Goal: Communication & Community: Answer question/provide support

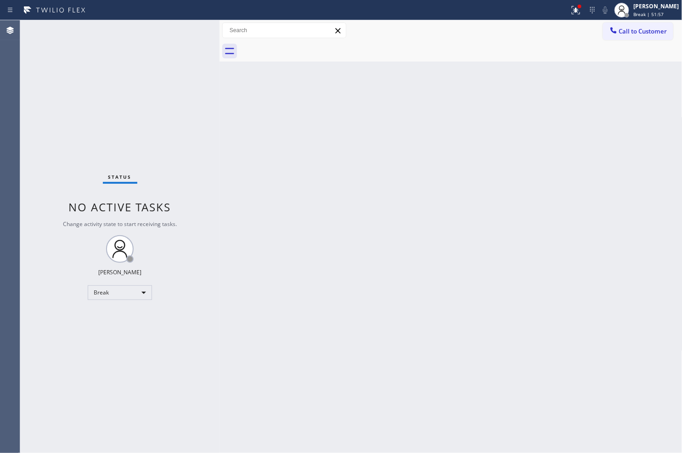
drag, startPoint x: 522, startPoint y: 259, endPoint x: 597, endPoint y: 111, distance: 166.0
click at [520, 249] on div "Back to Dashboard Change Sender ID Customers Technicians Select a contact Outbo…" at bounding box center [451, 236] width 463 height 433
click at [572, 12] on icon at bounding box center [576, 10] width 8 height 8
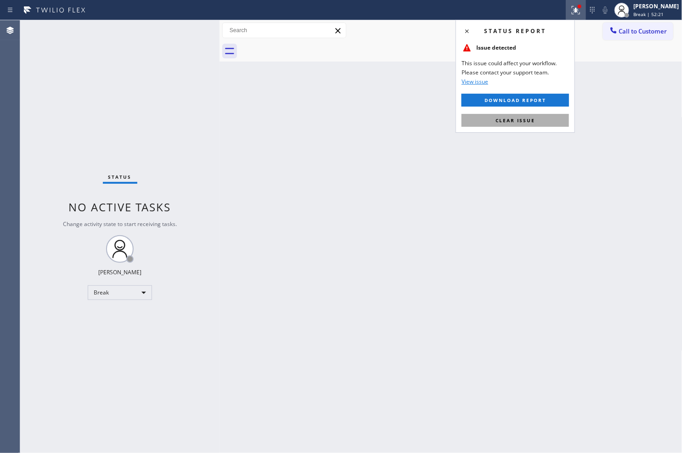
click at [527, 122] on span "Clear issue" at bounding box center [516, 120] width 40 height 6
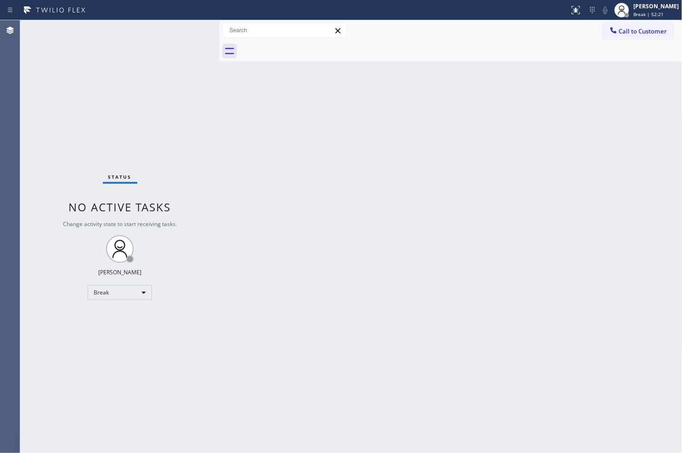
click at [276, 145] on div "Back to Dashboard Change Sender ID Customers Technicians Select a contact Outbo…" at bounding box center [451, 236] width 463 height 433
click at [457, 339] on div "Back to Dashboard Change Sender ID Customers Technicians Select a contact Outbo…" at bounding box center [451, 236] width 463 height 433
click at [371, 255] on div "Back to Dashboard Change Sender ID Customers Technicians Select a contact Outbo…" at bounding box center [451, 236] width 463 height 433
click at [556, 122] on div "Back to Dashboard Change Sender ID Customers Technicians Select a contact Outbo…" at bounding box center [451, 236] width 463 height 433
click at [421, 197] on div "Back to Dashboard Change Sender ID Customers Technicians Select a contact Outbo…" at bounding box center [451, 236] width 463 height 433
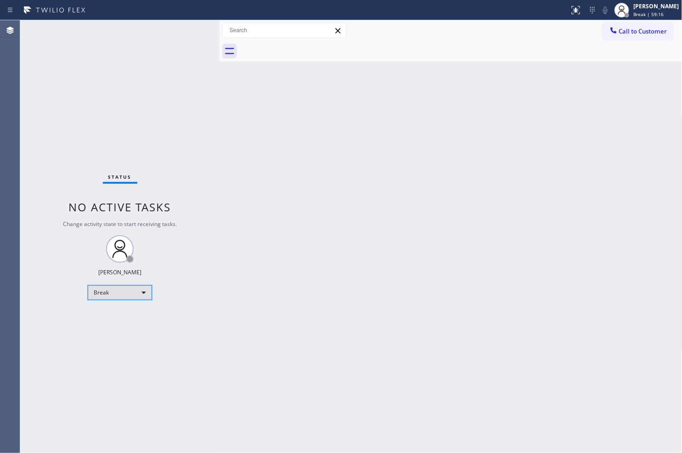
click at [144, 290] on div "Break" at bounding box center [120, 292] width 64 height 15
click at [129, 313] on li "Available" at bounding box center [119, 316] width 62 height 11
click at [180, 167] on div "Status No active tasks You are ready to start receiving tasks. [PERSON_NAME]" at bounding box center [119, 236] width 199 height 433
click at [173, 52] on div "Status No active tasks You are ready to start receiving tasks. [PERSON_NAME]" at bounding box center [119, 236] width 199 height 433
click at [186, 33] on div "Status No active tasks You are ready to start receiving tasks. [PERSON_NAME]" at bounding box center [119, 236] width 199 height 433
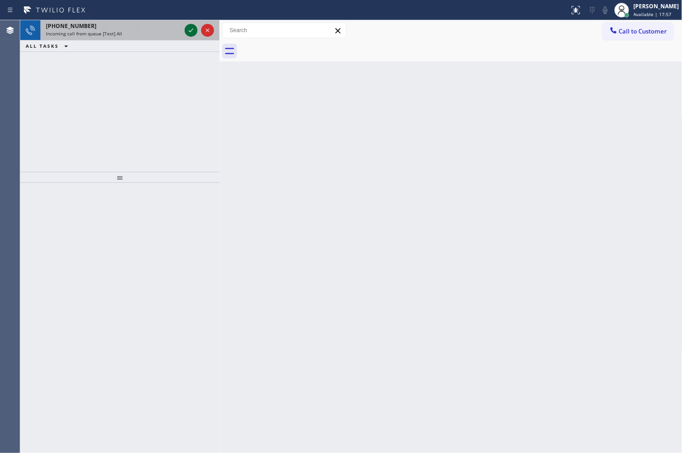
click at [187, 30] on icon at bounding box center [191, 30] width 11 height 11
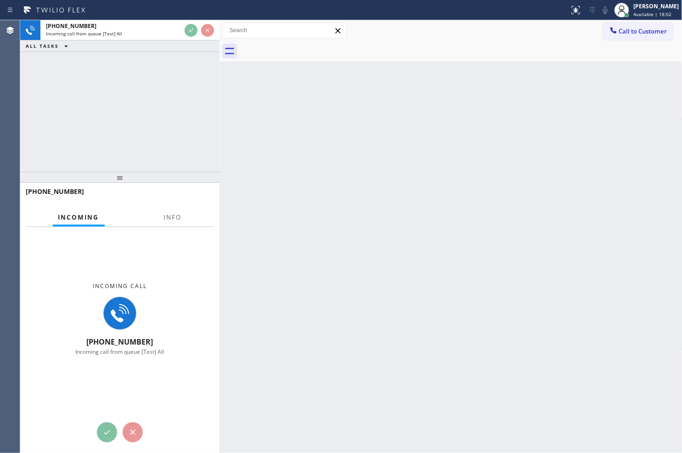
click at [274, 148] on div "Back to Dashboard Change Sender ID Customers Technicians Select a contact Outbo…" at bounding box center [451, 236] width 463 height 433
click at [347, 138] on div "Back to Dashboard Change Sender ID Customers Technicians Select a contact Outbo…" at bounding box center [451, 236] width 463 height 433
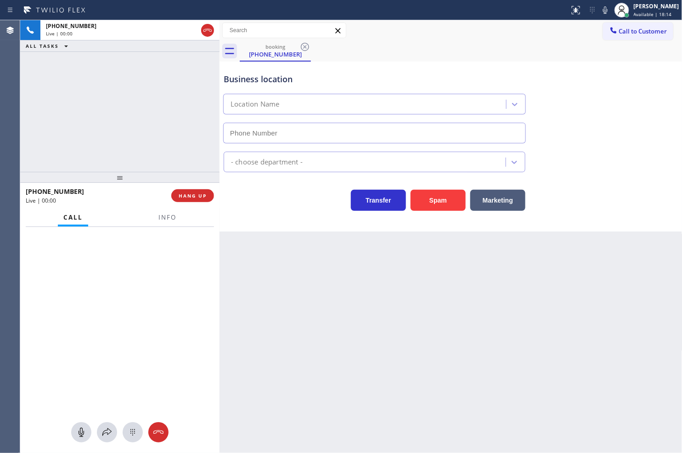
type input "[PHONE_NUMBER]"
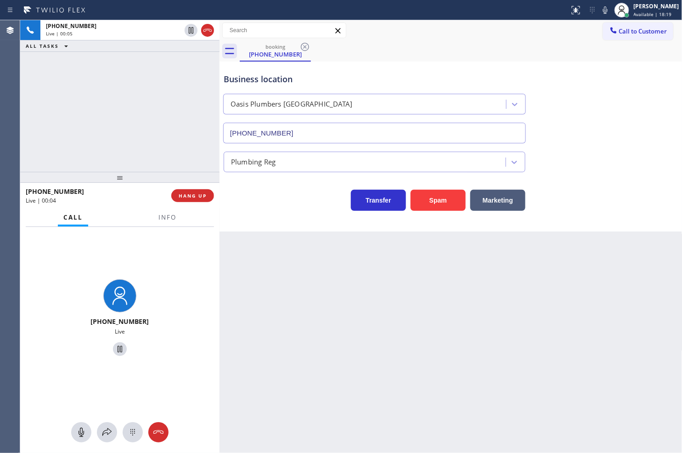
click at [131, 149] on div "[PHONE_NUMBER] Live | 00:05 ALL TASKS ALL TASKS ACTIVE TASKS TASKS IN WRAP UP" at bounding box center [119, 96] width 199 height 152
click at [273, 203] on div "Transfer Spam Marketing" at bounding box center [374, 198] width 305 height 26
click at [163, 145] on div "[PHONE_NUMBER] Live | 00:06 ALL TASKS ALL TASKS ACTIVE TASKS TASKS IN WRAP UP" at bounding box center [119, 96] width 199 height 152
click at [161, 217] on span "Info" at bounding box center [167, 217] width 18 height 8
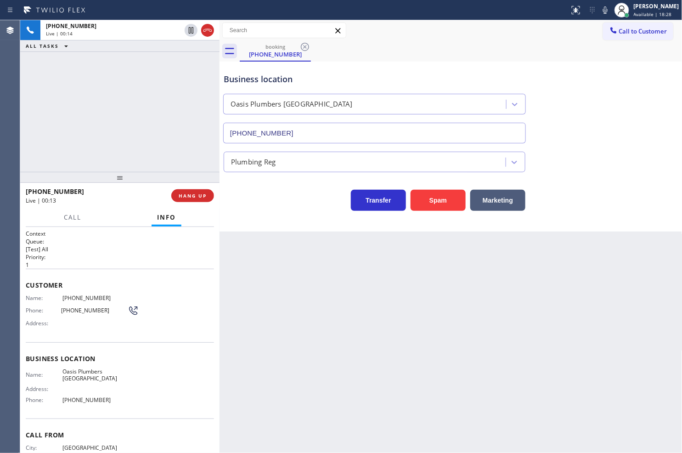
click at [165, 145] on div "[PHONE_NUMBER] Live | 00:14 ALL TASKS ALL TASKS ACTIVE TASKS TASKS IN WRAP UP" at bounding box center [119, 96] width 199 height 152
click at [240, 209] on div "Transfer Spam Marketing" at bounding box center [374, 198] width 305 height 26
click at [123, 125] on div "[PHONE_NUMBER] Live | 00:15 ALL TASKS ALL TASKS ACTIVE TASKS TASKS IN WRAP UP" at bounding box center [119, 96] width 199 height 152
click at [68, 216] on span "Call" at bounding box center [72, 217] width 17 height 8
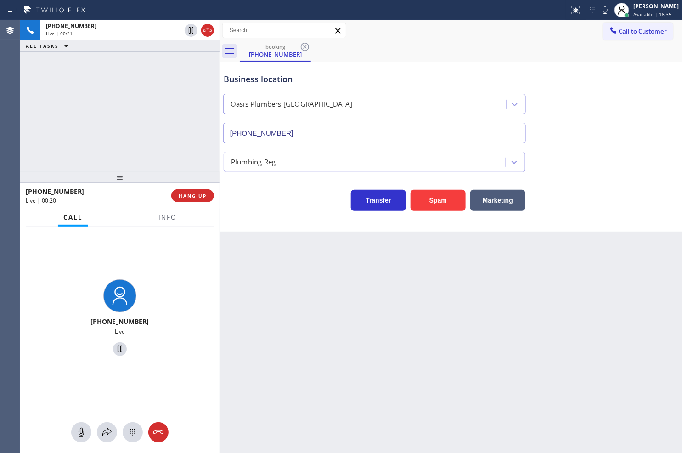
click at [256, 226] on div "Business location [GEOGRAPHIC_DATA] [PHONE_NUMBER] Plumbing Reg Transfer Spam M…" at bounding box center [451, 147] width 463 height 170
click at [162, 154] on div "[PHONE_NUMBER] Live | 00:21 ALL TASKS ALL TASKS ACTIVE TASKS TASKS IN WRAP UP" at bounding box center [119, 96] width 199 height 152
click at [140, 108] on div "[PHONE_NUMBER] Live | 00:30 ALL TASKS ALL TASKS ACTIVE TASKS TASKS IN WRAP UP" at bounding box center [119, 96] width 199 height 152
click at [273, 203] on div "Transfer Spam Marketing" at bounding box center [374, 198] width 305 height 26
click at [152, 161] on div "[PHONE_NUMBER] Live | 00:31 ALL TASKS ALL TASKS ACTIVE TASKS TASKS IN WRAP UP" at bounding box center [119, 96] width 199 height 152
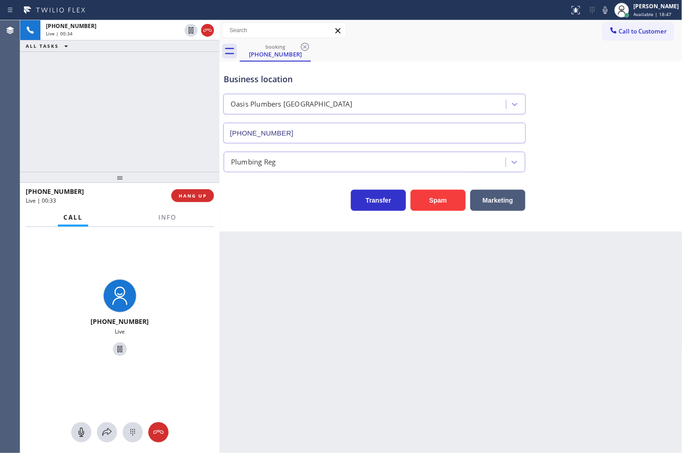
click at [164, 151] on div "[PHONE_NUMBER] Live | 00:34 ALL TASKS ALL TASKS ACTIVE TASKS TASKS IN WRAP UP" at bounding box center [119, 96] width 199 height 152
drag, startPoint x: 259, startPoint y: 198, endPoint x: 250, endPoint y: 194, distance: 9.9
click at [250, 194] on div "Transfer Spam Marketing" at bounding box center [374, 198] width 305 height 26
click at [286, 216] on div "Business location [GEOGRAPHIC_DATA] [PHONE_NUMBER] Plumbing Reg Transfer Spam M…" at bounding box center [451, 147] width 463 height 170
drag, startPoint x: 87, startPoint y: 121, endPoint x: 90, endPoint y: 146, distance: 24.5
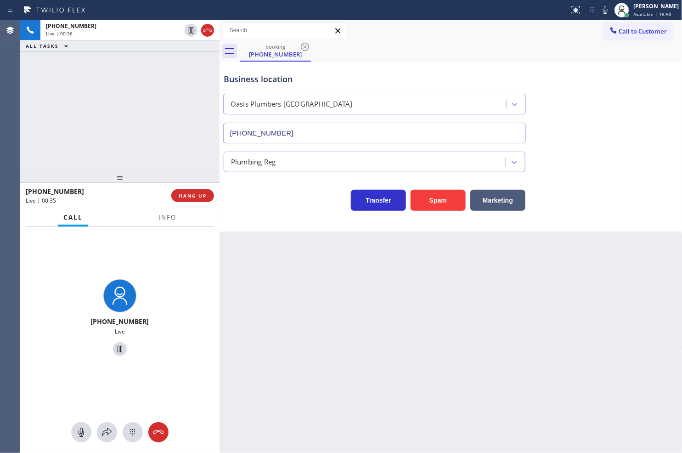
click at [87, 125] on div "[PHONE_NUMBER] Live | 00:36 ALL TASKS ALL TASKS ACTIVE TASKS TASKS IN WRAP UP" at bounding box center [119, 96] width 199 height 152
click at [102, 427] on icon at bounding box center [107, 432] width 11 height 11
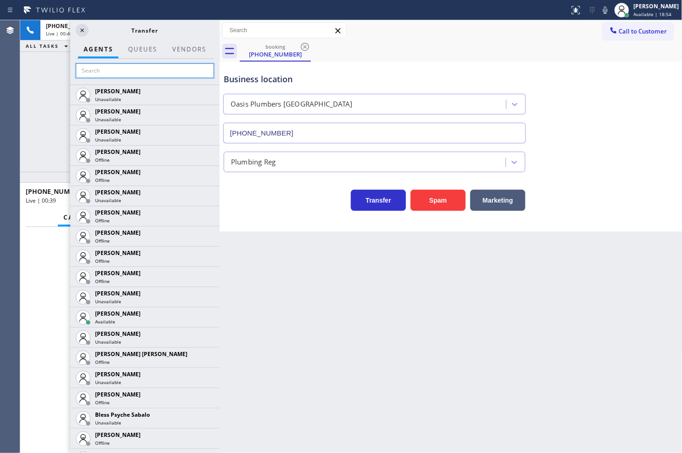
click at [95, 70] on input "text" at bounding box center [145, 70] width 138 height 15
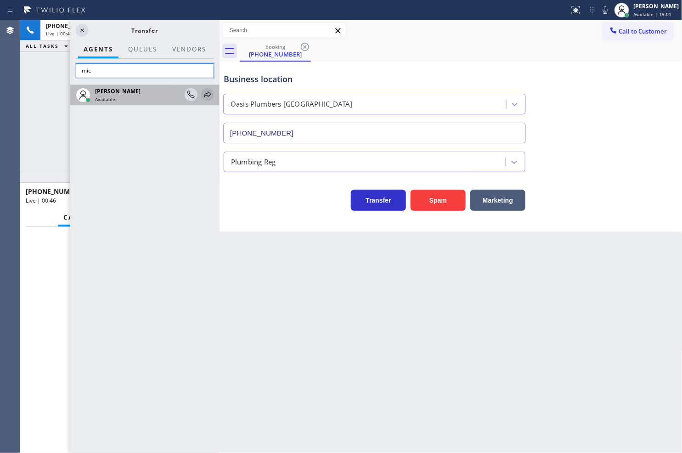
type input "mic"
click at [206, 93] on icon at bounding box center [207, 94] width 11 height 11
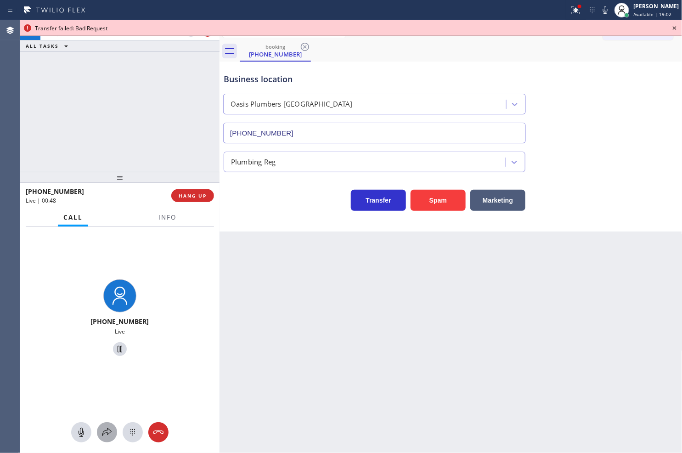
click at [112, 433] on icon at bounding box center [107, 432] width 11 height 11
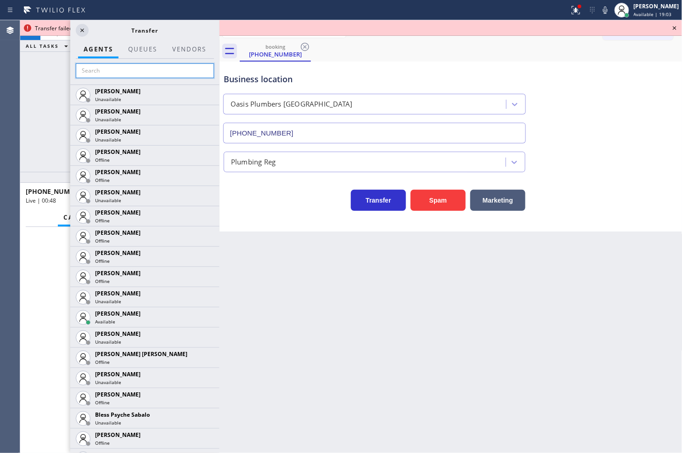
click at [109, 72] on input "text" at bounding box center [145, 70] width 138 height 15
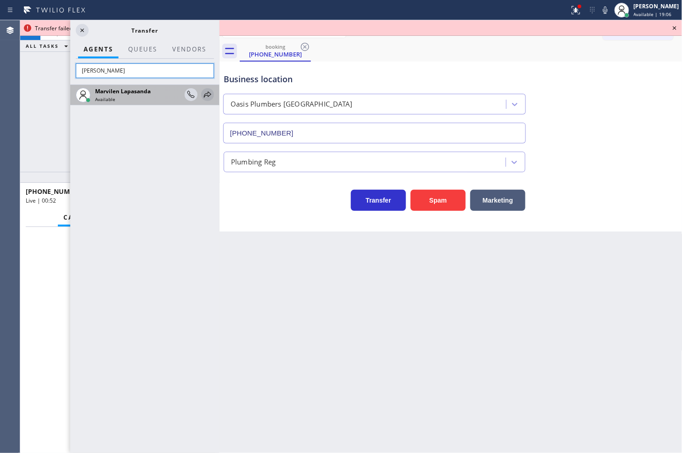
type input "[PERSON_NAME]"
click at [207, 95] on icon at bounding box center [207, 94] width 11 height 11
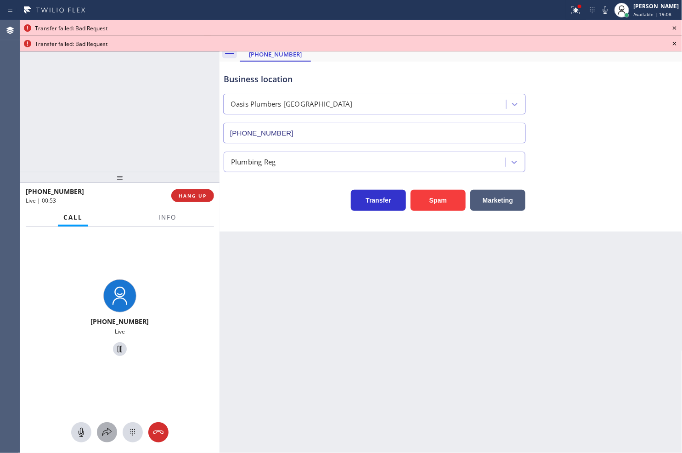
click at [109, 435] on icon at bounding box center [107, 432] width 11 height 11
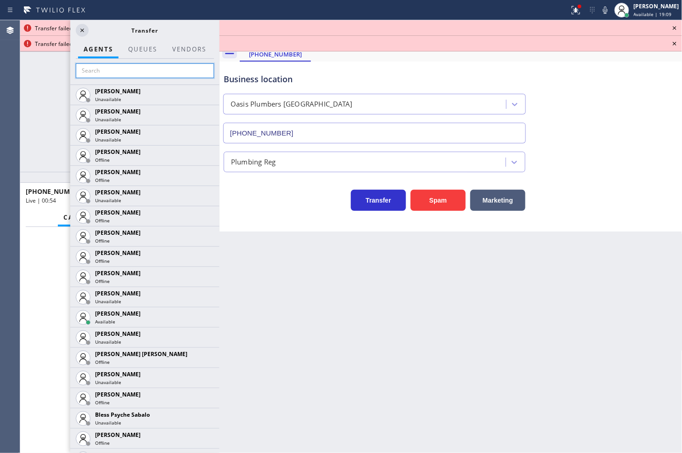
click at [102, 71] on input "text" at bounding box center [145, 70] width 138 height 15
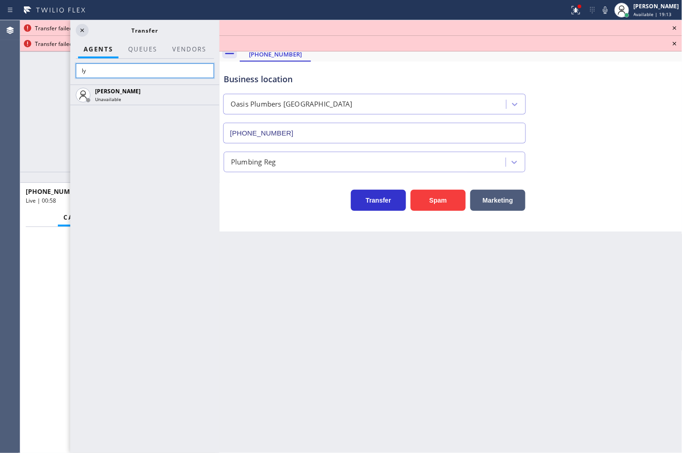
type input "l"
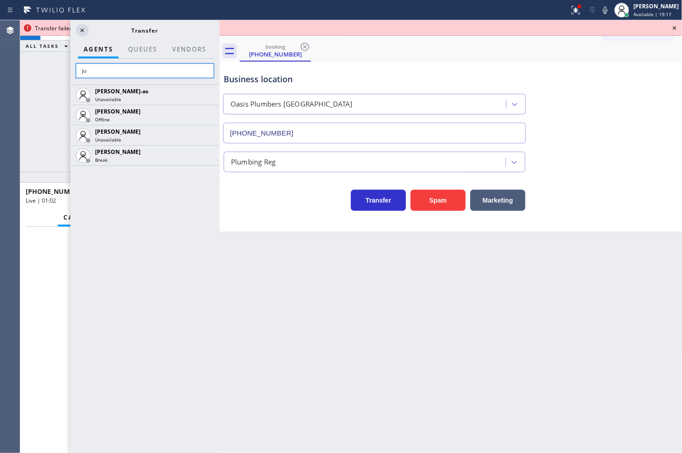
type input "j"
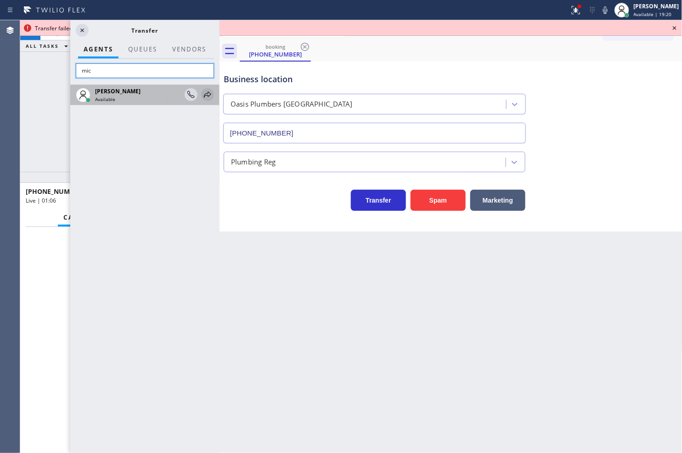
type input "mic"
click at [206, 96] on icon at bounding box center [207, 94] width 11 height 11
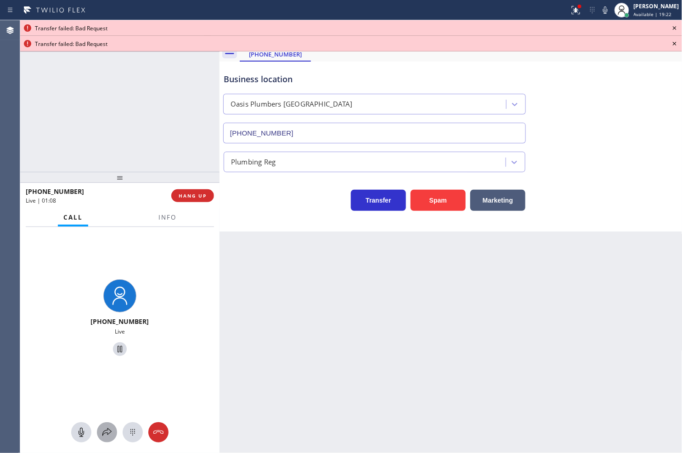
click at [115, 435] on div at bounding box center [107, 432] width 20 height 11
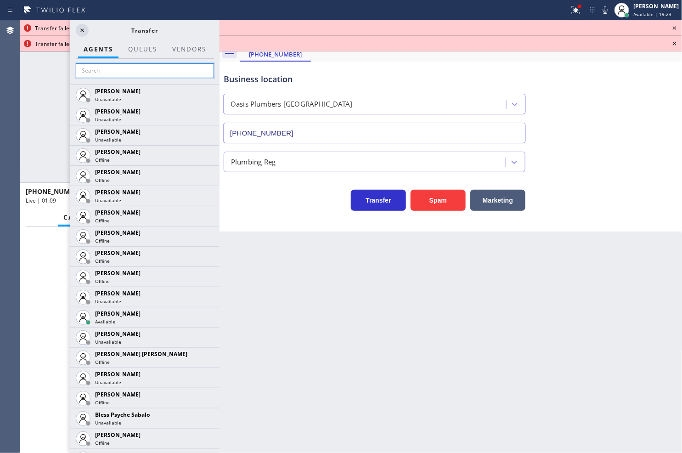
click at [111, 72] on input "text" at bounding box center [145, 70] width 138 height 15
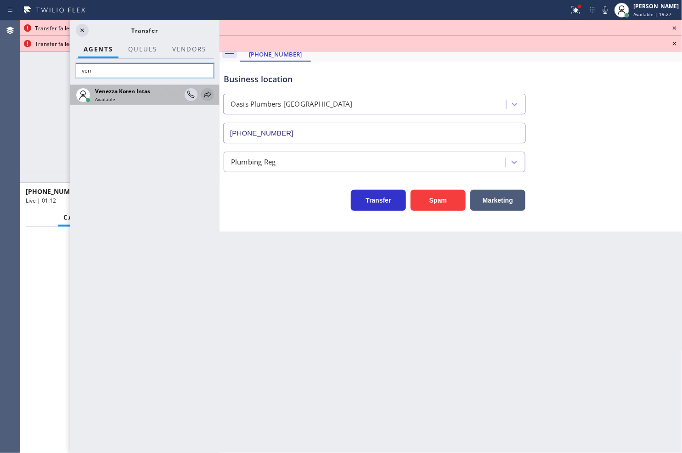
type input "ven"
click at [205, 94] on icon at bounding box center [207, 94] width 7 height 6
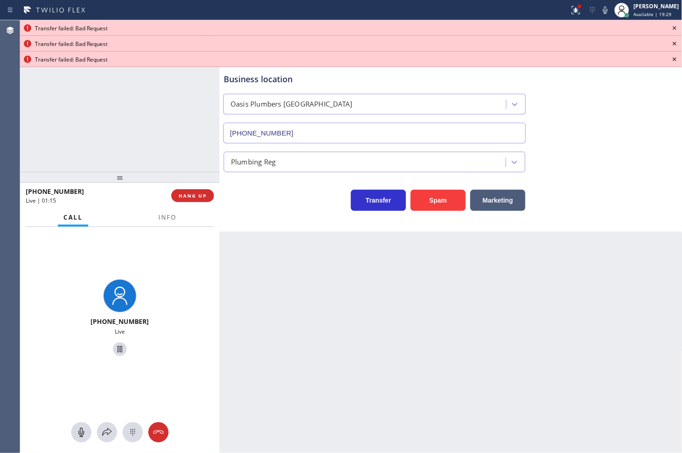
click at [673, 24] on icon at bounding box center [674, 28] width 11 height 11
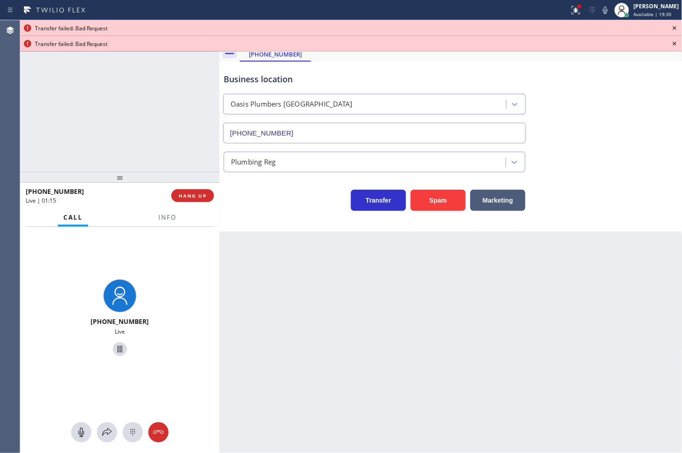
click at [673, 24] on icon at bounding box center [674, 28] width 11 height 11
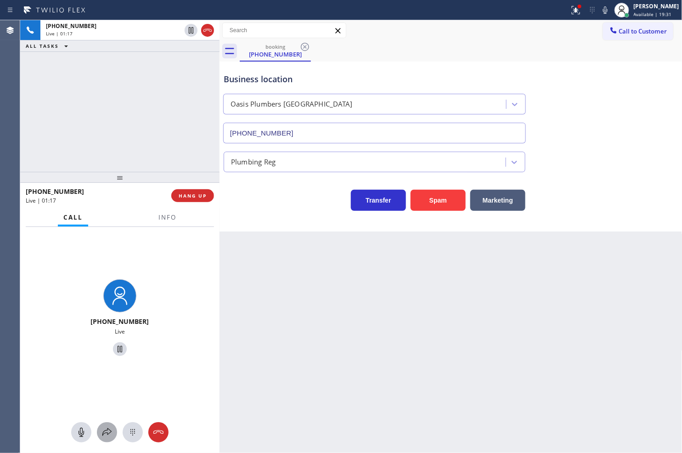
click at [109, 428] on icon at bounding box center [107, 432] width 11 height 11
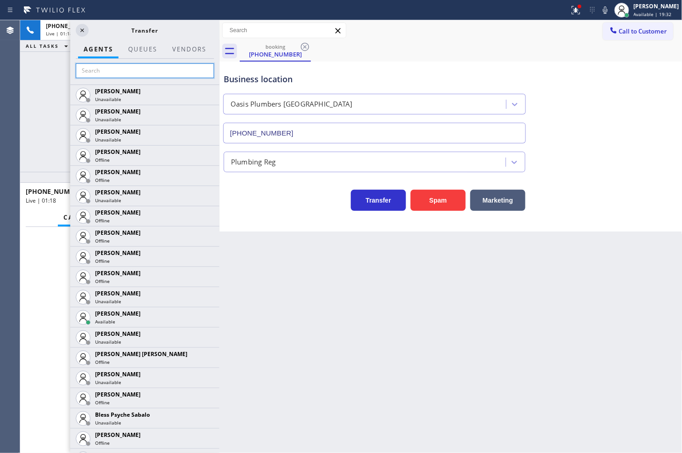
click at [109, 64] on input "text" at bounding box center [145, 70] width 138 height 15
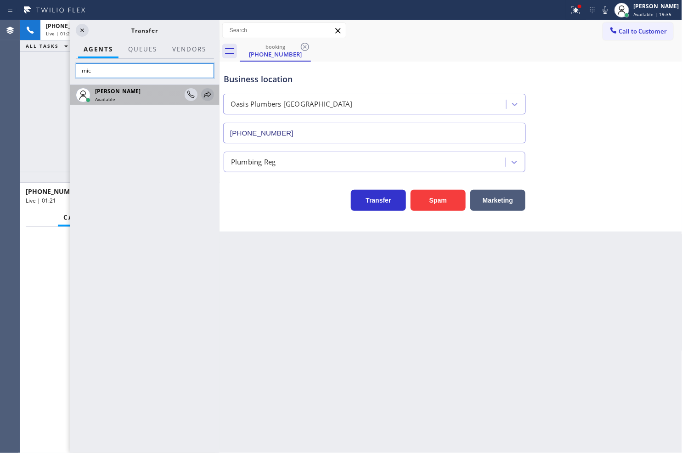
type input "mic"
click at [205, 93] on icon at bounding box center [207, 94] width 11 height 11
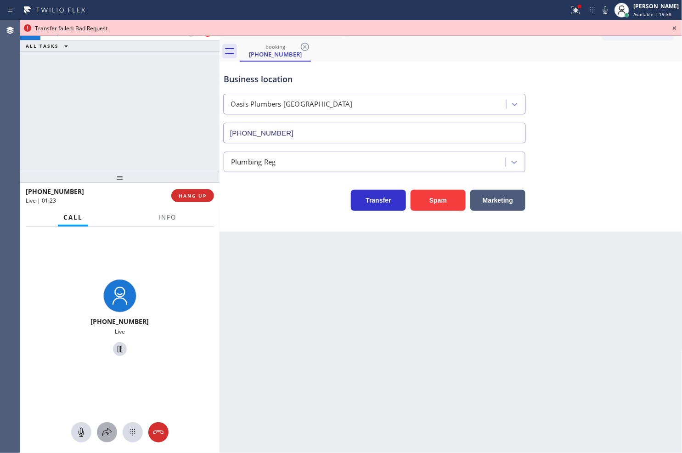
click at [106, 430] on icon at bounding box center [107, 432] width 11 height 11
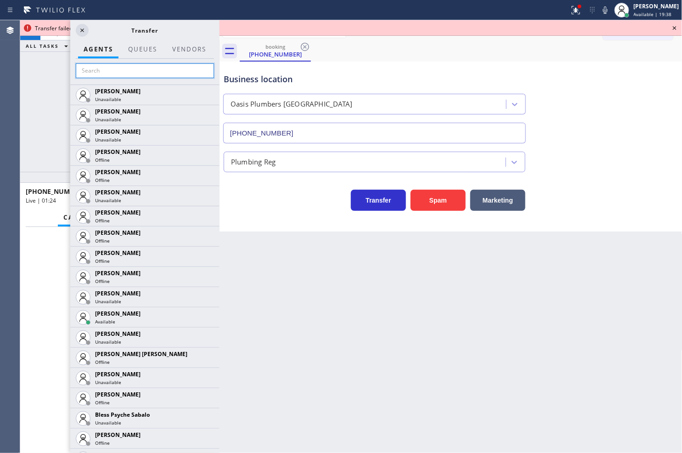
click at [79, 71] on input "text" at bounding box center [145, 70] width 138 height 15
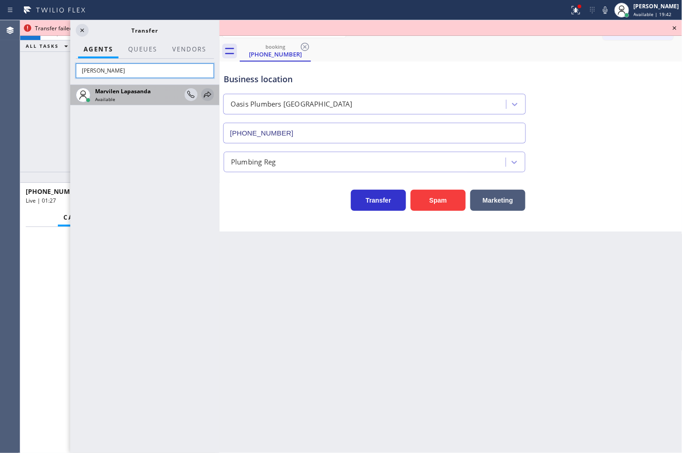
type input "[PERSON_NAME]"
click at [208, 93] on icon at bounding box center [207, 94] width 7 height 6
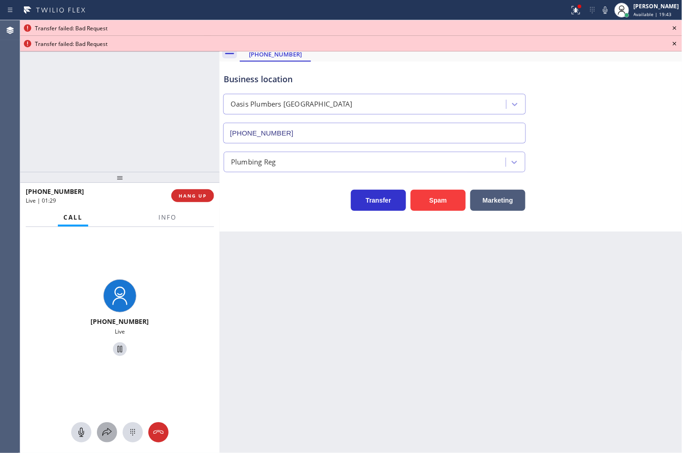
click at [111, 431] on icon at bounding box center [106, 432] width 9 height 8
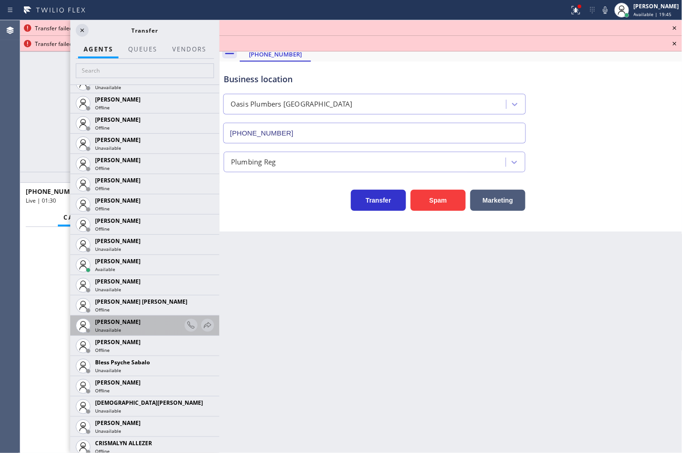
scroll to position [153, 0]
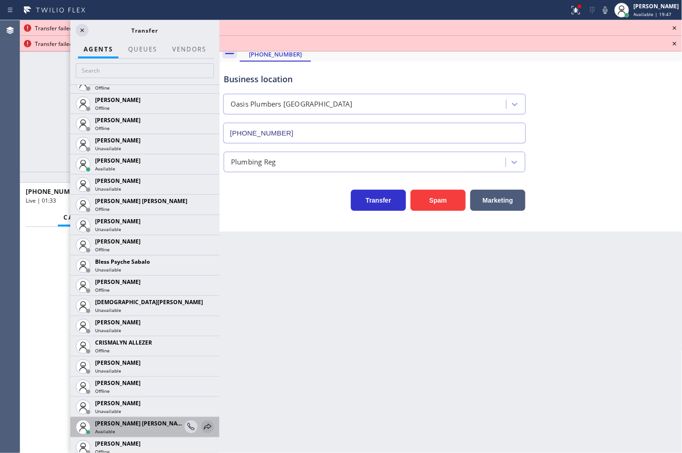
click at [202, 422] on icon at bounding box center [207, 426] width 11 height 11
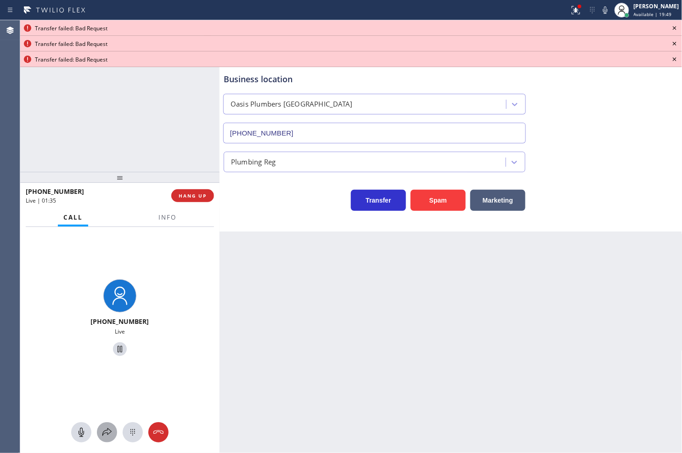
click at [104, 434] on icon at bounding box center [107, 432] width 11 height 11
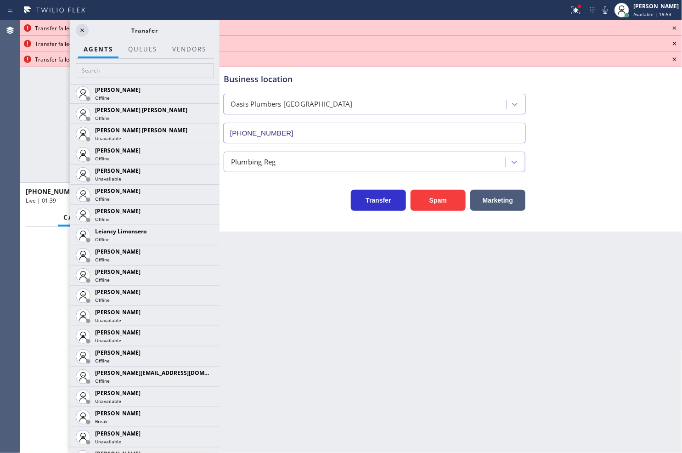
scroll to position [1378, 0]
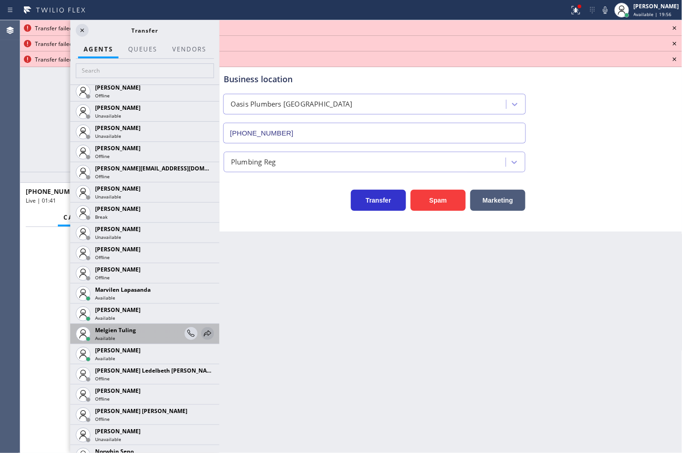
click at [204, 334] on icon at bounding box center [207, 333] width 7 height 6
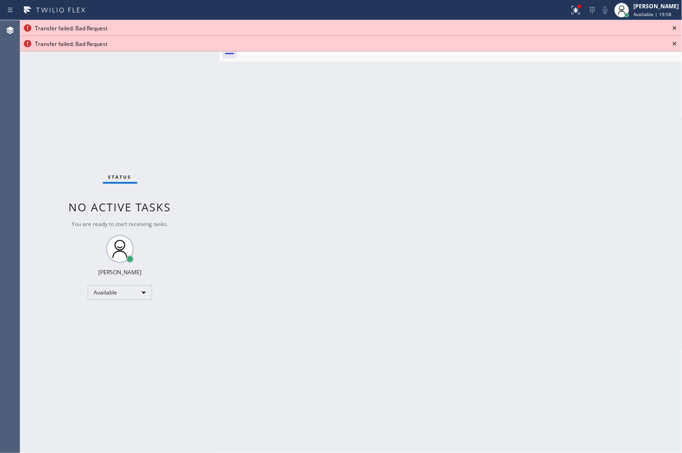
click at [676, 30] on icon at bounding box center [674, 28] width 11 height 11
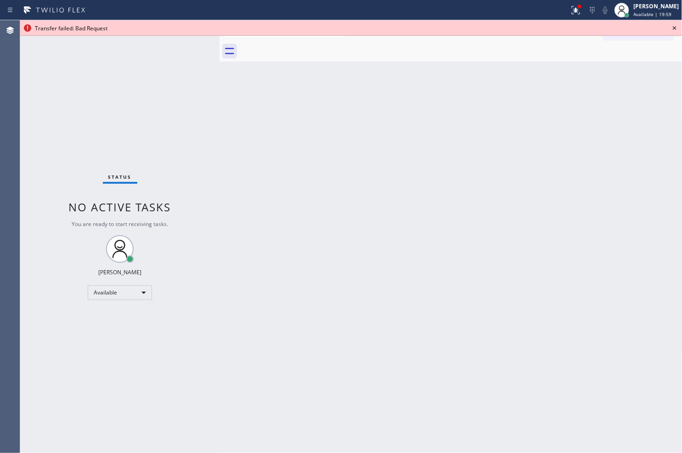
click at [676, 30] on icon at bounding box center [674, 28] width 11 height 11
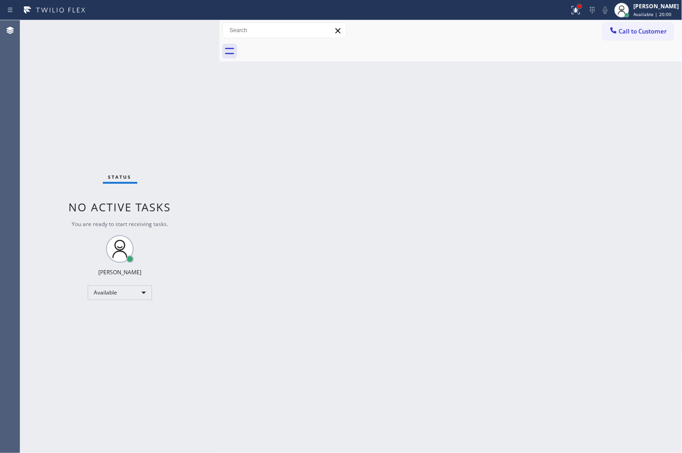
click at [578, 5] on div at bounding box center [580, 7] width 4 height 4
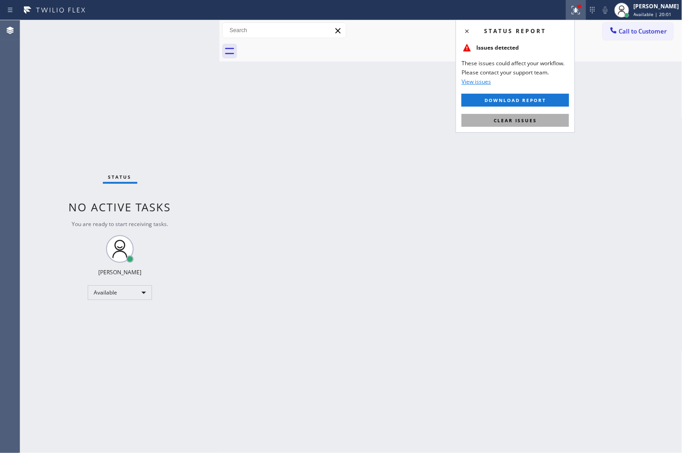
click at [529, 124] on button "Clear issues" at bounding box center [515, 120] width 107 height 13
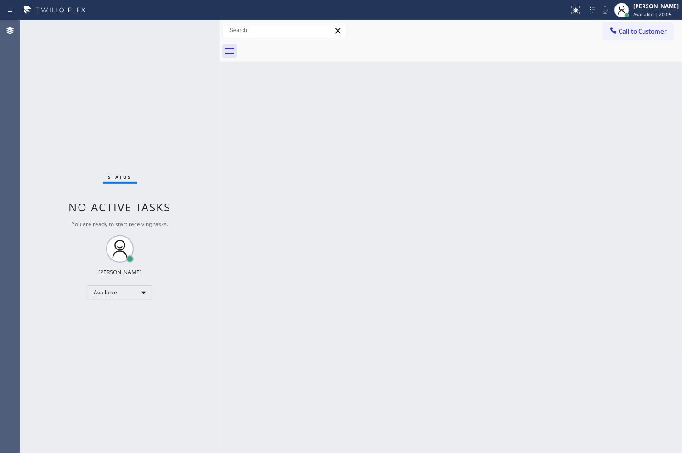
click at [288, 248] on div "Back to Dashboard Change Sender ID Customers Technicians Select a contact Outbo…" at bounding box center [451, 236] width 463 height 433
click at [227, 142] on div "Back to Dashboard Change Sender ID Customers Technicians Select a contact Outbo…" at bounding box center [451, 236] width 463 height 433
click at [186, 66] on div "Status No active tasks You are ready to start receiving tasks. [PERSON_NAME]" at bounding box center [119, 236] width 199 height 433
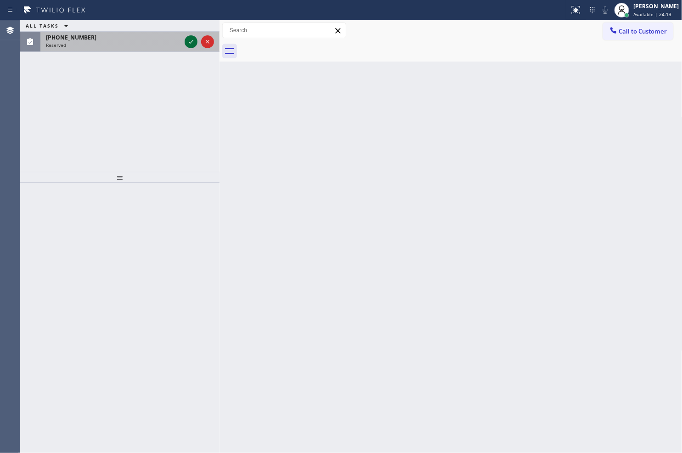
click at [189, 41] on icon at bounding box center [191, 41] width 11 height 11
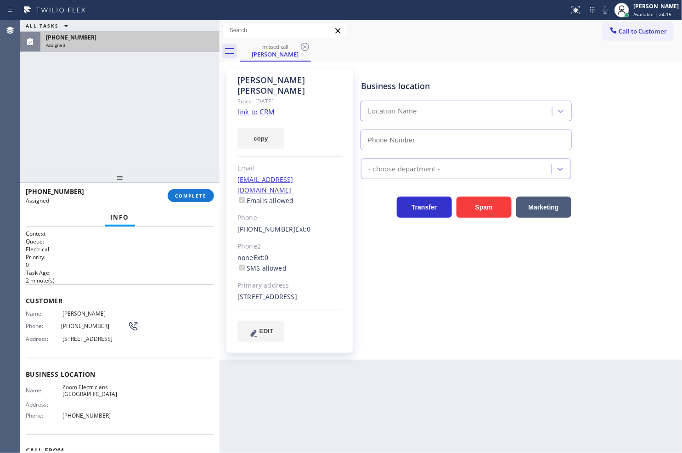
type input "[PHONE_NUMBER]"
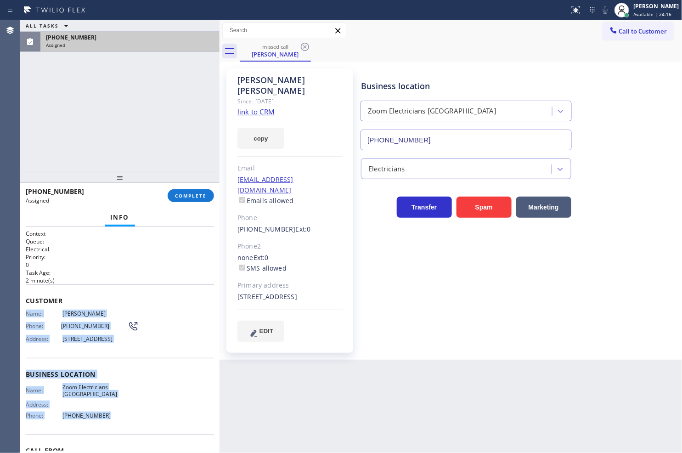
drag, startPoint x: 23, startPoint y: 311, endPoint x: 120, endPoint y: 420, distance: 145.4
click at [120, 420] on div "Context Queue: Electrical Priority: 0 Task Age: [DEMOGRAPHIC_DATA] minute(s) Cu…" at bounding box center [119, 340] width 199 height 226
copy div "Name: [PERSON_NAME] Phone: [PHONE_NUMBER] Address: [STREET_ADDRESS] Business lo…"
click at [193, 199] on button "COMPLETE" at bounding box center [191, 195] width 46 height 13
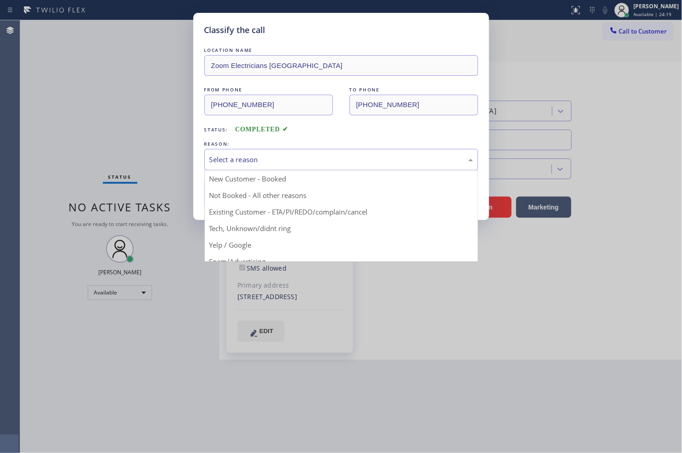
click at [242, 162] on div "Select a reason" at bounding box center [341, 159] width 264 height 11
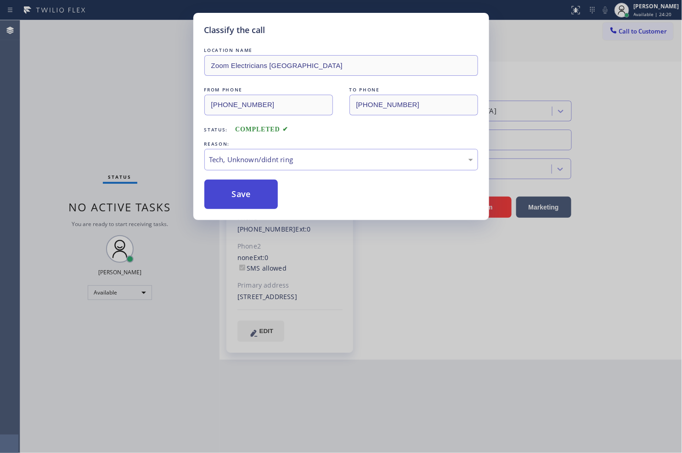
click at [238, 203] on button "Save" at bounding box center [241, 194] width 74 height 29
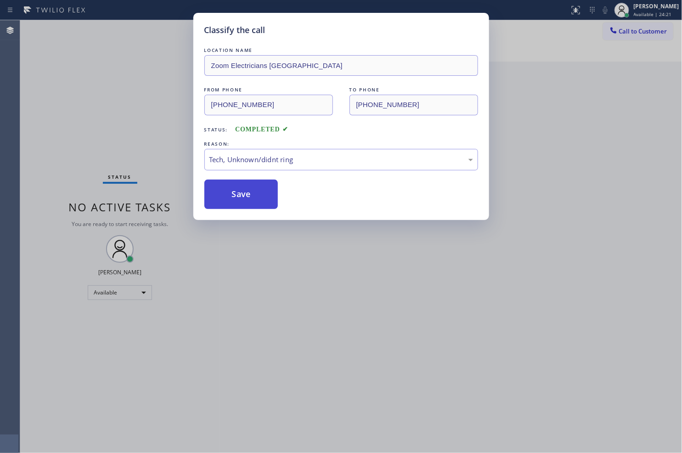
click at [238, 203] on button "Save" at bounding box center [241, 194] width 74 height 29
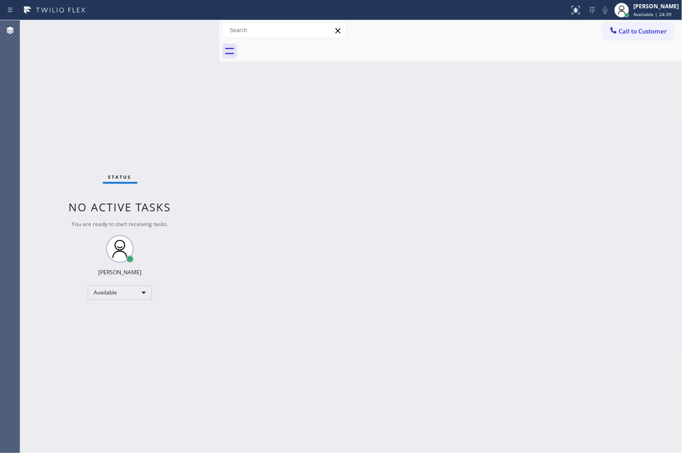
click at [208, 63] on div "Status No active tasks You are ready to start receiving tasks. [PERSON_NAME]" at bounding box center [119, 236] width 199 height 433
click at [184, 30] on div "Status No active tasks You are ready to start receiving tasks. [PERSON_NAME]" at bounding box center [119, 236] width 199 height 433
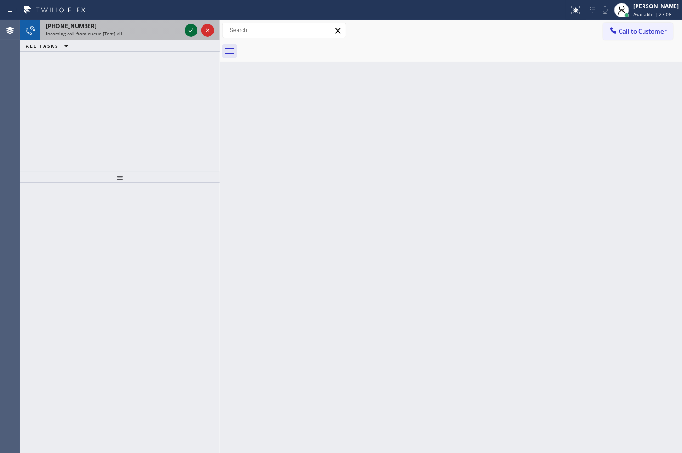
click at [185, 30] on div at bounding box center [191, 30] width 13 height 11
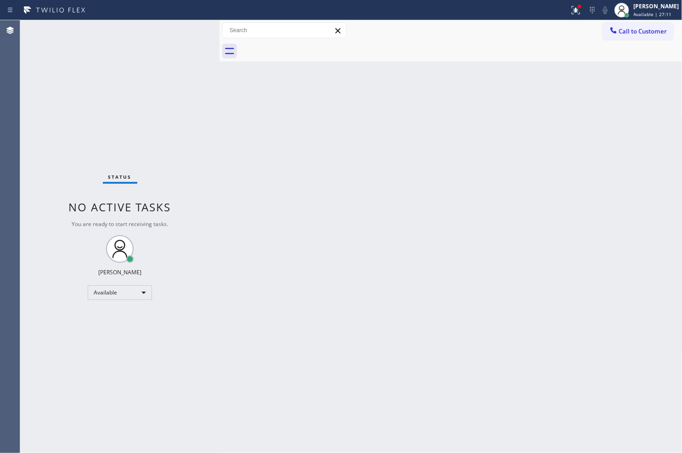
click at [185, 31] on div "Status No active tasks You are ready to start receiving tasks. [PERSON_NAME]" at bounding box center [119, 236] width 199 height 433
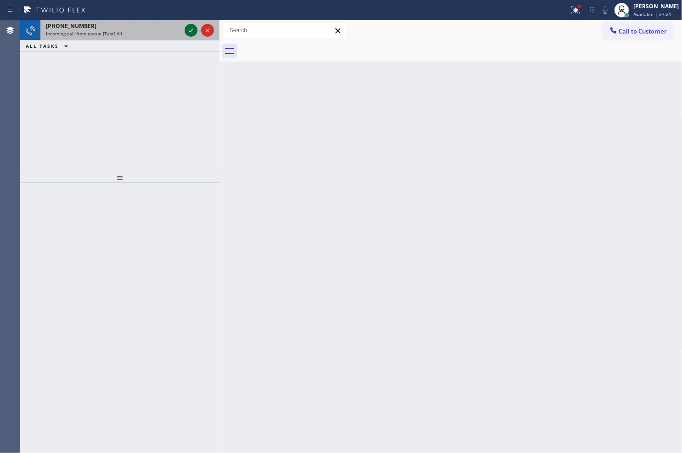
click at [193, 29] on icon at bounding box center [191, 30] width 11 height 11
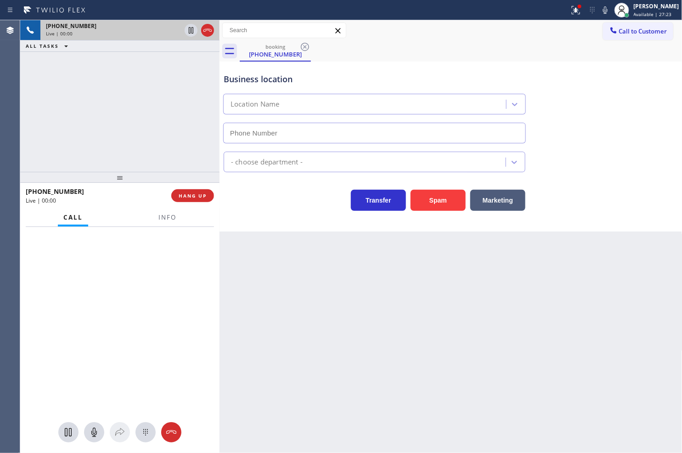
type input "[PHONE_NUMBER]"
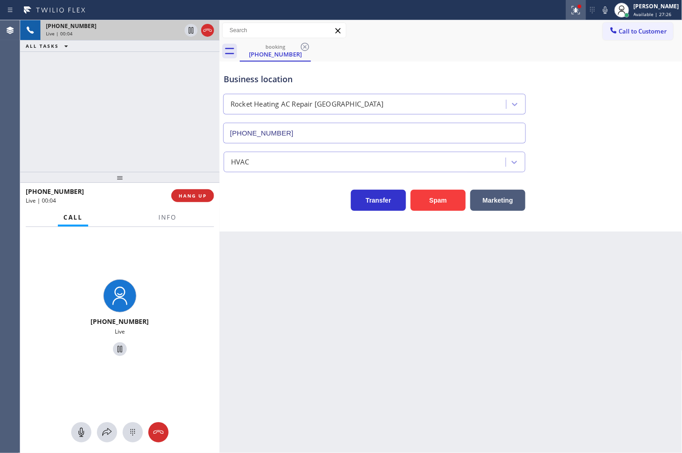
click at [572, 9] on icon at bounding box center [576, 10] width 8 height 8
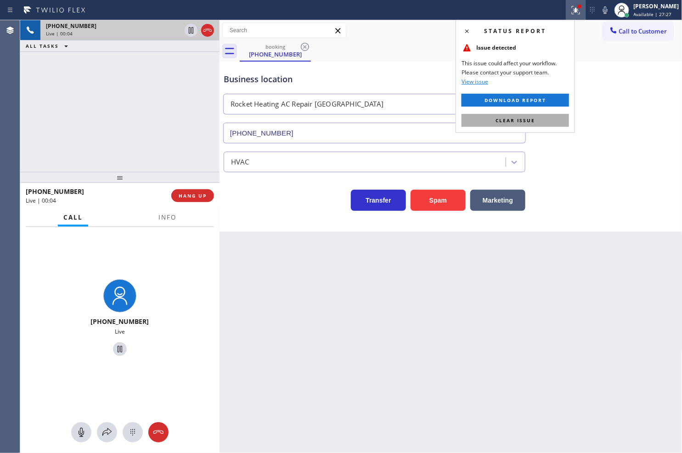
click at [564, 119] on button "Clear issue" at bounding box center [515, 120] width 107 height 13
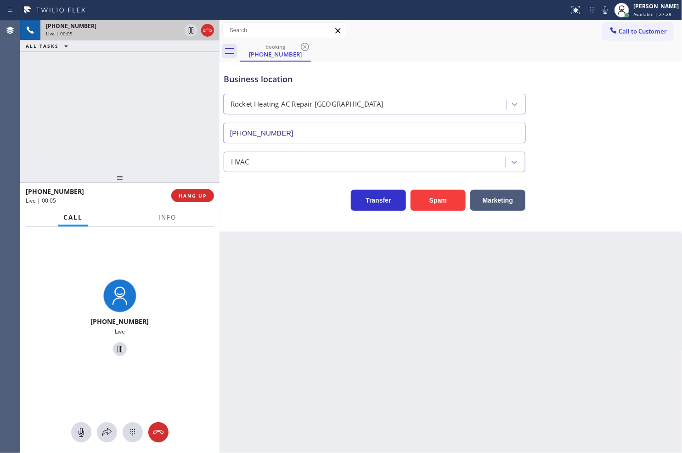
click at [156, 144] on div "[PHONE_NUMBER] Live | 00:05 ALL TASKS ALL TASKS ACTIVE TASKS TASKS IN WRAP UP" at bounding box center [119, 96] width 199 height 152
click at [158, 219] on span "Info" at bounding box center [167, 217] width 18 height 8
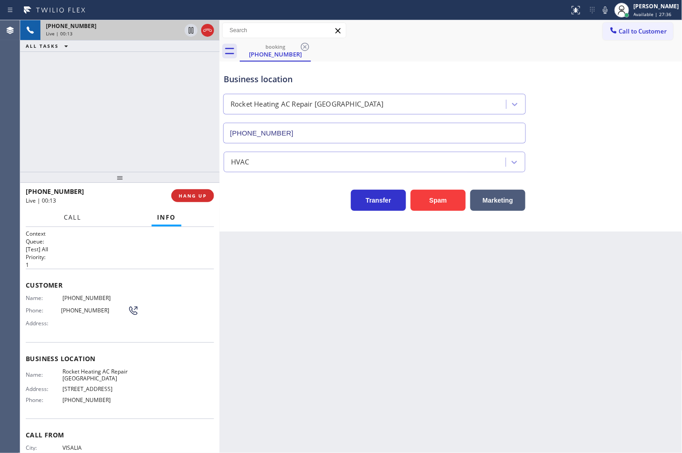
click at [71, 220] on span "Call" at bounding box center [72, 217] width 17 height 8
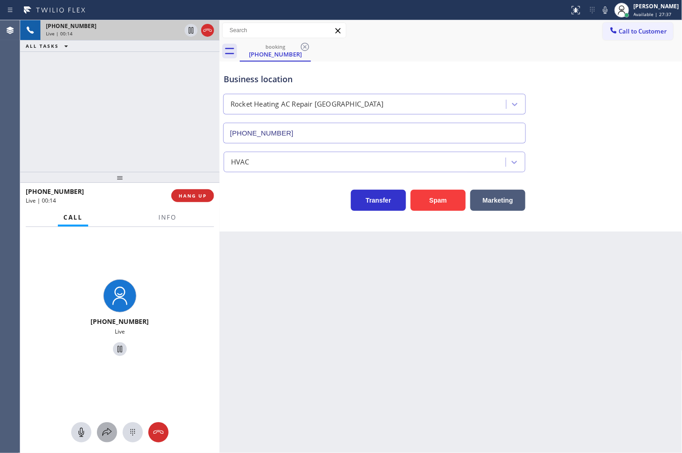
click at [106, 431] on icon at bounding box center [107, 432] width 11 height 11
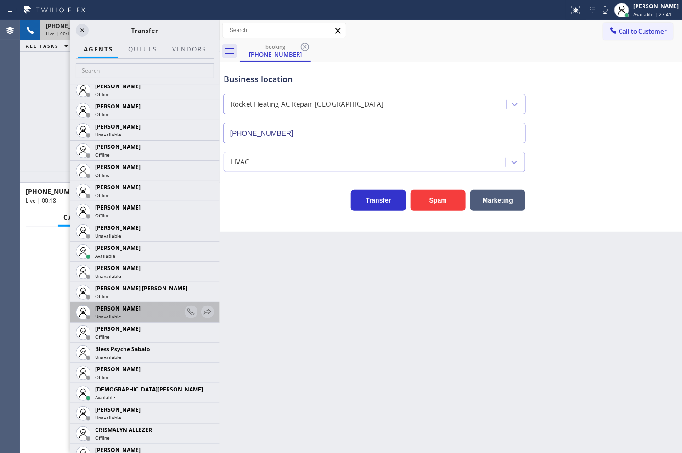
scroll to position [204, 0]
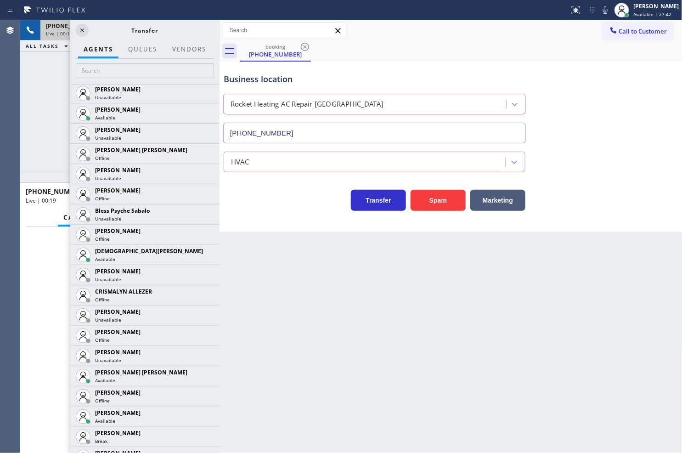
click at [23, 336] on div "[PHONE_NUMBER] Live" at bounding box center [119, 319] width 199 height 184
click at [202, 373] on icon at bounding box center [207, 375] width 11 height 11
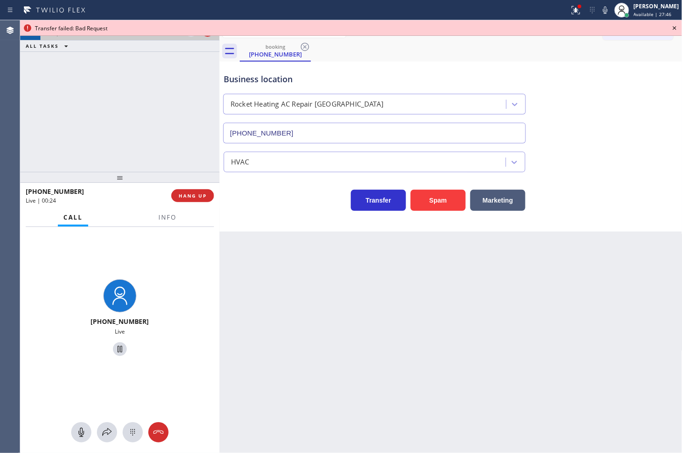
click at [193, 33] on div "Transfer failed: Bad Request" at bounding box center [351, 28] width 662 height 16
click at [102, 435] on icon at bounding box center [107, 432] width 11 height 11
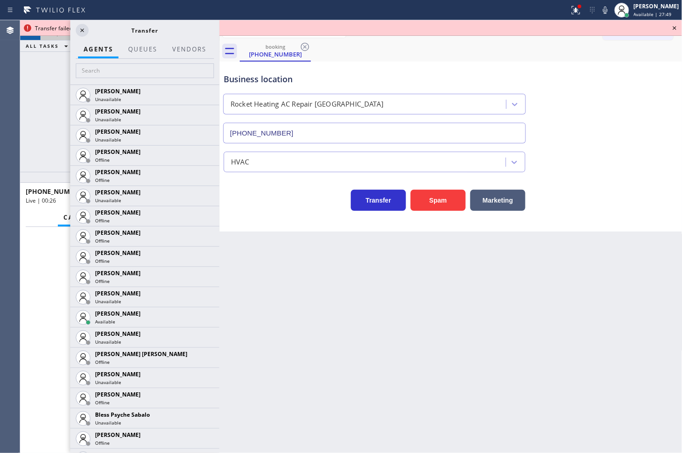
click at [39, 274] on div "[PHONE_NUMBER] Live" at bounding box center [119, 319] width 199 height 184
click at [85, 29] on icon at bounding box center [82, 30] width 11 height 11
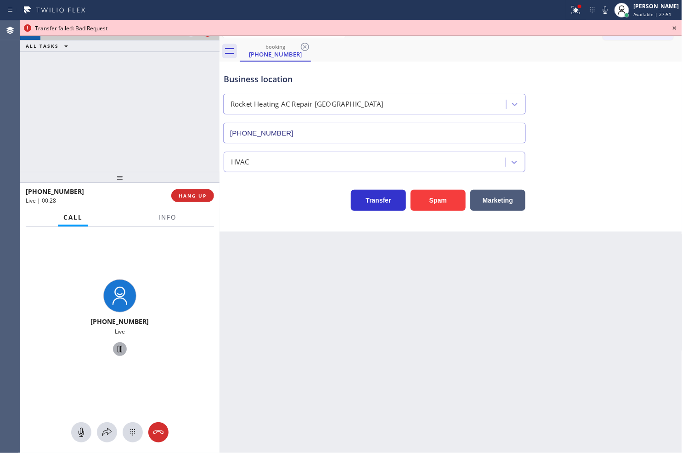
click at [118, 354] on icon at bounding box center [119, 349] width 11 height 11
click at [106, 433] on icon at bounding box center [106, 432] width 9 height 8
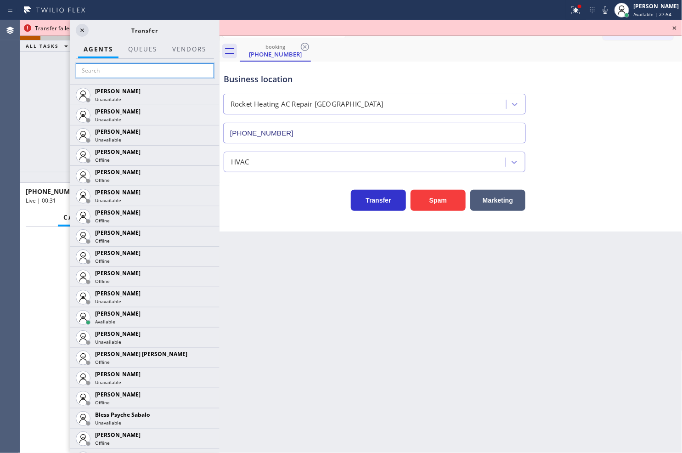
click at [93, 72] on input "text" at bounding box center [145, 70] width 138 height 15
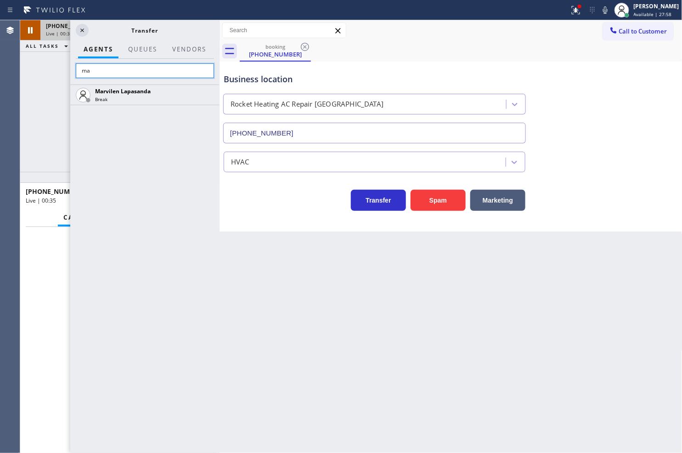
type input "m"
type input "lyka"
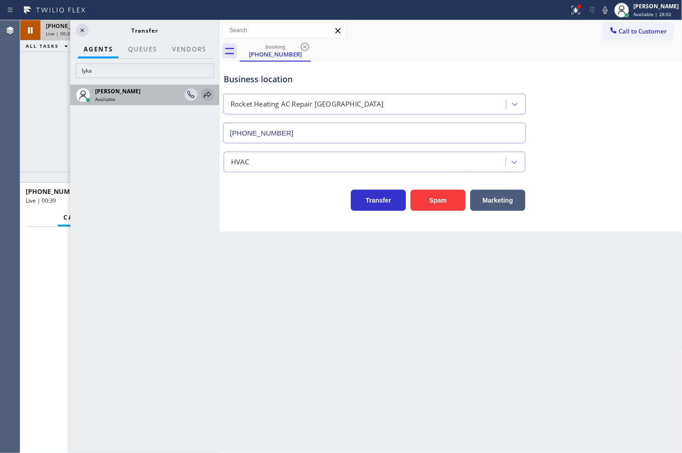
click at [204, 91] on icon at bounding box center [207, 94] width 11 height 11
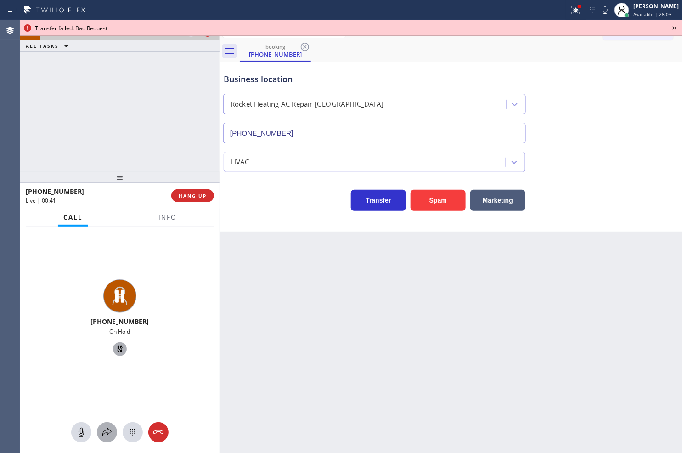
click at [108, 430] on icon at bounding box center [107, 432] width 11 height 11
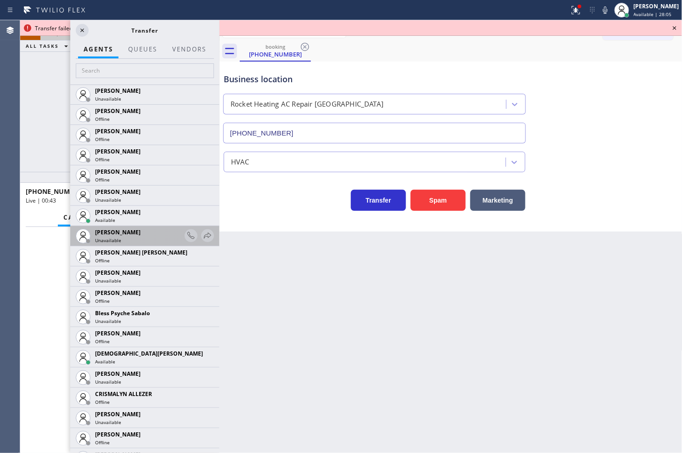
scroll to position [102, 0]
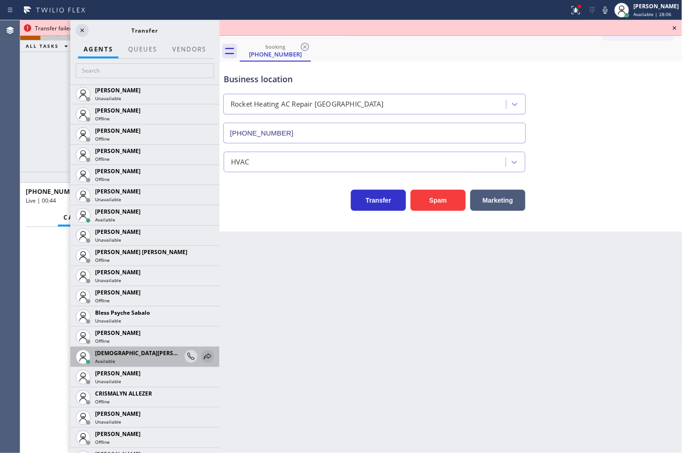
click at [204, 356] on icon at bounding box center [207, 356] width 7 height 6
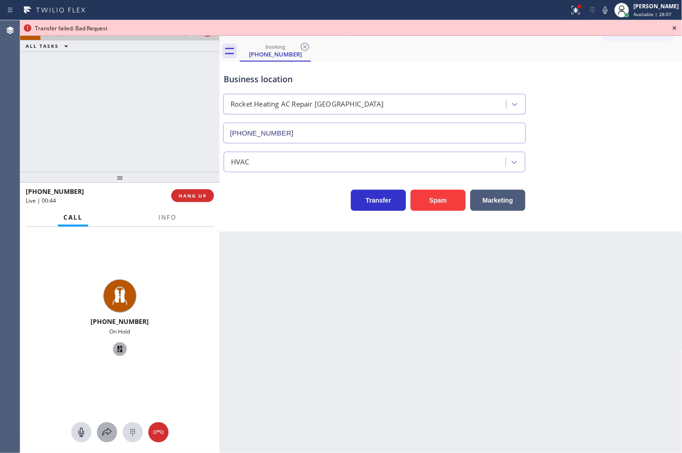
click at [107, 429] on icon at bounding box center [107, 432] width 11 height 11
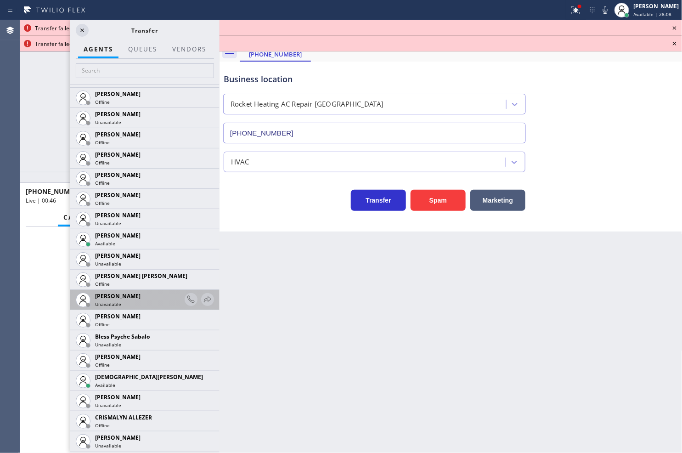
scroll to position [255, 0]
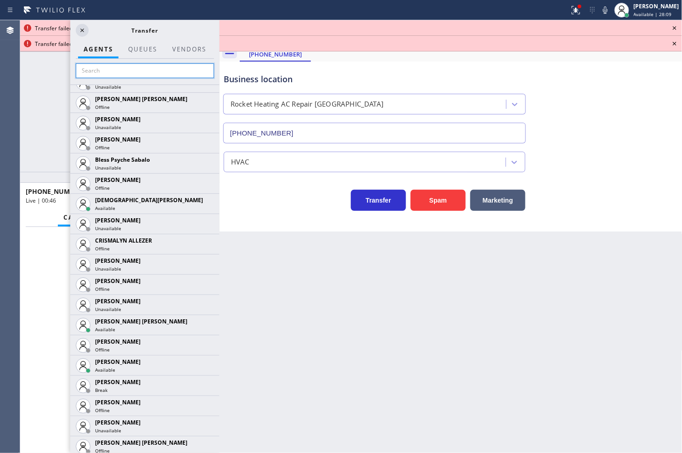
click at [132, 72] on input "text" at bounding box center [145, 70] width 138 height 15
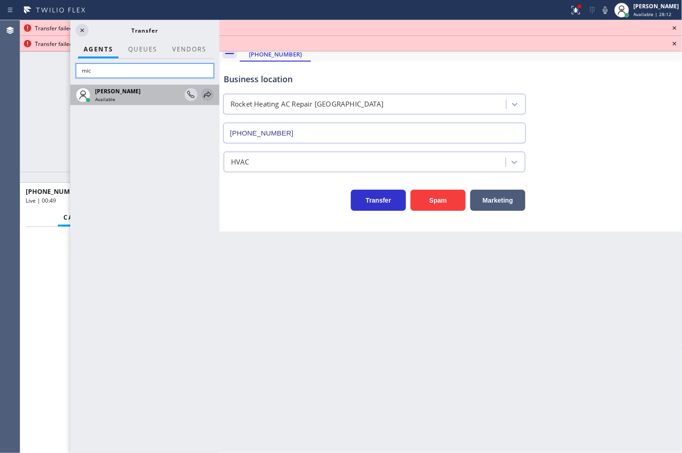
type input "mic"
click at [209, 97] on icon at bounding box center [207, 94] width 11 height 11
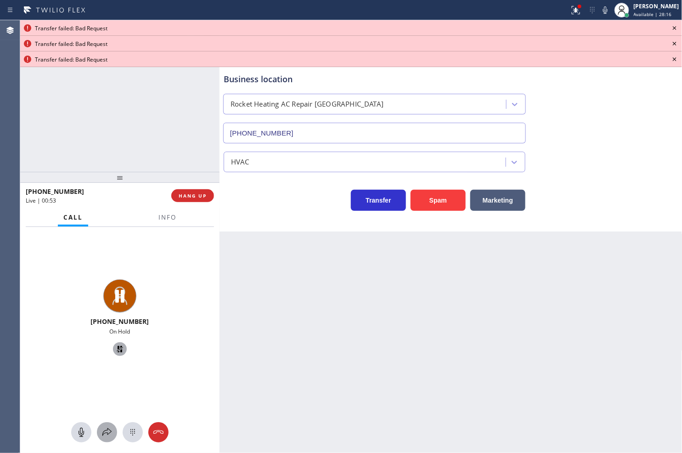
click at [112, 429] on icon at bounding box center [107, 432] width 11 height 11
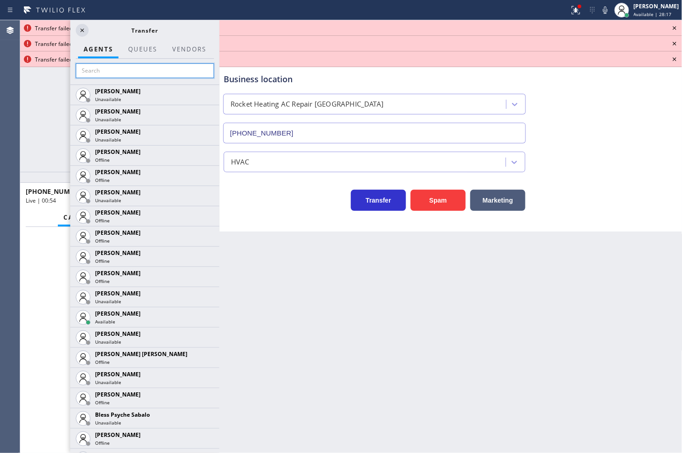
click at [95, 74] on input "text" at bounding box center [145, 70] width 138 height 15
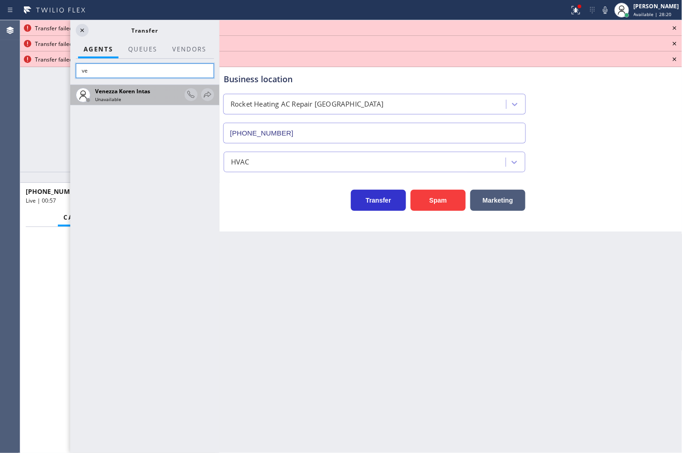
type input "v"
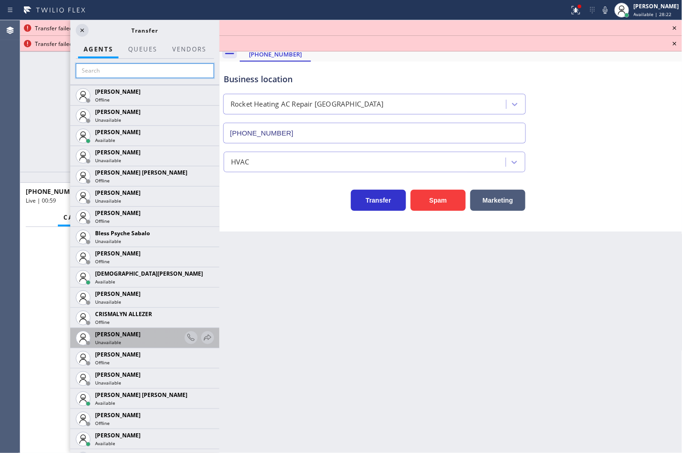
scroll to position [255, 0]
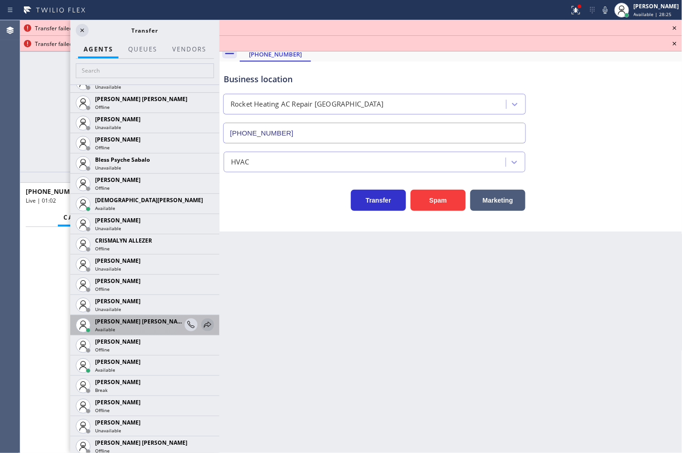
click at [202, 327] on icon at bounding box center [207, 324] width 11 height 11
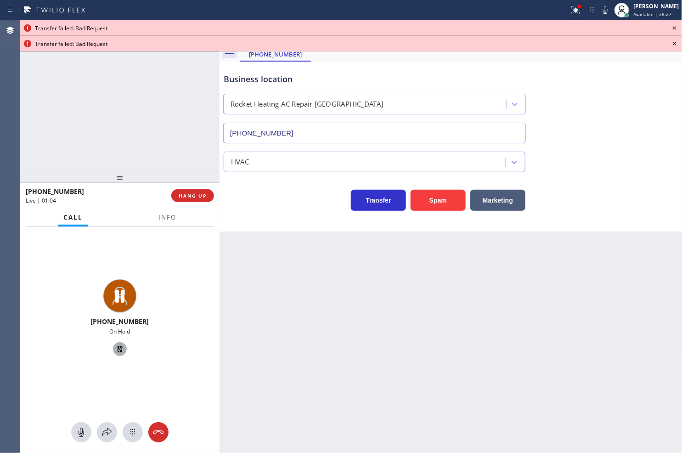
click at [115, 424] on div at bounding box center [119, 432] width 199 height 20
click at [109, 433] on icon at bounding box center [107, 432] width 11 height 11
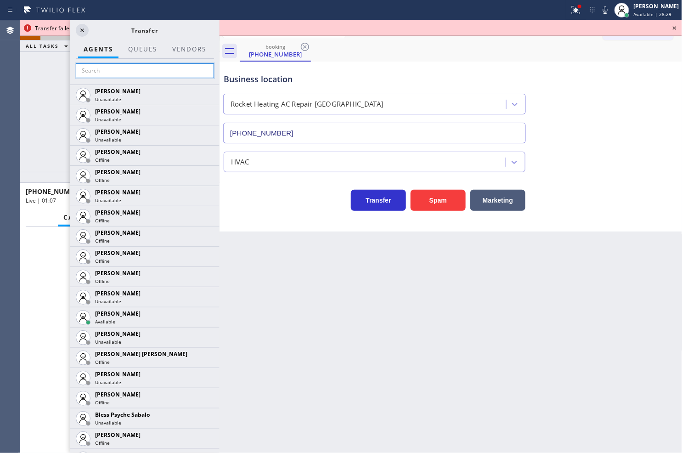
click at [97, 72] on input "text" at bounding box center [145, 70] width 138 height 15
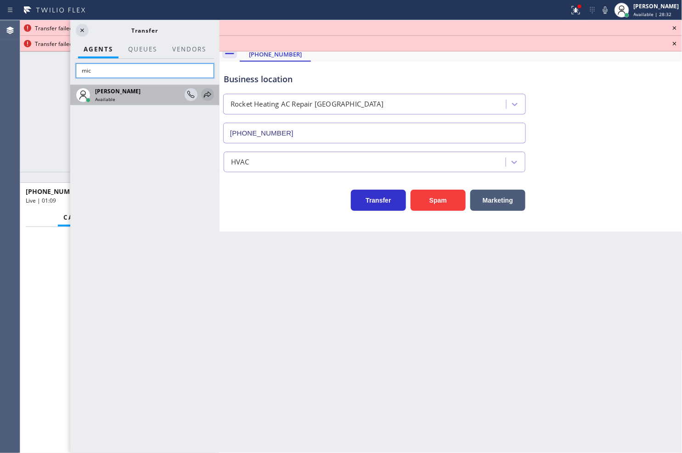
type input "mic"
click at [209, 95] on icon at bounding box center [207, 94] width 11 height 11
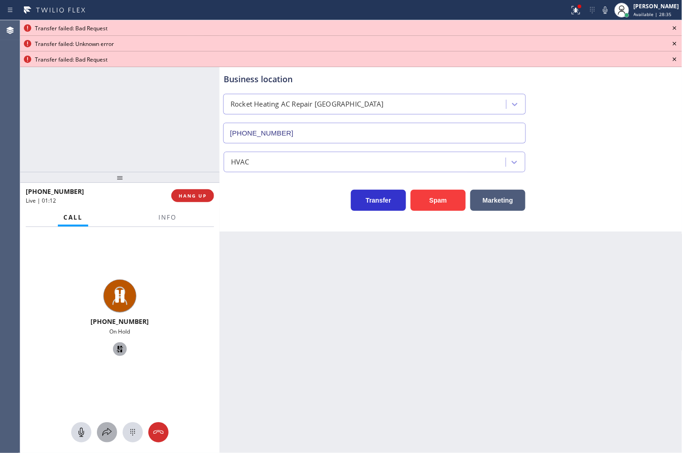
click at [109, 436] on icon at bounding box center [107, 432] width 11 height 11
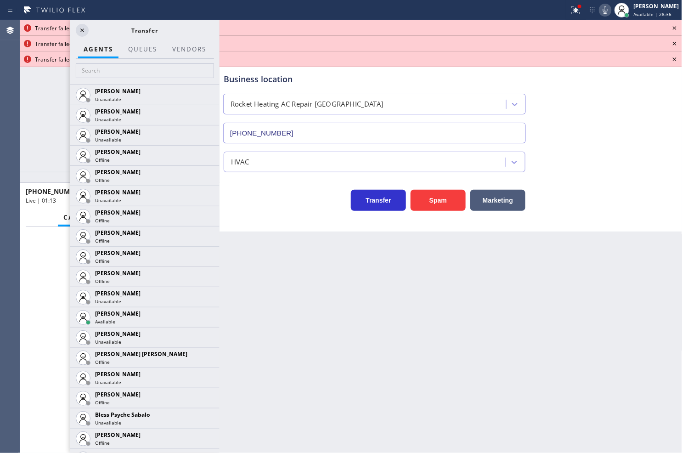
click at [600, 13] on icon at bounding box center [605, 10] width 11 height 11
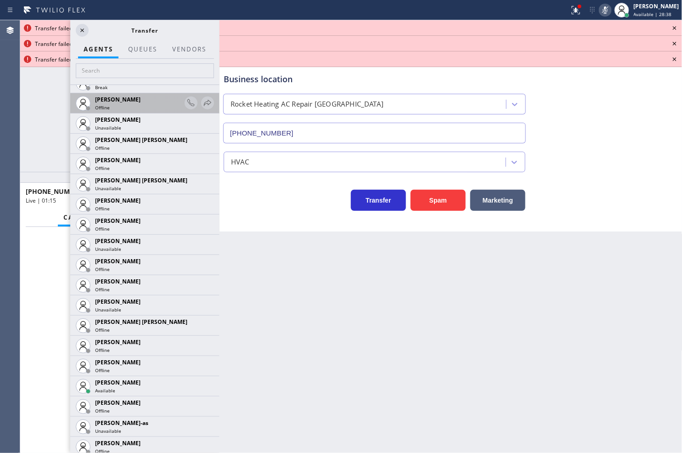
scroll to position [561, 0]
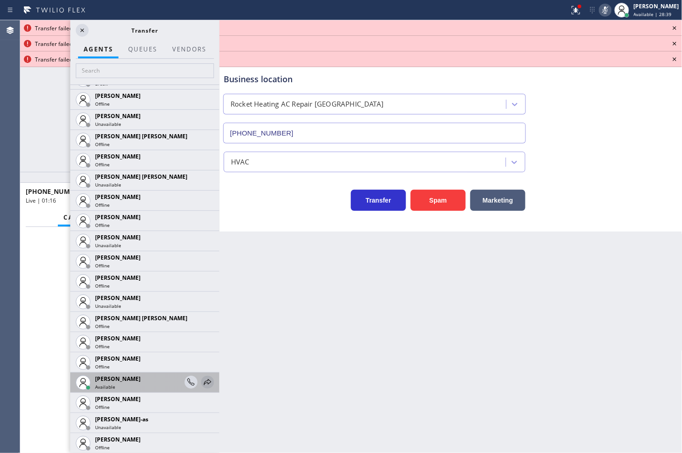
click at [202, 379] on icon at bounding box center [207, 382] width 11 height 11
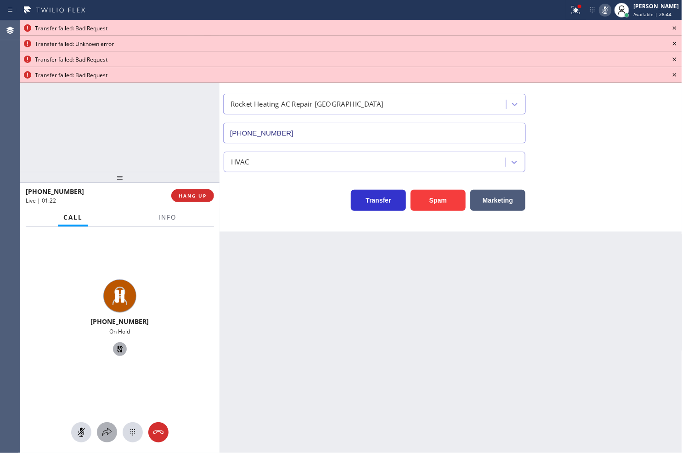
click at [106, 430] on icon at bounding box center [107, 432] width 11 height 11
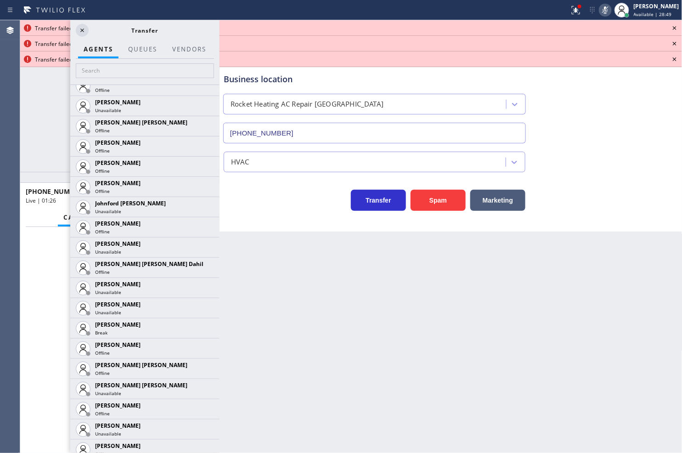
scroll to position [1174, 0]
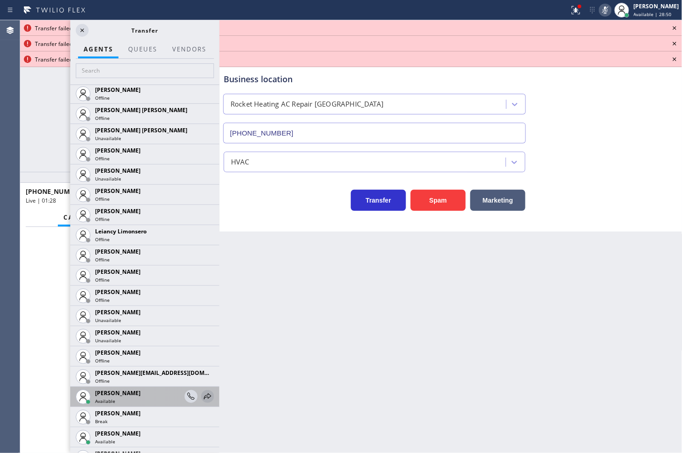
click at [202, 396] on icon at bounding box center [207, 396] width 11 height 11
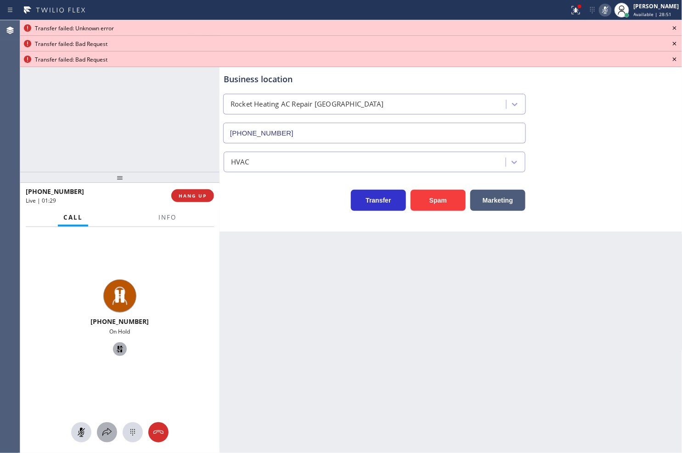
click at [107, 437] on icon at bounding box center [107, 432] width 11 height 11
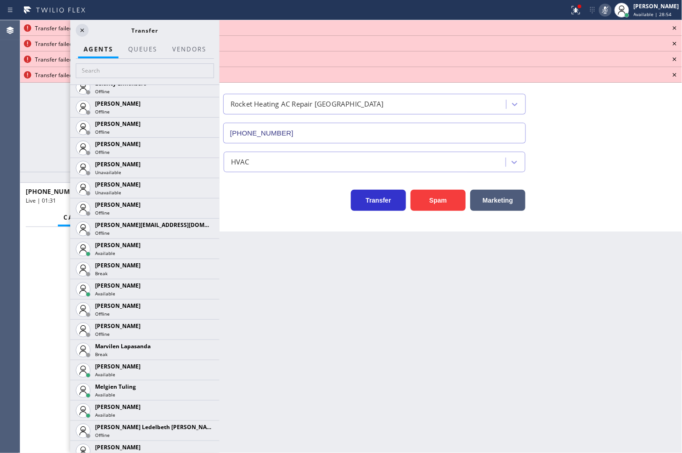
scroll to position [1327, 0]
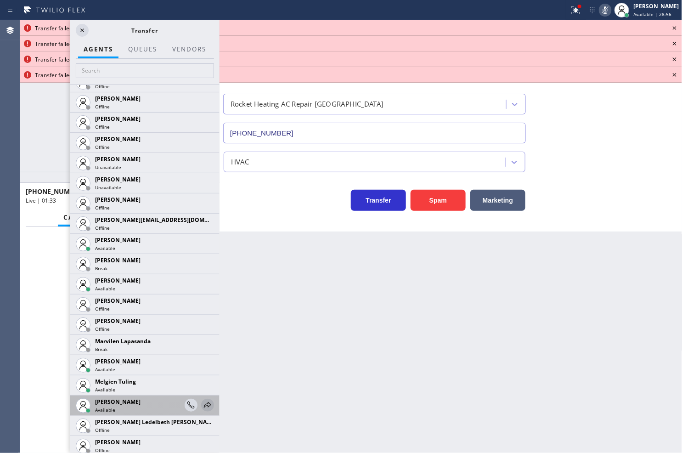
click at [202, 404] on icon at bounding box center [207, 405] width 11 height 11
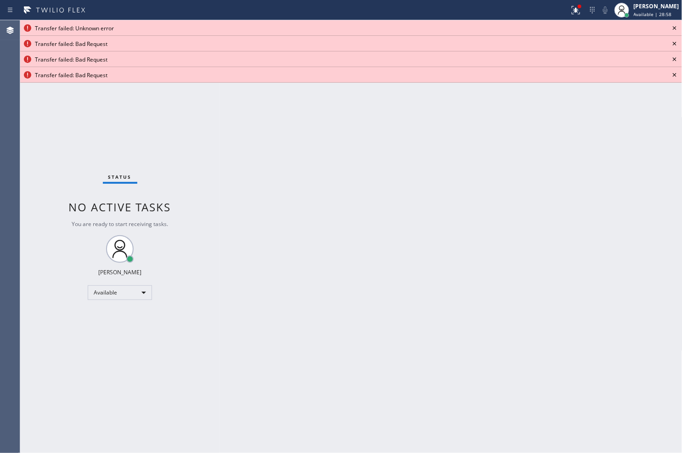
click at [678, 28] on icon at bounding box center [674, 28] width 11 height 11
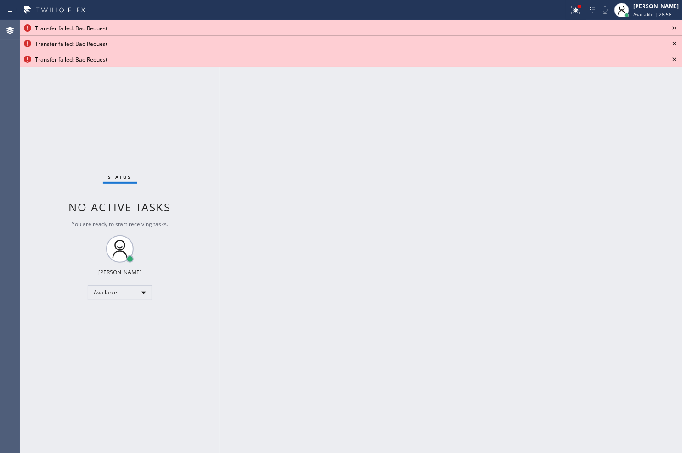
click at [678, 28] on icon at bounding box center [674, 28] width 11 height 11
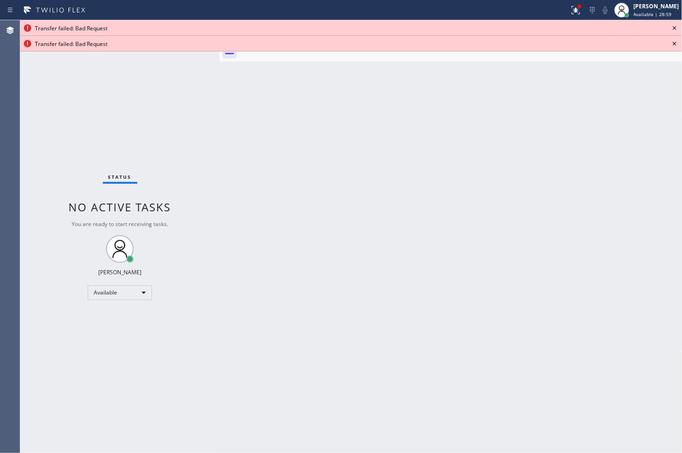
click at [678, 28] on icon at bounding box center [674, 28] width 11 height 11
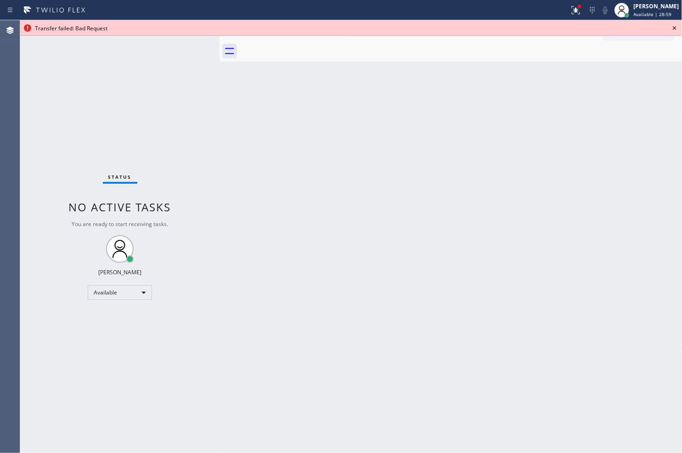
click at [678, 28] on icon at bounding box center [674, 28] width 11 height 11
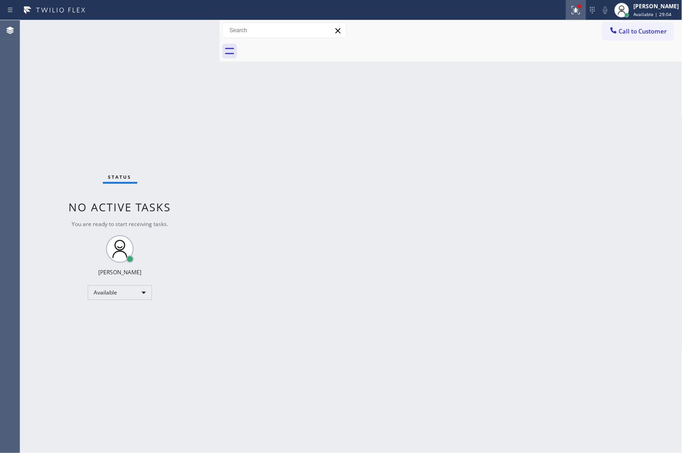
click at [566, 5] on div at bounding box center [576, 10] width 20 height 11
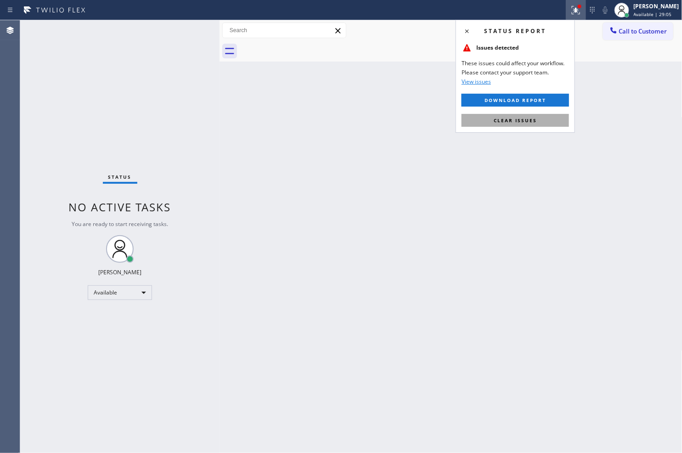
click at [533, 123] on span "Clear issues" at bounding box center [515, 120] width 43 height 6
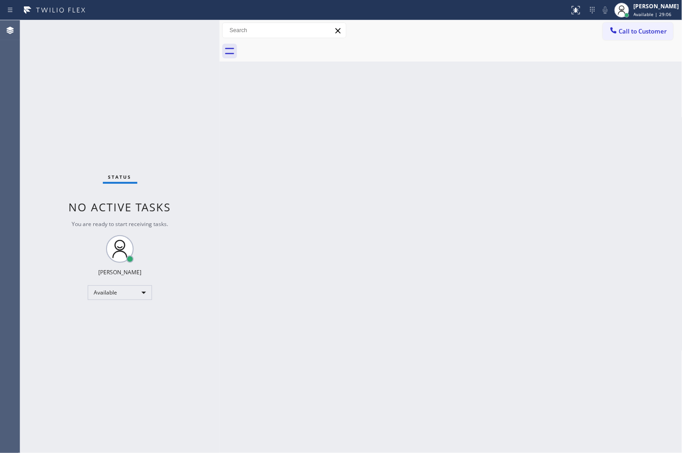
click at [324, 148] on div "Back to Dashboard Change Sender ID Customers Technicians Select a contact Outbo…" at bounding box center [451, 236] width 463 height 433
click at [189, 39] on div "Status No active tasks You are ready to start receiving tasks. [PERSON_NAME]" at bounding box center [119, 236] width 199 height 433
click at [180, 33] on div "Status No active tasks You are ready to start receiving tasks. [PERSON_NAME]" at bounding box center [119, 236] width 199 height 433
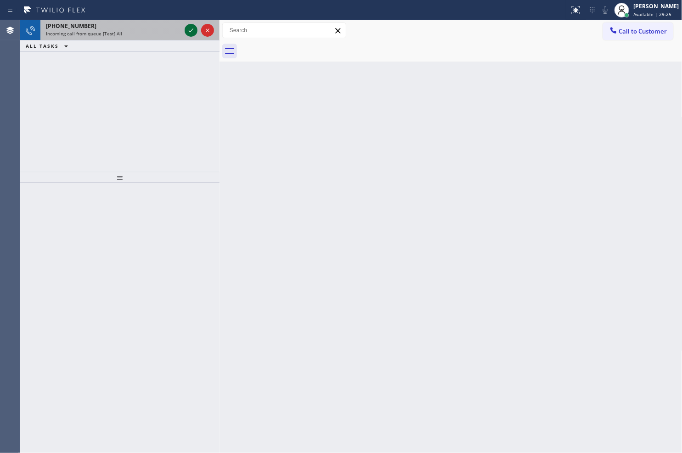
click at [189, 29] on icon at bounding box center [191, 30] width 11 height 11
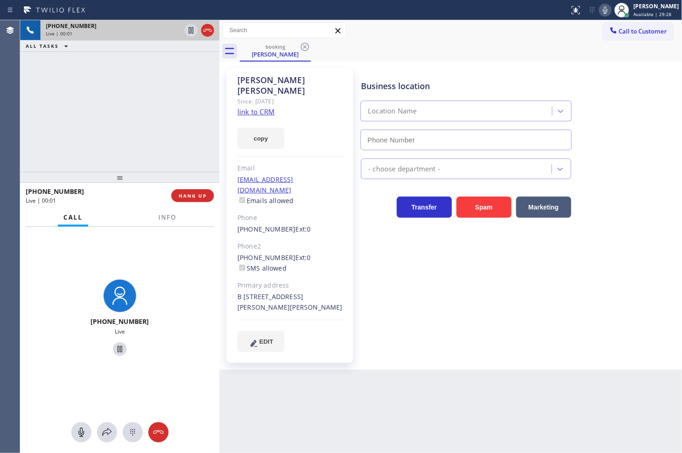
type input "[PHONE_NUMBER]"
click at [253, 107] on link "link to CRM" at bounding box center [255, 111] width 37 height 9
click at [189, 32] on icon at bounding box center [191, 30] width 11 height 11
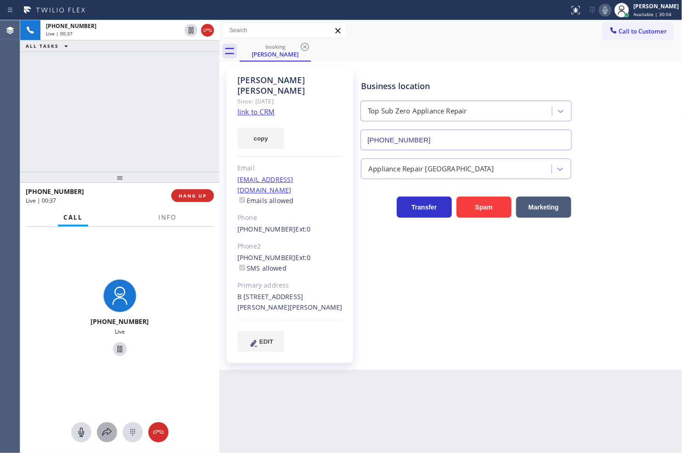
click at [106, 434] on icon at bounding box center [107, 432] width 11 height 11
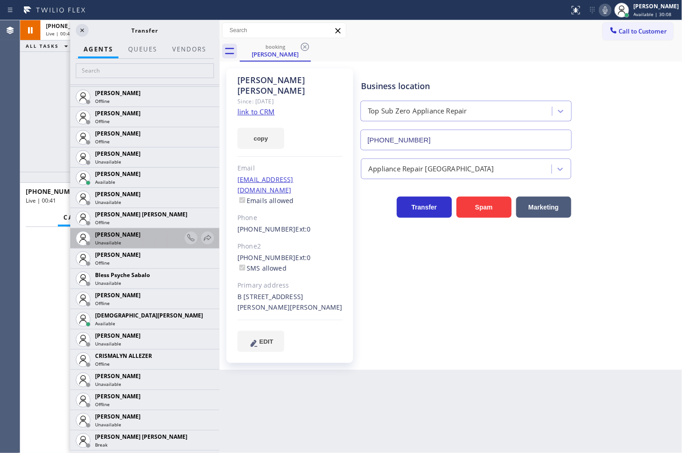
scroll to position [153, 0]
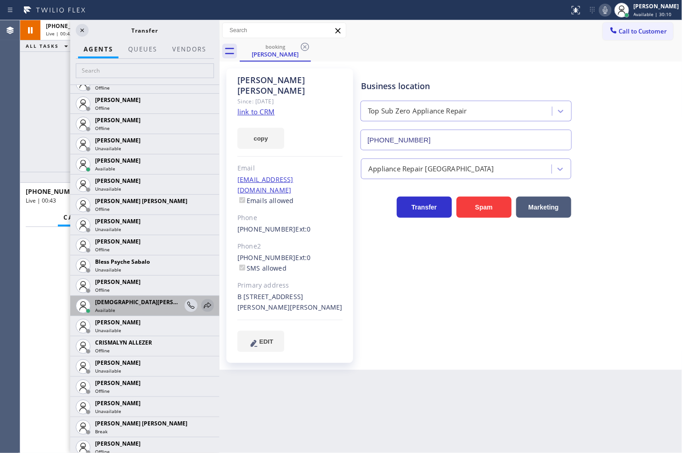
click at [202, 308] on icon at bounding box center [207, 305] width 11 height 11
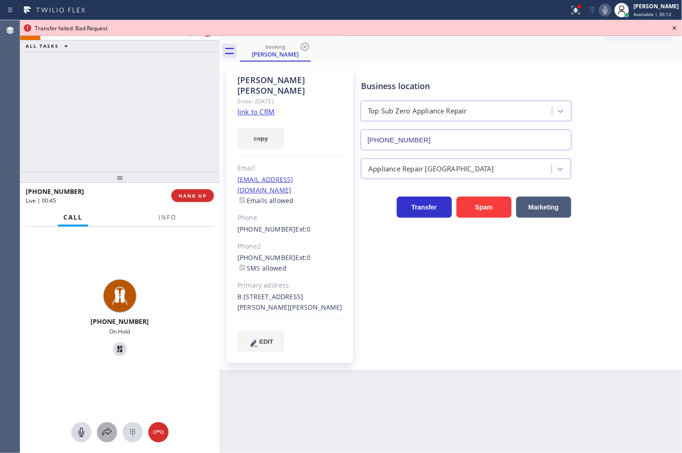
click at [112, 427] on icon at bounding box center [107, 432] width 11 height 11
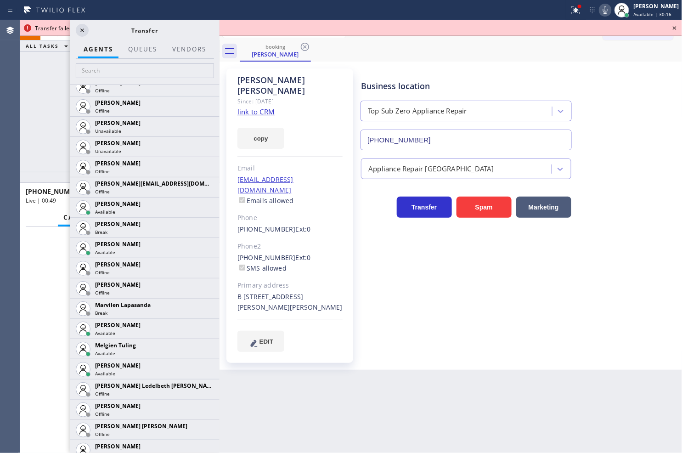
scroll to position [1378, 0]
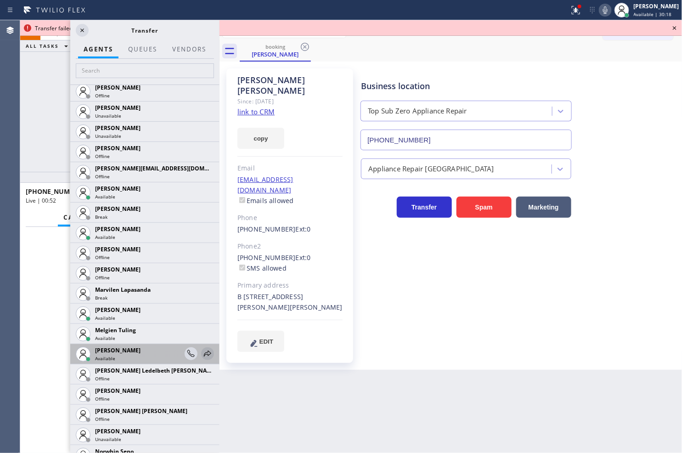
click at [202, 351] on icon at bounding box center [207, 353] width 11 height 11
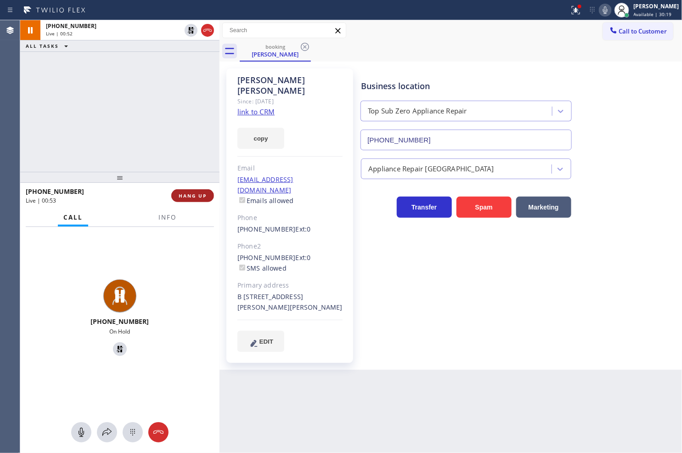
click at [203, 198] on button "HANG UP" at bounding box center [192, 195] width 43 height 13
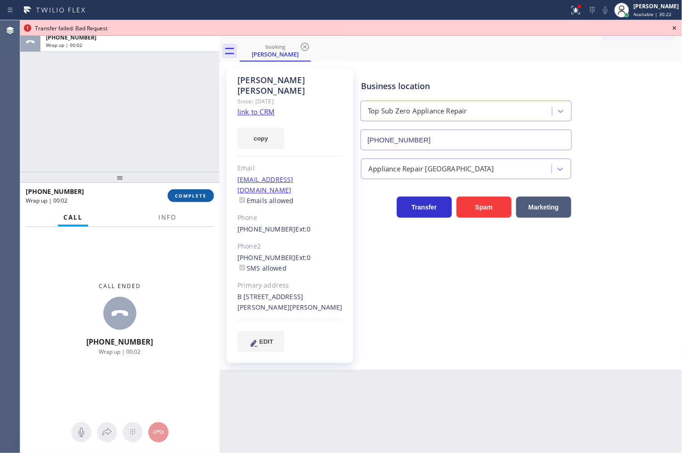
click at [201, 198] on span "COMPLETE" at bounding box center [191, 195] width 32 height 6
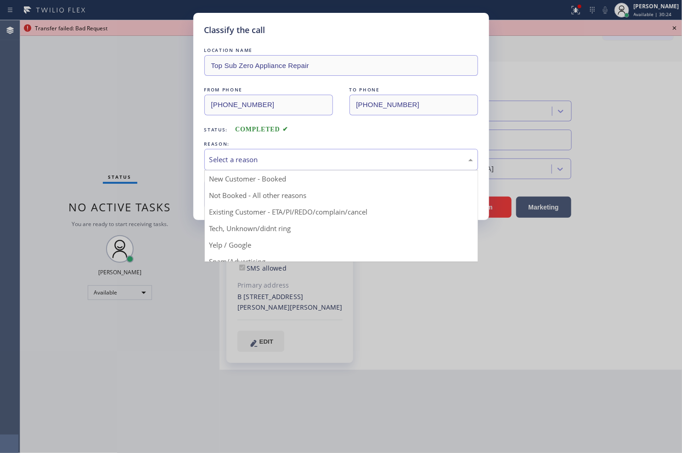
click at [248, 159] on div "Select a reason" at bounding box center [341, 159] width 264 height 11
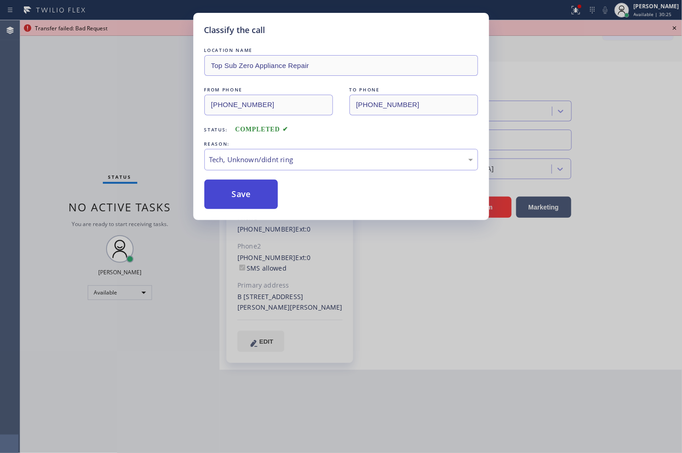
click at [249, 200] on button "Save" at bounding box center [241, 194] width 74 height 29
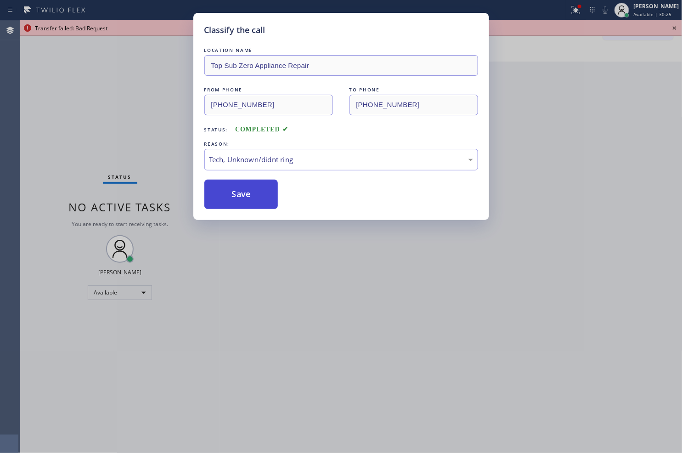
click at [249, 200] on button "Save" at bounding box center [241, 194] width 74 height 29
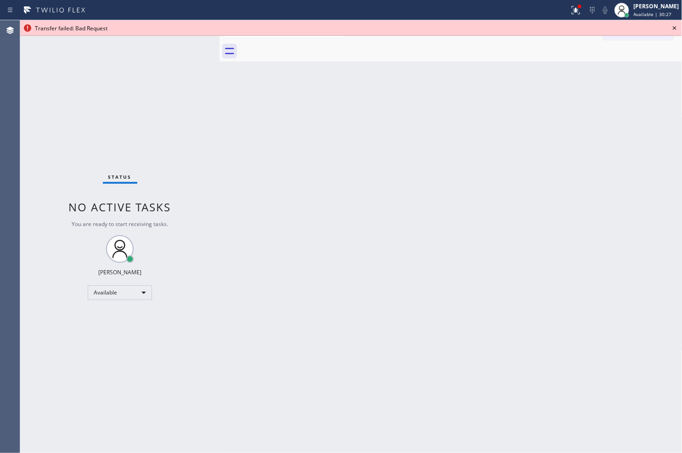
click at [674, 26] on icon at bounding box center [674, 28] width 11 height 11
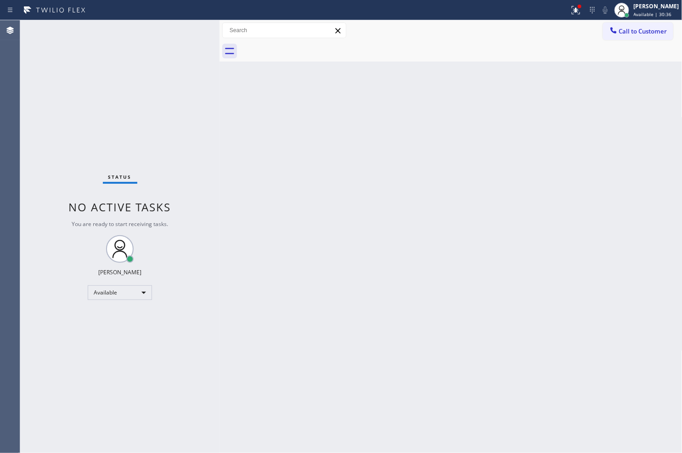
click at [288, 213] on div "Back to Dashboard Change Sender ID Customers Technicians Select a contact Outbo…" at bounding box center [451, 236] width 463 height 433
click at [571, 15] on icon at bounding box center [576, 10] width 11 height 11
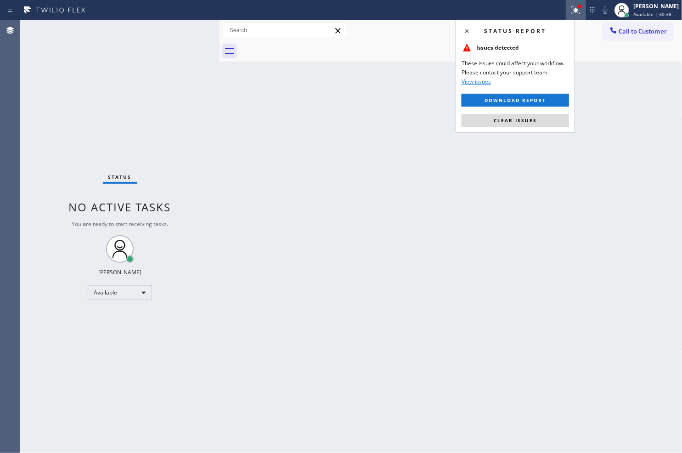
drag, startPoint x: 546, startPoint y: 119, endPoint x: 550, endPoint y: 118, distance: 4.9
click at [546, 120] on button "Clear issues" at bounding box center [515, 120] width 107 height 13
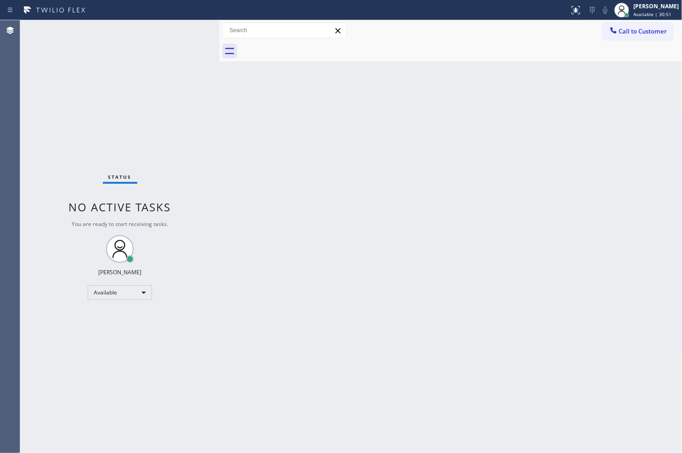
click at [529, 222] on div "Back to Dashboard Change Sender ID Customers Technicians Select a contact Outbo…" at bounding box center [451, 236] width 463 height 433
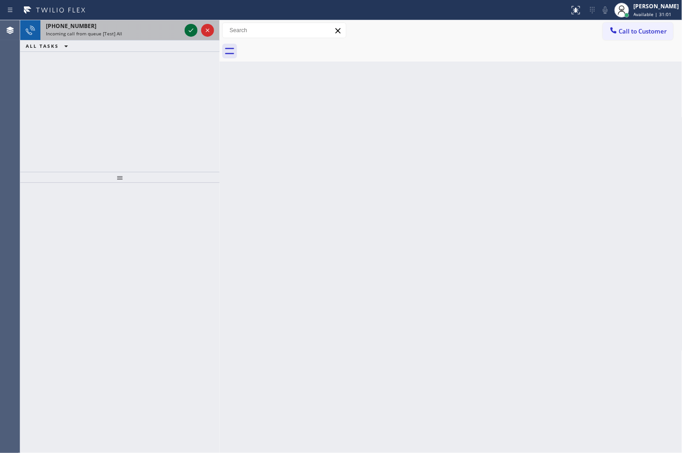
click at [189, 33] on icon at bounding box center [191, 30] width 11 height 11
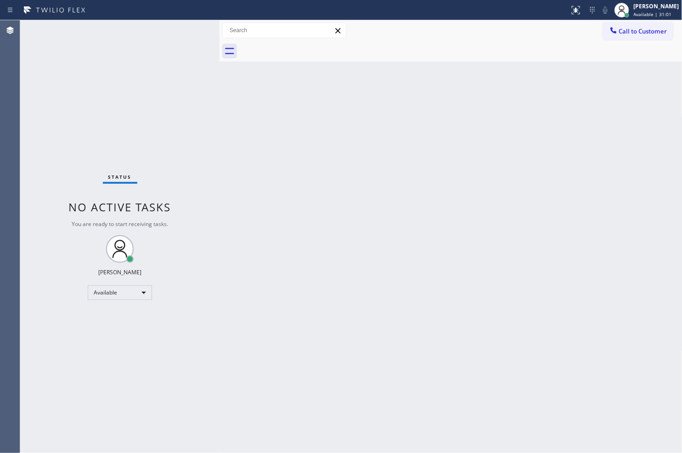
click at [189, 33] on div "Status No active tasks You are ready to start receiving tasks. [PERSON_NAME]" at bounding box center [119, 236] width 199 height 433
drag, startPoint x: 488, startPoint y: 187, endPoint x: 566, endPoint y: 106, distance: 113.1
click at [488, 187] on div "Back to Dashboard Change Sender ID Customers Technicians Select a contact Outbo…" at bounding box center [451, 236] width 463 height 433
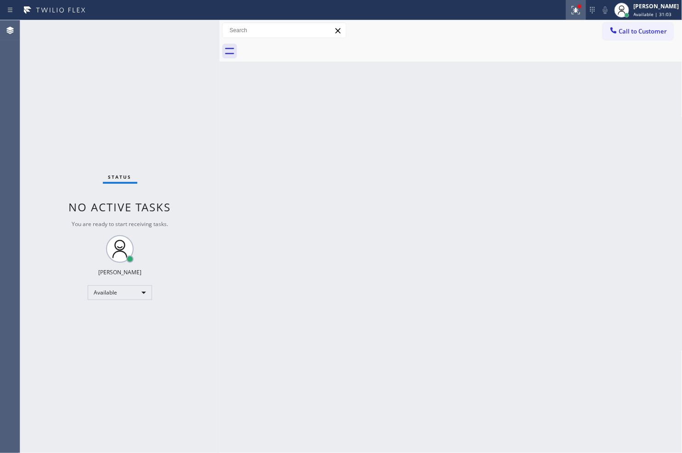
drag, startPoint x: 564, startPoint y: 10, endPoint x: 547, endPoint y: 95, distance: 87.1
click at [571, 14] on icon at bounding box center [576, 10] width 11 height 11
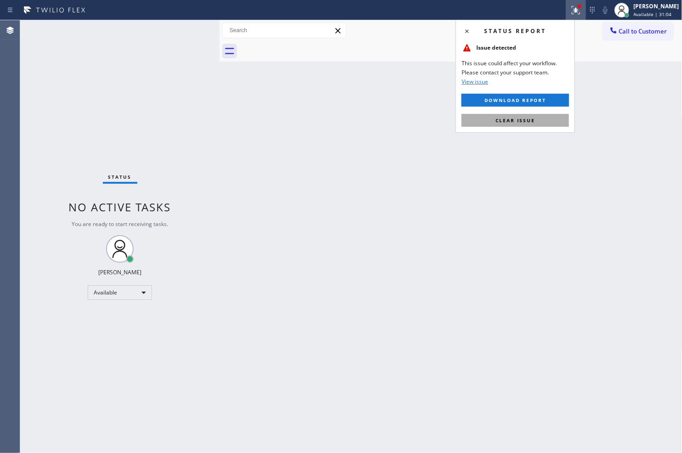
click at [545, 118] on button "Clear issue" at bounding box center [515, 120] width 107 height 13
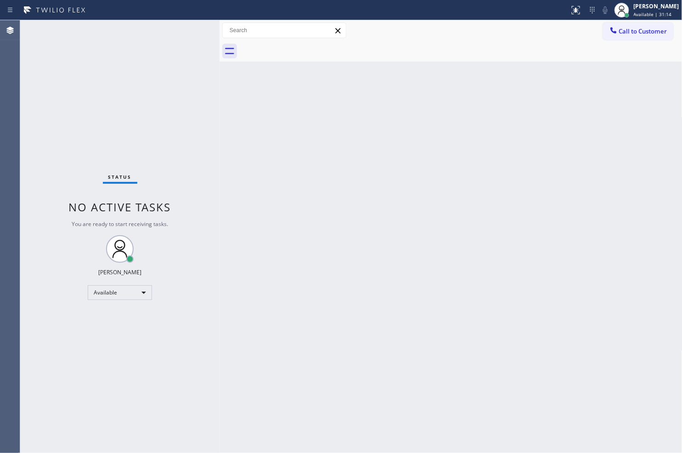
click at [425, 216] on div "Back to Dashboard Change Sender ID Customers Technicians Select a contact Outbo…" at bounding box center [451, 236] width 463 height 433
click at [160, 245] on div "Status No active tasks You are ready to start receiving tasks. [PERSON_NAME]" at bounding box center [119, 236] width 199 height 433
click at [164, 59] on div "Status No active tasks You are ready to start receiving tasks. [PERSON_NAME]" at bounding box center [119, 236] width 199 height 433
click at [189, 27] on div "Status No active tasks You are ready to start receiving tasks. [PERSON_NAME]" at bounding box center [119, 236] width 199 height 433
click at [504, 376] on div "Back to Dashboard Change Sender ID Customers Technicians Select a contact Outbo…" at bounding box center [451, 236] width 463 height 433
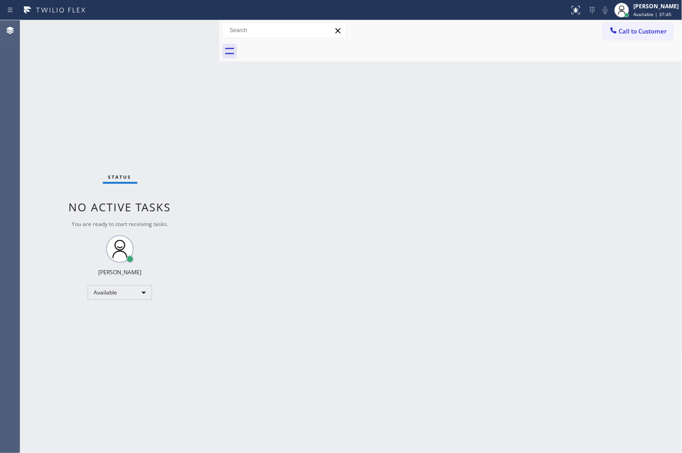
click at [559, 35] on div "Call to Customer Outbound call Location Search location Your caller id phone nu…" at bounding box center [451, 31] width 463 height 16
drag, startPoint x: 153, startPoint y: 42, endPoint x: 160, endPoint y: 39, distance: 7.6
click at [157, 40] on div "Status No active tasks You are ready to start receiving tasks. [PERSON_NAME]" at bounding box center [119, 236] width 199 height 433
click at [191, 32] on div "Status No active tasks You are ready to start receiving tasks. [PERSON_NAME]" at bounding box center [119, 236] width 199 height 433
click at [469, 278] on div "Back to Dashboard Change Sender ID Customers Technicians Select a contact Outbo…" at bounding box center [451, 236] width 463 height 433
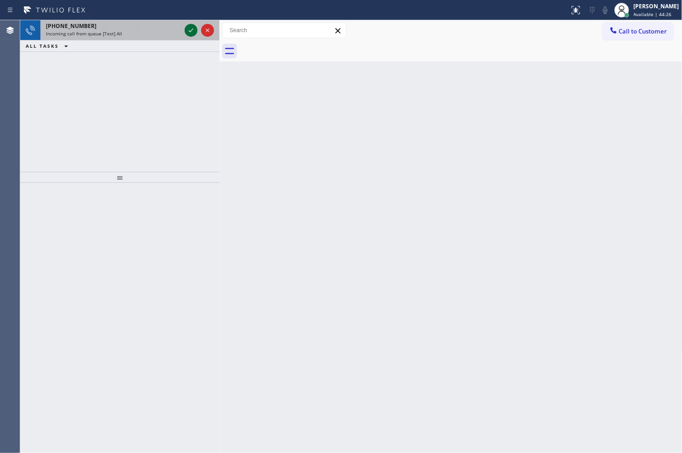
click at [191, 30] on icon at bounding box center [191, 30] width 5 height 4
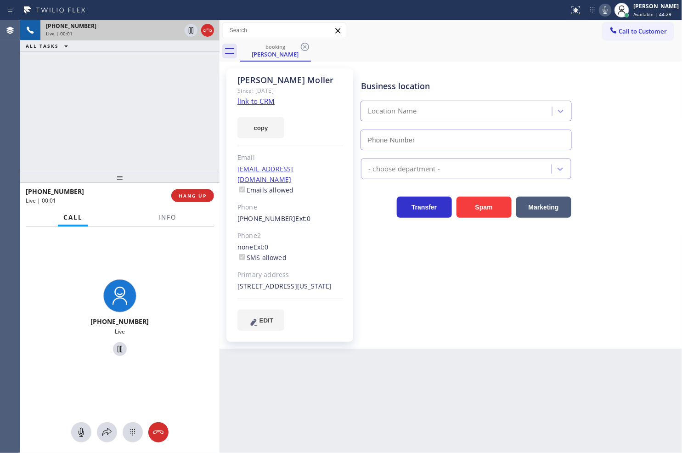
type input "[PHONE_NUMBER]"
click at [259, 100] on link "link to CRM" at bounding box center [255, 100] width 37 height 9
click at [190, 32] on icon at bounding box center [191, 30] width 5 height 6
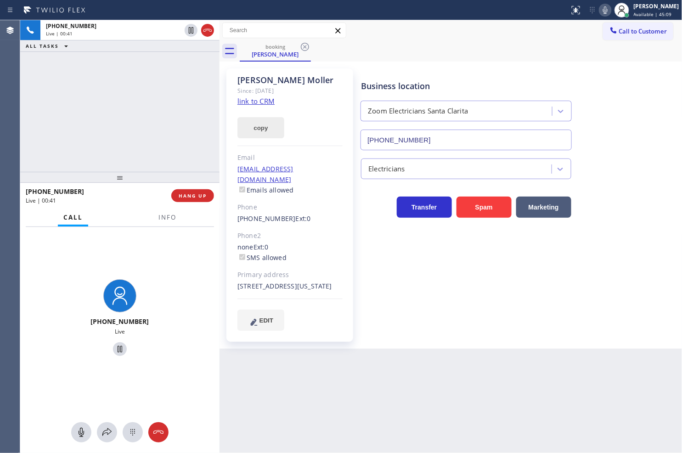
click at [265, 126] on button "copy" at bounding box center [260, 127] width 47 height 21
click at [525, 323] on div "Business location Zoom Electricians [GEOGRAPHIC_DATA] [PHONE_NUMBER] Electricia…" at bounding box center [519, 199] width 321 height 257
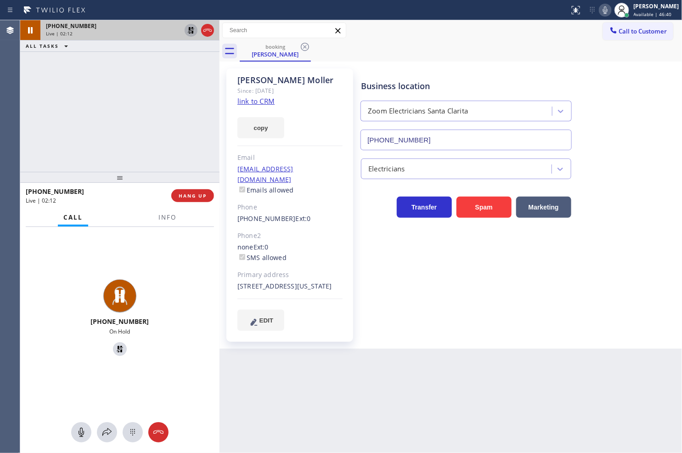
click at [192, 33] on icon at bounding box center [191, 30] width 6 height 6
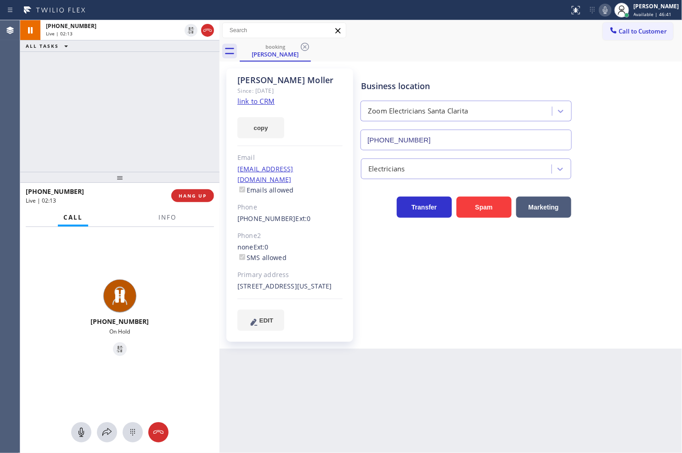
click at [182, 125] on div "[PHONE_NUMBER] Live | 02:13 ALL TASKS ALL TASKS ACTIVE TASKS TASKS IN WRAP UP" at bounding box center [119, 96] width 199 height 152
click at [175, 118] on div "[PHONE_NUMBER] Live | 02:14 ALL TASKS ALL TASKS ACTIVE TASKS TASKS IN WRAP UP" at bounding box center [119, 96] width 199 height 152
click at [105, 85] on div "[PHONE_NUMBER] Live | 02:15 ALL TASKS ALL TASKS ACTIVE TASKS TASKS IN WRAP UP" at bounding box center [119, 96] width 199 height 152
click at [131, 138] on div "[PHONE_NUMBER] Live | 02:52 ALL TASKS ALL TASKS ACTIVE TASKS TASKS IN WRAP UP" at bounding box center [119, 96] width 199 height 152
click at [602, 93] on div "Business location Zoom Electricians [GEOGRAPHIC_DATA] [PHONE_NUMBER]" at bounding box center [519, 108] width 321 height 83
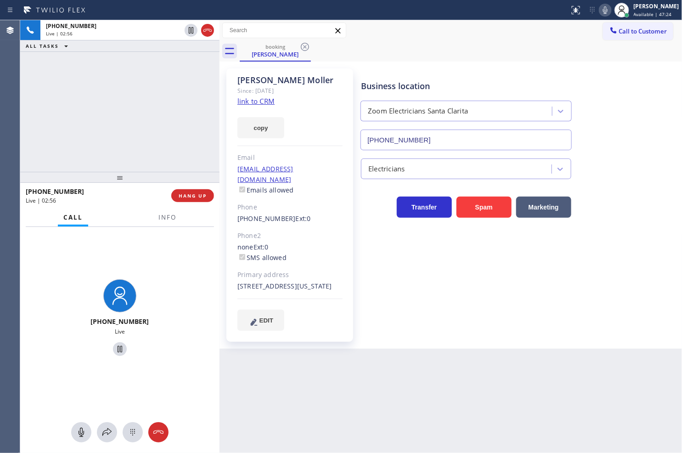
click at [111, 150] on div "[PHONE_NUMBER] Live | 02:56 ALL TASKS ALL TASKS ACTIVE TASKS TASKS IN WRAP UP" at bounding box center [119, 96] width 199 height 152
click at [179, 63] on div "[PHONE_NUMBER] Live | 02:57 ALL TASKS ALL TASKS ACTIVE TASKS TASKS IN WRAP UP" at bounding box center [119, 96] width 199 height 152
click at [153, 130] on div "[PHONE_NUMBER] Live | 02:58 ALL TASKS ALL TASKS ACTIVE TASKS TASKS IN WRAP UP" at bounding box center [119, 96] width 199 height 152
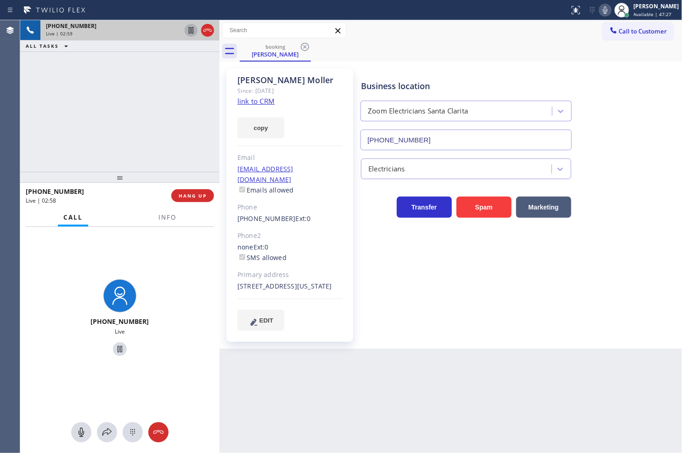
click at [191, 32] on icon at bounding box center [191, 30] width 11 height 11
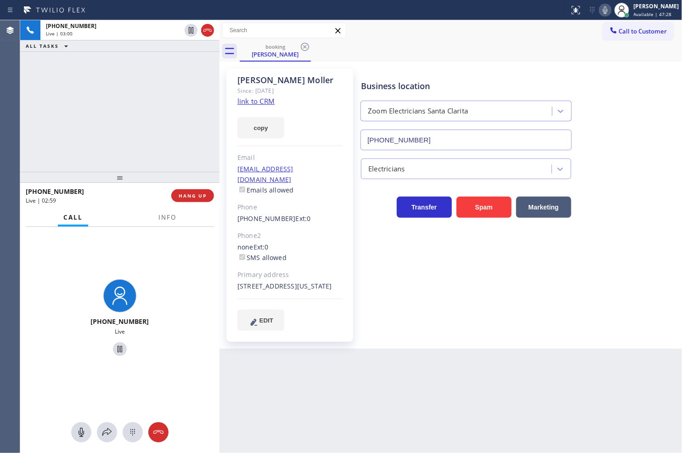
click at [429, 271] on div "Business location Zoom Electricians [GEOGRAPHIC_DATA] [PHONE_NUMBER] Electricia…" at bounding box center [519, 199] width 321 height 257
click at [614, 175] on div "Electricians" at bounding box center [519, 167] width 321 height 24
click at [122, 128] on div "[PHONE_NUMBER] Live | 04:48 ALL TASKS ALL TASKS ACTIVE TASKS TASKS IN WRAP UP" at bounding box center [119, 96] width 199 height 152
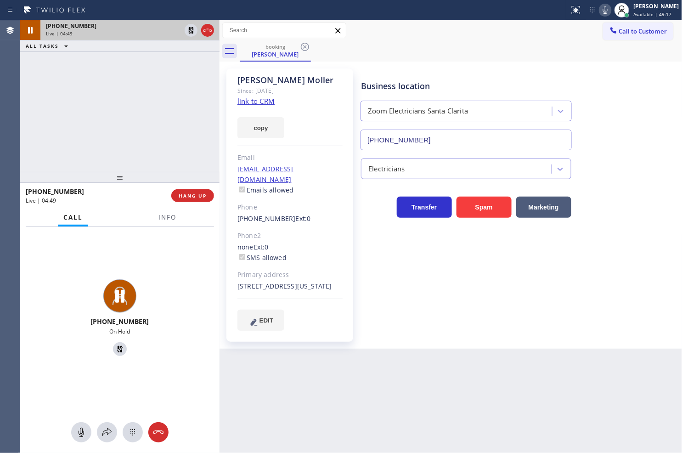
click at [132, 27] on div "[PHONE_NUMBER]" at bounding box center [113, 26] width 135 height 8
drag, startPoint x: 189, startPoint y: 29, endPoint x: 184, endPoint y: 26, distance: 6.0
click at [189, 29] on icon at bounding box center [191, 30] width 6 height 6
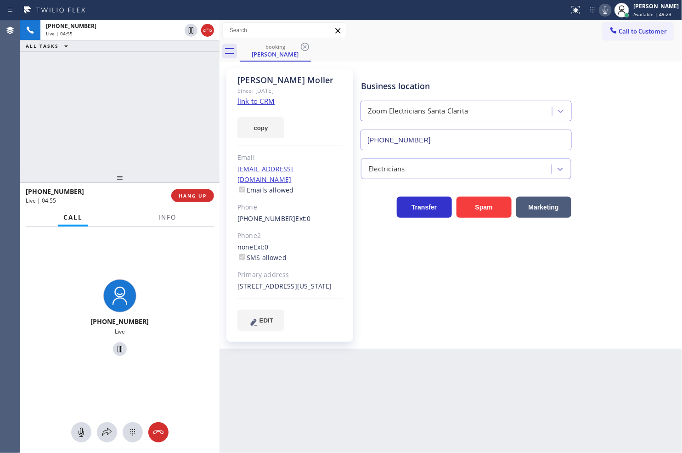
drag, startPoint x: 109, startPoint y: 132, endPoint x: 115, endPoint y: 132, distance: 6.0
click at [115, 132] on div "[PHONE_NUMBER] Live | 04:55 ALL TASKS ALL TASKS ACTIVE TASKS TASKS IN WRAP UP" at bounding box center [119, 96] width 199 height 152
click at [653, 162] on div "Electricians" at bounding box center [519, 167] width 321 height 24
click at [126, 115] on div "[PHONE_NUMBER] Live | 05:06 ALL TASKS ALL TASKS ACTIVE TASKS TASKS IN WRAP UP" at bounding box center [119, 96] width 199 height 152
click at [470, 284] on div "Business location Zoom Electricians [GEOGRAPHIC_DATA] [PHONE_NUMBER] Electricia…" at bounding box center [519, 199] width 321 height 257
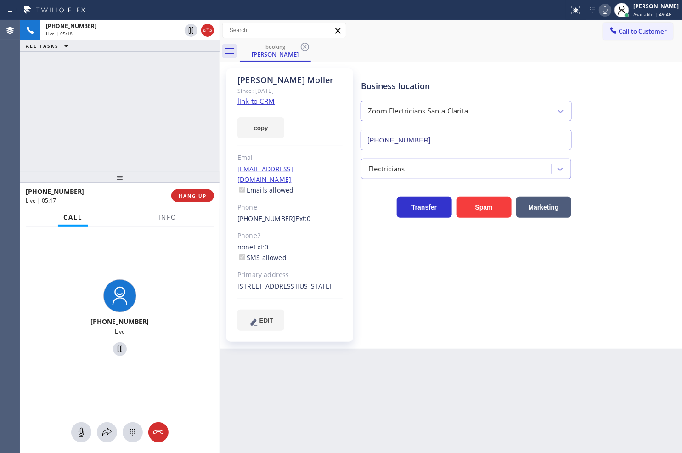
click at [60, 130] on div "[PHONE_NUMBER] Live | 05:18 ALL TASKS ALL TASKS ACTIVE TASKS TASKS IN WRAP UP" at bounding box center [119, 96] width 199 height 152
click at [345, 401] on div "Back to Dashboard Change Sender ID Customers Technicians Select a contact Outbo…" at bounding box center [451, 236] width 463 height 433
click at [603, 9] on icon at bounding box center [605, 9] width 5 height 7
click at [603, 10] on icon at bounding box center [605, 9] width 5 height 7
click at [113, 129] on div "[PHONE_NUMBER] Live | 06:46 ALL TASKS ALL TASKS ACTIVE TASKS TASKS IN WRAP UP" at bounding box center [119, 96] width 199 height 152
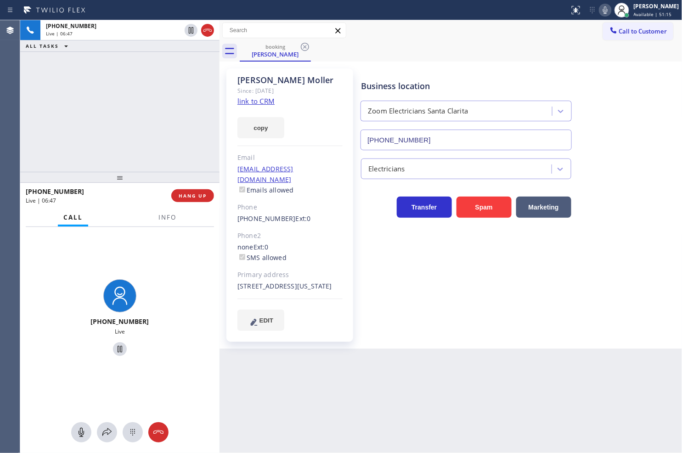
click at [181, 296] on div "[PHONE_NUMBER] Live" at bounding box center [120, 318] width 192 height 79
click at [79, 150] on div "[PHONE_NUMBER] Live | 06:52 ALL TASKS ALL TASKS ACTIVE TASKS TASKS IN WRAP UP" at bounding box center [119, 96] width 199 height 152
click at [178, 320] on div "[PHONE_NUMBER]" at bounding box center [120, 321] width 192 height 9
click at [158, 210] on button "Info" at bounding box center [167, 218] width 29 height 18
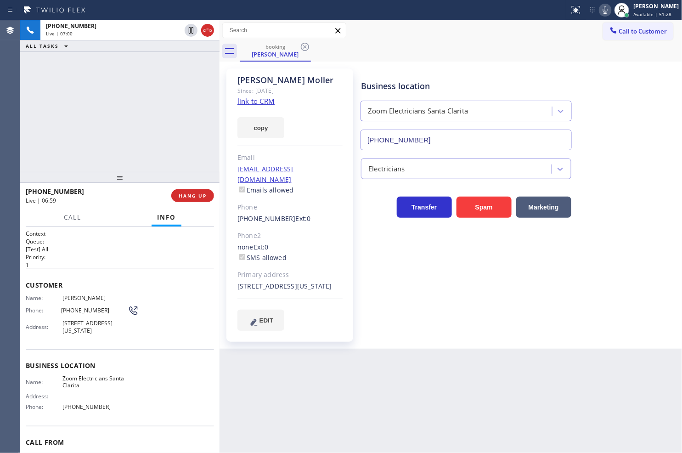
click at [318, 441] on div "Back to Dashboard Change Sender ID Customers Technicians Select a contact Outbo…" at bounding box center [451, 236] width 463 height 433
click at [148, 112] on div "[PHONE_NUMBER] Live | 07:06 ALL TASKS ALL TASKS ACTIVE TASKS TASKS IN WRAP UP" at bounding box center [119, 96] width 199 height 152
click at [144, 149] on div "[PHONE_NUMBER] Live | 07:12 ALL TASKS ALL TASKS ACTIVE TASKS TASKS IN WRAP UP" at bounding box center [119, 96] width 199 height 152
click at [329, 202] on div "Phone" at bounding box center [289, 207] width 105 height 11
click at [302, 242] on div "none Ext: 0 SMS allowed" at bounding box center [289, 252] width 105 height 21
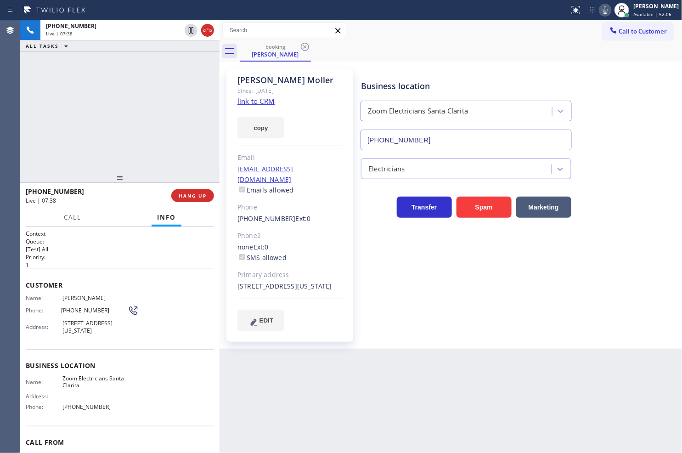
click at [140, 142] on div "[PHONE_NUMBER] Live | 07:38 ALL TASKS ALL TASKS ACTIVE TASKS TASKS IN WRAP UP" at bounding box center [119, 96] width 199 height 152
click at [284, 231] on div "[PERSON_NAME] Since: [DATE] link to CRM copy Email [EMAIL_ADDRESS][DOMAIN_NAME]…" at bounding box center [289, 204] width 127 height 273
click at [131, 124] on div "[PHONE_NUMBER] Live | 07:39 ALL TASKS ALL TASKS ACTIVE TASKS TASKS IN WRAP UP" at bounding box center [119, 96] width 199 height 152
click at [594, 159] on div "Electricians" at bounding box center [519, 167] width 321 height 24
click at [366, 197] on div "Transfer Spam Marketing" at bounding box center [466, 205] width 214 height 26
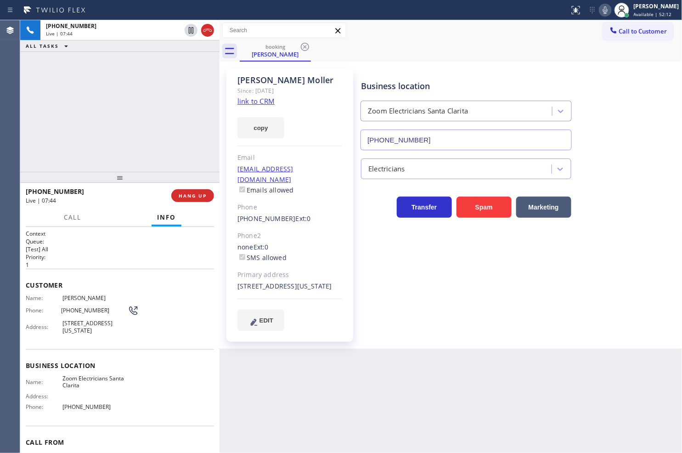
click at [105, 113] on div "[PHONE_NUMBER] Live | 07:44 ALL TASKS ALL TASKS ACTIVE TASKS TASKS IN WRAP UP" at bounding box center [119, 96] width 199 height 152
click at [183, 195] on span "HANG UP" at bounding box center [193, 195] width 28 height 6
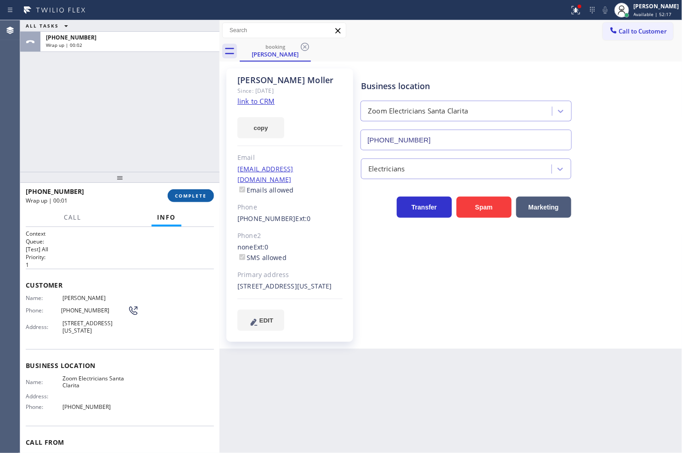
click at [178, 190] on button "COMPLETE" at bounding box center [191, 195] width 46 height 13
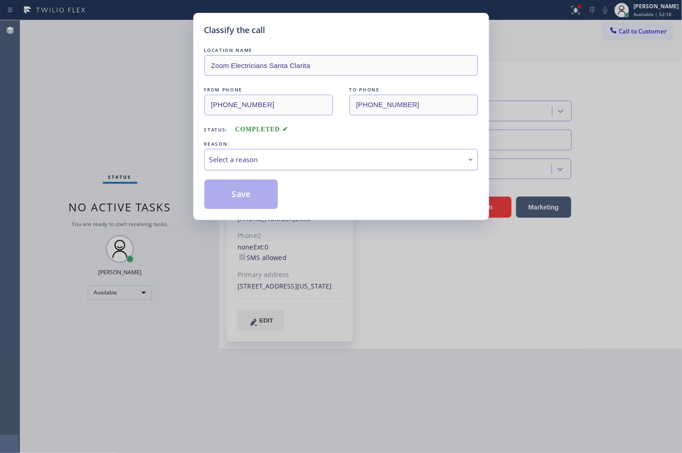
click at [277, 156] on div "Select a reason" at bounding box center [341, 159] width 264 height 11
click at [250, 184] on button "Save" at bounding box center [241, 194] width 74 height 29
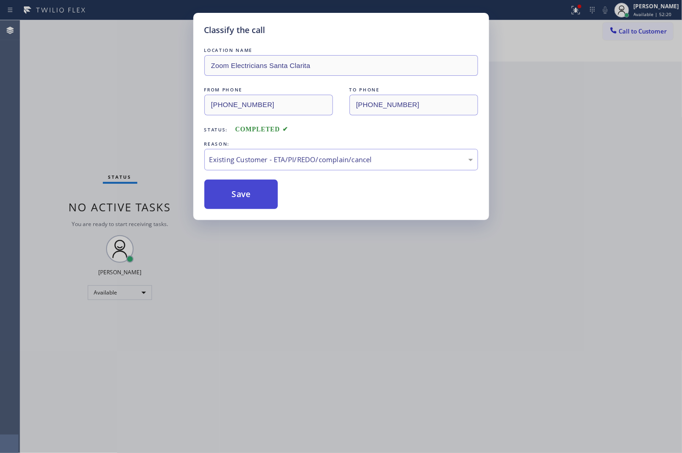
click at [250, 184] on button "Save" at bounding box center [241, 194] width 74 height 29
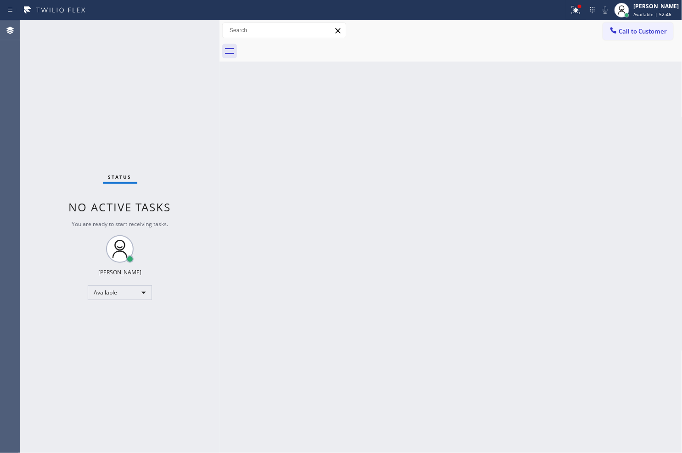
click at [257, 240] on div "Back to Dashboard Change Sender ID Customers Technicians Select a contact Outbo…" at bounding box center [451, 236] width 463 height 433
click at [573, 7] on icon at bounding box center [576, 8] width 6 height 3
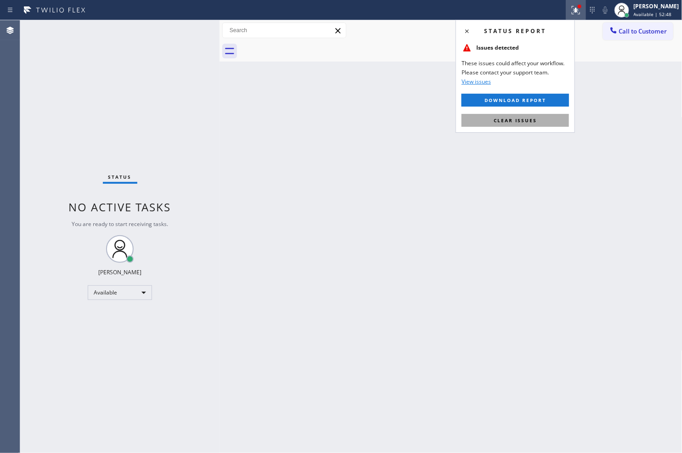
click at [527, 123] on span "Clear issues" at bounding box center [515, 120] width 43 height 6
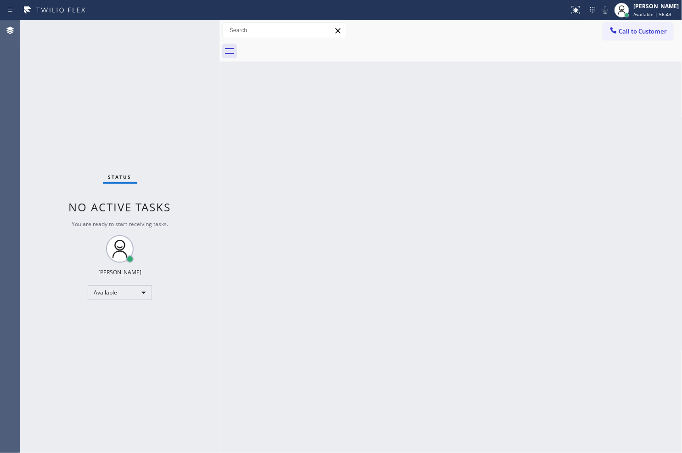
click at [191, 33] on div "Status No active tasks You are ready to start receiving tasks. [PERSON_NAME]" at bounding box center [119, 236] width 199 height 433
click at [189, 27] on div "Status No active tasks You are ready to start receiving tasks. [PERSON_NAME]" at bounding box center [119, 236] width 199 height 433
click at [193, 27] on div "Status No active tasks You are ready to start receiving tasks. [PERSON_NAME]" at bounding box center [119, 236] width 199 height 433
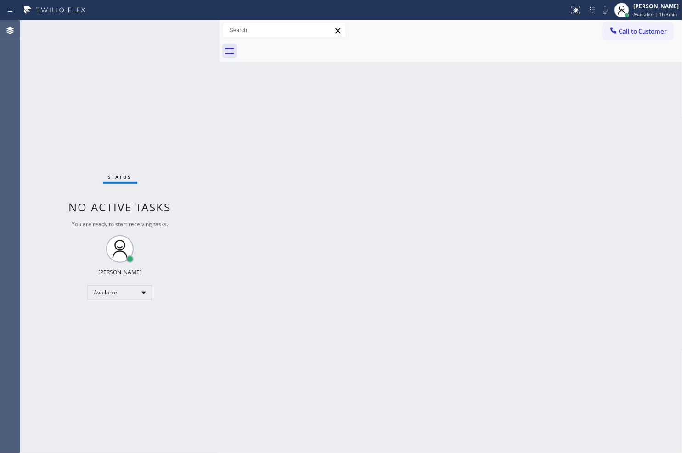
click at [193, 27] on div "Status No active tasks You are ready to start receiving tasks. [PERSON_NAME]" at bounding box center [119, 236] width 199 height 433
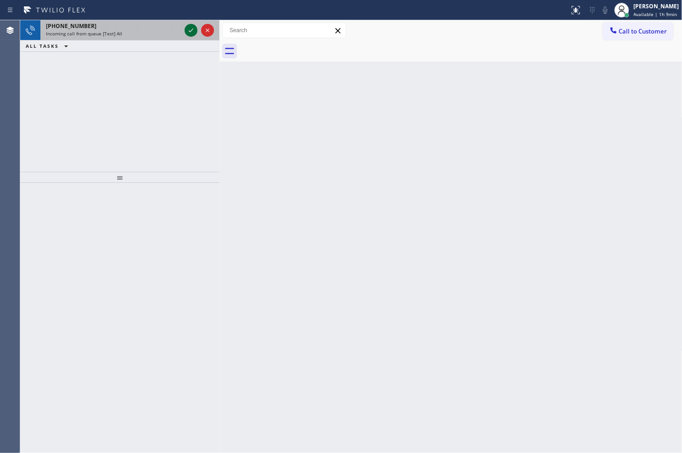
click at [191, 28] on icon at bounding box center [191, 30] width 11 height 11
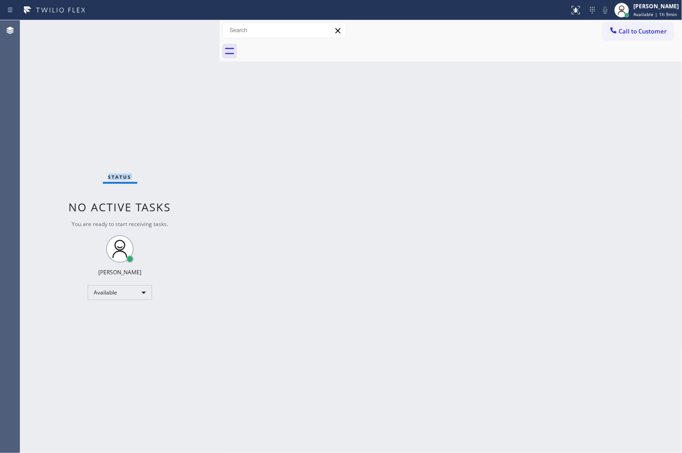
click at [191, 28] on div "Status No active tasks You are ready to start receiving tasks. [PERSON_NAME]" at bounding box center [119, 236] width 199 height 433
drag, startPoint x: 561, startPoint y: 11, endPoint x: 549, endPoint y: 88, distance: 77.6
click at [561, 28] on div "Status report Issue detected This issue could affect your workflow. Please cont…" at bounding box center [341, 226] width 682 height 453
click at [577, 8] on div at bounding box center [580, 7] width 6 height 6
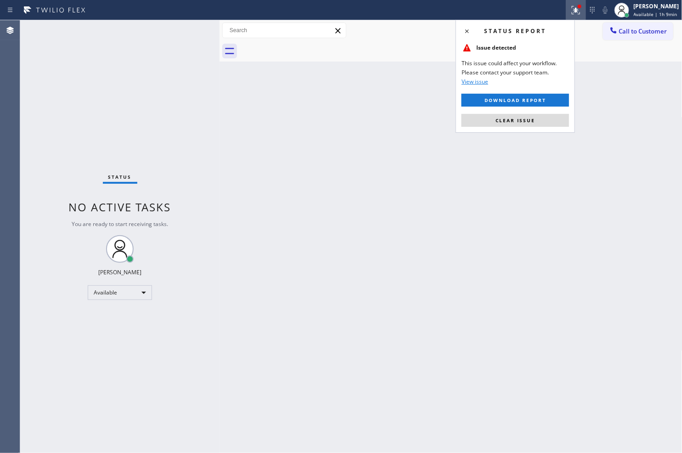
drag, startPoint x: 537, startPoint y: 119, endPoint x: 522, endPoint y: 120, distance: 15.7
click at [537, 119] on button "Clear issue" at bounding box center [515, 120] width 107 height 13
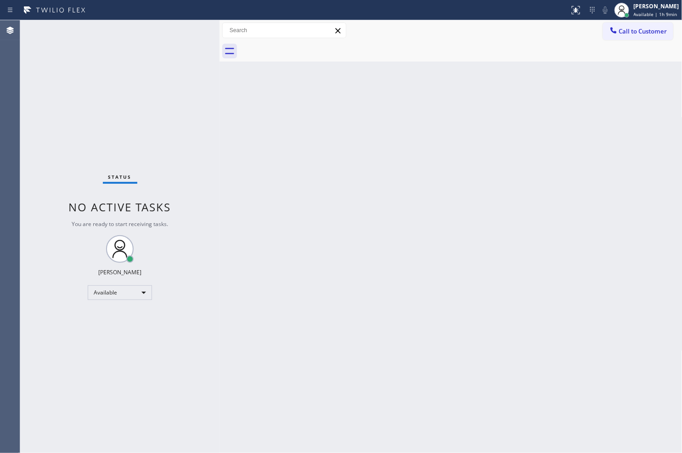
click at [398, 212] on div "Back to Dashboard Change Sender ID Customers Technicians Select a contact Outbo…" at bounding box center [451, 236] width 463 height 433
click at [203, 73] on div "Status No active tasks You are ready to start receiving tasks. [PERSON_NAME]" at bounding box center [119, 236] width 199 height 433
click at [184, 26] on div "Status No active tasks You are ready to start receiving tasks. [PERSON_NAME]" at bounding box center [119, 236] width 199 height 433
click at [190, 28] on div "Status No active tasks You are ready to start receiving tasks. [PERSON_NAME]" at bounding box center [119, 236] width 199 height 433
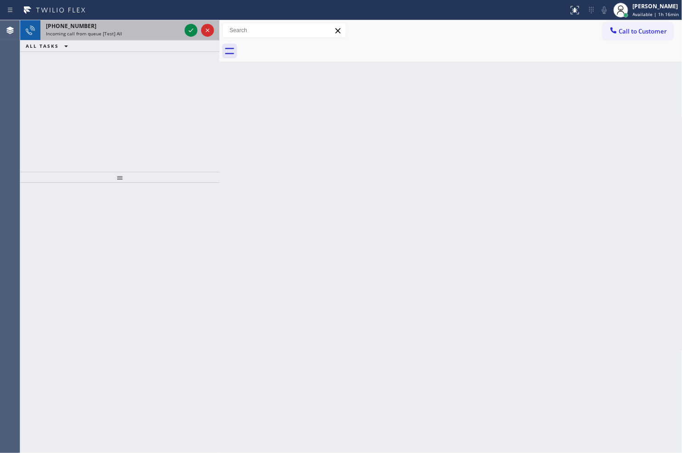
drag, startPoint x: 190, startPoint y: 28, endPoint x: 190, endPoint y: 40, distance: 11.0
click at [190, 40] on div at bounding box center [199, 30] width 33 height 20
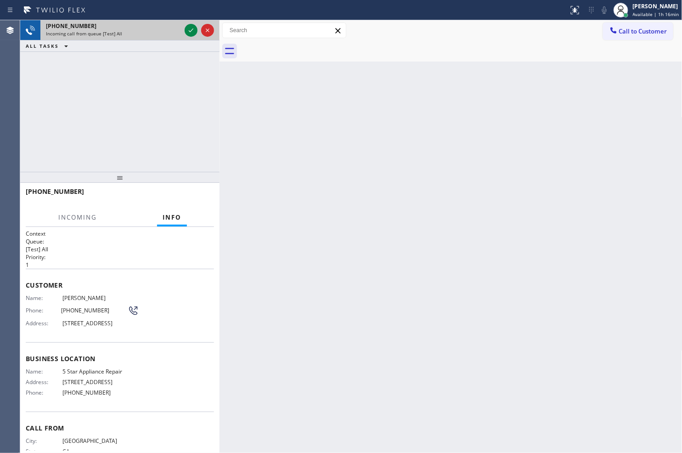
click at [190, 40] on div at bounding box center [199, 30] width 33 height 20
click at [191, 31] on icon at bounding box center [191, 30] width 11 height 11
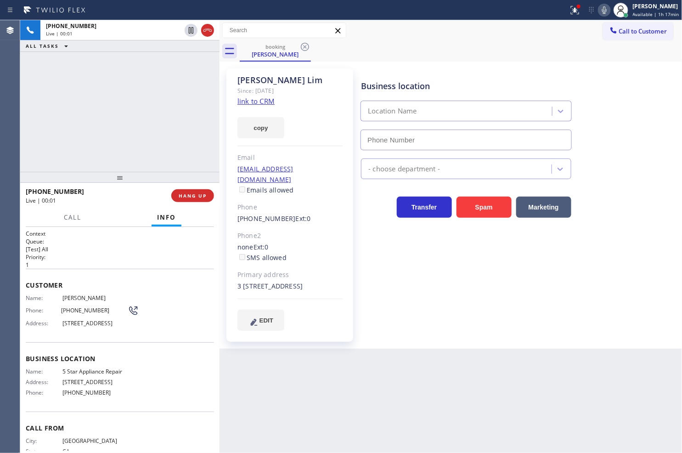
type input "[PHONE_NUMBER]"
click at [571, 10] on icon at bounding box center [574, 9] width 6 height 6
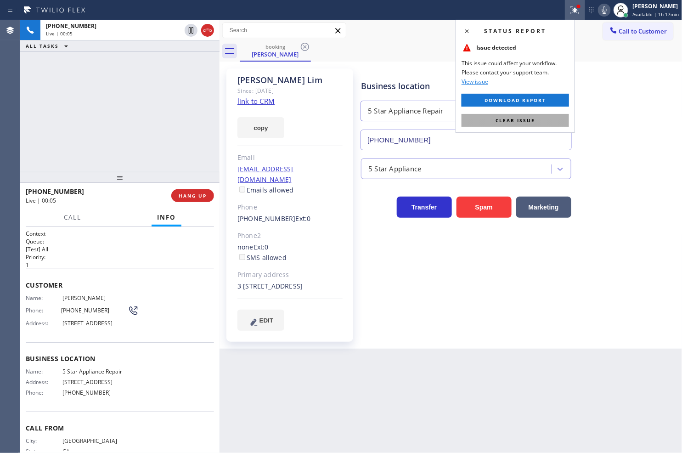
click at [539, 120] on button "Clear issue" at bounding box center [515, 120] width 107 height 13
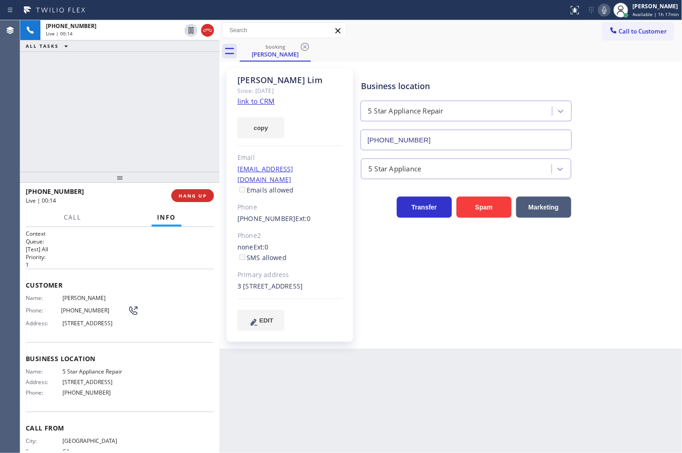
click at [91, 128] on div "[PHONE_NUMBER] Live | 00:14 ALL TASKS ALL TASKS ACTIVE TASKS TASKS IN WRAP UP" at bounding box center [119, 96] width 199 height 152
click at [143, 113] on div "[PHONE_NUMBER] Live | 00:19 ALL TASKS ALL TASKS ACTIVE TASKS TASKS IN WRAP UP" at bounding box center [119, 96] width 199 height 152
click at [405, 249] on div "Business location 5 Star Appliance Repair [PHONE_NUMBER] 5 Star Appliance Trans…" at bounding box center [519, 199] width 321 height 257
click at [186, 144] on div "[PHONE_NUMBER] Live | 00:27 ALL TASKS ALL TASKS ACTIVE TASKS TASKS IN WRAP UP" at bounding box center [119, 96] width 199 height 152
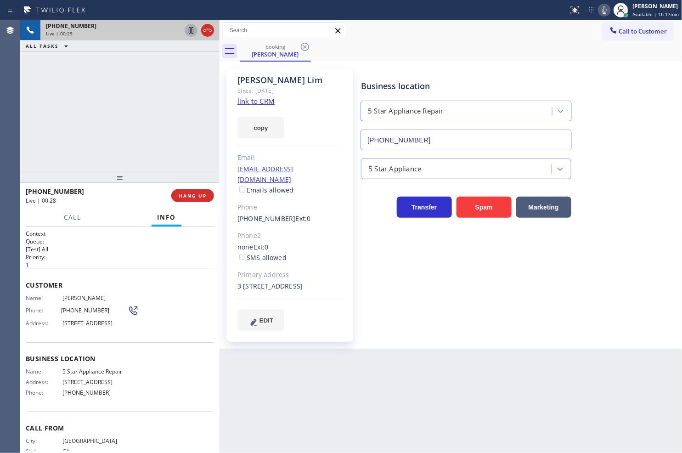
click at [188, 28] on icon at bounding box center [191, 30] width 11 height 11
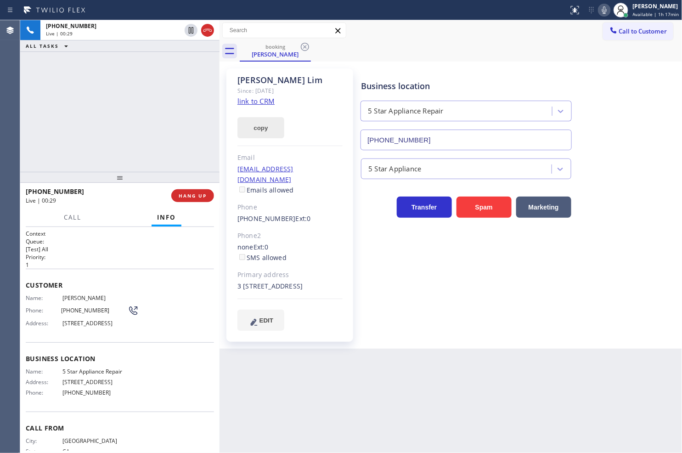
click at [254, 126] on button "copy" at bounding box center [260, 127] width 47 height 21
click at [34, 135] on div "[PHONE_NUMBER] Live | 01:39 ALL TASKS ALL TASKS ACTIVE TASKS TASKS IN WRAP UP" at bounding box center [119, 96] width 199 height 152
click at [265, 98] on link "link to CRM" at bounding box center [255, 100] width 37 height 9
click at [46, 124] on div "[PHONE_NUMBER] Live | 03:06 ALL TASKS ALL TASKS ACTIVE TASKS TASKS IN WRAP UP" at bounding box center [119, 96] width 199 height 152
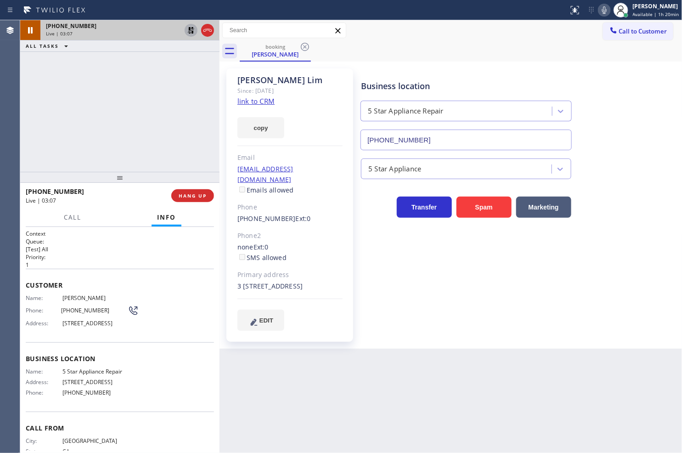
click at [190, 28] on icon at bounding box center [191, 30] width 6 height 6
click at [115, 73] on div "[PHONE_NUMBER] Live | 03:09 ALL TASKS ALL TASKS ACTIVE TASKS TASKS IN WRAP UP" at bounding box center [119, 96] width 199 height 152
click at [534, 330] on div "Business location 5 Star Appliance Repair [PHONE_NUMBER] 5 Star Appliance Trans…" at bounding box center [519, 209] width 321 height 276
click at [116, 122] on div "[PHONE_NUMBER] Live | 03:11 ALL TASKS ALL TASKS ACTIVE TASKS TASKS IN WRAP UP" at bounding box center [119, 96] width 199 height 152
click at [466, 368] on div "Back to Dashboard Change Sender ID Customers Technicians Select a contact Outbo…" at bounding box center [451, 236] width 463 height 433
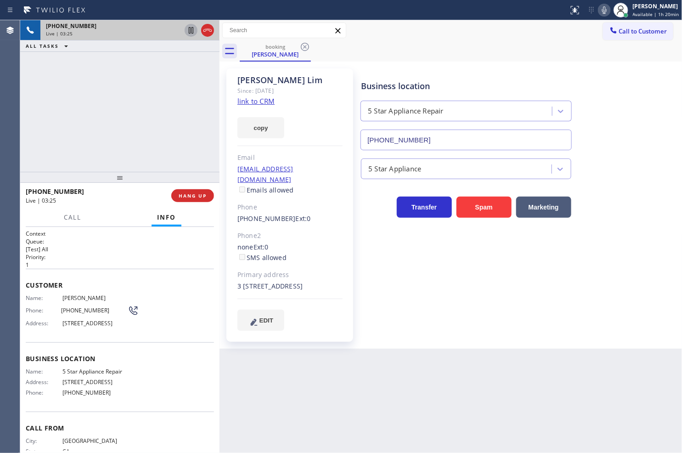
click at [43, 115] on div "[PHONE_NUMBER] Live | 03:25 ALL TASKS ALL TASKS ACTIVE TASKS TASKS IN WRAP UP" at bounding box center [119, 96] width 199 height 152
click at [42, 144] on div "[PHONE_NUMBER] Live | 04:20 ALL TASKS ALL TASKS ACTIVE TASKS TASKS IN WRAP UP" at bounding box center [119, 96] width 199 height 152
click at [599, 11] on icon at bounding box center [604, 10] width 11 height 11
click at [47, 150] on div "[PHONE_NUMBER] Live | 04:49 ALL TASKS ALL TASKS ACTIVE TASKS TASKS IN WRAP UP" at bounding box center [119, 96] width 199 height 152
click at [601, 10] on rect at bounding box center [604, 9] width 6 height 6
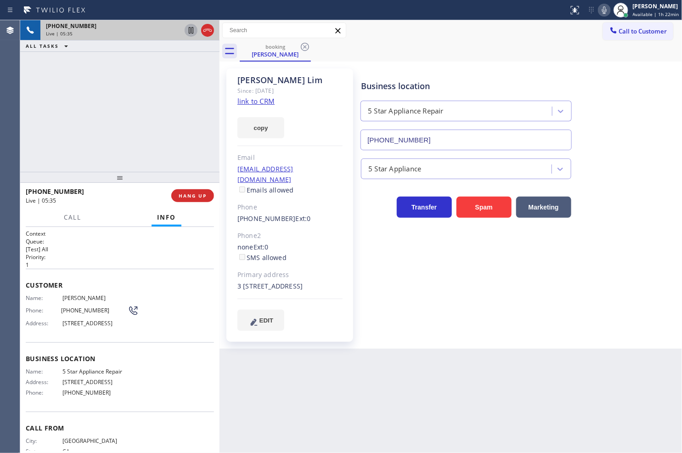
click at [599, 9] on icon at bounding box center [604, 10] width 11 height 11
click at [327, 421] on div "Back to Dashboard Change Sender ID Customers Technicians Select a contact Outbo…" at bounding box center [451, 236] width 463 height 433
click at [599, 11] on icon at bounding box center [604, 10] width 11 height 11
click at [22, 172] on div at bounding box center [119, 177] width 199 height 11
click at [51, 153] on div "[PHONE_NUMBER] Live | 06:31 ALL TASKS ALL TASKS ACTIVE TASKS TASKS IN WRAP UP" at bounding box center [119, 96] width 199 height 152
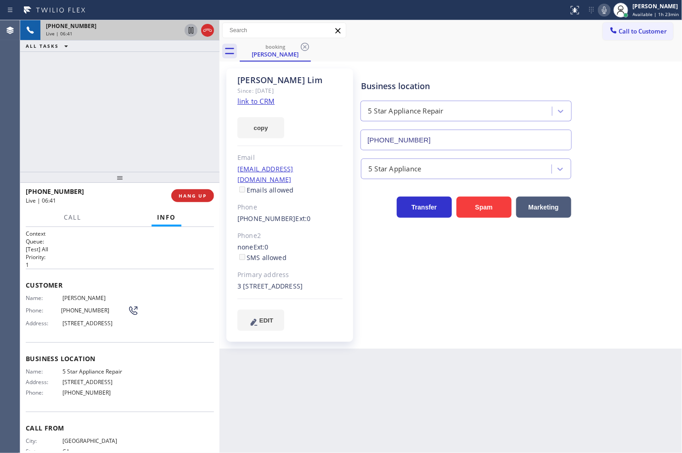
click at [53, 138] on div "[PHONE_NUMBER] Live | 06:41 ALL TASKS ALL TASKS ACTIVE TASKS TASKS IN WRAP UP" at bounding box center [119, 96] width 199 height 152
click at [416, 270] on div "Business location 5 Star Appliance Repair [PHONE_NUMBER] 5 Star Appliance Trans…" at bounding box center [519, 199] width 321 height 257
click at [117, 113] on div "[PHONE_NUMBER] Live | 06:59 ALL TASKS ALL TASKS ACTIVE TASKS TASKS IN WRAP UP" at bounding box center [119, 96] width 199 height 152
click at [52, 148] on div "[PHONE_NUMBER] Live | 07:08 ALL TASKS ALL TASKS ACTIVE TASKS TASKS IN WRAP UP" at bounding box center [119, 96] width 199 height 152
click at [120, 130] on div "[PHONE_NUMBER] Live | 07:08 ALL TASKS ALL TASKS ACTIVE TASKS TASKS IN WRAP UP" at bounding box center [119, 96] width 199 height 152
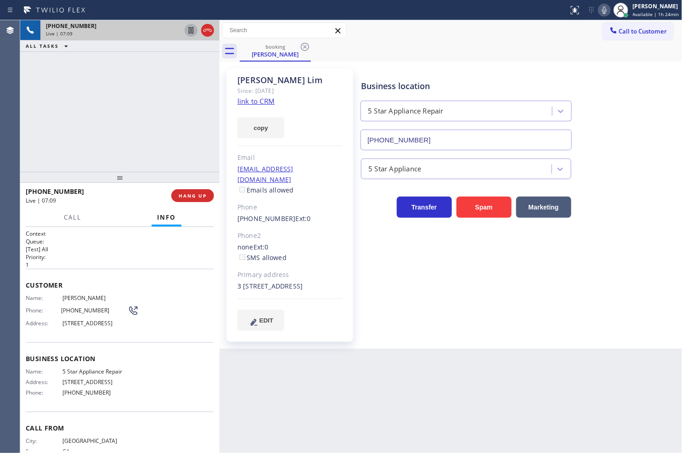
click at [349, 406] on div "Back to Dashboard Change Sender ID Customers Technicians Select a contact Outbo…" at bounding box center [451, 236] width 463 height 433
click at [67, 121] on div "[PHONE_NUMBER] Live | 07:10 ALL TASKS ALL TASKS ACTIVE TASKS TASKS IN WRAP UP" at bounding box center [119, 96] width 199 height 152
click at [434, 324] on div "Business location 5 Star Appliance Repair [PHONE_NUMBER] 5 Star Appliance Trans…" at bounding box center [519, 199] width 321 height 257
click at [589, 26] on div "Call to Customer Outbound call Location Search location Your caller id phone nu…" at bounding box center [451, 31] width 463 height 16
click at [386, 34] on div "Call to Customer Outbound call Location Search location Your caller id phone nu…" at bounding box center [451, 31] width 463 height 16
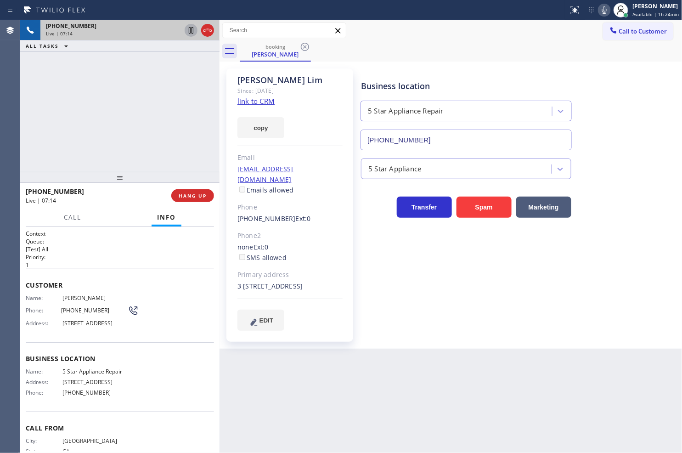
click at [138, 100] on div "[PHONE_NUMBER] Live | 07:14 ALL TASKS ALL TASKS ACTIVE TASKS TASKS IN WRAP UP" at bounding box center [119, 96] width 199 height 152
click at [444, 421] on div "Back to Dashboard Change Sender ID Customers Technicians Select a contact Outbo…" at bounding box center [451, 236] width 463 height 433
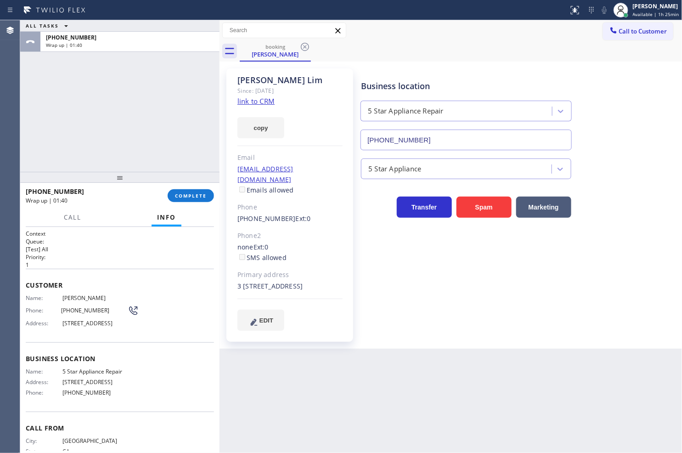
click at [38, 112] on div "ALL TASKS ALL TASKS ACTIVE TASKS TASKS IN WRAP UP [PHONE_NUMBER] Wrap up | 01:40" at bounding box center [119, 96] width 199 height 152
click at [191, 200] on button "COMPLETE" at bounding box center [191, 195] width 46 height 13
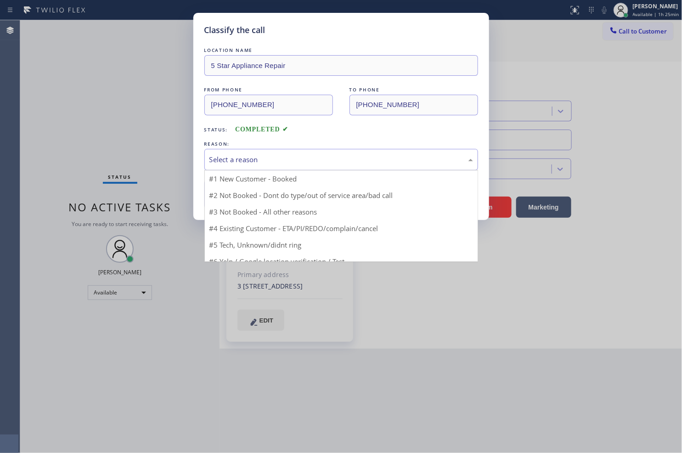
click at [249, 160] on div "Select a reason" at bounding box center [341, 159] width 264 height 11
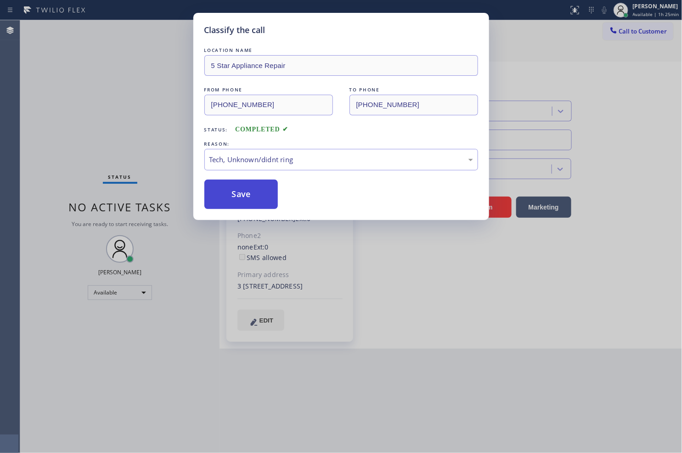
click at [249, 196] on button "Save" at bounding box center [241, 194] width 74 height 29
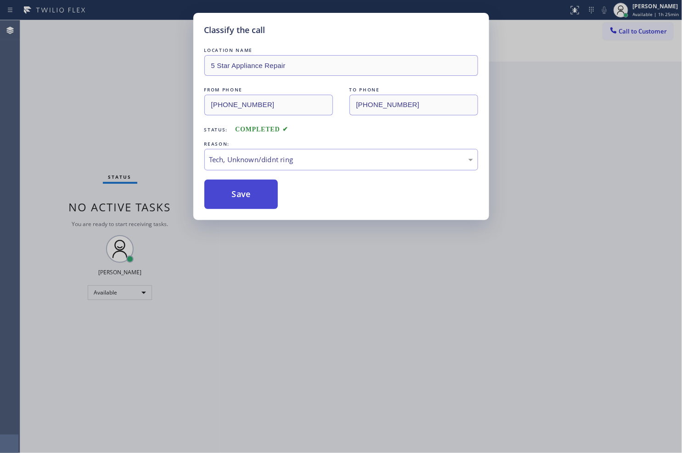
click at [249, 196] on button "Save" at bounding box center [241, 194] width 74 height 29
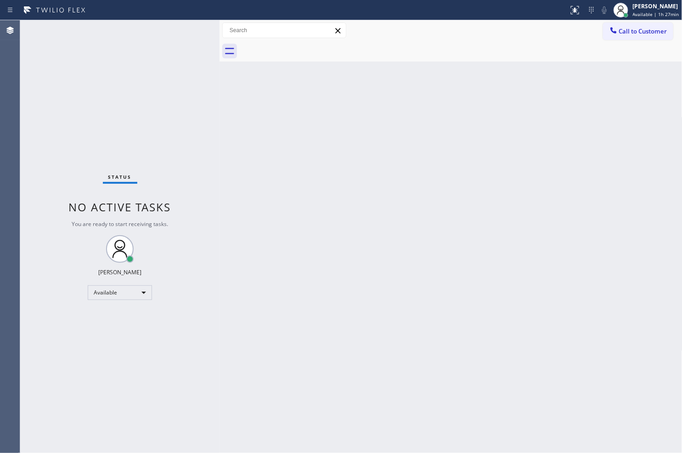
click at [62, 174] on div "Status No active tasks You are ready to start receiving tasks. [PERSON_NAME]" at bounding box center [119, 236] width 199 height 433
click at [184, 30] on div "Status No active tasks You are ready to start receiving tasks. [PERSON_NAME]" at bounding box center [119, 236] width 199 height 433
click at [187, 31] on div "Status No active tasks You are ready to start receiving tasks. [PERSON_NAME]" at bounding box center [119, 236] width 199 height 433
click at [186, 26] on div "Status No active tasks You are ready to start receiving tasks. [PERSON_NAME]" at bounding box center [119, 236] width 199 height 433
click at [39, 178] on div "Status No active tasks You are ready to start receiving tasks. [PERSON_NAME]" at bounding box center [119, 236] width 199 height 433
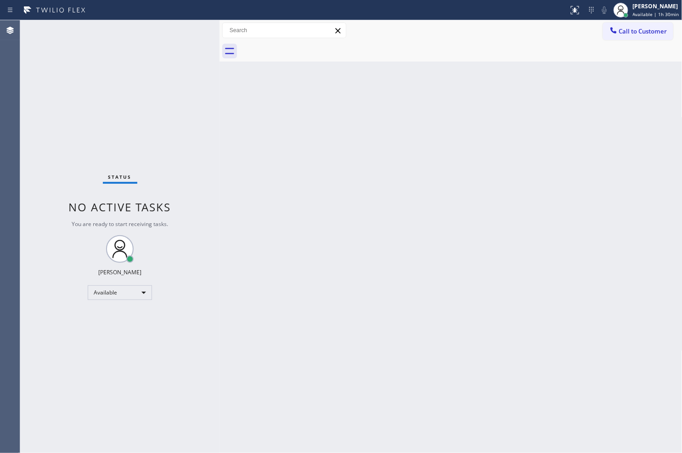
click at [631, 370] on div "Back to Dashboard Change Sender ID Customers Technicians Select a contact Outbo…" at bounding box center [451, 236] width 463 height 433
click at [140, 292] on div "Available" at bounding box center [120, 292] width 64 height 15
click at [114, 343] on li "Break" at bounding box center [119, 339] width 62 height 11
click at [49, 322] on div "Status No active tasks Change activity state to start receiving tasks. [PERSON_…" at bounding box center [119, 236] width 199 height 433
click at [141, 286] on div "Break" at bounding box center [120, 292] width 64 height 15
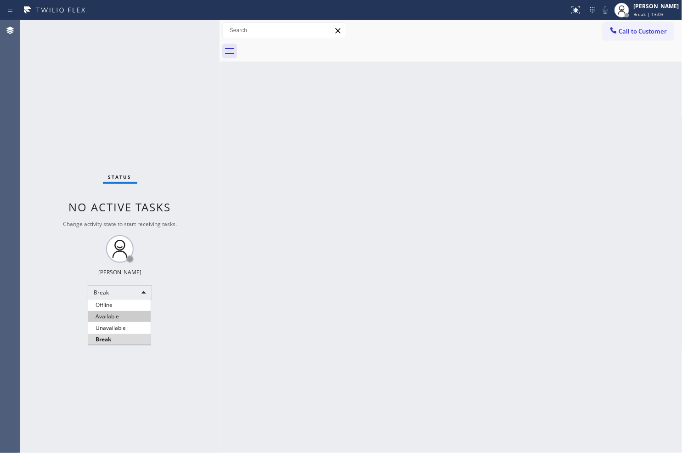
click at [123, 315] on li "Available" at bounding box center [119, 316] width 62 height 11
click at [318, 243] on div "Back to Dashboard Change Sender ID Customers Technicians Select a contact Outbo…" at bounding box center [451, 236] width 463 height 433
click at [42, 172] on div "Status No active tasks You are ready to start receiving tasks. [PERSON_NAME]" at bounding box center [119, 236] width 199 height 433
click at [158, 42] on div "Status No active tasks You are ready to start receiving tasks. [PERSON_NAME]" at bounding box center [119, 236] width 199 height 433
click at [182, 29] on div "Status No active tasks You are ready to start receiving tasks. [PERSON_NAME]" at bounding box center [119, 236] width 199 height 433
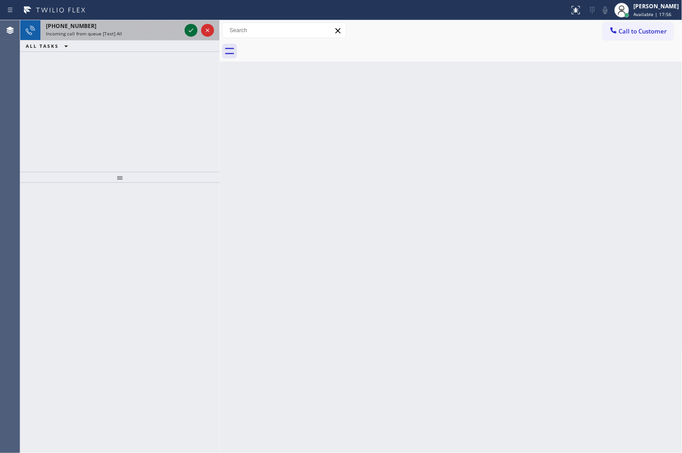
click at [192, 28] on icon at bounding box center [191, 30] width 11 height 11
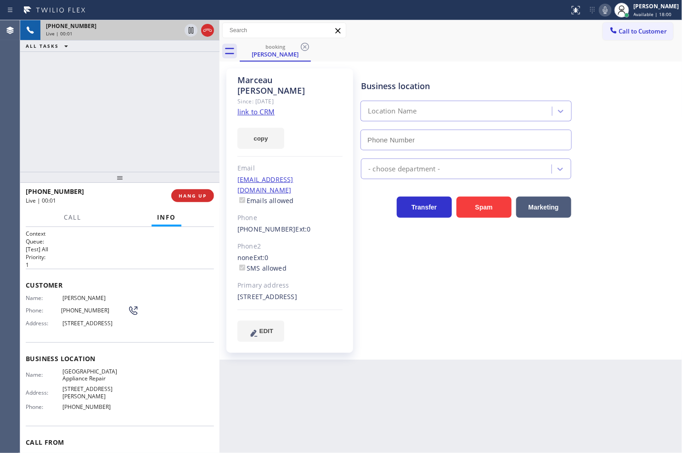
type input "[PHONE_NUMBER]"
click at [249, 107] on link "link to CRM" at bounding box center [255, 111] width 37 height 9
click at [116, 62] on div "[PHONE_NUMBER] Live | 00:04 ALL TASKS ALL TASKS ACTIVE TASKS TASKS IN WRAP UP" at bounding box center [119, 96] width 199 height 152
click at [144, 106] on div "[PHONE_NUMBER] Live | 00:05 ALL TASKS ALL TASKS ACTIVE TASKS TASKS IN WRAP UP" at bounding box center [119, 96] width 199 height 152
click at [489, 310] on div "Business location [GEOGRAPHIC_DATA] Appliance Repair [PHONE_NUMBER] Appliance R…" at bounding box center [519, 205] width 321 height 268
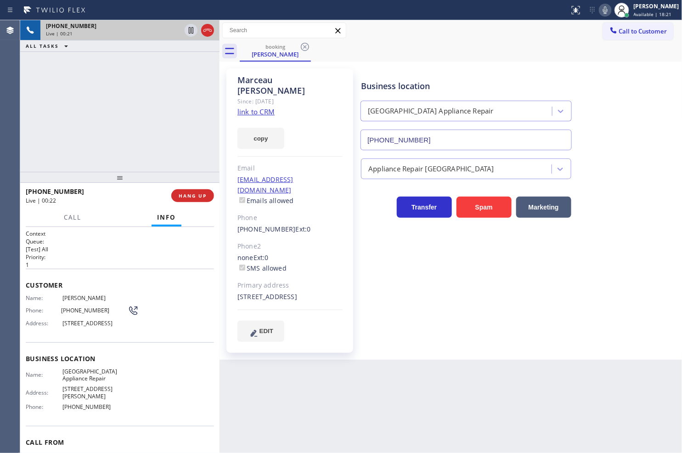
click at [74, 81] on div "[PHONE_NUMBER] Live | 00:21 ALL TASKS ALL TASKS ACTIVE TASKS TASKS IN WRAP UP" at bounding box center [119, 96] width 199 height 152
click at [111, 95] on div "[PHONE_NUMBER] Live | 00:25 ALL TASKS ALL TASKS ACTIVE TASKS TASKS IN WRAP UP" at bounding box center [119, 96] width 199 height 152
click at [72, 75] on div "[PHONE_NUMBER] Live | 00:39 ALL TASKS ALL TASKS ACTIVE TASKS TASKS IN WRAP UP" at bounding box center [119, 96] width 199 height 152
click at [154, 82] on div "[PHONE_NUMBER] Live | 00:40 ALL TASKS ALL TASKS ACTIVE TASKS TASKS IN WRAP UP" at bounding box center [119, 96] width 199 height 152
click at [190, 30] on icon at bounding box center [191, 30] width 5 height 6
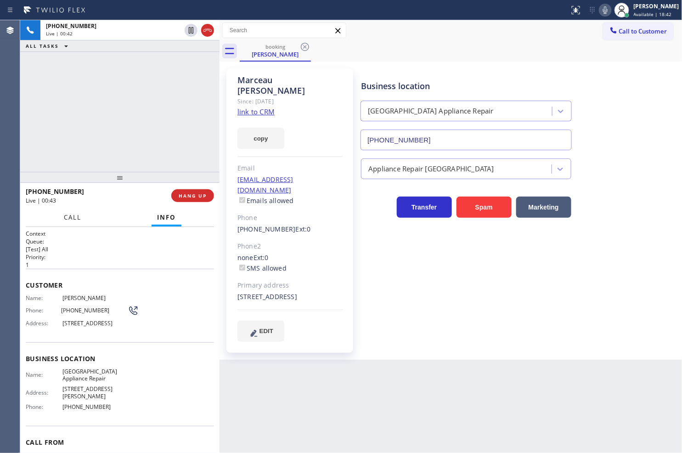
click at [65, 217] on span "Call" at bounding box center [72, 217] width 17 height 8
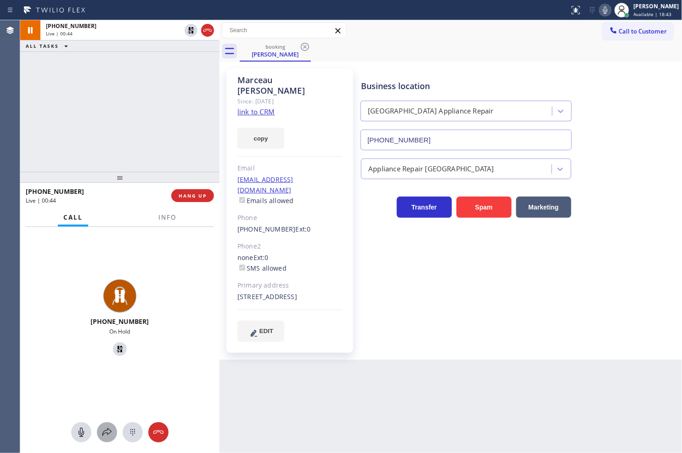
click at [103, 440] on button at bounding box center [107, 432] width 20 height 20
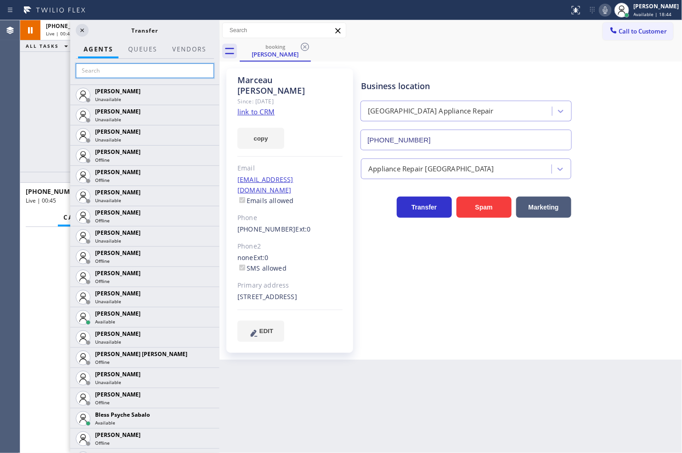
click at [124, 71] on input "text" at bounding box center [145, 70] width 138 height 15
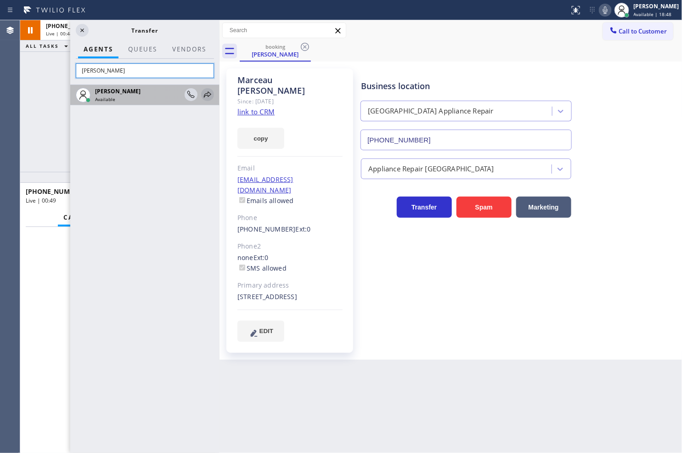
type input "[PERSON_NAME]"
click at [209, 95] on icon at bounding box center [207, 94] width 11 height 11
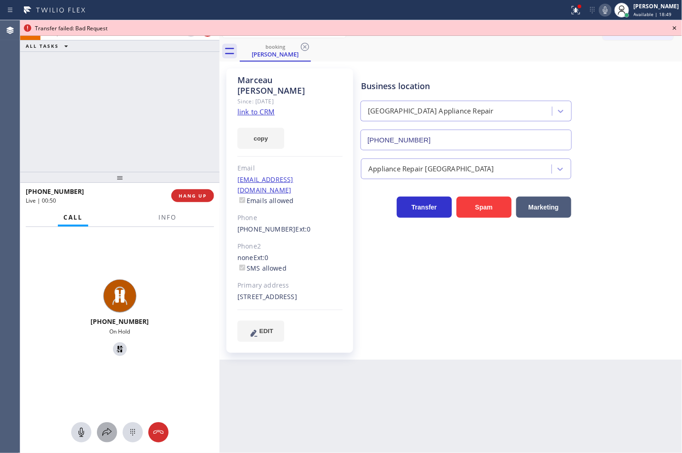
click at [106, 434] on icon at bounding box center [107, 432] width 11 height 11
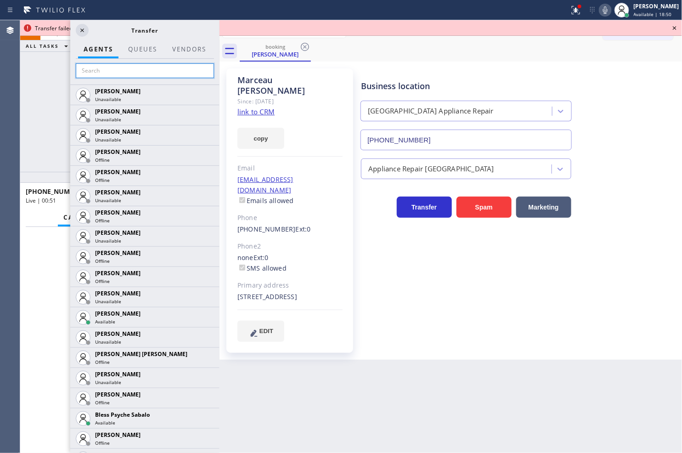
click at [112, 65] on input "text" at bounding box center [145, 70] width 138 height 15
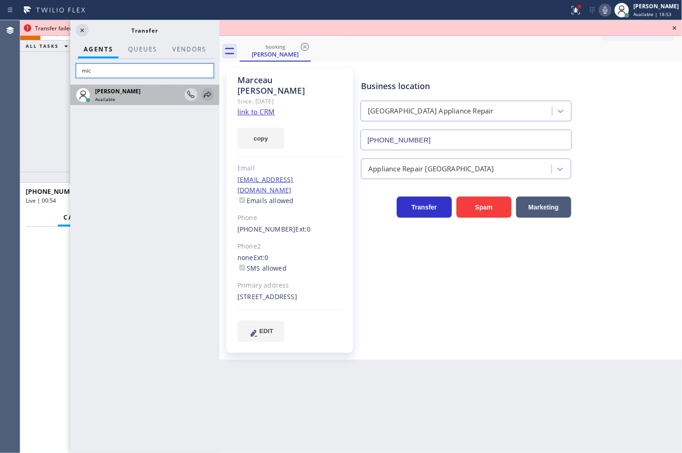
type input "mic"
click at [206, 92] on icon at bounding box center [207, 94] width 11 height 11
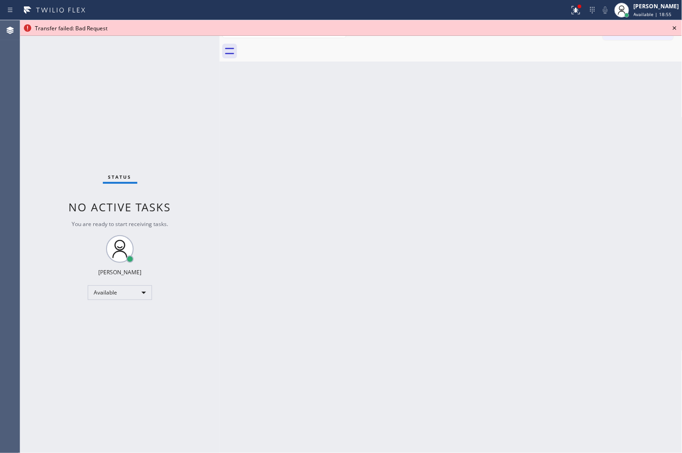
click at [675, 29] on icon at bounding box center [674, 28] width 11 height 11
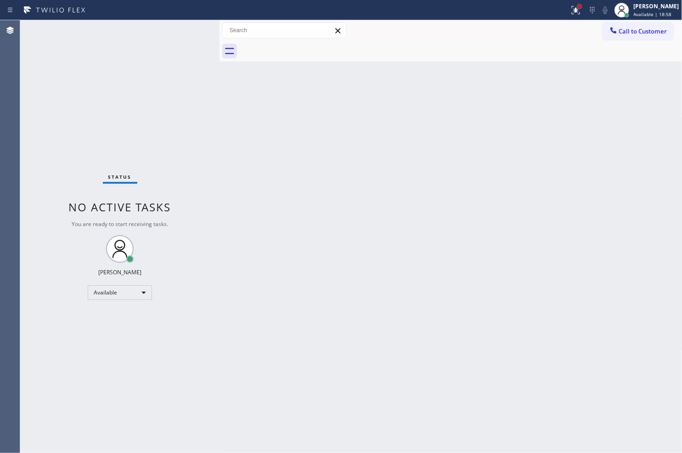
click at [578, 7] on div at bounding box center [580, 7] width 4 height 4
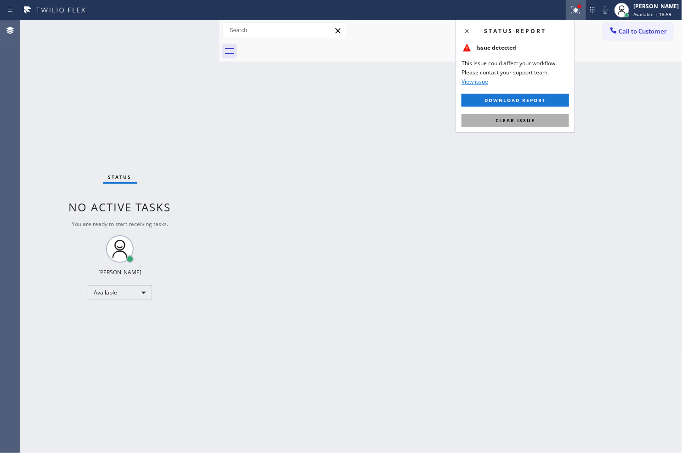
click at [517, 118] on span "Clear issue" at bounding box center [516, 120] width 40 height 6
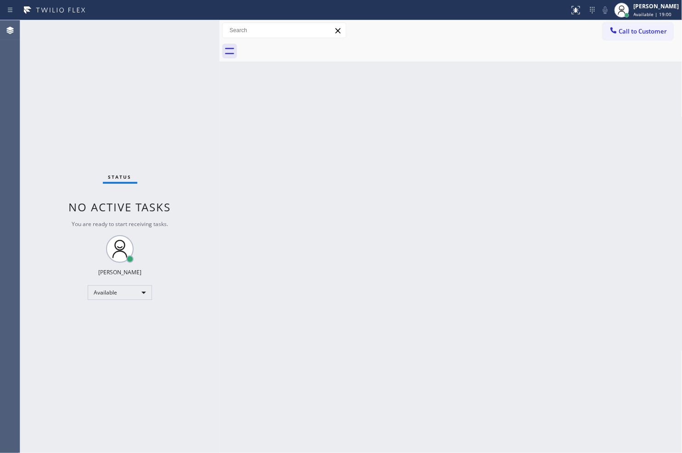
click at [171, 80] on div "Status No active tasks You are ready to start receiving tasks. [PERSON_NAME]" at bounding box center [119, 236] width 199 height 433
click at [178, 40] on div "Status No active tasks You are ready to start receiving tasks. [PERSON_NAME]" at bounding box center [119, 236] width 199 height 433
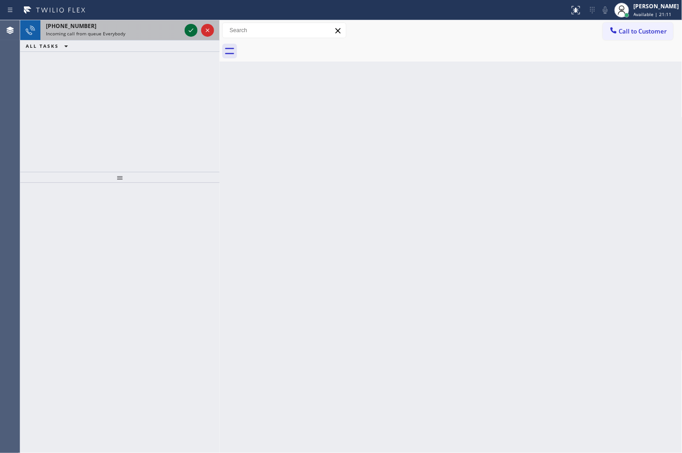
click at [189, 32] on icon at bounding box center [191, 30] width 11 height 11
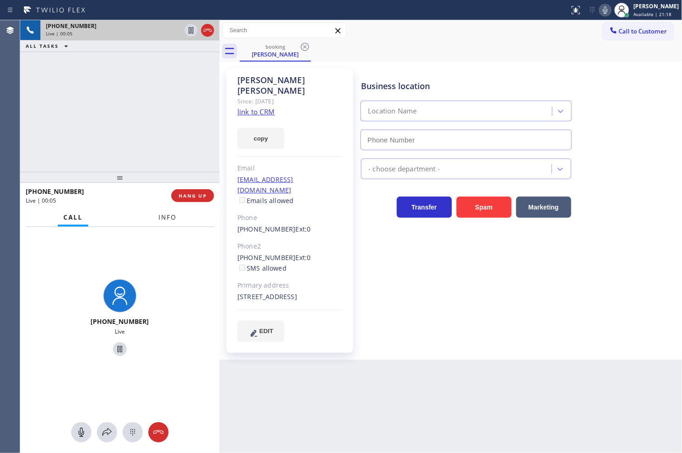
click at [164, 222] on button "Info" at bounding box center [167, 218] width 29 height 18
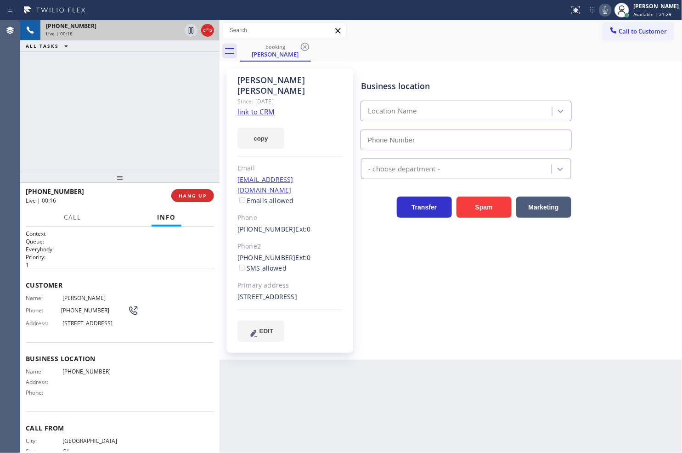
click at [254, 107] on link "link to CRM" at bounding box center [255, 111] width 37 height 9
click at [69, 225] on div at bounding box center [72, 226] width 28 height 2
click at [189, 29] on icon at bounding box center [191, 30] width 11 height 11
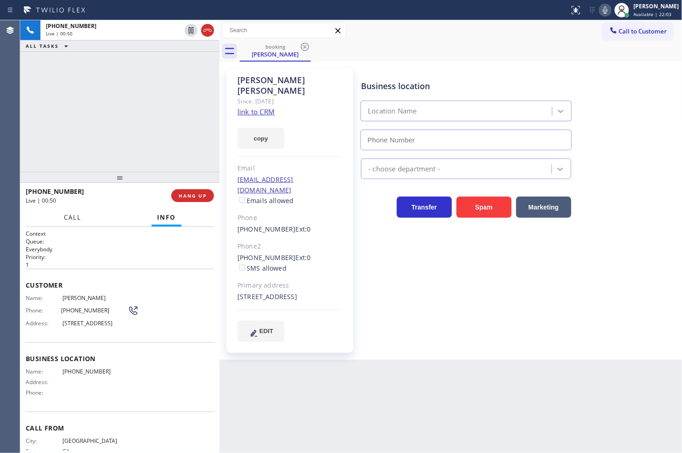
click at [82, 218] on button "Call" at bounding box center [72, 218] width 28 height 18
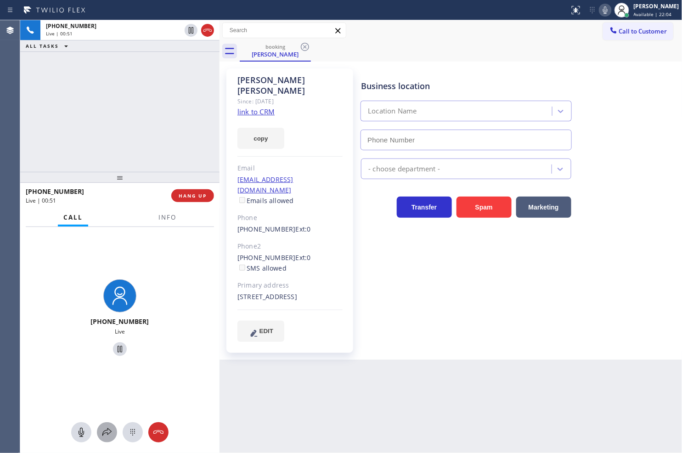
click at [104, 434] on icon at bounding box center [107, 432] width 11 height 11
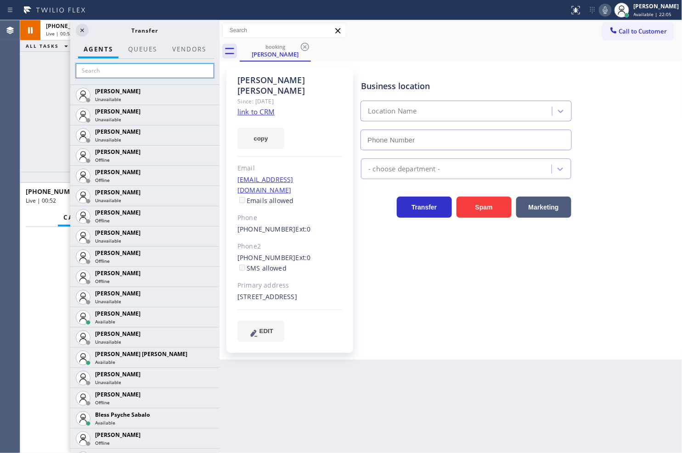
click at [95, 69] on input "text" at bounding box center [145, 70] width 138 height 15
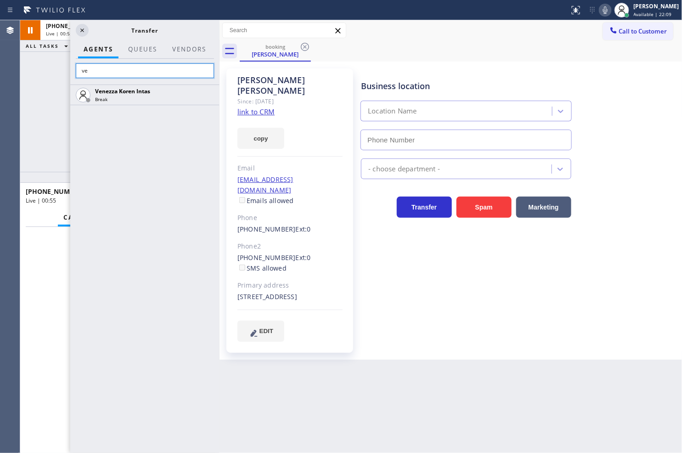
type input "v"
type input "[PERSON_NAME]"
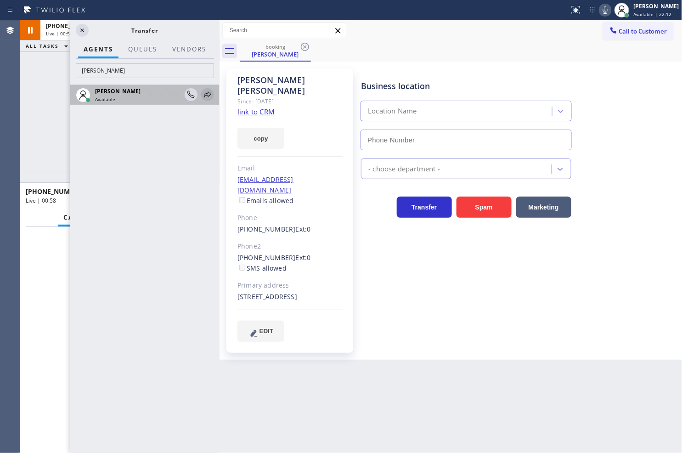
click at [206, 94] on icon at bounding box center [207, 94] width 11 height 11
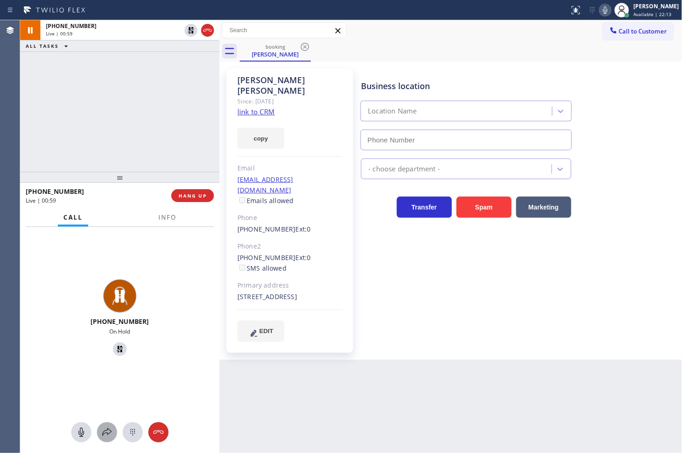
click at [104, 438] on button at bounding box center [107, 432] width 20 height 20
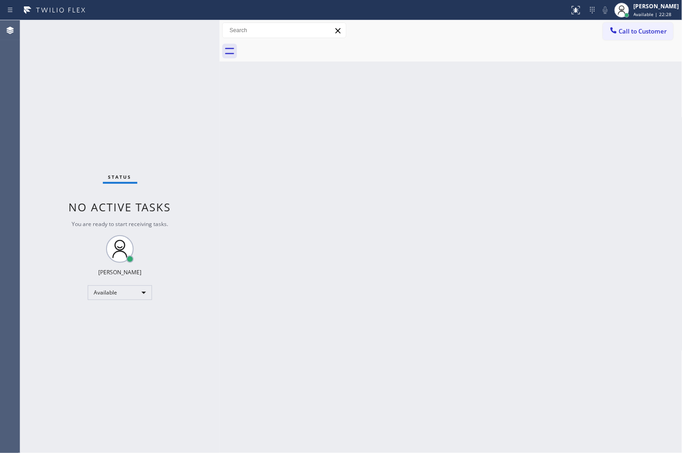
drag, startPoint x: 106, startPoint y: 208, endPoint x: 88, endPoint y: 168, distance: 43.8
click at [106, 208] on span "No active tasks" at bounding box center [120, 206] width 102 height 15
click at [182, 28] on div "Status No active tasks You are ready to start receiving tasks. [PERSON_NAME]" at bounding box center [119, 236] width 199 height 433
click at [175, 39] on div "Status No active tasks You are ready to start receiving tasks. [PERSON_NAME]" at bounding box center [119, 236] width 199 height 433
click at [191, 30] on div "Status No active tasks You are ready to start receiving tasks. [PERSON_NAME]" at bounding box center [119, 236] width 199 height 433
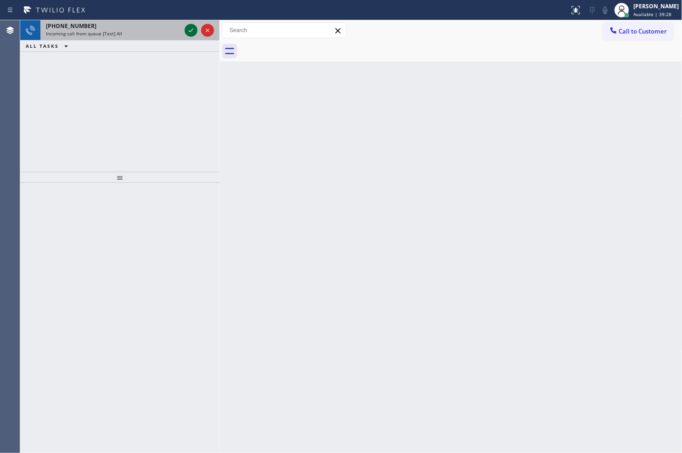
click at [191, 30] on icon at bounding box center [191, 30] width 11 height 11
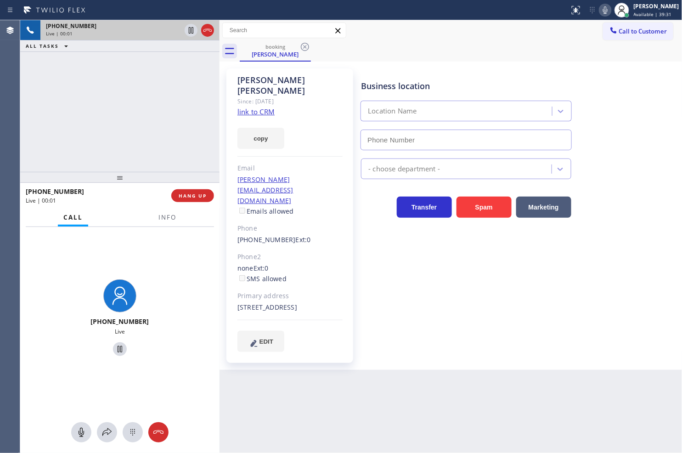
type input "[PHONE_NUMBER]"
click at [253, 107] on link "link to CRM" at bounding box center [255, 111] width 37 height 9
click at [249, 107] on link "link to CRM" at bounding box center [255, 111] width 37 height 9
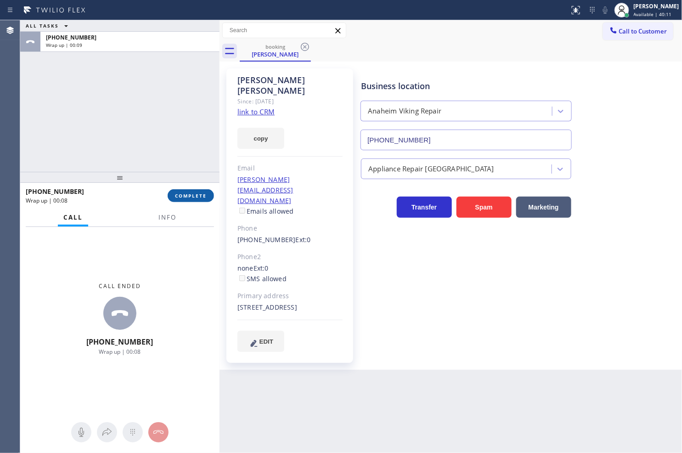
click at [182, 198] on span "COMPLETE" at bounding box center [191, 195] width 32 height 6
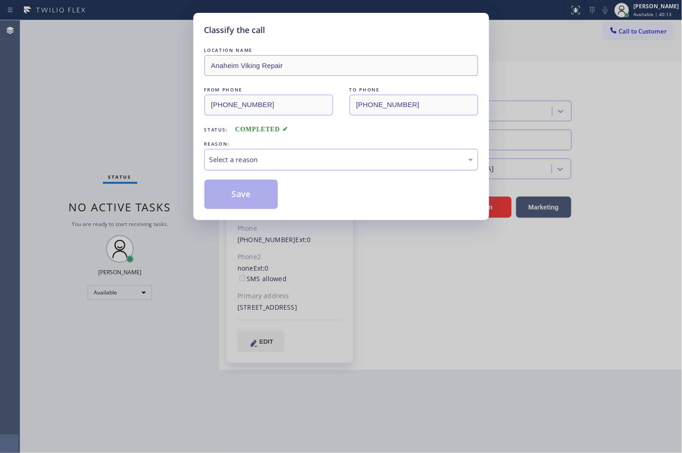
click at [219, 167] on div "Select a reason" at bounding box center [341, 160] width 274 height 22
click at [246, 197] on button "Save" at bounding box center [241, 194] width 74 height 29
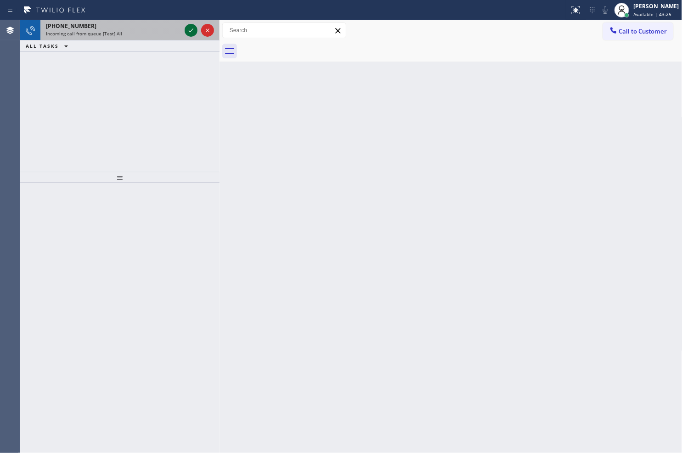
click at [192, 28] on icon at bounding box center [191, 30] width 11 height 11
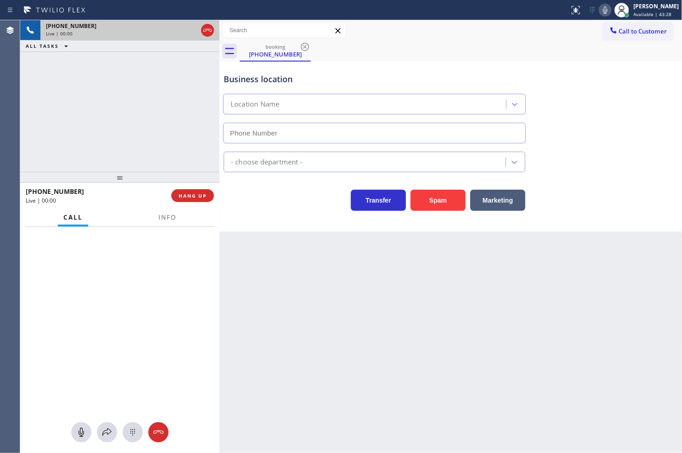
type input "[PHONE_NUMBER]"
click at [147, 115] on div "[PHONE_NUMBER] Live | 00:03 ALL TASKS ALL TASKS ACTIVE TASKS TASKS IN WRAP UP" at bounding box center [119, 96] width 199 height 152
click at [155, 95] on div "[PHONE_NUMBER] Live | 00:04 ALL TASKS ALL TASKS ACTIVE TASKS TASKS IN WRAP UP" at bounding box center [119, 96] width 199 height 152
click at [294, 200] on div "Transfer Spam Marketing" at bounding box center [374, 198] width 305 height 26
click at [135, 136] on div "[PHONE_NUMBER] Live | 00:05 ALL TASKS ALL TASKS ACTIVE TASKS TASKS IN WRAP UP" at bounding box center [119, 96] width 199 height 152
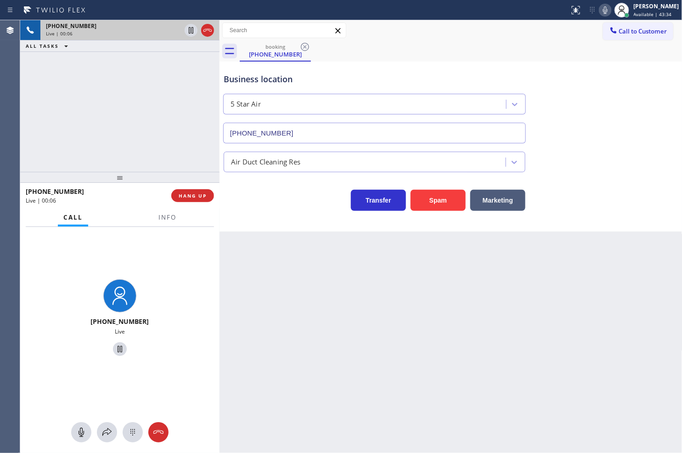
click at [324, 242] on div "Back to Dashboard Change Sender ID Customers Technicians Select a contact Outbo…" at bounding box center [451, 236] width 463 height 433
click at [97, 431] on div at bounding box center [107, 432] width 20 height 11
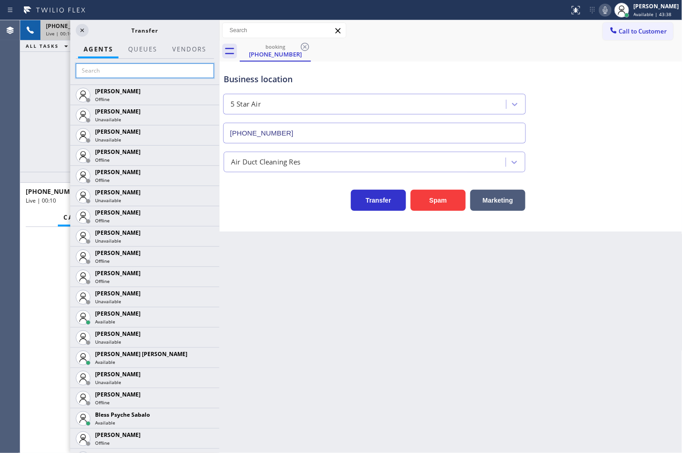
click at [110, 68] on input "text" at bounding box center [145, 70] width 138 height 15
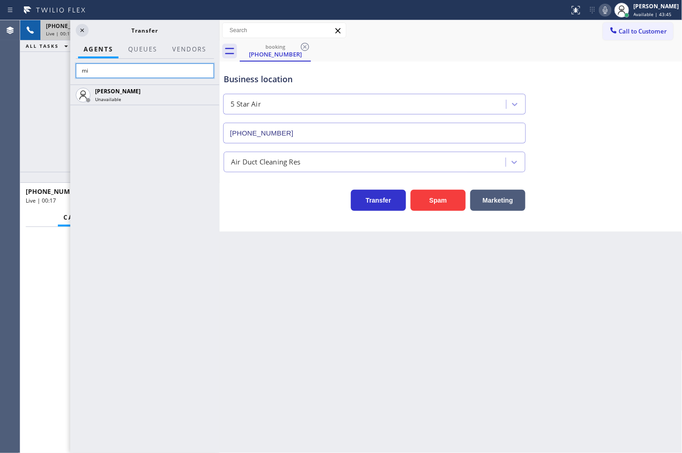
type input "m"
type input "ven"
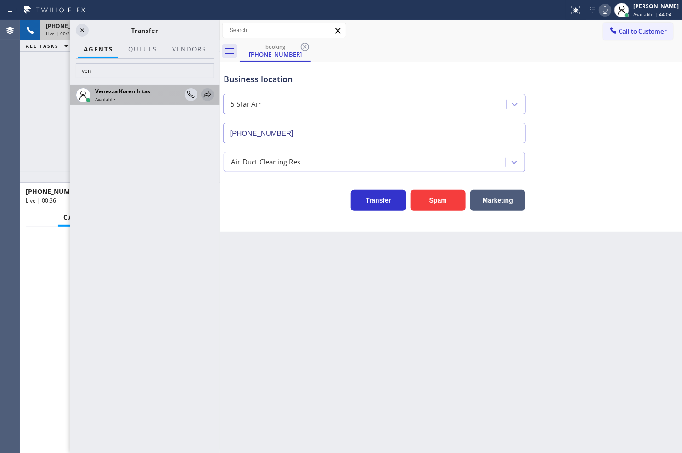
click at [208, 95] on icon at bounding box center [207, 94] width 11 height 11
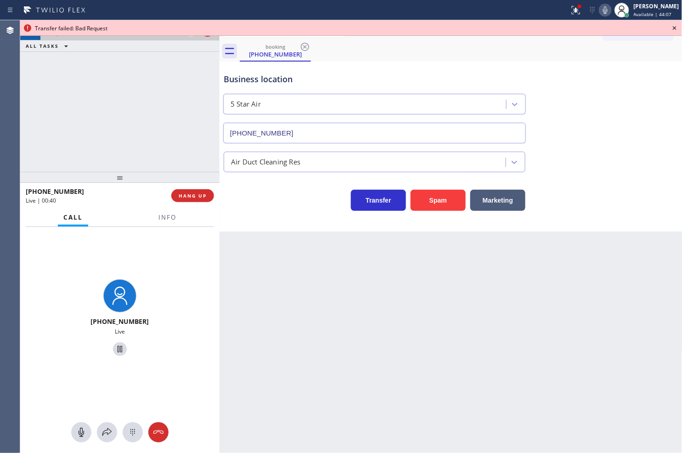
click at [603, 13] on icon at bounding box center [605, 9] width 5 height 7
click at [676, 28] on icon at bounding box center [675, 28] width 4 height 4
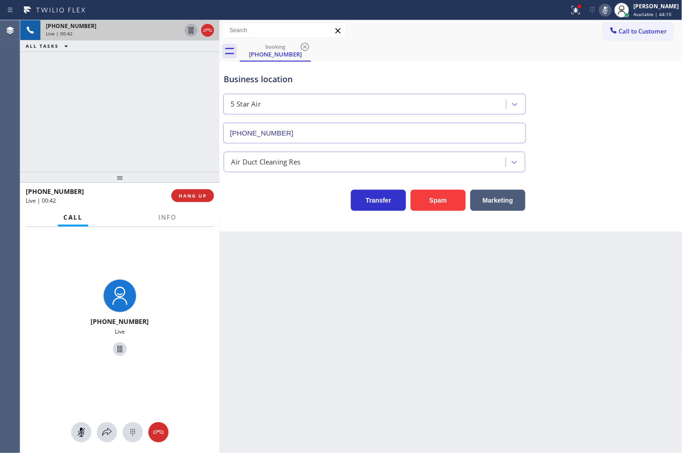
click at [192, 25] on icon at bounding box center [191, 30] width 11 height 11
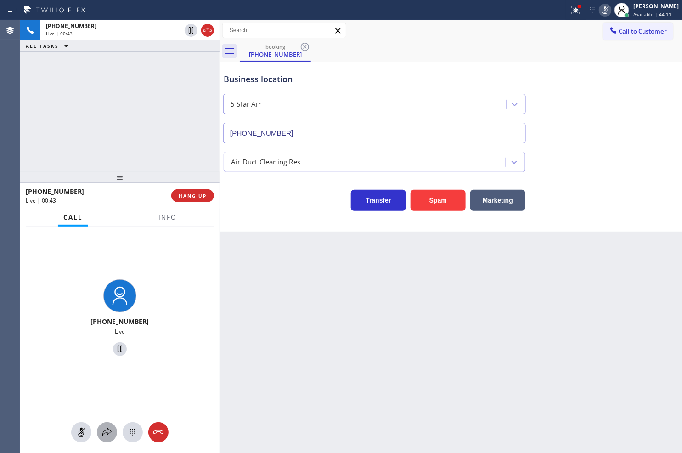
click at [103, 429] on icon at bounding box center [107, 432] width 11 height 11
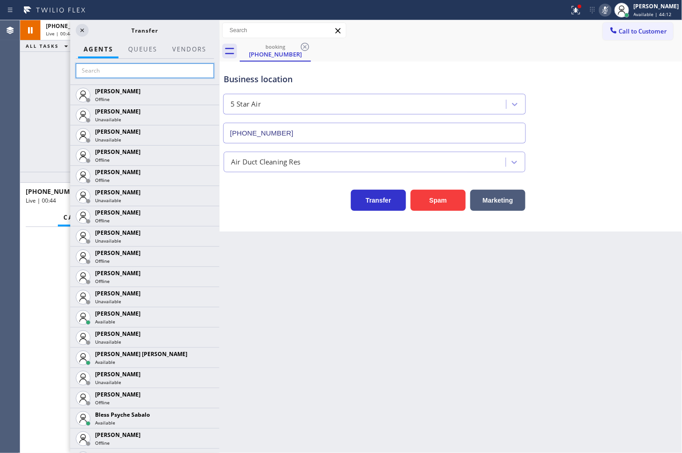
click at [112, 71] on input "text" at bounding box center [145, 70] width 138 height 15
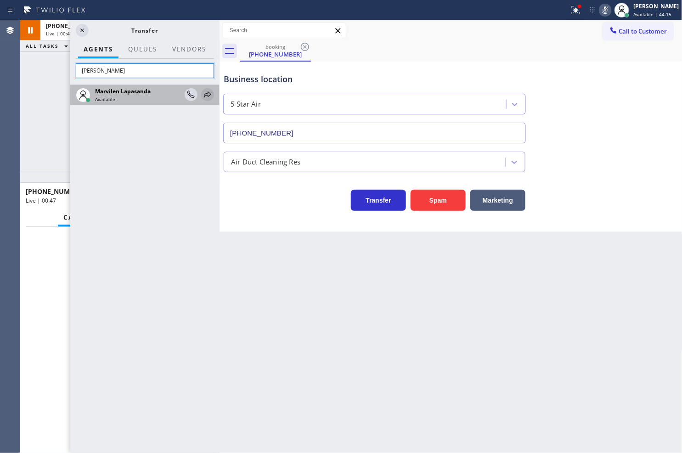
type input "[PERSON_NAME]"
click at [208, 90] on icon at bounding box center [207, 94] width 11 height 11
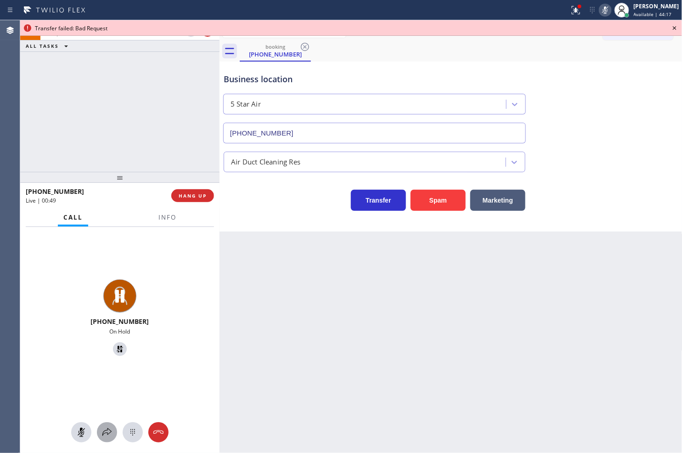
click at [107, 434] on icon at bounding box center [106, 432] width 9 height 8
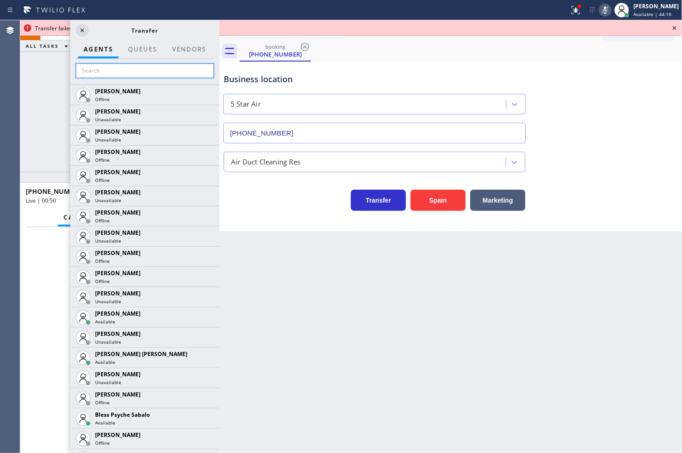
click at [109, 71] on input "text" at bounding box center [145, 70] width 138 height 15
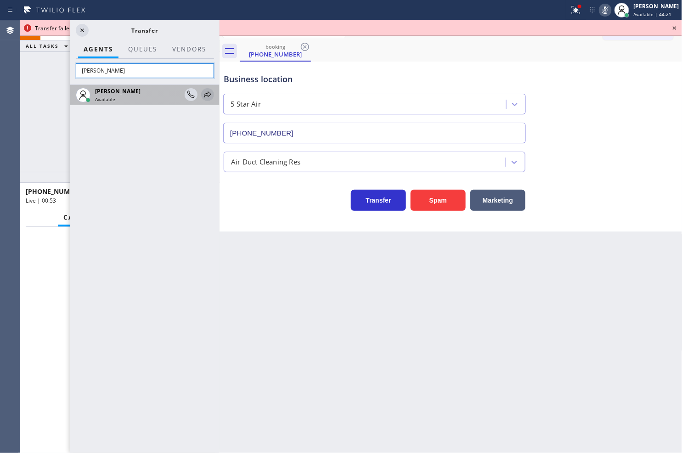
type input "[PERSON_NAME]"
click at [207, 94] on icon at bounding box center [207, 94] width 11 height 11
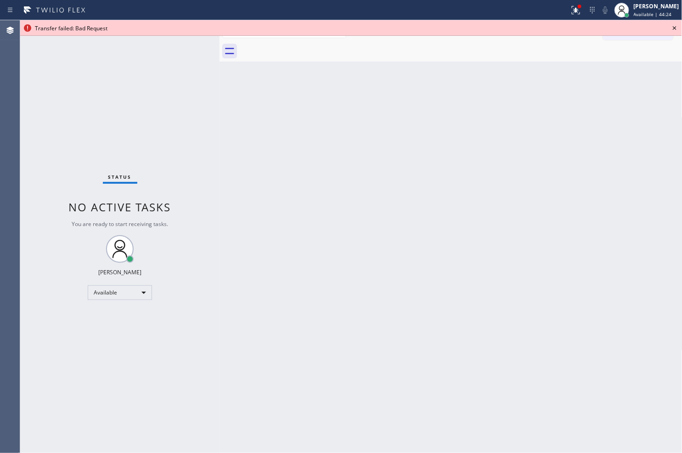
click at [673, 25] on icon at bounding box center [674, 28] width 11 height 11
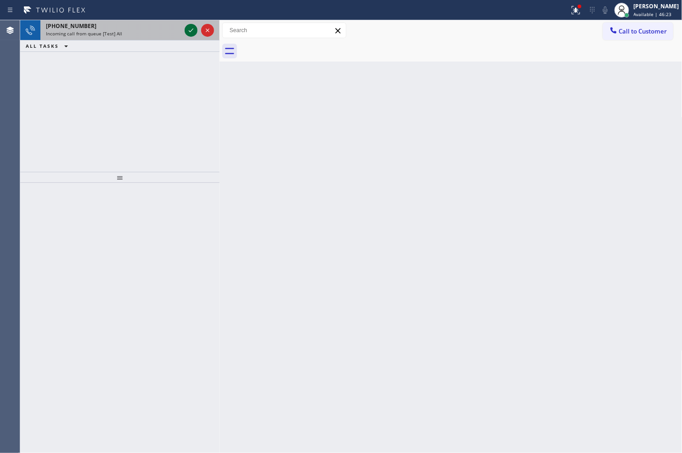
click at [194, 26] on icon at bounding box center [191, 30] width 11 height 11
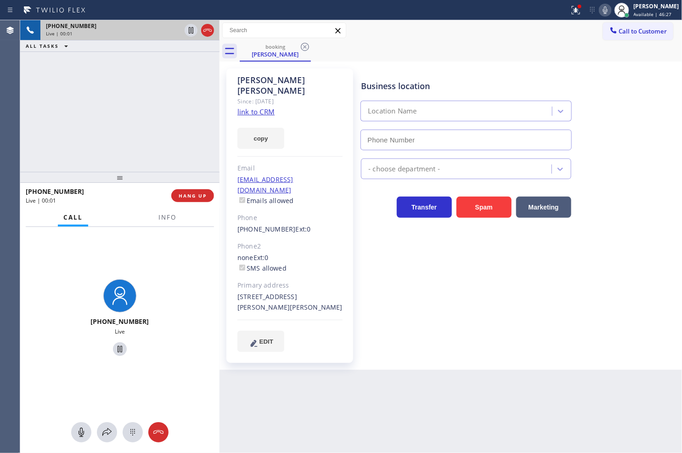
type input "[PHONE_NUMBER]"
click at [255, 107] on link "link to CRM" at bounding box center [255, 111] width 37 height 9
click at [566, 11] on div at bounding box center [576, 10] width 20 height 11
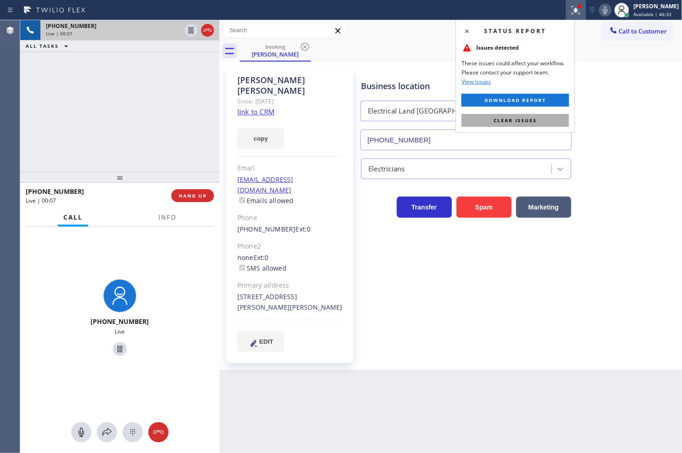
click at [516, 118] on span "Clear issues" at bounding box center [515, 120] width 43 height 6
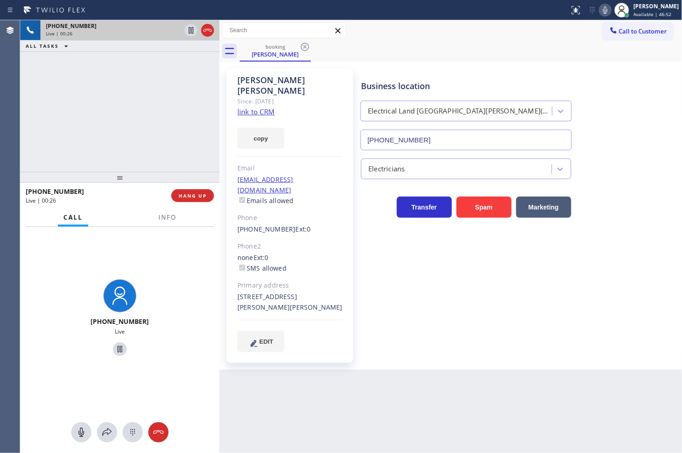
click at [34, 321] on div "[PHONE_NUMBER] Live" at bounding box center [119, 319] width 199 height 184
click at [389, 220] on div "Business location Electrical Land [GEOGRAPHIC_DATA][PERSON_NAME](ABB Electric) …" at bounding box center [519, 210] width 321 height 278
click at [251, 128] on button "copy" at bounding box center [260, 138] width 47 height 21
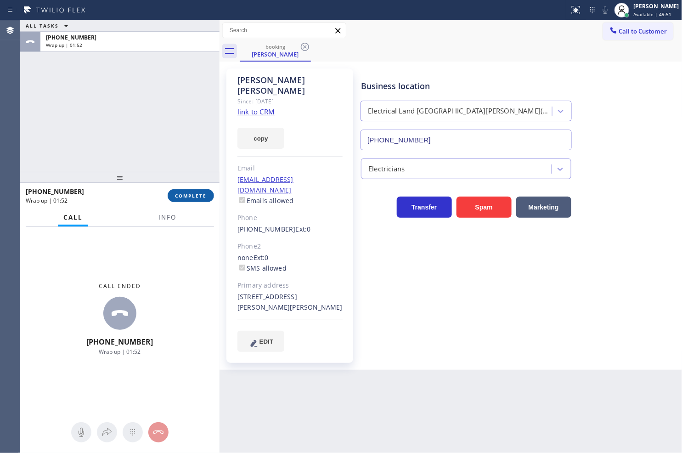
click at [184, 196] on span "COMPLETE" at bounding box center [191, 195] width 32 height 6
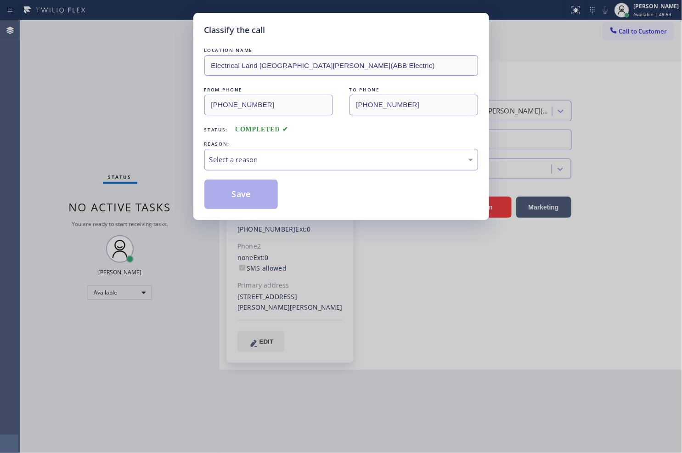
click at [239, 160] on div "Select a reason" at bounding box center [341, 159] width 264 height 11
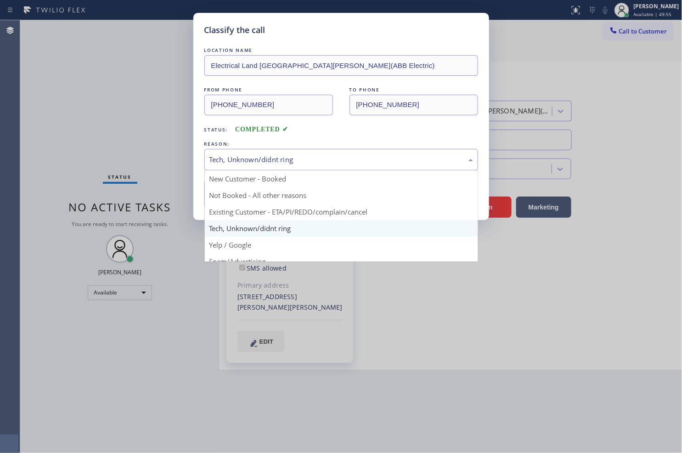
click at [254, 158] on div "Tech, Unknown/didnt ring" at bounding box center [341, 159] width 264 height 11
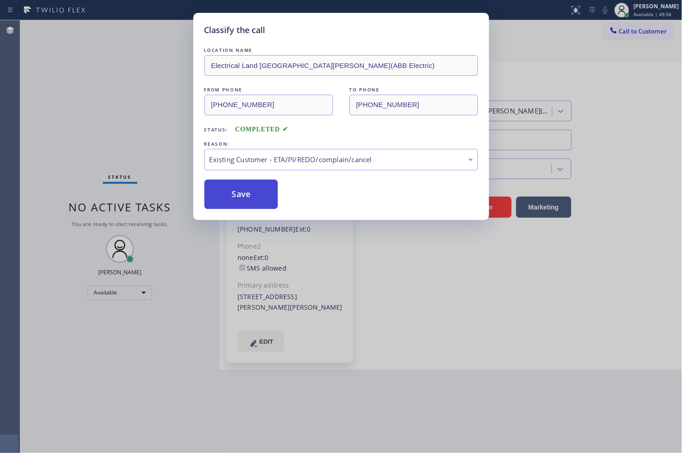
click at [255, 193] on button "Save" at bounding box center [241, 194] width 74 height 29
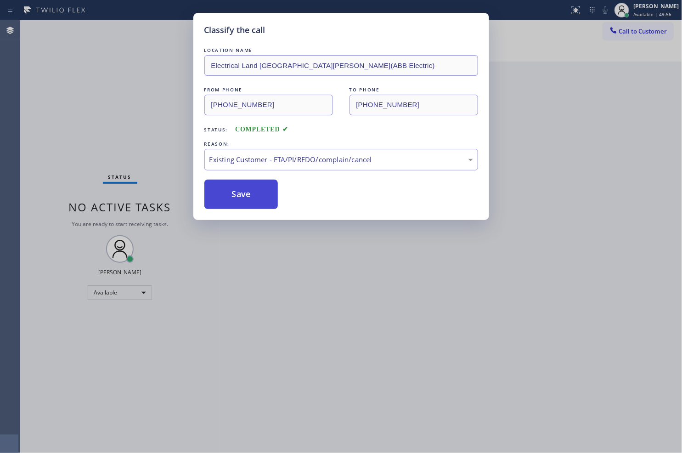
click at [255, 193] on button "Save" at bounding box center [241, 194] width 74 height 29
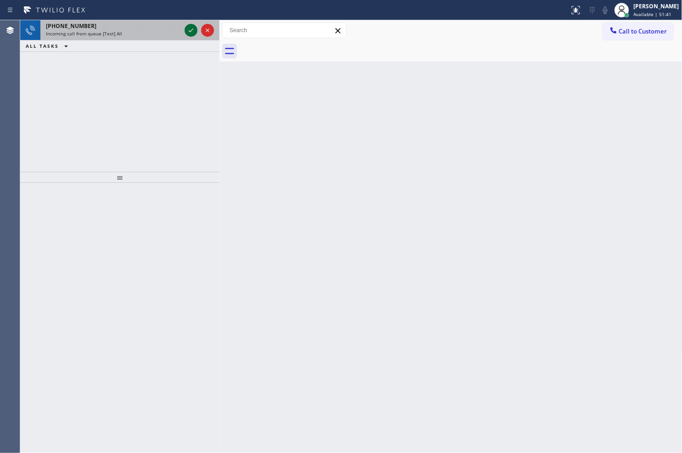
click at [189, 31] on icon at bounding box center [191, 30] width 11 height 11
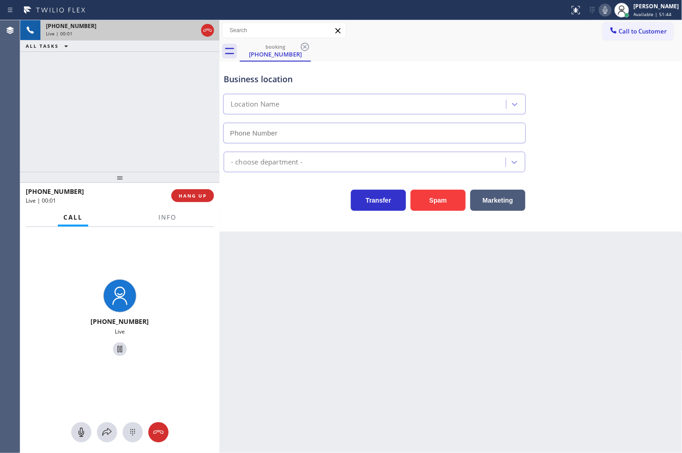
type input "[PHONE_NUMBER]"
click at [407, 287] on div "Back to Dashboard Change Sender ID Customers Technicians Select a contact Outbo…" at bounding box center [451, 236] width 463 height 433
click at [87, 97] on div "[PHONE_NUMBER] Live | 00:06 ALL TASKS ALL TASKS ACTIVE TASKS TASKS IN WRAP UP" at bounding box center [119, 96] width 199 height 152
drag, startPoint x: 474, startPoint y: 394, endPoint x: 539, endPoint y: 314, distance: 102.9
click at [495, 373] on div "Back to Dashboard Change Sender ID Customers Technicians Select a contact Outbo…" at bounding box center [451, 236] width 463 height 433
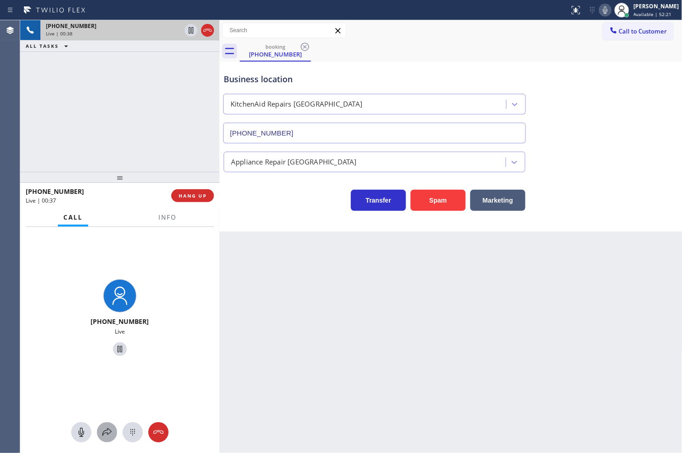
click at [108, 429] on icon at bounding box center [107, 432] width 11 height 11
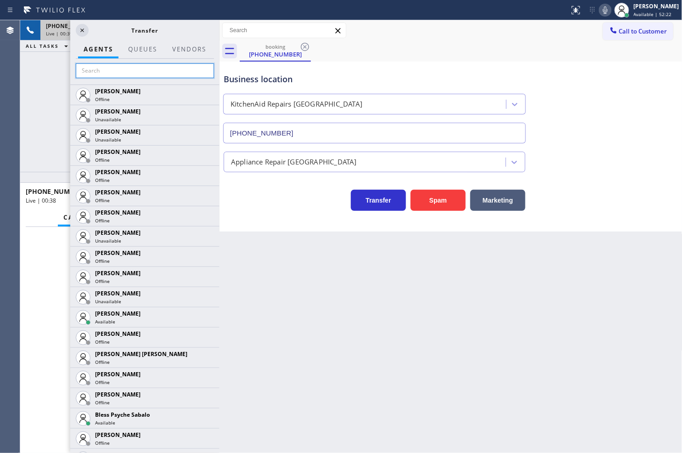
click at [86, 72] on input "text" at bounding box center [145, 70] width 138 height 15
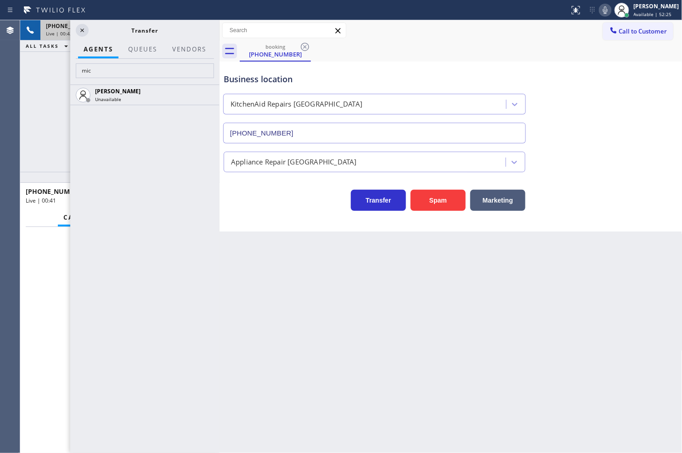
click at [112, 188] on div "[PERSON_NAME] Unavailable" at bounding box center [144, 269] width 149 height 368
click at [93, 73] on input "mic" at bounding box center [145, 70] width 138 height 15
type input "m"
type input "j"
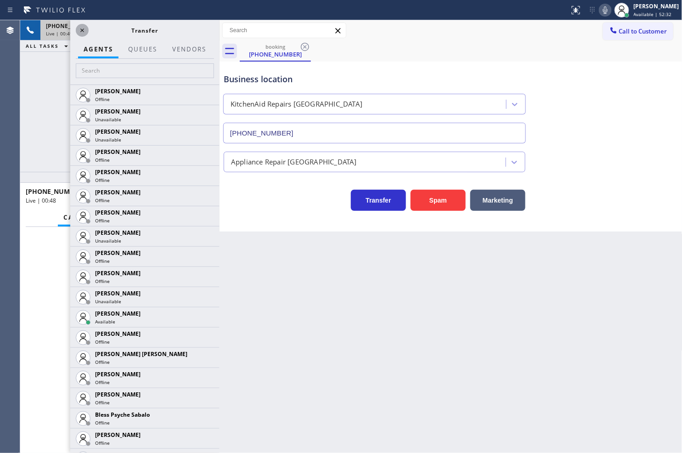
click at [79, 28] on icon at bounding box center [82, 30] width 11 height 11
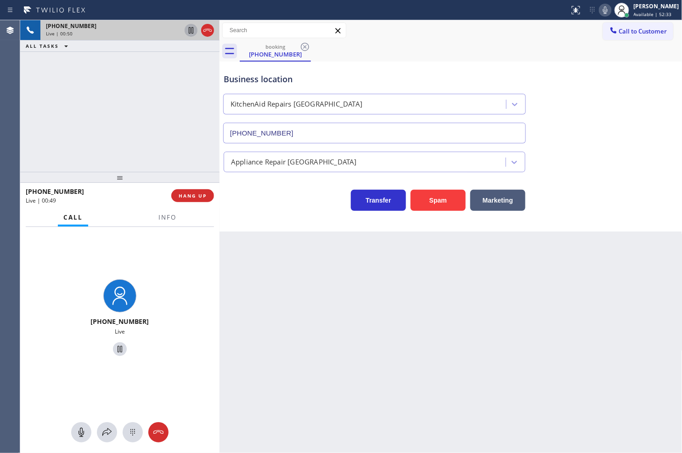
click at [192, 29] on icon at bounding box center [191, 30] width 11 height 11
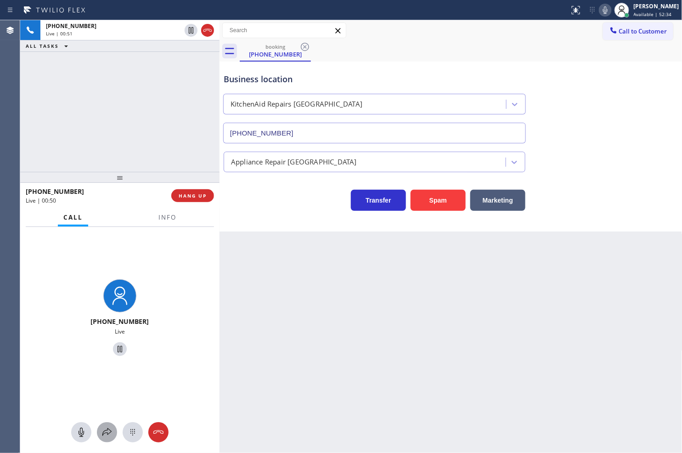
click at [102, 434] on icon at bounding box center [107, 432] width 11 height 11
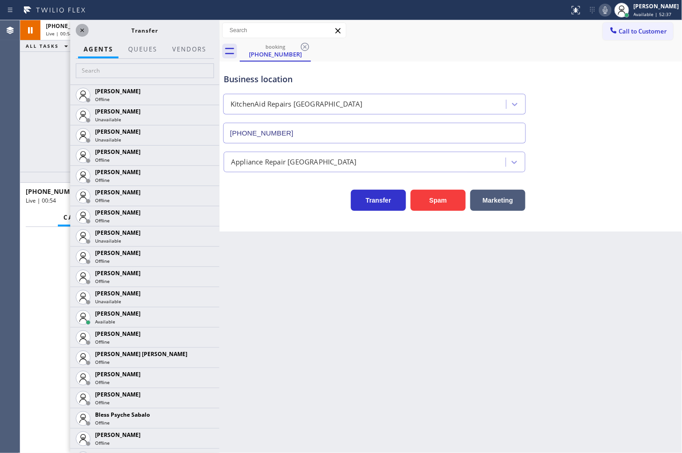
click at [79, 27] on icon at bounding box center [82, 30] width 11 height 11
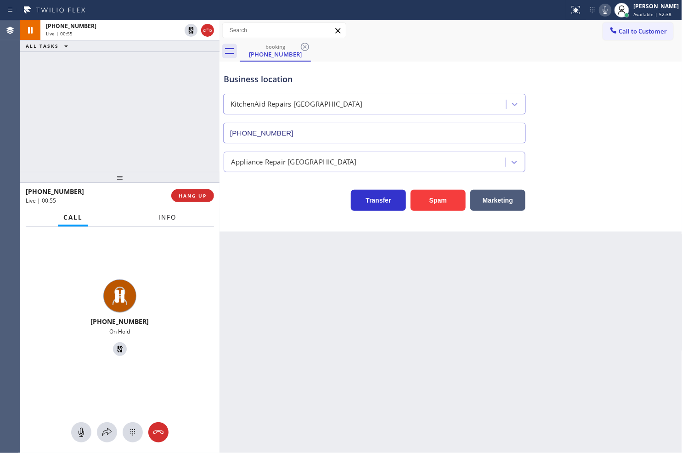
click at [163, 219] on span "Info" at bounding box center [167, 217] width 18 height 8
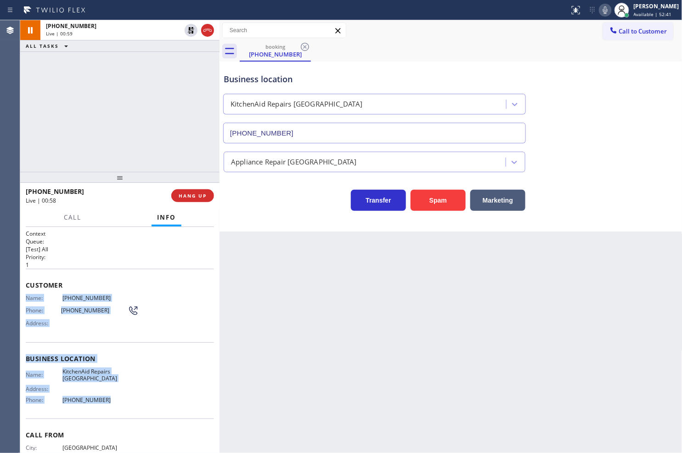
drag, startPoint x: 25, startPoint y: 293, endPoint x: 134, endPoint y: 413, distance: 162.3
click at [134, 413] on div "Context Queue: [Test] All Priority: 1 Customer Name: [PHONE_NUMBER] Phone: [PHO…" at bounding box center [119, 340] width 199 height 226
copy div "Name: [PHONE_NUMBER] Phone: [PHONE_NUMBER] Address: Business location Name: Kit…"
click at [77, 220] on span "Call" at bounding box center [72, 217] width 17 height 8
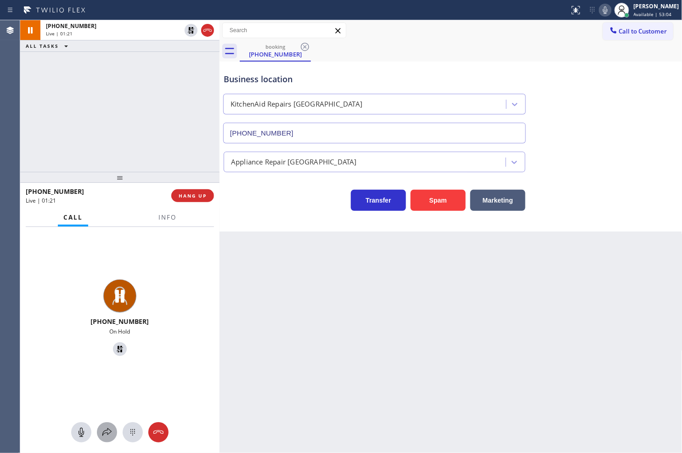
click at [106, 429] on icon at bounding box center [107, 432] width 11 height 11
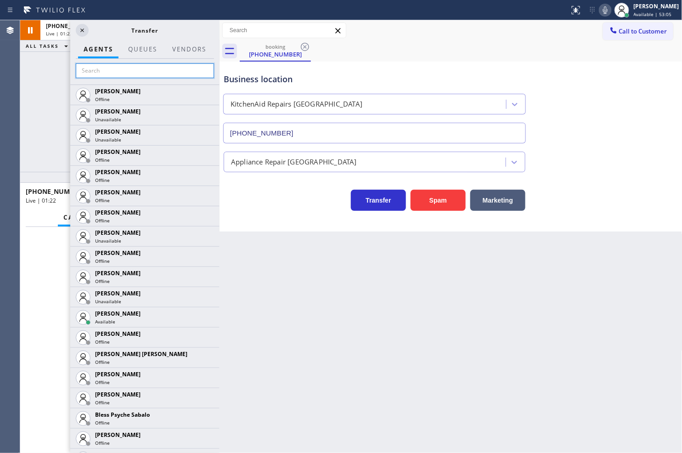
click at [91, 75] on input "text" at bounding box center [145, 70] width 138 height 15
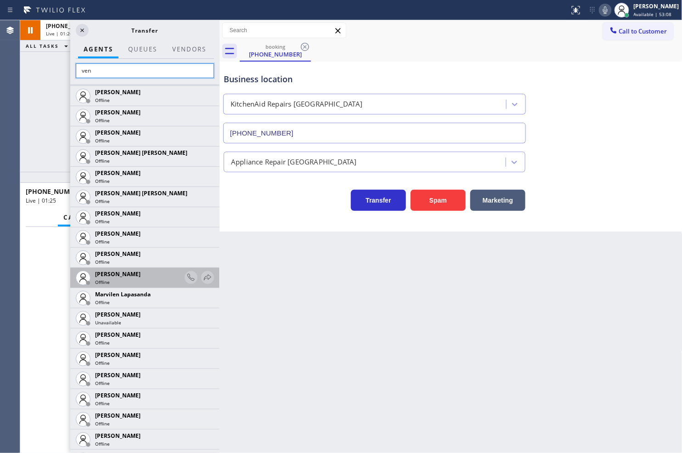
scroll to position [198, 0]
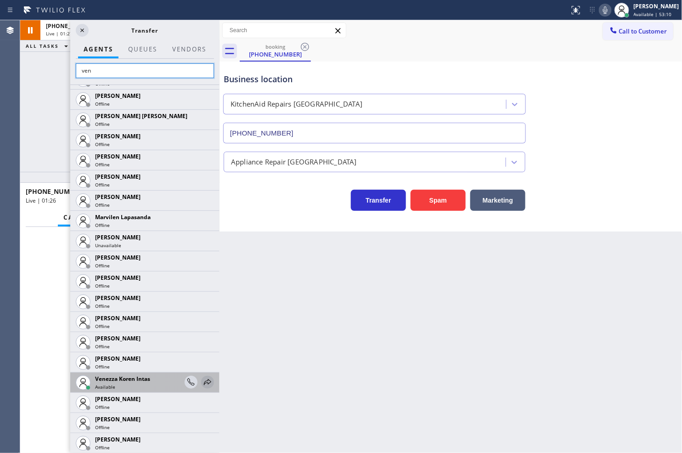
type input "ven"
click at [202, 380] on icon at bounding box center [207, 382] width 11 height 11
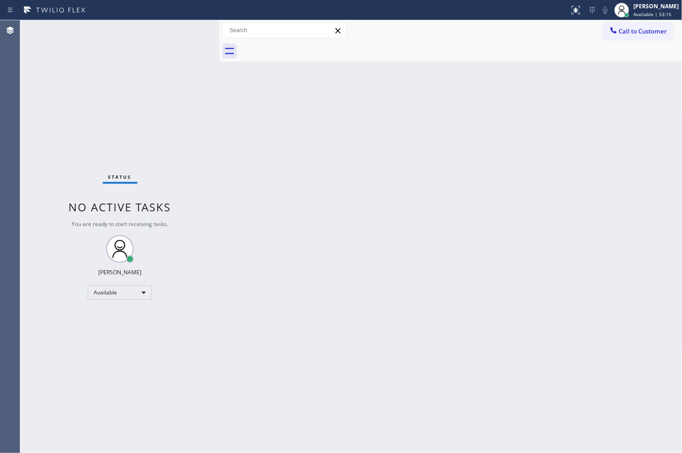
click at [364, 136] on div "Back to Dashboard Change Sender ID Customers Technicians Select a contact Outbo…" at bounding box center [451, 236] width 463 height 433
click at [140, 32] on div "Status No active tasks You are ready to start receiving tasks. [PERSON_NAME]" at bounding box center [119, 236] width 199 height 433
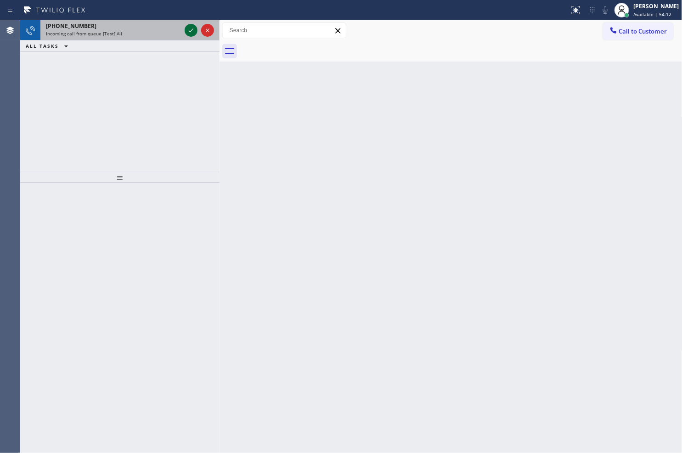
click at [189, 28] on icon at bounding box center [191, 30] width 11 height 11
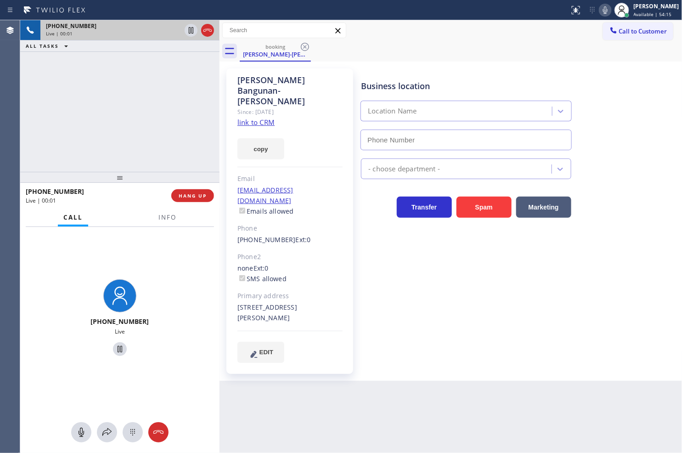
type input "[PHONE_NUMBER]"
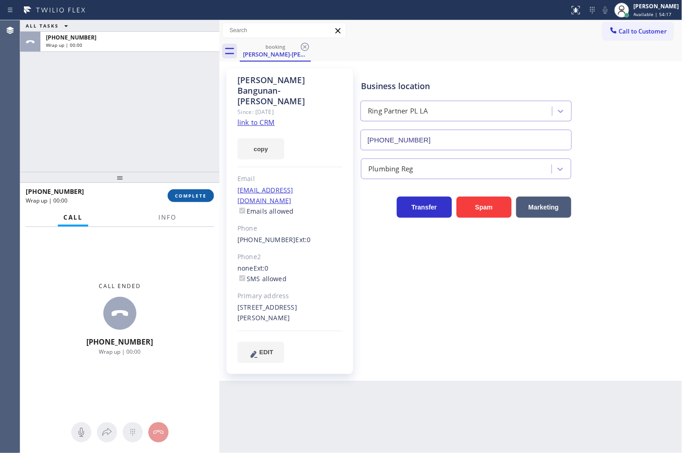
click at [181, 199] on button "COMPLETE" at bounding box center [191, 195] width 46 height 13
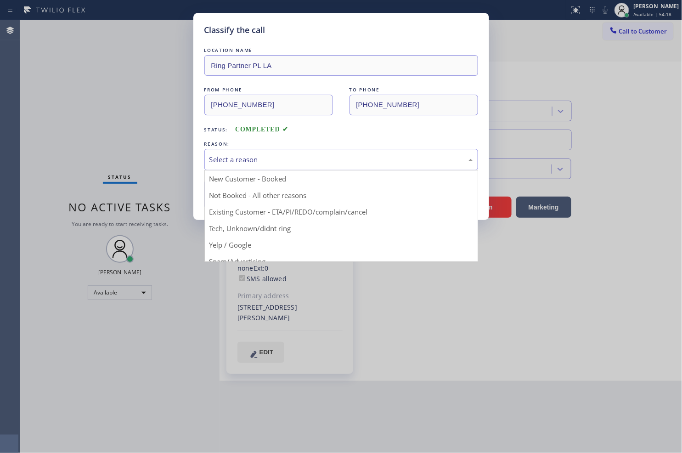
click at [256, 153] on div "Select a reason" at bounding box center [341, 160] width 274 height 22
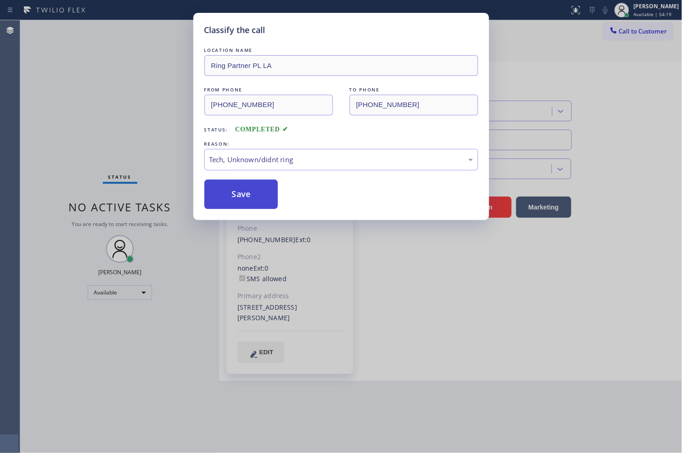
click at [250, 198] on button "Save" at bounding box center [241, 194] width 74 height 29
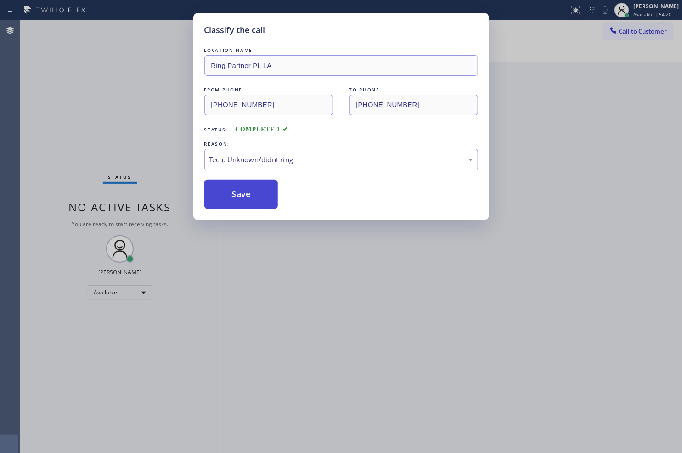
click at [250, 198] on button "Save" at bounding box center [241, 194] width 74 height 29
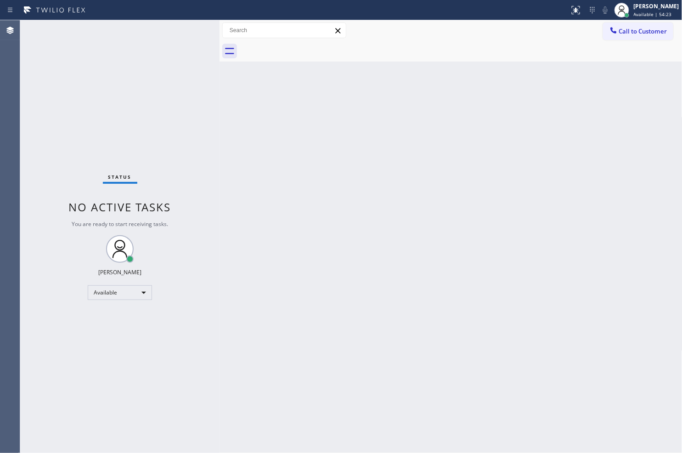
click at [134, 58] on div "Status No active tasks You are ready to start receiving tasks. [PERSON_NAME]" at bounding box center [119, 236] width 199 height 433
click at [184, 33] on div "Status No active tasks You are ready to start receiving tasks. [PERSON_NAME]" at bounding box center [119, 236] width 199 height 433
click at [173, 31] on div "Status No active tasks You are ready to start receiving tasks. [PERSON_NAME]" at bounding box center [119, 236] width 199 height 433
click at [195, 28] on div "Status No active tasks You are ready to start receiving tasks. [PERSON_NAME]" at bounding box center [119, 236] width 199 height 433
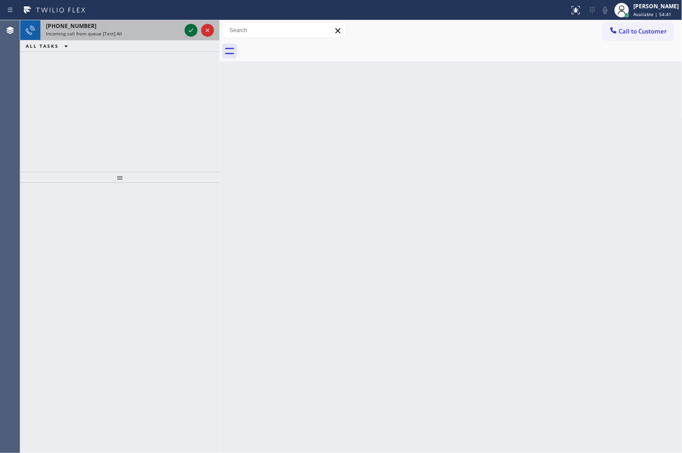
click at [195, 28] on icon at bounding box center [191, 30] width 11 height 11
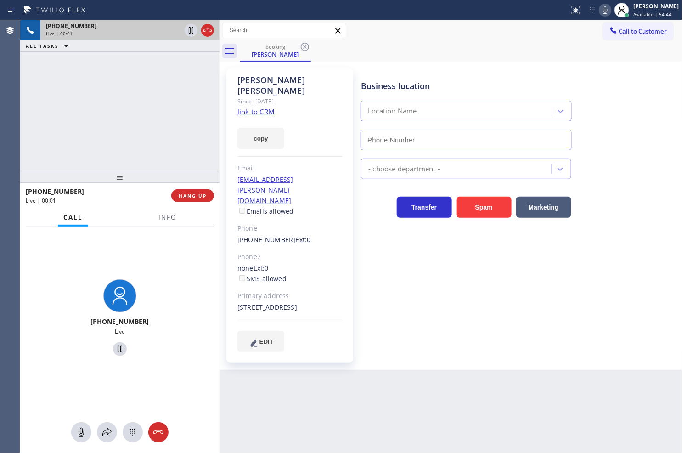
type input "[PHONE_NUMBER]"
click at [249, 107] on link "link to CRM" at bounding box center [255, 111] width 37 height 9
click at [132, 291] on div "[PHONE_NUMBER] Live" at bounding box center [120, 318] width 192 height 79
click at [164, 220] on span "Info" at bounding box center [167, 217] width 18 height 8
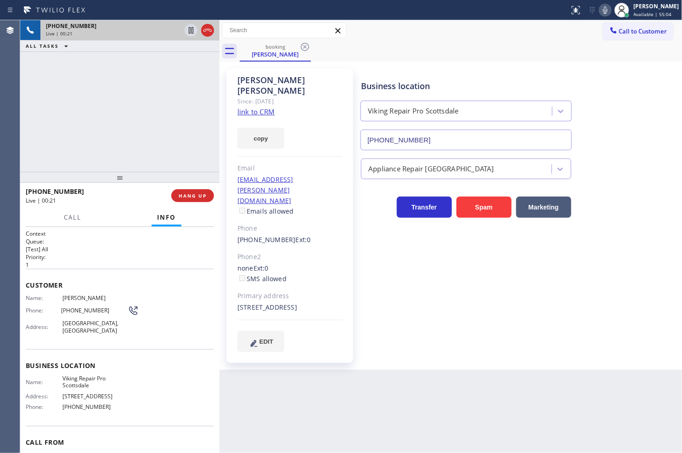
click at [88, 130] on div "[PHONE_NUMBER] Live | 00:21 ALL TASKS ALL TASKS ACTIVE TASKS TASKS IN WRAP UP" at bounding box center [119, 96] width 199 height 152
click at [146, 112] on div "[PHONE_NUMBER] Live | 00:21 ALL TASKS ALL TASKS ACTIVE TASKS TASKS IN WRAP UP" at bounding box center [119, 96] width 199 height 152
click at [188, 31] on icon at bounding box center [191, 30] width 11 height 11
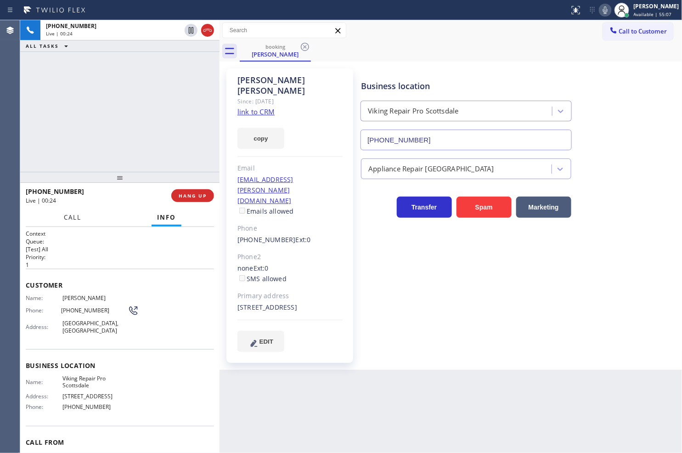
click at [79, 221] on span "Call" at bounding box center [72, 217] width 17 height 8
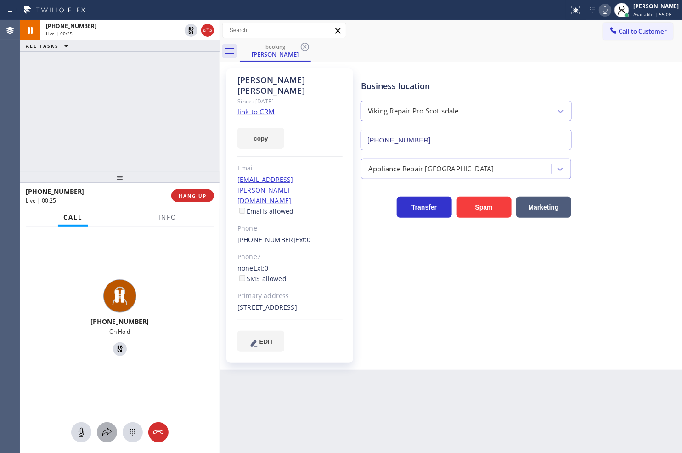
click at [103, 433] on icon at bounding box center [106, 432] width 9 height 8
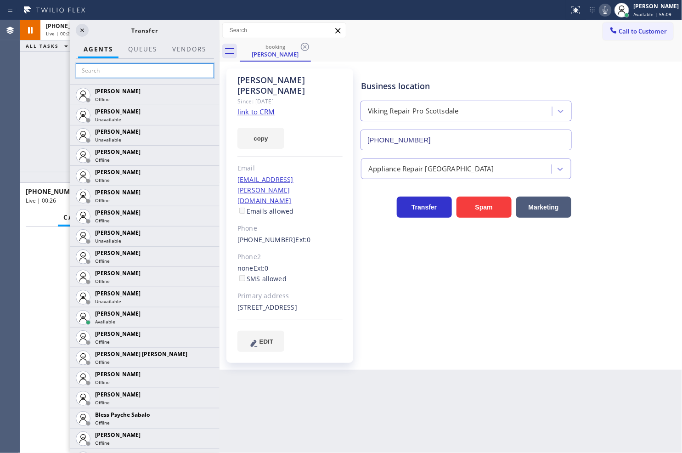
click at [103, 69] on input "text" at bounding box center [145, 70] width 138 height 15
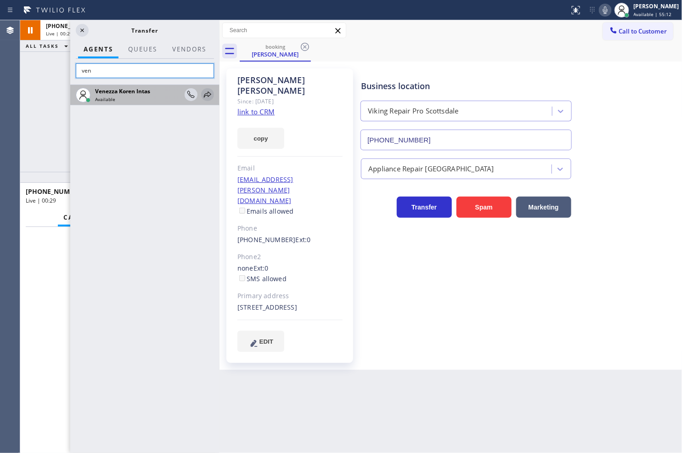
type input "ven"
click at [205, 92] on icon at bounding box center [207, 94] width 11 height 11
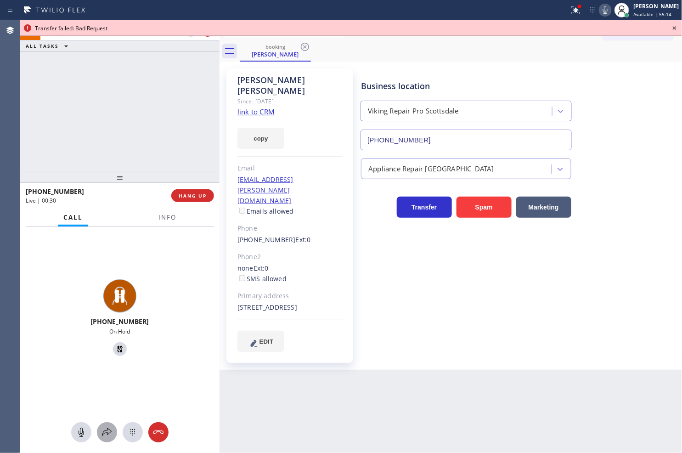
click at [110, 432] on icon at bounding box center [106, 432] width 9 height 8
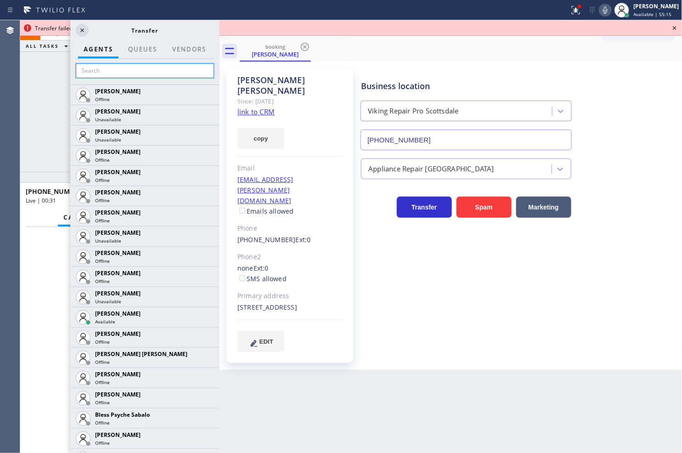
click at [110, 73] on input "text" at bounding box center [145, 70] width 138 height 15
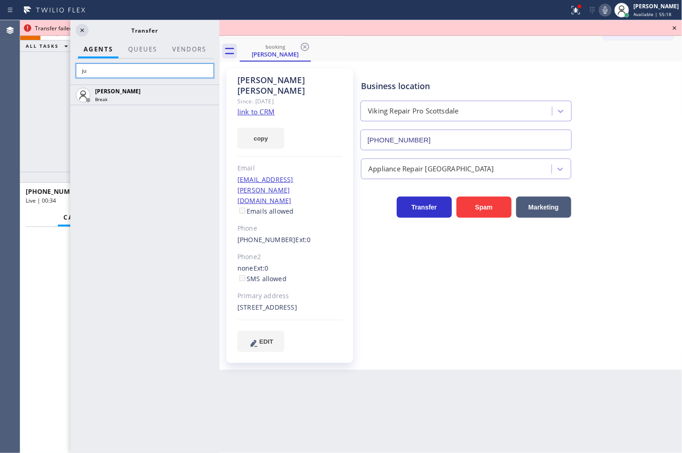
type input "j"
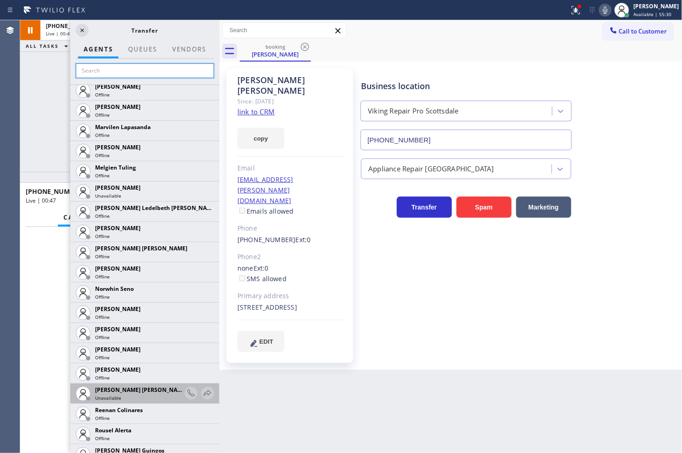
scroll to position [1531, 0]
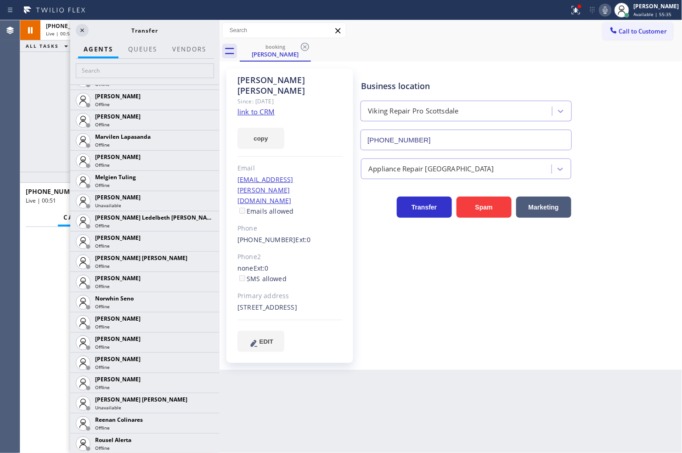
click at [53, 149] on div "[PHONE_NUMBER] Live | 00:51 ALL TASKS ALL TASKS ACTIVE TASKS TASKS IN WRAP UP" at bounding box center [119, 96] width 199 height 152
click at [60, 122] on div "[PHONE_NUMBER] Live | 00:52 ALL TASKS ALL TASKS ACTIVE TASKS TASKS IN WRAP UP" at bounding box center [119, 96] width 199 height 152
drag, startPoint x: 83, startPoint y: 29, endPoint x: 82, endPoint y: 38, distance: 9.2
click at [83, 28] on icon at bounding box center [82, 30] width 11 height 11
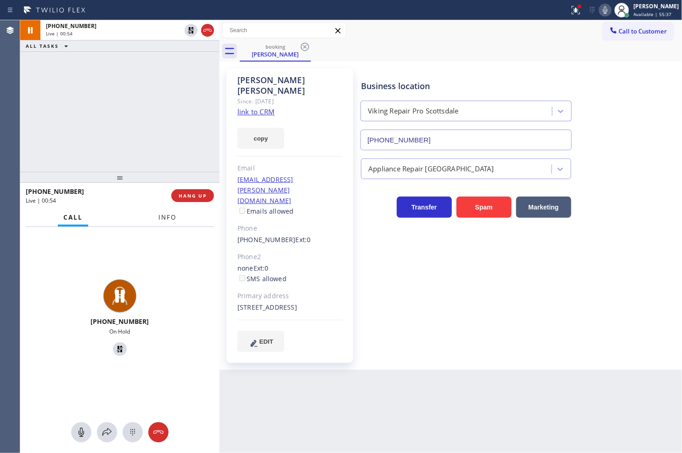
click at [156, 222] on button "Info" at bounding box center [167, 218] width 29 height 18
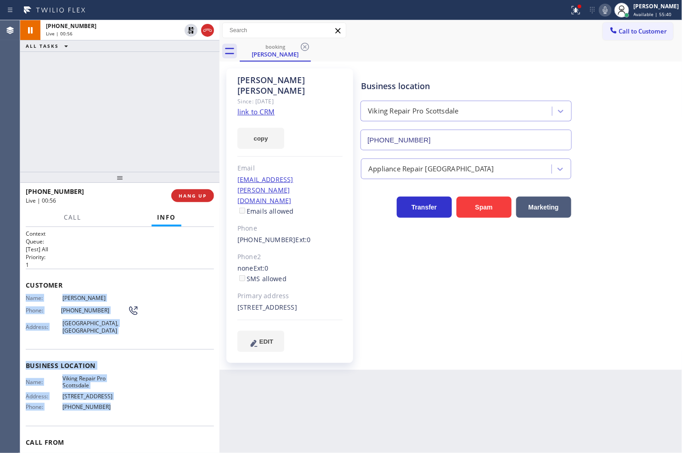
drag, startPoint x: 22, startPoint y: 299, endPoint x: 116, endPoint y: 403, distance: 140.2
click at [116, 403] on div "Context Queue: [Test] All Priority: 1 Customer Name: [PERSON_NAME] Phone: [PHON…" at bounding box center [119, 340] width 199 height 226
copy div "Name: [PERSON_NAME] Phone: [PHONE_NUMBER] Address: [GEOGRAPHIC_DATA] Business l…"
click at [255, 131] on button "copy" at bounding box center [260, 138] width 47 height 21
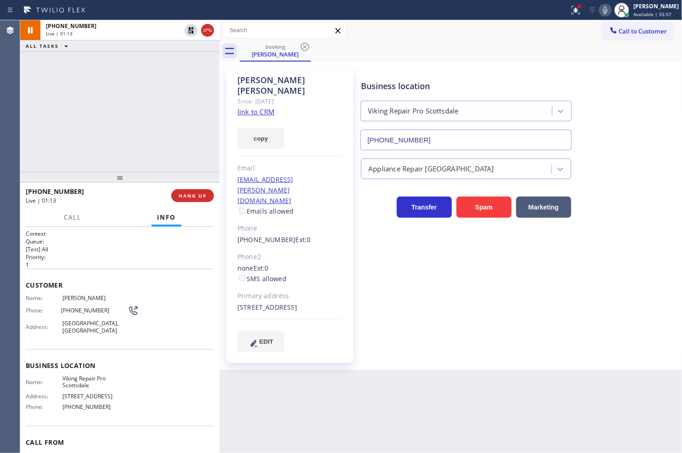
click at [149, 147] on div "[PHONE_NUMBER] Live | 01:13 ALL TASKS ALL TASKS ACTIVE TASKS TASKS IN WRAP UP" at bounding box center [119, 96] width 199 height 152
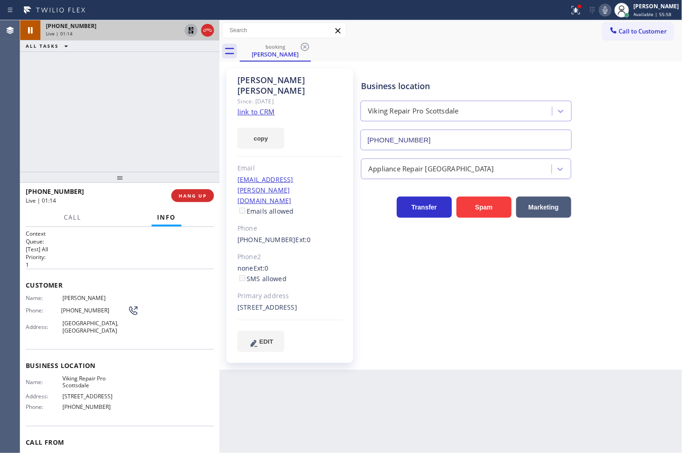
click at [191, 32] on icon at bounding box center [191, 30] width 11 height 11
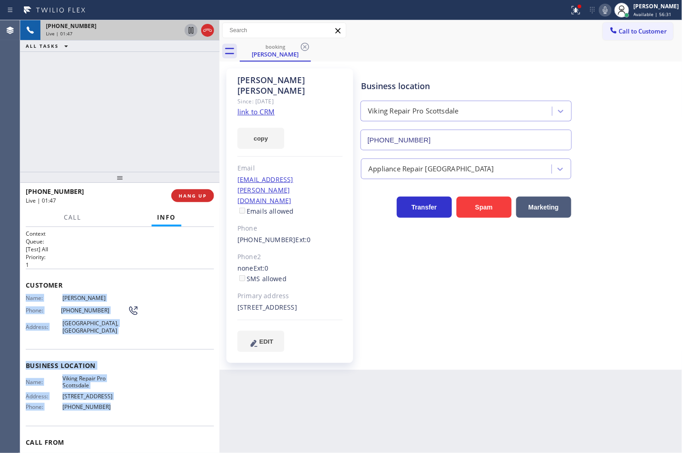
drag, startPoint x: 26, startPoint y: 296, endPoint x: 141, endPoint y: 401, distance: 155.8
click at [141, 401] on div "Context Queue: [Test] All Priority: 1 Customer Name: [PERSON_NAME] Phone: [PHON…" at bounding box center [120, 363] width 188 height 266
copy div "Name: [PERSON_NAME] Phone: [PHONE_NUMBER] Address: [GEOGRAPHIC_DATA] Business l…"
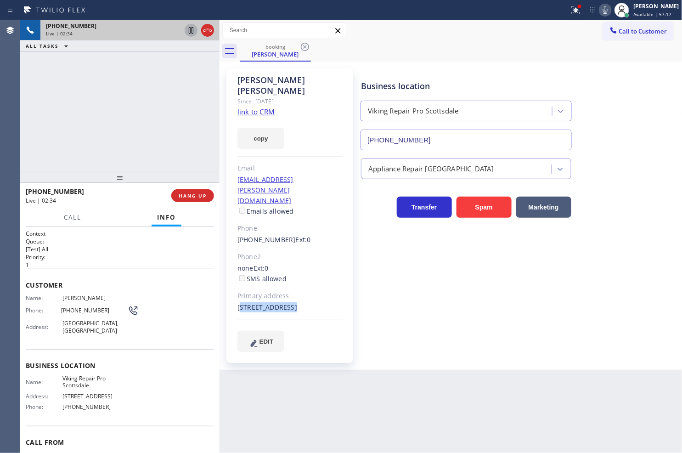
drag, startPoint x: 236, startPoint y: 272, endPoint x: 265, endPoint y: 292, distance: 34.8
click at [265, 292] on div "[PERSON_NAME] Since: [DATE] link to CRM copy Email [EMAIL_ADDRESS][PERSON_NAME]…" at bounding box center [289, 215] width 127 height 294
copy div "[STREET_ADDRESS]"
drag, startPoint x: 83, startPoint y: 130, endPoint x: 95, endPoint y: 130, distance: 11.9
click at [83, 130] on div "[PHONE_NUMBER] Live | 02:42 ALL TASKS ALL TASKS ACTIVE TASKS TASKS IN WRAP UP" at bounding box center [119, 96] width 199 height 152
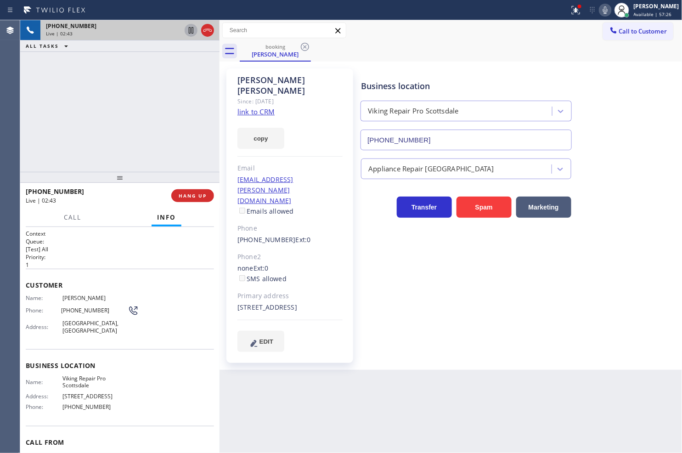
click at [453, 238] on div "Business location Viking Repair Pro [GEOGRAPHIC_DATA] [PHONE_NUMBER] Appliance …" at bounding box center [519, 210] width 321 height 278
click at [127, 255] on h2 "Priority:" at bounding box center [120, 257] width 188 height 8
click at [115, 139] on div "[PHONE_NUMBER] Live | 02:45 ALL TASKS ALL TASKS ACTIVE TASKS TASKS IN WRAP UP" at bounding box center [119, 96] width 199 height 152
click at [125, 286] on span "Customer" at bounding box center [120, 285] width 188 height 9
click at [104, 141] on div "[PHONE_NUMBER] Live | 02:46 ALL TASKS ALL TASKS ACTIVE TASKS TASKS IN WRAP UP" at bounding box center [119, 96] width 199 height 152
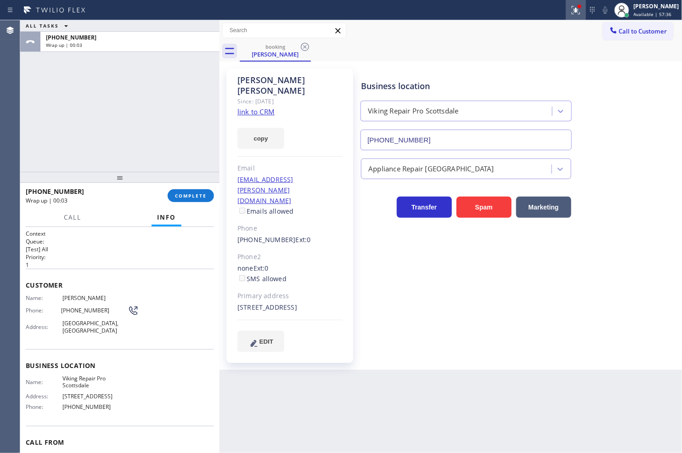
click at [571, 14] on icon at bounding box center [576, 10] width 11 height 11
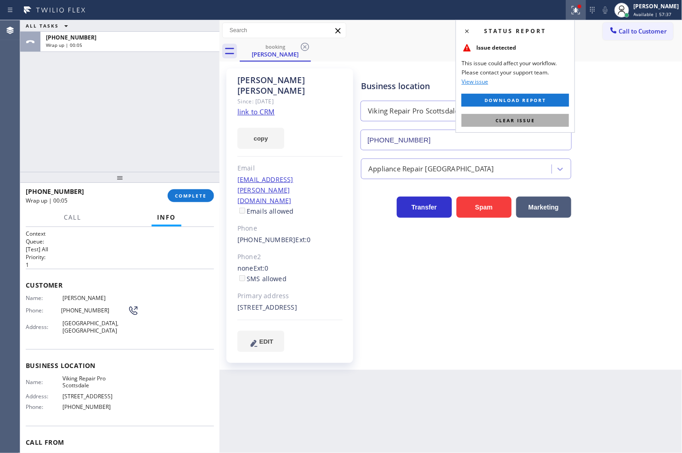
click at [533, 117] on span "Clear issue" at bounding box center [516, 120] width 40 height 6
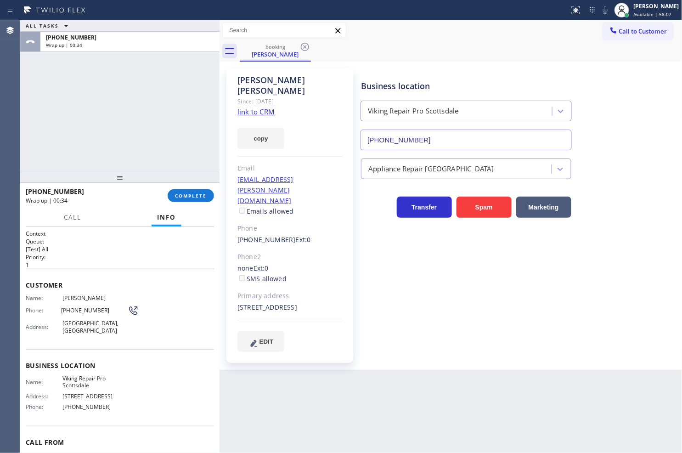
click at [42, 172] on div at bounding box center [119, 177] width 199 height 11
click at [182, 196] on span "COMPLETE" at bounding box center [191, 195] width 32 height 6
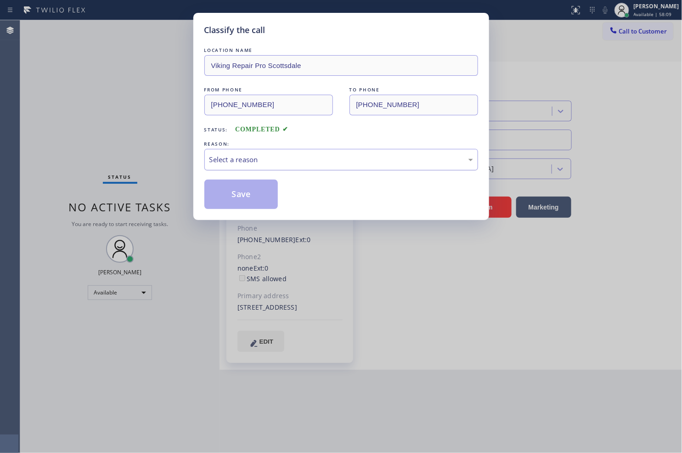
click at [255, 159] on div "Select a reason" at bounding box center [341, 159] width 264 height 11
click at [249, 198] on button "Save" at bounding box center [241, 194] width 74 height 29
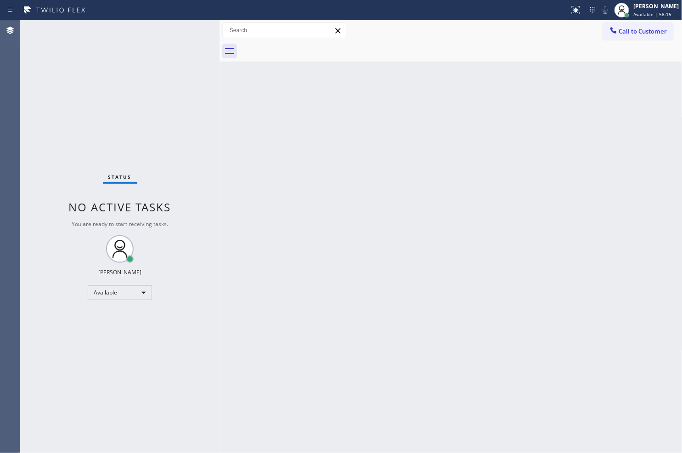
click at [361, 155] on div "Back to Dashboard Change Sender ID Customers Technicians Select a contact Outbo…" at bounding box center [451, 236] width 463 height 433
click at [131, 89] on div "Status No active tasks You are ready to start receiving tasks. [PERSON_NAME]" at bounding box center [119, 236] width 199 height 433
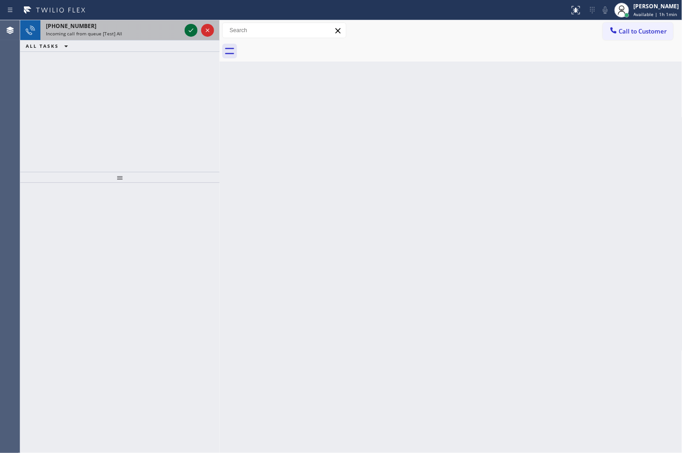
click at [187, 29] on icon at bounding box center [191, 30] width 11 height 11
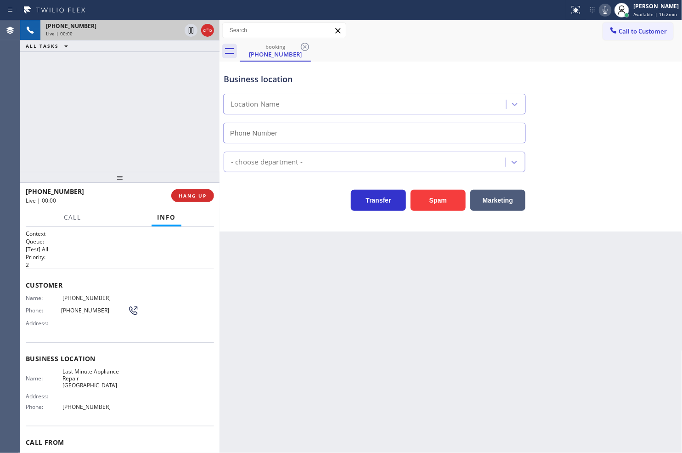
type input "[PHONE_NUMBER]"
click at [277, 217] on div "Business location Last Minute Appliance Repair [GEOGRAPHIC_DATA] [PHONE_NUMBER]…" at bounding box center [451, 147] width 463 height 170
click at [275, 315] on div "Back to Dashboard Change Sender ID Customers Technicians Select a contact Outbo…" at bounding box center [451, 236] width 463 height 433
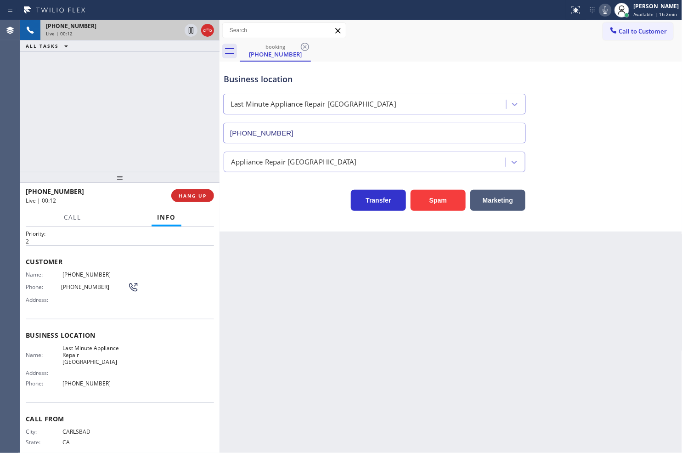
scroll to position [37, 0]
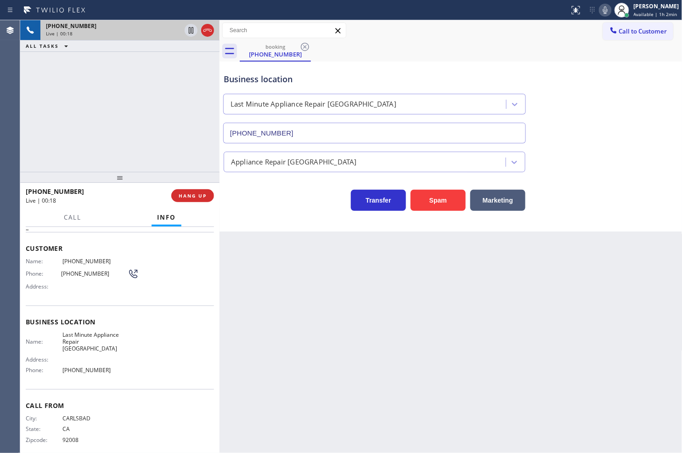
click at [128, 124] on div "[PHONE_NUMBER] Live | 00:18 ALL TASKS ALL TASKS ACTIVE TASKS TASKS IN WRAP UP" at bounding box center [119, 96] width 199 height 152
click at [238, 200] on div "Transfer Spam Marketing" at bounding box center [374, 198] width 305 height 26
click at [172, 138] on div "[PHONE_NUMBER] Live | 00:19 ALL TASKS ALL TASKS ACTIVE TASKS TASKS IN WRAP UP" at bounding box center [119, 96] width 199 height 152
click at [200, 196] on span "HANG UP" at bounding box center [193, 195] width 28 height 6
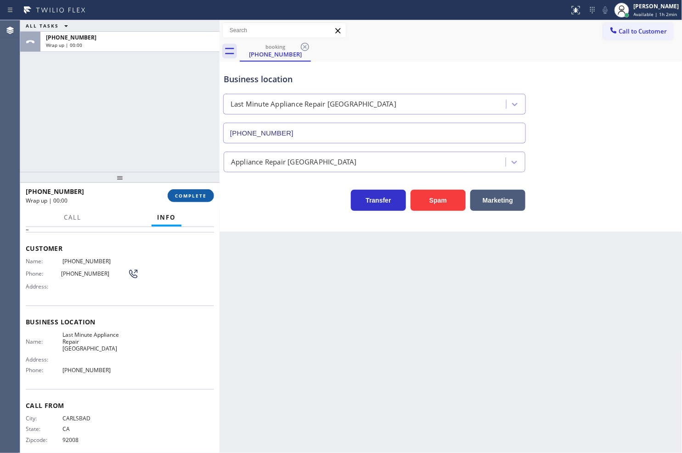
click at [200, 196] on span "COMPLETE" at bounding box center [191, 195] width 32 height 6
click at [258, 162] on div "Appliance Repair [GEOGRAPHIC_DATA]" at bounding box center [294, 162] width 126 height 11
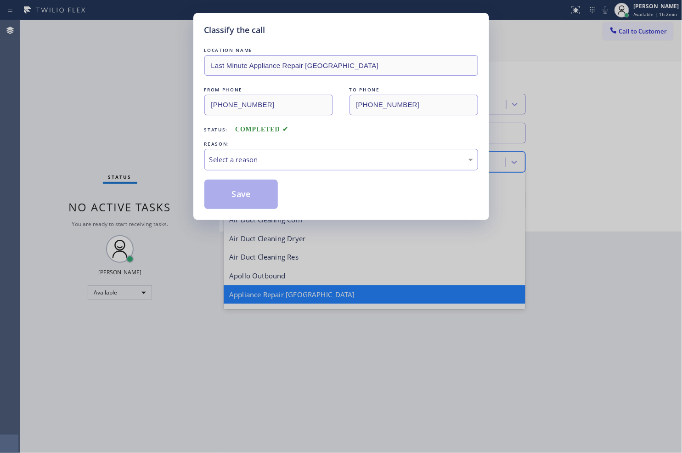
scroll to position [0, 0]
click at [236, 162] on div "Select a reason" at bounding box center [341, 159] width 264 height 11
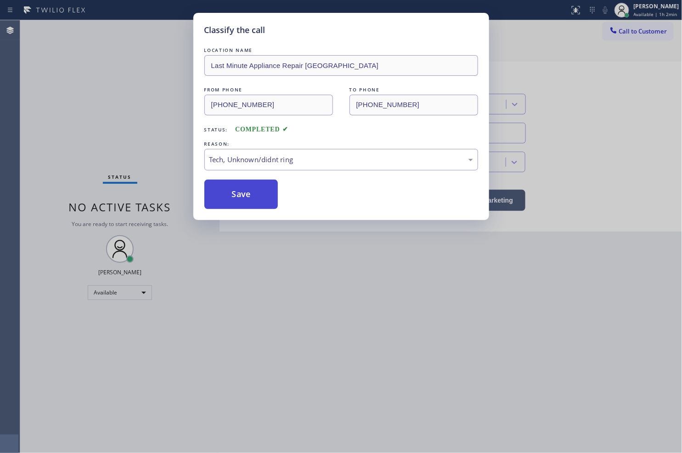
click at [237, 196] on button "Save" at bounding box center [241, 194] width 74 height 29
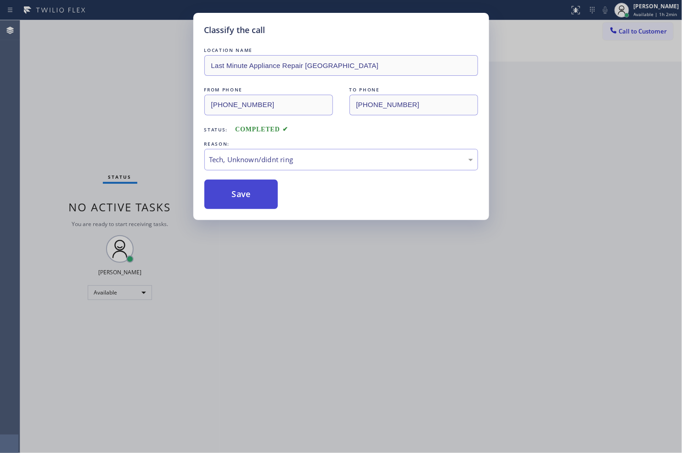
click at [237, 196] on button "Save" at bounding box center [241, 194] width 74 height 29
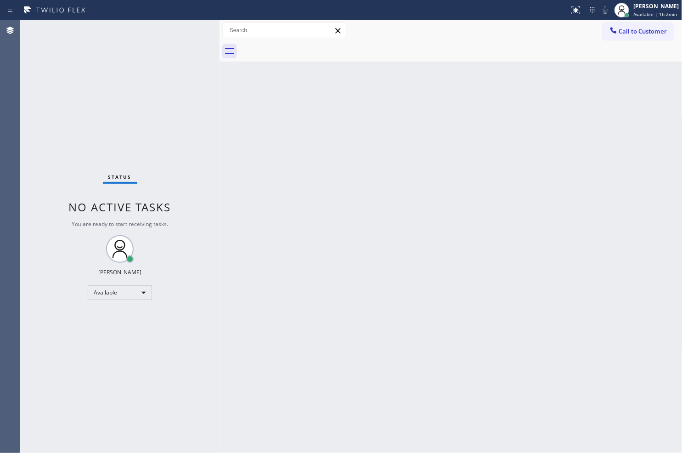
click at [182, 26] on div "Status No active tasks You are ready to start receiving tasks. [PERSON_NAME]" at bounding box center [119, 236] width 199 height 433
click at [185, 31] on div "Status No active tasks You are ready to start receiving tasks. [PERSON_NAME]" at bounding box center [119, 236] width 199 height 433
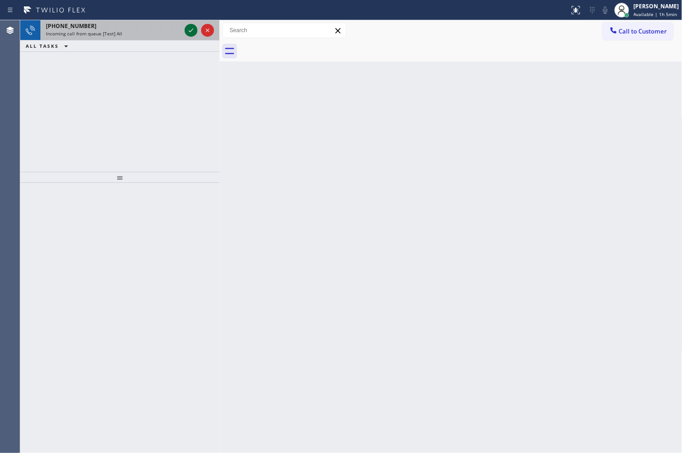
click at [191, 30] on icon at bounding box center [191, 30] width 11 height 11
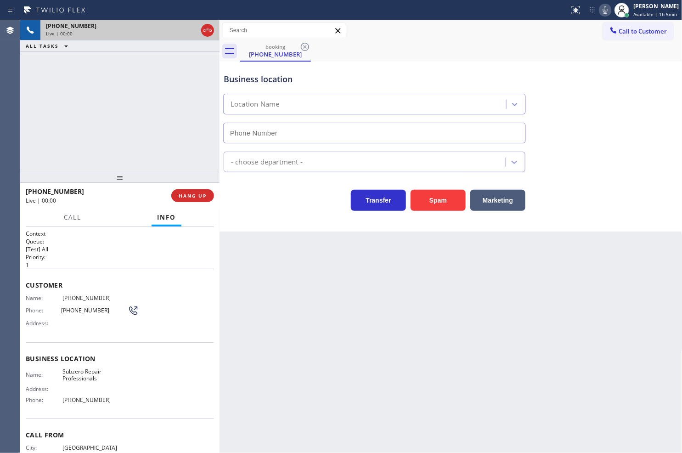
type input "[PHONE_NUMBER]"
click at [241, 200] on div "Transfer Spam Marketing" at bounding box center [374, 198] width 305 height 26
click at [126, 125] on div "[PHONE_NUMBER] Live | 00:05 ALL TASKS ALL TASKS ACTIVE TASKS TASKS IN WRAP UP" at bounding box center [119, 96] width 199 height 152
click at [274, 208] on div "Transfer Spam Marketing" at bounding box center [374, 198] width 305 height 26
click at [76, 214] on span "Call" at bounding box center [72, 217] width 17 height 8
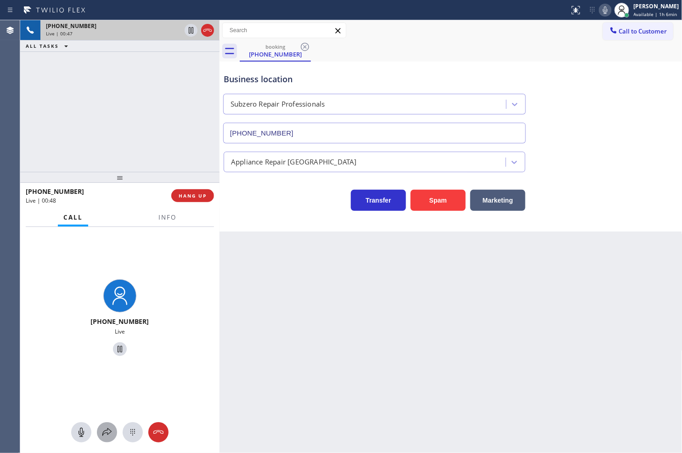
click at [106, 434] on icon at bounding box center [107, 432] width 11 height 11
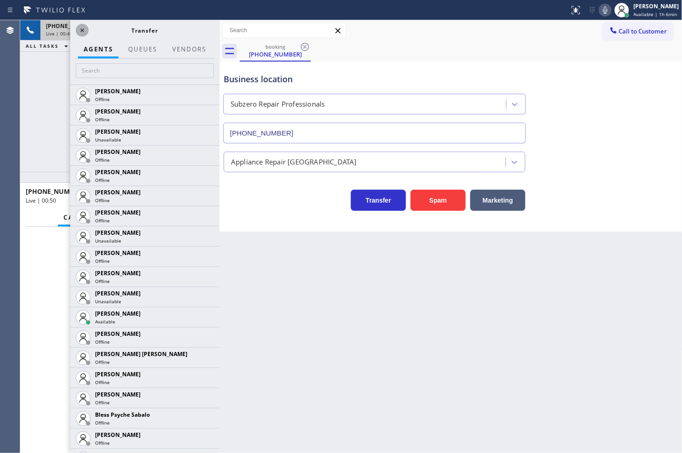
click at [83, 33] on icon at bounding box center [82, 30] width 11 height 11
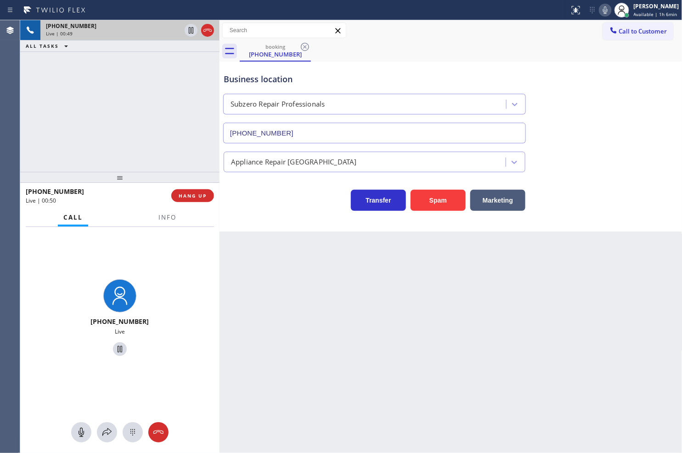
click at [50, 110] on div "[PHONE_NUMBER] Live | 00:49 ALL TASKS ALL TASKS ACTIVE TASKS TASKS IN WRAP UP" at bounding box center [119, 96] width 199 height 152
click at [123, 103] on div "[PHONE_NUMBER] Live | 00:50 ALL TASKS ALL TASKS ACTIVE TASKS TASKS IN WRAP UP" at bounding box center [119, 96] width 199 height 152
click at [129, 87] on div "[PHONE_NUMBER] Live | 00:58 ALL TASKS ALL TASKS ACTIVE TASKS TASKS IN WRAP UP" at bounding box center [119, 96] width 199 height 152
click at [158, 118] on div "[PHONE_NUMBER] Live | 00:58 ALL TASKS ALL TASKS ACTIVE TASKS TASKS IN WRAP UP" at bounding box center [119, 96] width 199 height 152
click at [159, 98] on div "[PHONE_NUMBER] Live | 01:00 ALL TASKS ALL TASKS ACTIVE TASKS TASKS IN WRAP UP" at bounding box center [119, 96] width 199 height 152
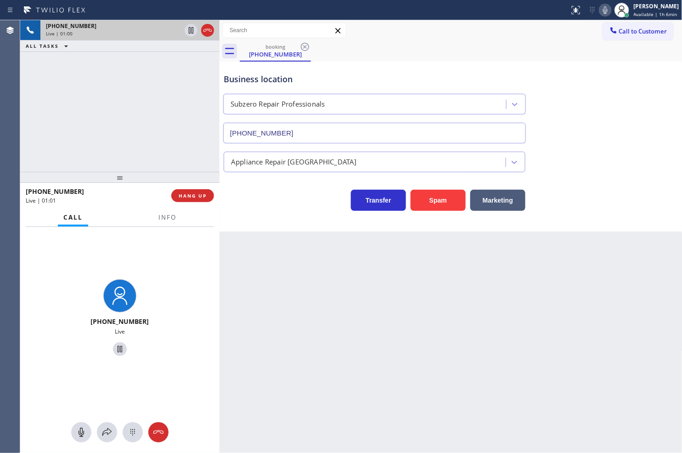
click at [187, 85] on div "[PHONE_NUMBER] Live | 01:00 ALL TASKS ALL TASKS ACTIVE TASKS TASKS IN WRAP UP" at bounding box center [119, 96] width 199 height 152
click at [189, 30] on icon at bounding box center [191, 30] width 11 height 11
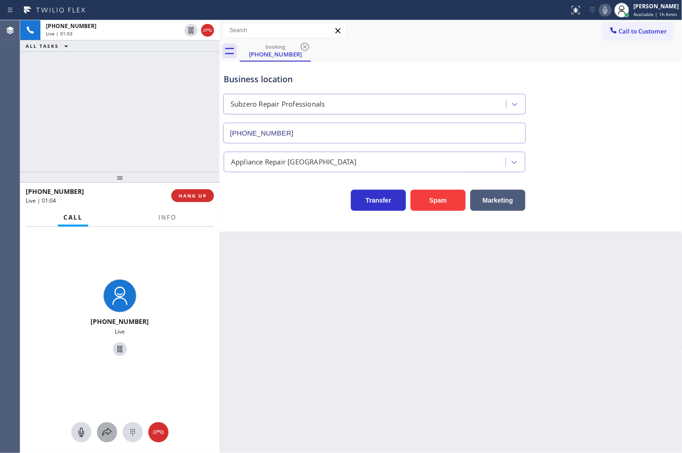
click at [102, 427] on icon at bounding box center [107, 432] width 11 height 11
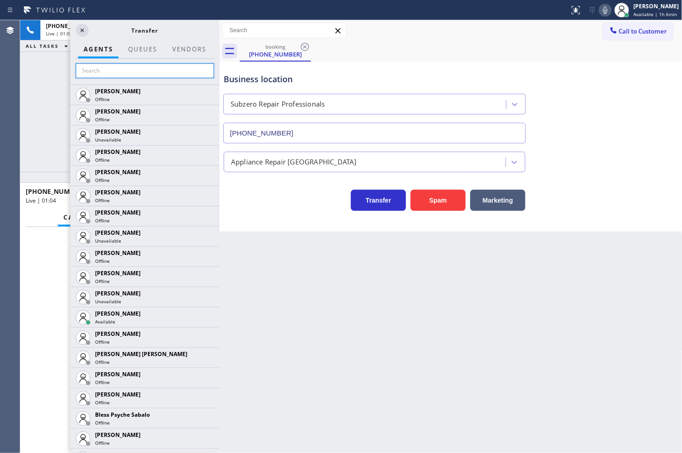
click at [83, 69] on input "text" at bounding box center [145, 70] width 138 height 15
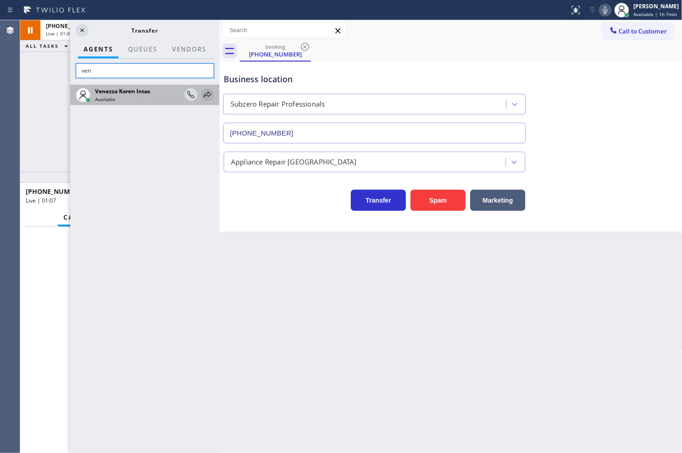
type input "ven"
click at [206, 95] on icon at bounding box center [207, 94] width 11 height 11
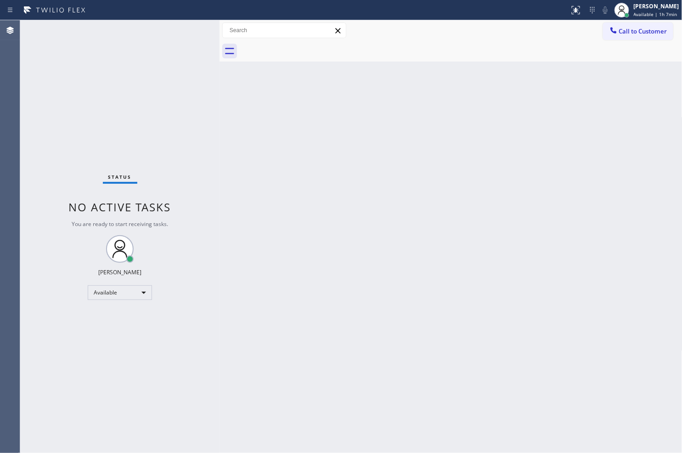
click at [531, 78] on div "Back to Dashboard Change Sender ID Customers Technicians Select a contact Outbo…" at bounding box center [451, 236] width 463 height 433
click at [191, 30] on div "Status No active tasks You are ready to start receiving tasks. [PERSON_NAME]" at bounding box center [119, 236] width 199 height 433
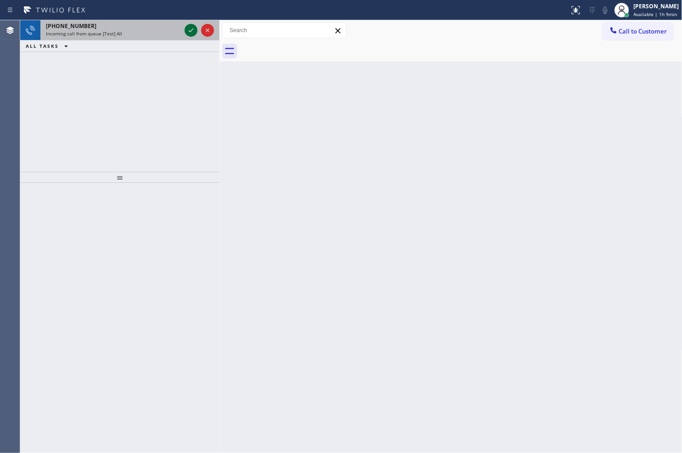
click at [191, 30] on icon at bounding box center [191, 30] width 5 height 4
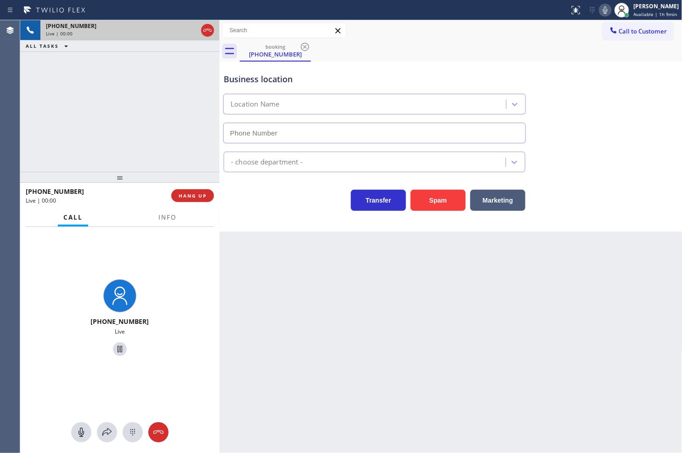
type input "[PHONE_NUMBER]"
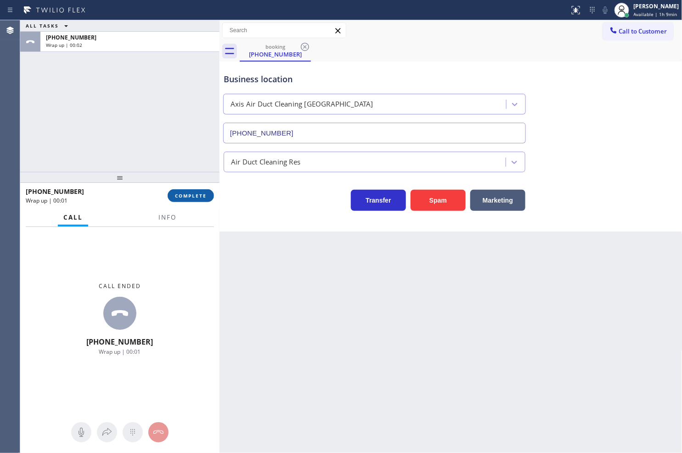
click at [185, 196] on span "COMPLETE" at bounding box center [191, 195] width 32 height 6
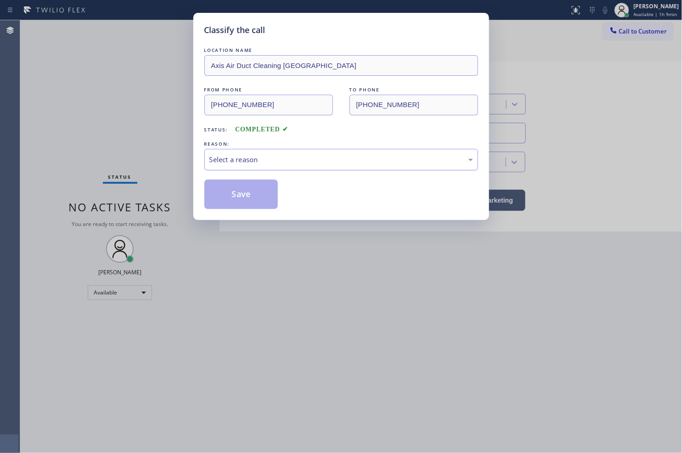
click at [245, 166] on div "Select a reason" at bounding box center [341, 160] width 274 height 22
click at [245, 195] on button "Save" at bounding box center [241, 194] width 74 height 29
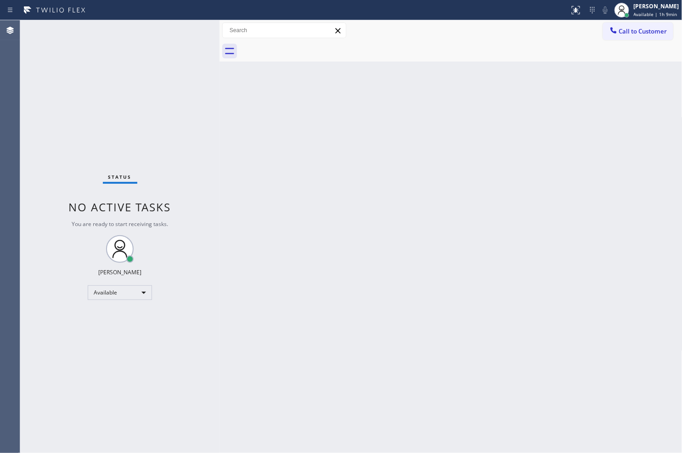
click at [191, 31] on div "Status No active tasks You are ready to start receiving tasks. [PERSON_NAME]" at bounding box center [119, 236] width 199 height 433
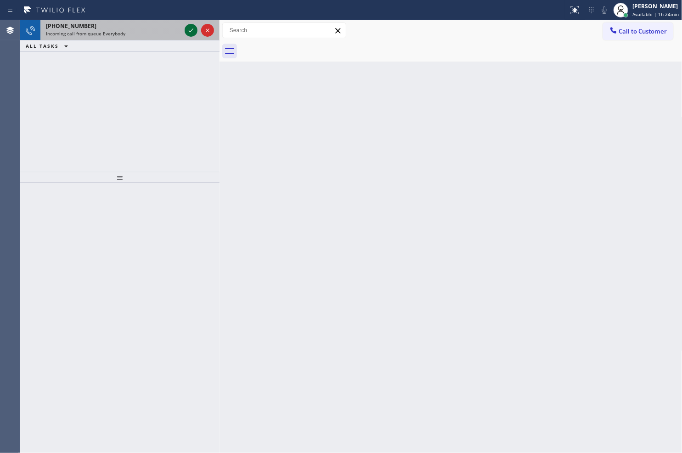
click at [192, 31] on icon at bounding box center [191, 30] width 11 height 11
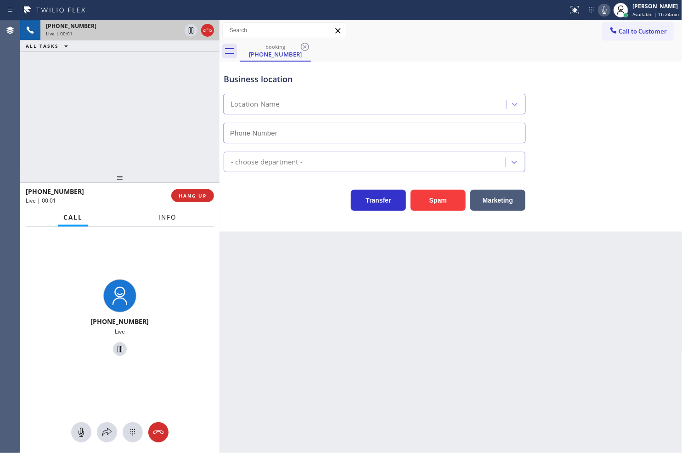
click at [168, 223] on button "Info" at bounding box center [167, 218] width 29 height 18
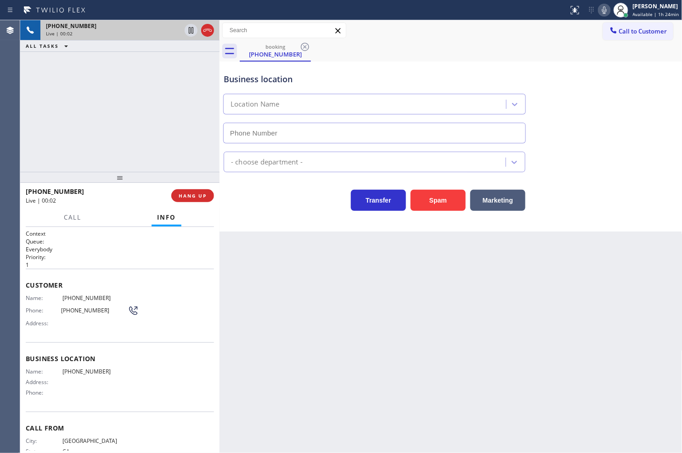
click at [73, 108] on div "[PHONE_NUMBER] Live | 00:02 ALL TASKS ALL TASKS ACTIVE TASKS TASKS IN WRAP UP" at bounding box center [119, 96] width 199 height 152
click at [308, 217] on div "Business location Location Name - choose department - Transfer Spam Marketing" at bounding box center [451, 147] width 463 height 170
click at [109, 126] on div "[PHONE_NUMBER] Live | 00:05 ALL TASKS ALL TASKS ACTIVE TASKS TASKS IN WRAP UP" at bounding box center [119, 96] width 199 height 152
click at [290, 223] on div "Business location Location Name - choose department - Transfer Spam Marketing" at bounding box center [451, 147] width 463 height 170
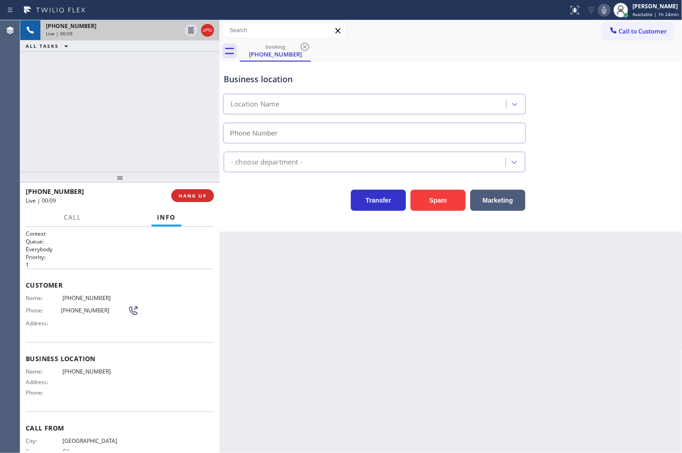
click at [135, 172] on div at bounding box center [119, 177] width 199 height 11
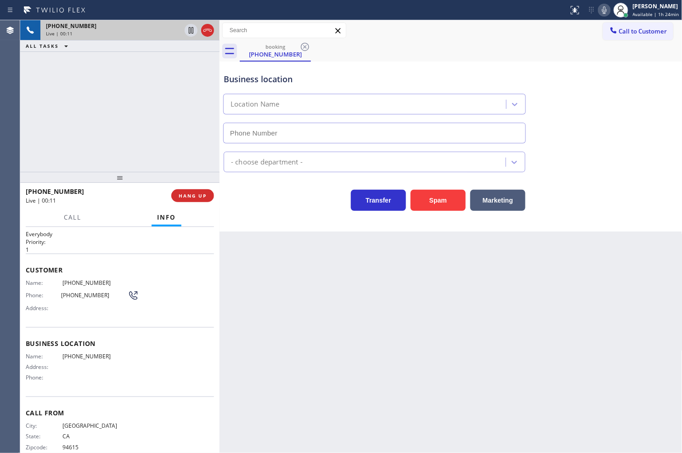
scroll to position [29, 0]
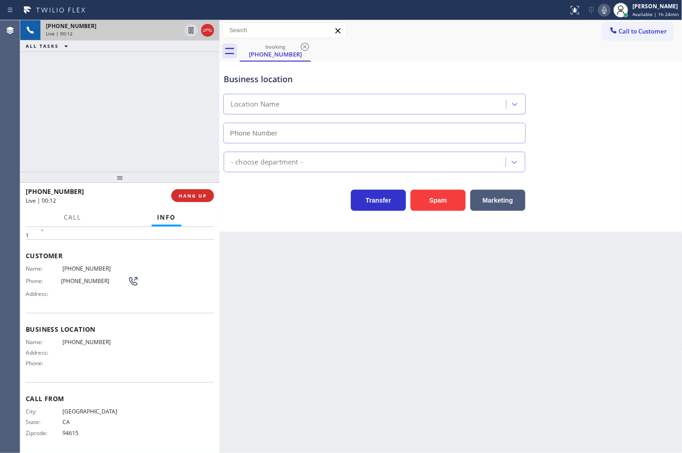
click at [77, 129] on div "[PHONE_NUMBER] Live | 00:12 ALL TASKS ALL TASKS ACTIVE TASKS TASKS IN WRAP UP" at bounding box center [119, 96] width 199 height 152
click at [306, 212] on div "Business location Location Name - choose department - Transfer Spam Marketing" at bounding box center [451, 147] width 463 height 170
click at [52, 99] on div "[PHONE_NUMBER] Live | 00:13 ALL TASKS ALL TASKS ACTIVE TASKS TASKS IN WRAP UP" at bounding box center [119, 96] width 199 height 152
click at [304, 236] on div "Back to Dashboard Change Sender ID Customers Technicians Select a contact Outbo…" at bounding box center [451, 236] width 463 height 433
click at [44, 70] on div "[PHONE_NUMBER] Live | 00:14 ALL TASKS ALL TASKS ACTIVE TASKS TASKS IN WRAP UP" at bounding box center [119, 96] width 199 height 152
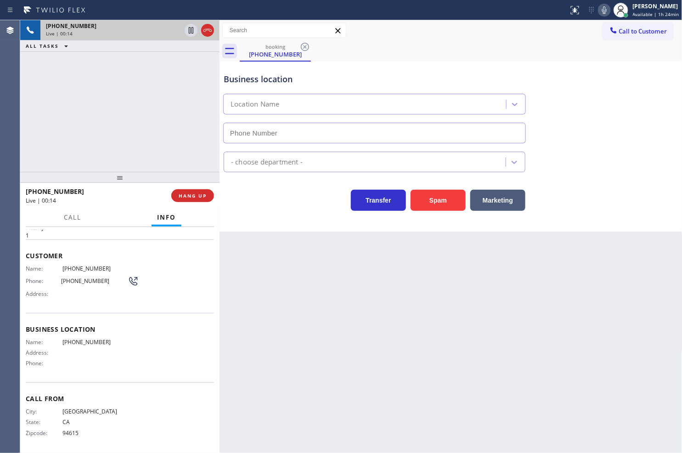
click at [290, 220] on div "Business location Location Name - choose department - Transfer Spam Marketing" at bounding box center [451, 147] width 463 height 170
click at [71, 217] on span "Call" at bounding box center [72, 217] width 17 height 8
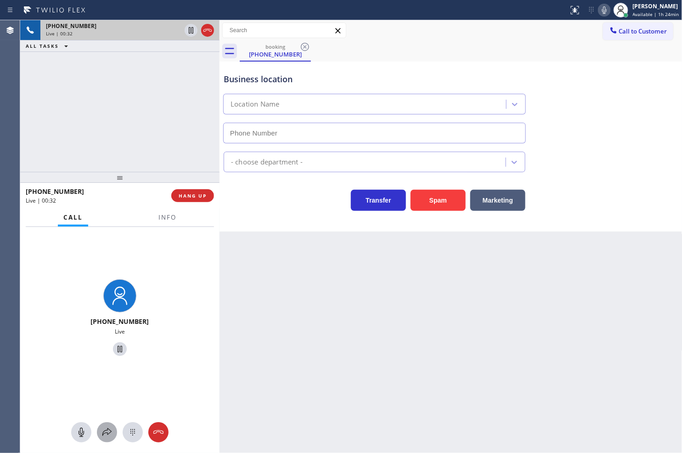
click at [99, 431] on div at bounding box center [107, 432] width 20 height 11
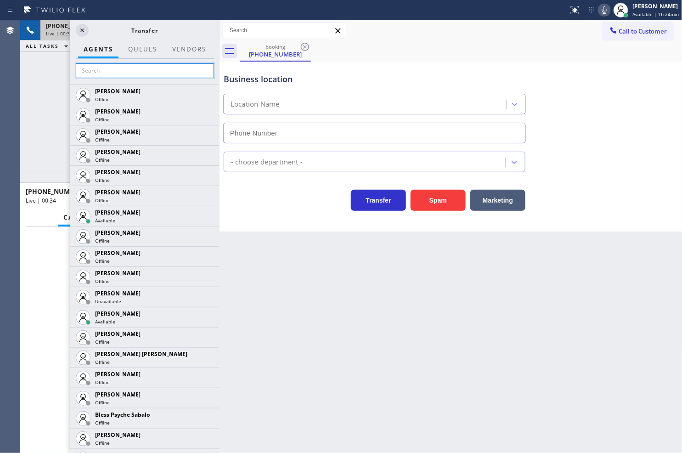
click at [125, 71] on input "text" at bounding box center [145, 70] width 138 height 15
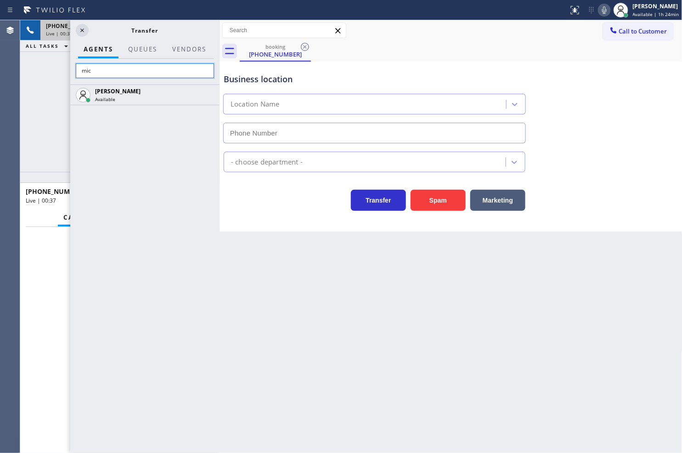
type input "mic"
click at [126, 185] on div "[PERSON_NAME] Available" at bounding box center [144, 269] width 149 height 368
click at [40, 111] on div "[PHONE_NUMBER] Live | 00:38 ALL TASKS ALL TASKS ACTIVE TASKS TASKS IN WRAP UP" at bounding box center [119, 96] width 199 height 152
click at [161, 185] on div "[PERSON_NAME] Available" at bounding box center [144, 269] width 149 height 368
click at [171, 153] on div "[PERSON_NAME] Available" at bounding box center [144, 269] width 149 height 368
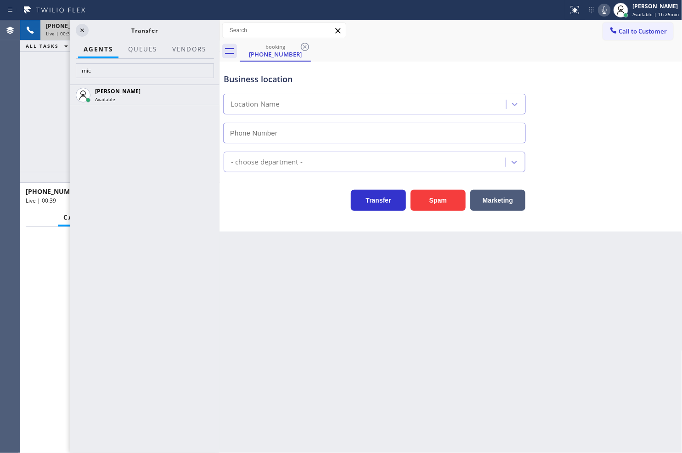
click at [192, 138] on div "[PERSON_NAME] Available" at bounding box center [144, 269] width 149 height 368
click at [207, 95] on icon at bounding box center [207, 94] width 7 height 6
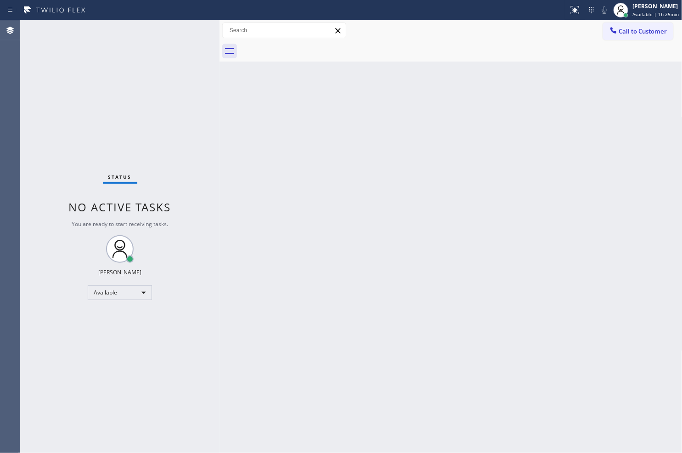
drag, startPoint x: 452, startPoint y: 127, endPoint x: 476, endPoint y: 115, distance: 26.7
click at [460, 124] on div "Back to Dashboard Change Sender ID Customers Technicians Select a contact Outbo…" at bounding box center [451, 236] width 463 height 433
click at [318, 129] on div "Back to Dashboard Change Sender ID Customers Technicians Select a contact Outbo…" at bounding box center [451, 236] width 463 height 433
click at [186, 36] on div "Status No active tasks You are ready to start receiving tasks. [PERSON_NAME]" at bounding box center [119, 236] width 199 height 433
click at [120, 100] on div "Status No active tasks You are ready to start receiving tasks. [PERSON_NAME]" at bounding box center [119, 236] width 199 height 433
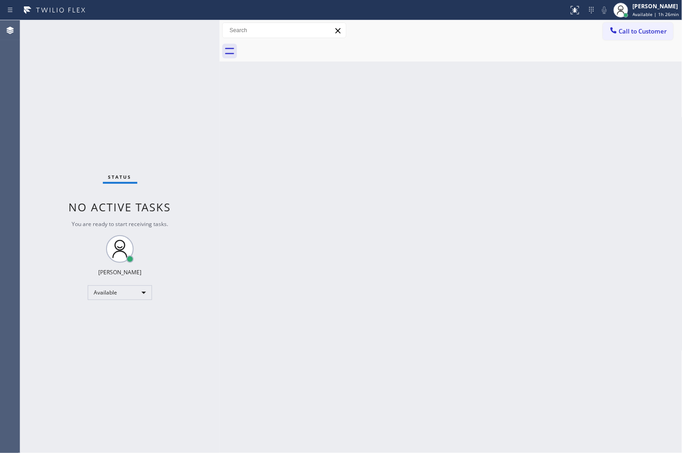
click at [173, 39] on div "Status No active tasks You are ready to start receiving tasks. [PERSON_NAME]" at bounding box center [119, 236] width 199 height 433
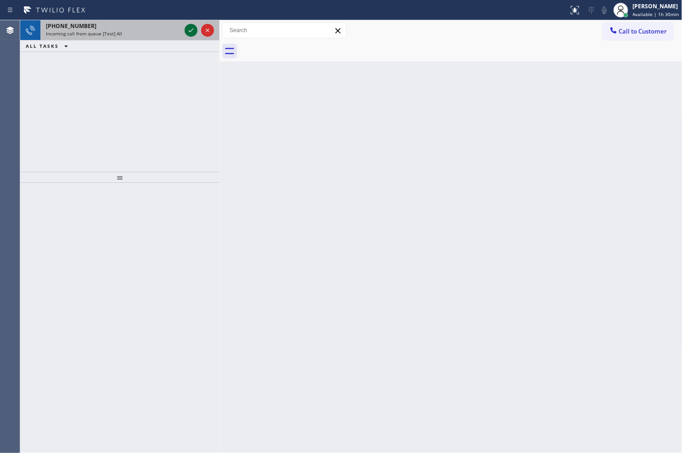
click at [190, 28] on icon at bounding box center [191, 30] width 11 height 11
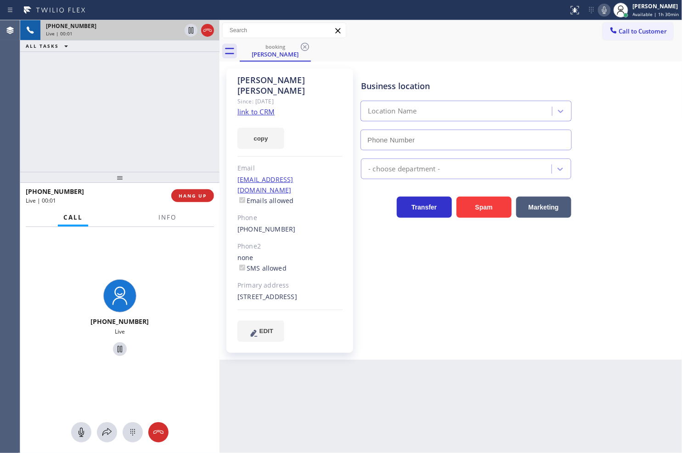
type input "[PHONE_NUMBER]"
click at [245, 107] on link "link to CRM" at bounding box center [255, 111] width 37 height 9
click at [139, 107] on div "[PHONE_NUMBER] Live | 00:14 ALL TASKS ALL TASKS ACTIVE TASKS TASKS IN WRAP UP" at bounding box center [119, 96] width 199 height 152
click at [143, 100] on div "[PHONE_NUMBER] Live | 00:51 ALL TASKS ALL TASKS ACTIVE TASKS TASKS IN WRAP UP" at bounding box center [119, 96] width 199 height 152
click at [429, 265] on div "Business location Wolf Appliance Expert [PHONE_NUMBER] Appliance Repair High En…" at bounding box center [519, 205] width 321 height 268
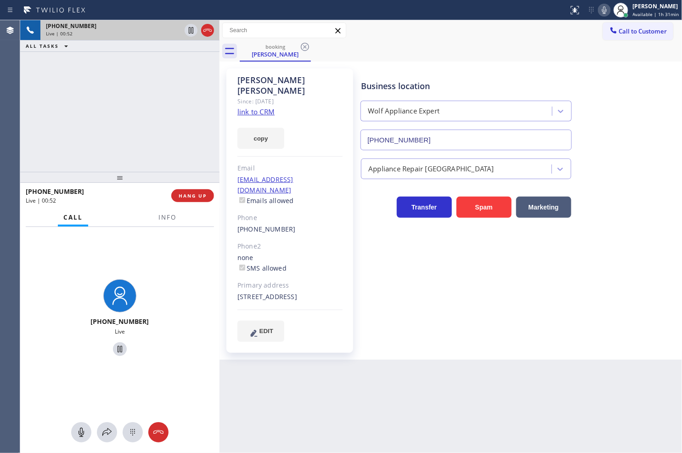
click at [44, 131] on div "[PHONE_NUMBER] Live | 00:52 ALL TASKS ALL TASKS ACTIVE TASKS TASKS IN WRAP UP" at bounding box center [119, 96] width 199 height 152
click at [516, 290] on div "Business location Wolf Appliance Expert [PHONE_NUMBER] Appliance Repair High En…" at bounding box center [519, 205] width 321 height 268
click at [94, 136] on div "[PHONE_NUMBER] Live | 00:53 ALL TASKS ALL TASKS ACTIVE TASKS TASKS IN WRAP UP" at bounding box center [119, 96] width 199 height 152
click at [140, 254] on div "[PHONE_NUMBER] Live" at bounding box center [119, 319] width 199 height 184
click at [108, 129] on div "[PHONE_NUMBER] Live | 00:54 ALL TASKS ALL TASKS ACTIVE TASKS TASKS IN WRAP UP" at bounding box center [119, 96] width 199 height 152
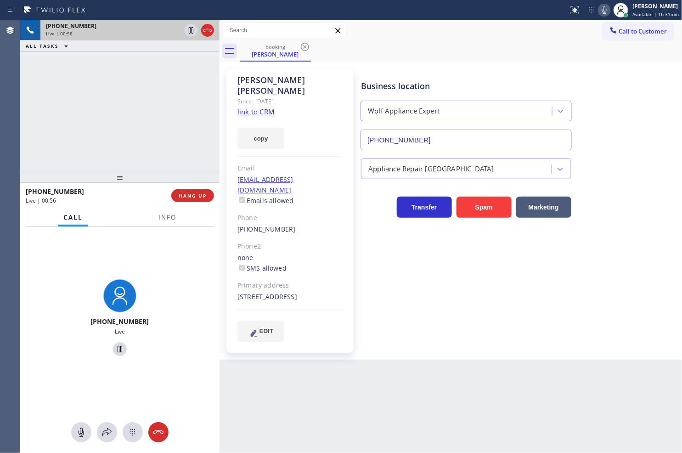
click at [124, 153] on div "[PHONE_NUMBER] Live | 00:56 ALL TASKS ALL TASKS ACTIVE TASKS TASKS IN WRAP UP" at bounding box center [119, 96] width 199 height 152
click at [145, 259] on div "[PHONE_NUMBER] Live" at bounding box center [119, 319] width 199 height 184
click at [466, 287] on div "Business location Wolf Appliance Expert [PHONE_NUMBER] Appliance Repair High En…" at bounding box center [519, 205] width 321 height 268
click at [118, 134] on div "[PHONE_NUMBER] Live | 00:58 ALL TASKS ALL TASKS ACTIVE TASKS TASKS IN WRAP UP" at bounding box center [119, 96] width 199 height 152
click at [173, 293] on div "[PHONE_NUMBER] Live" at bounding box center [119, 319] width 199 height 184
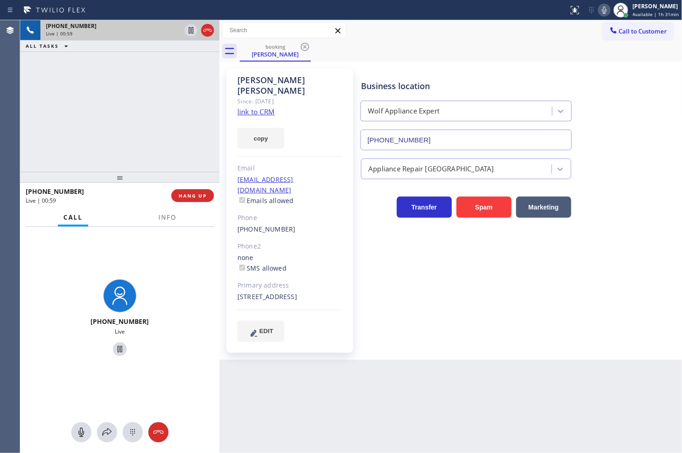
click at [106, 107] on div "[PHONE_NUMBER] Live | 00:59 ALL TASKS ALL TASKS ACTIVE TASKS TASKS IN WRAP UP" at bounding box center [119, 96] width 199 height 152
click at [167, 283] on div "[PHONE_NUMBER] Live" at bounding box center [119, 319] width 199 height 184
click at [120, 128] on div "[PHONE_NUMBER] Live | 01:02 ALL TASKS ALL TASKS ACTIVE TASKS TASKS IN WRAP UP" at bounding box center [119, 96] width 199 height 152
click at [185, 300] on div "[PHONE_NUMBER] Live" at bounding box center [119, 319] width 199 height 184
click at [589, 300] on div "Business location Wolf Appliance Expert [PHONE_NUMBER] Appliance Repair High En…" at bounding box center [519, 205] width 321 height 268
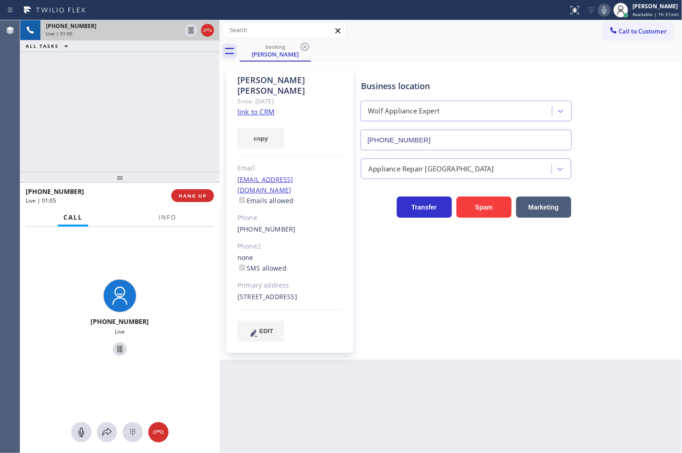
click at [166, 139] on div "[PHONE_NUMBER] Live | 01:05 ALL TASKS ALL TASKS ACTIVE TASKS TASKS IN WRAP UP" at bounding box center [119, 96] width 199 height 152
click at [194, 195] on span "HANG UP" at bounding box center [193, 195] width 28 height 6
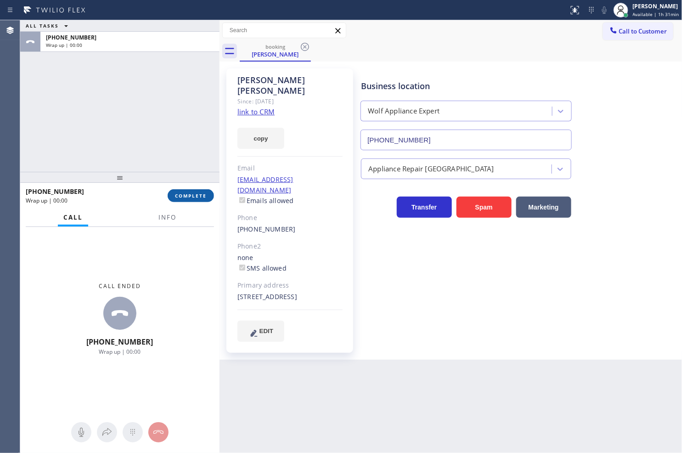
click at [194, 195] on span "COMPLETE" at bounding box center [191, 195] width 32 height 6
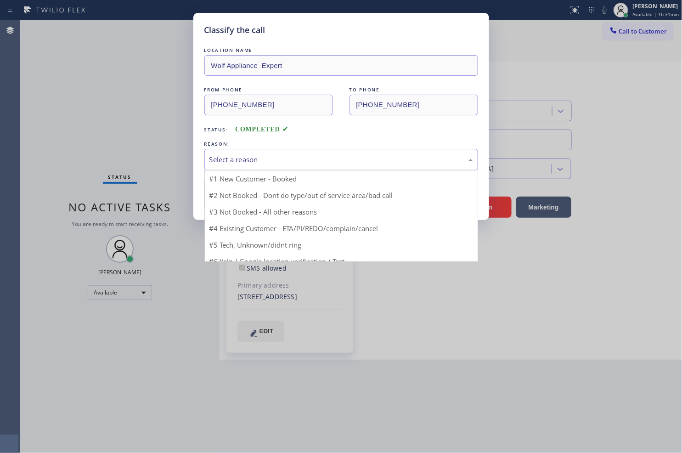
click at [249, 159] on div "Select a reason" at bounding box center [341, 159] width 264 height 11
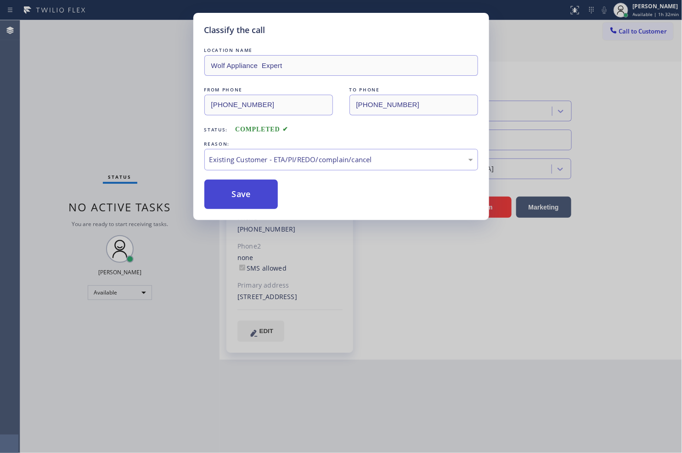
click at [244, 203] on button "Save" at bounding box center [241, 194] width 74 height 29
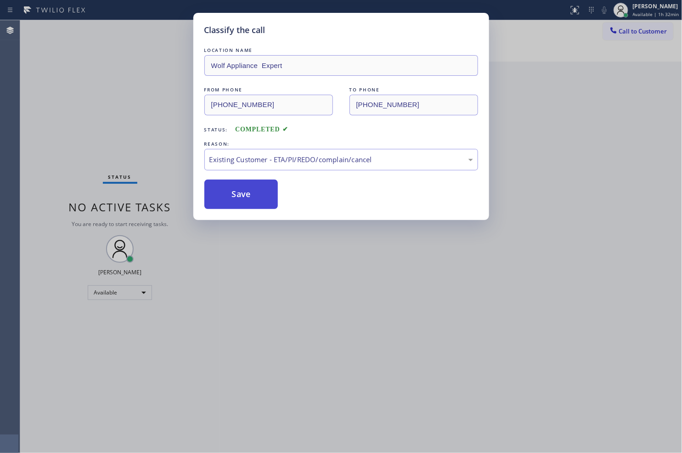
click at [244, 203] on button "Save" at bounding box center [241, 194] width 74 height 29
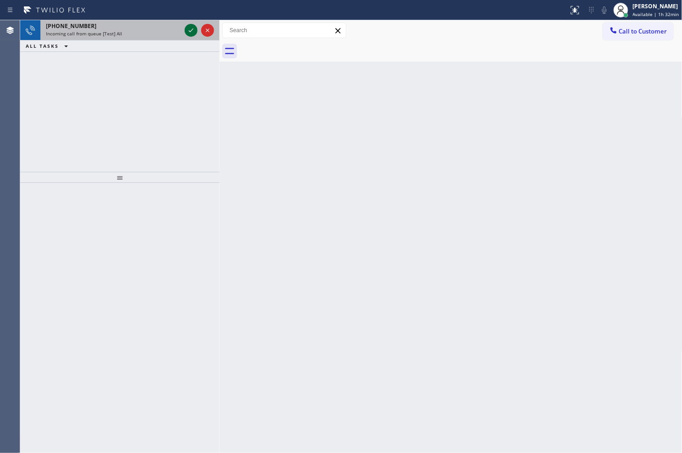
click at [187, 29] on icon at bounding box center [191, 30] width 11 height 11
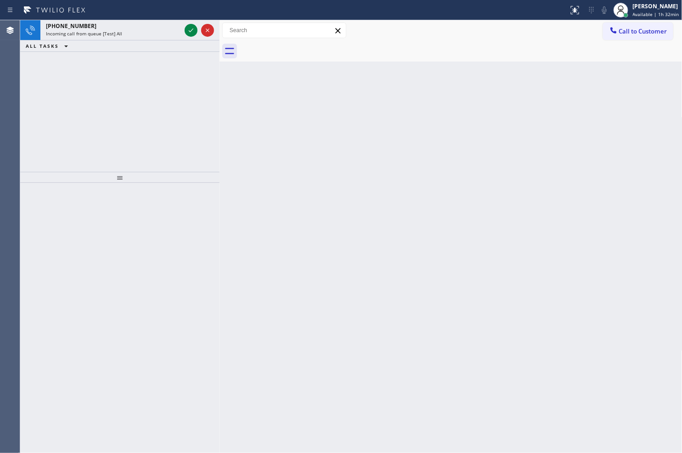
click at [187, 29] on icon at bounding box center [191, 30] width 11 height 11
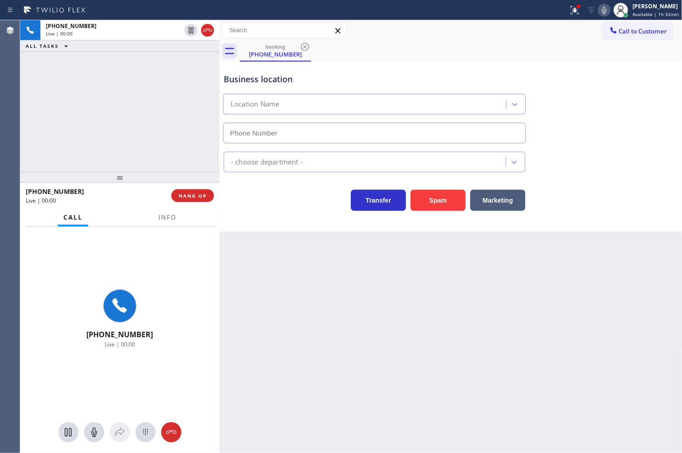
type input "[PHONE_NUMBER]"
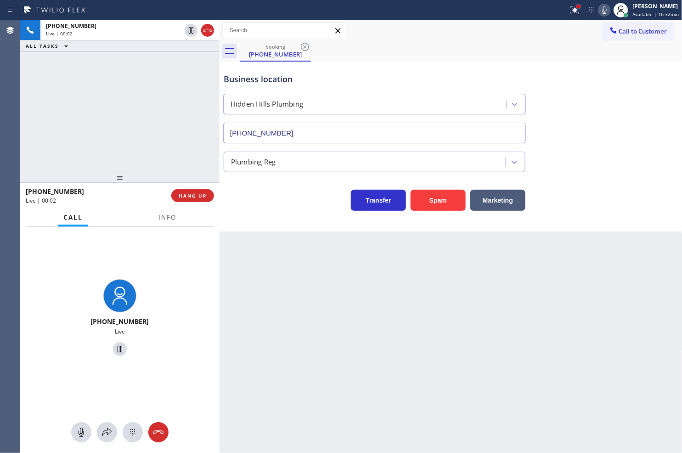
click at [576, 8] on div at bounding box center [579, 7] width 6 height 6
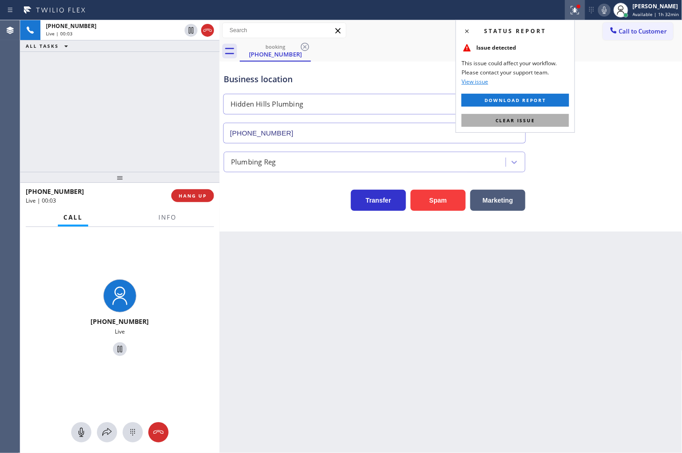
click at [545, 116] on button "Clear issue" at bounding box center [515, 120] width 107 height 13
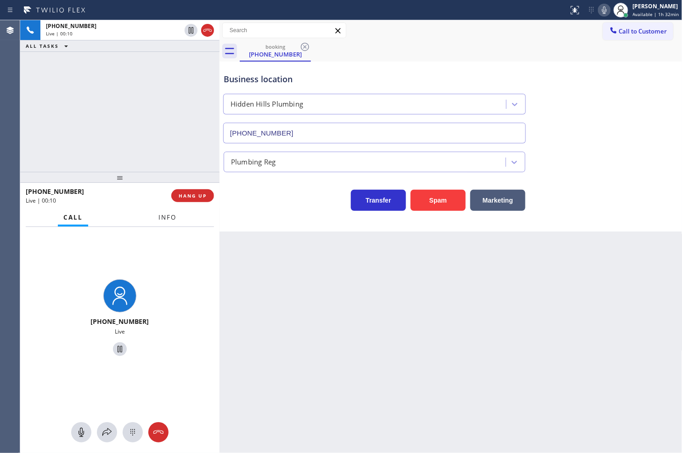
click at [158, 219] on span "Info" at bounding box center [167, 217] width 18 height 8
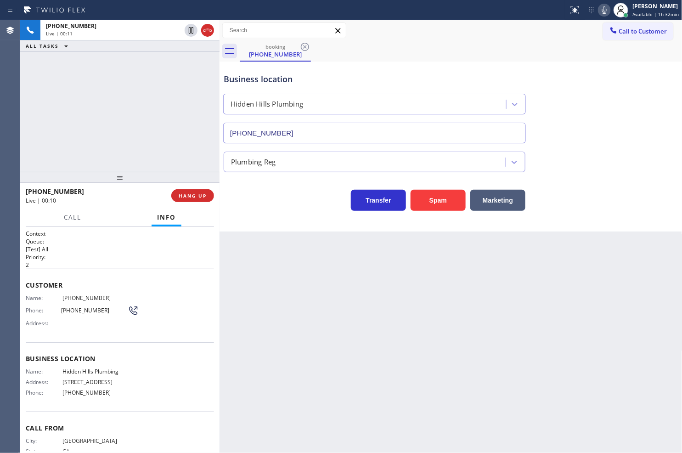
click at [278, 217] on div "Business location [GEOGRAPHIC_DATA] Plumbing [PHONE_NUMBER] Plumbing Reg Transf…" at bounding box center [451, 147] width 463 height 170
click at [292, 223] on div "Business location [GEOGRAPHIC_DATA] Plumbing [PHONE_NUMBER] Plumbing Reg Transf…" at bounding box center [451, 147] width 463 height 170
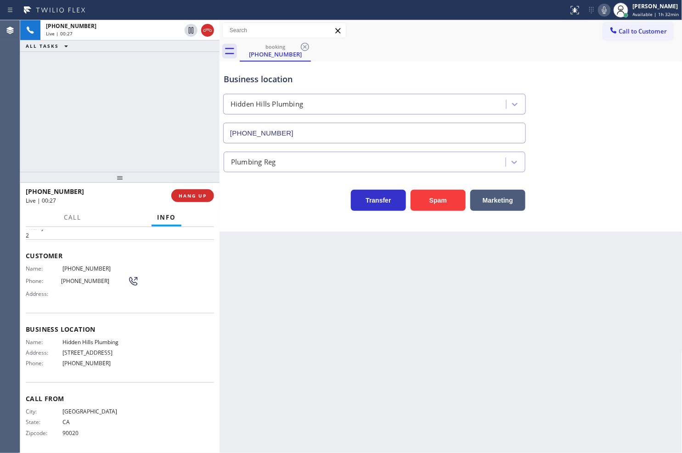
click at [26, 271] on div "Name: [PHONE_NUMBER] Phone: [PHONE_NUMBER] Address:" at bounding box center [82, 283] width 113 height 36
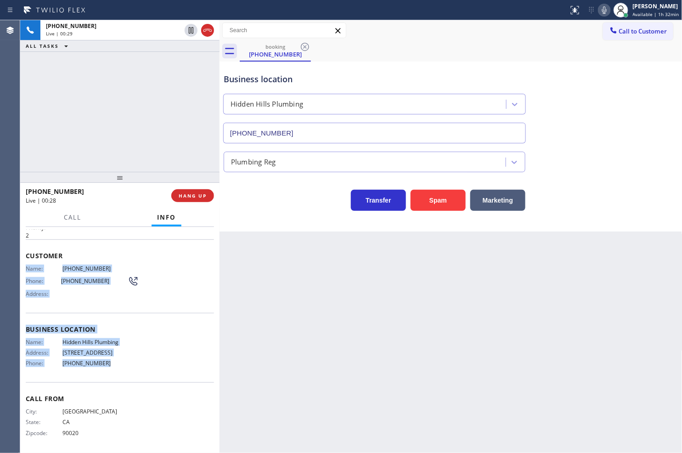
drag, startPoint x: 26, startPoint y: 266, endPoint x: 124, endPoint y: 367, distance: 142.0
click at [124, 367] on div "Context Queue: [Test] All Priority: 2 Customer Name: [PHONE_NUMBER] Phone: [PHO…" at bounding box center [120, 326] width 188 height 252
copy div "Name: [PHONE_NUMBER] Phone: [PHONE_NUMBER] Address: Business location Name: Hid…"
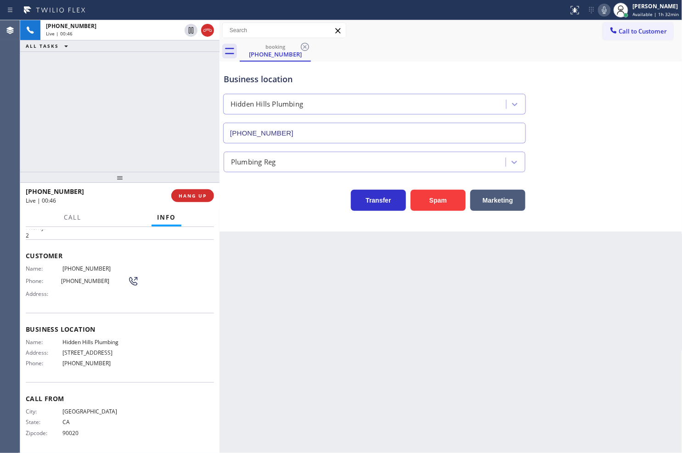
click at [69, 117] on div "[PHONE_NUMBER] Live | 00:46 ALL TASKS ALL TASKS ACTIVE TASKS TASKS IN WRAP UP" at bounding box center [119, 96] width 199 height 152
click at [69, 216] on span "Call" at bounding box center [72, 217] width 17 height 8
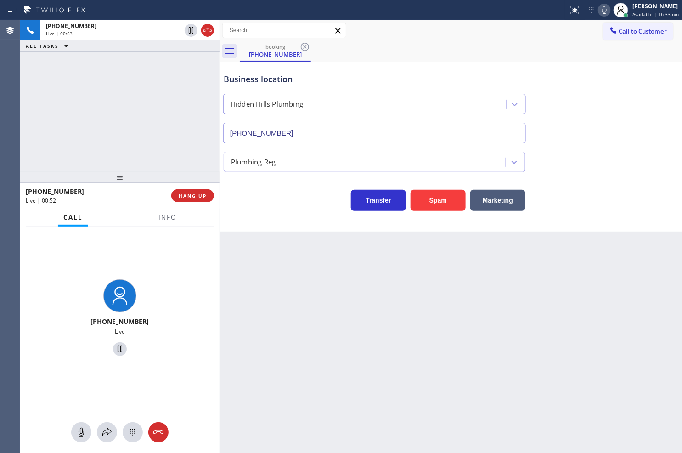
drag, startPoint x: 103, startPoint y: 432, endPoint x: 113, endPoint y: 410, distance: 23.8
click at [108, 419] on div "[PHONE_NUMBER] Live" at bounding box center [119, 340] width 199 height 226
click at [106, 428] on icon at bounding box center [107, 432] width 11 height 11
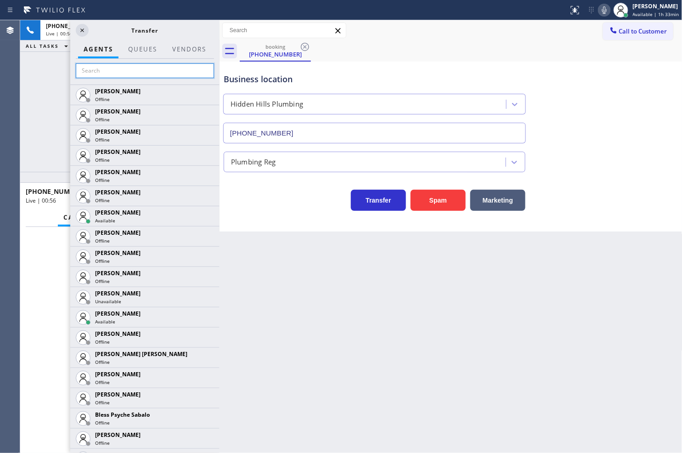
click at [102, 72] on input "text" at bounding box center [145, 70] width 138 height 15
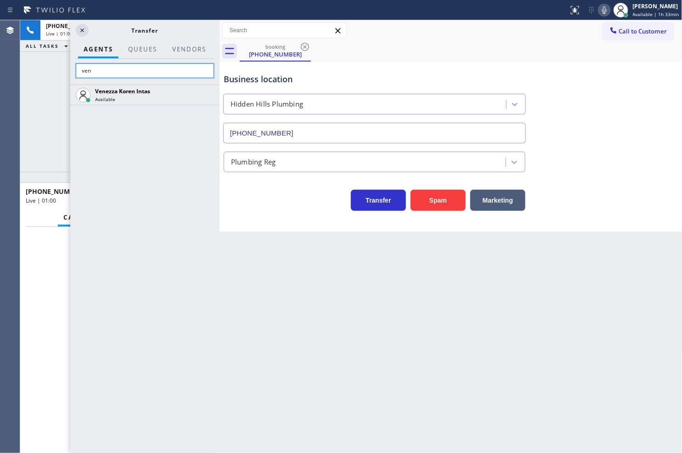
type input "ven"
click at [181, 140] on div "Venezza Koren Intas Available" at bounding box center [144, 269] width 149 height 368
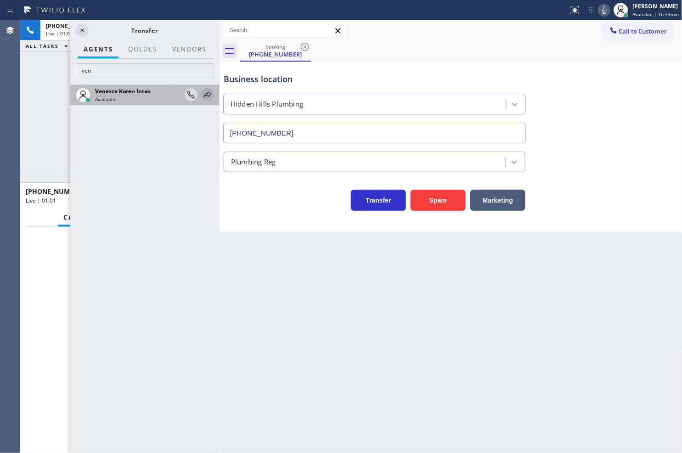
click at [208, 93] on icon at bounding box center [207, 94] width 11 height 11
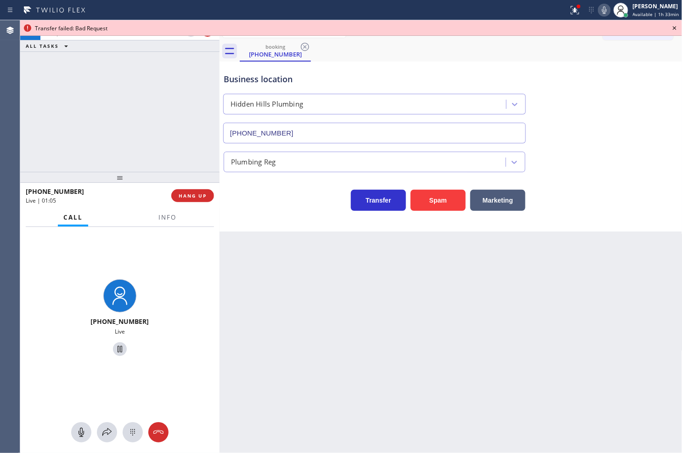
click at [678, 26] on icon at bounding box center [674, 28] width 11 height 11
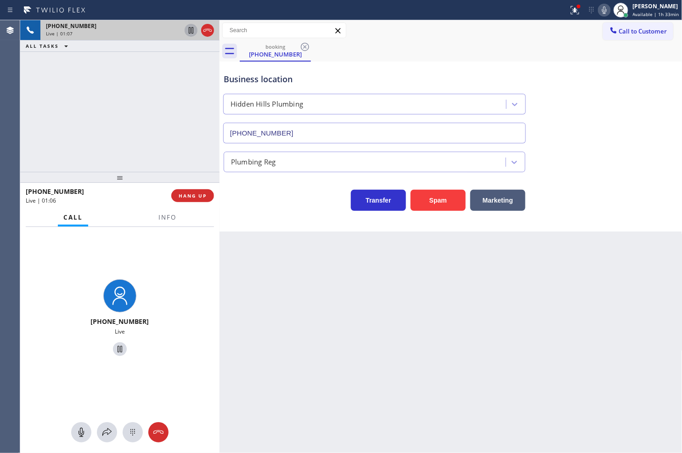
click at [190, 32] on icon at bounding box center [191, 30] width 11 height 11
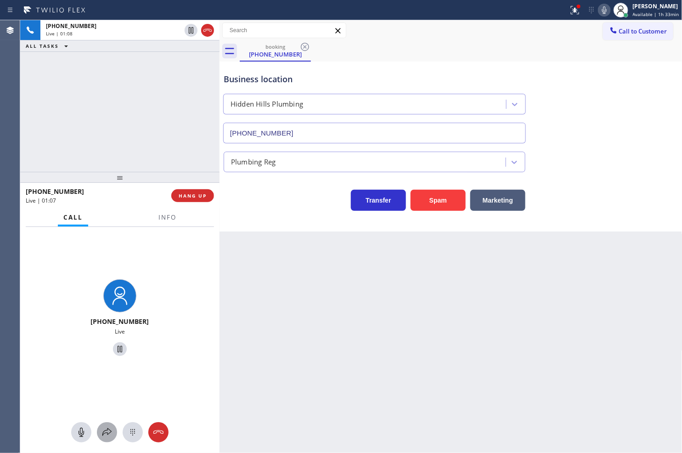
click at [107, 436] on icon at bounding box center [107, 432] width 11 height 11
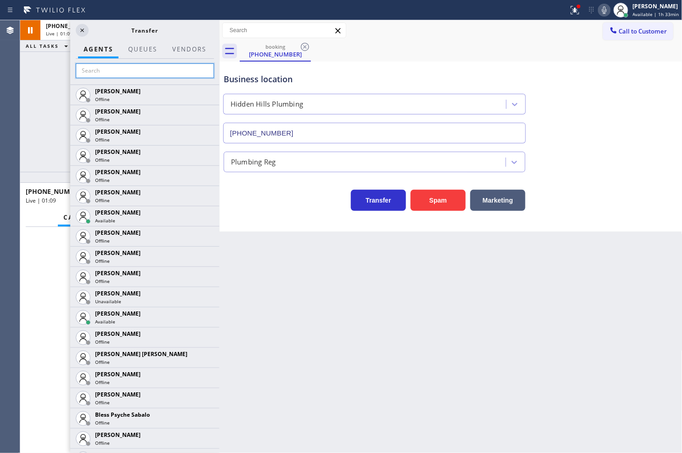
click at [104, 73] on input "text" at bounding box center [145, 70] width 138 height 15
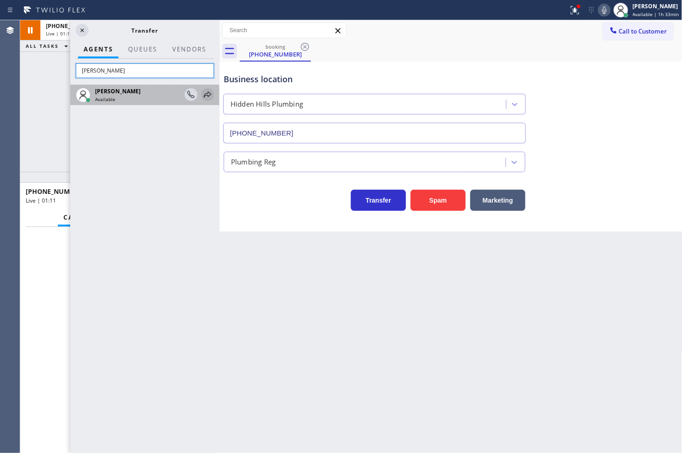
type input "[PERSON_NAME]"
click at [209, 93] on icon at bounding box center [207, 94] width 11 height 11
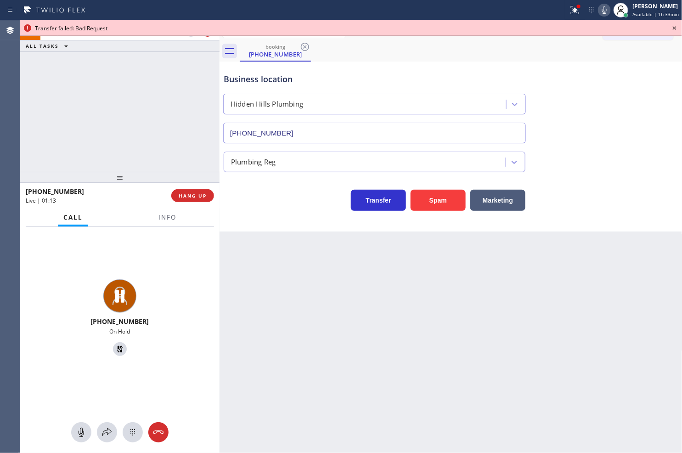
click at [103, 449] on div "[PHONE_NUMBER] On Hold" at bounding box center [119, 340] width 199 height 226
click at [108, 429] on icon at bounding box center [107, 432] width 11 height 11
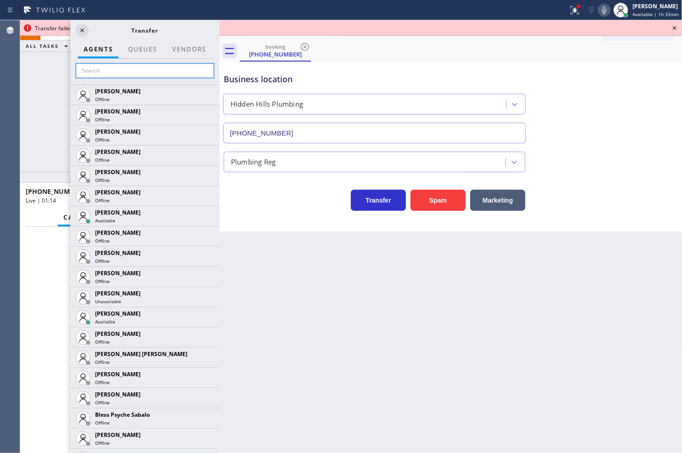
click at [96, 65] on input "text" at bounding box center [145, 70] width 138 height 15
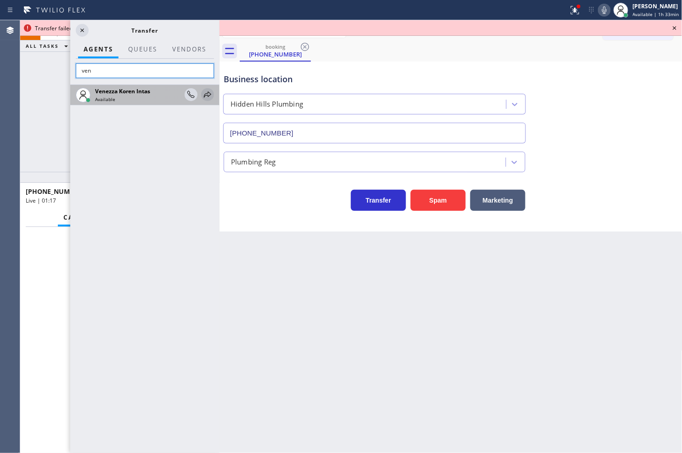
type input "ven"
click at [204, 95] on icon at bounding box center [207, 94] width 7 height 6
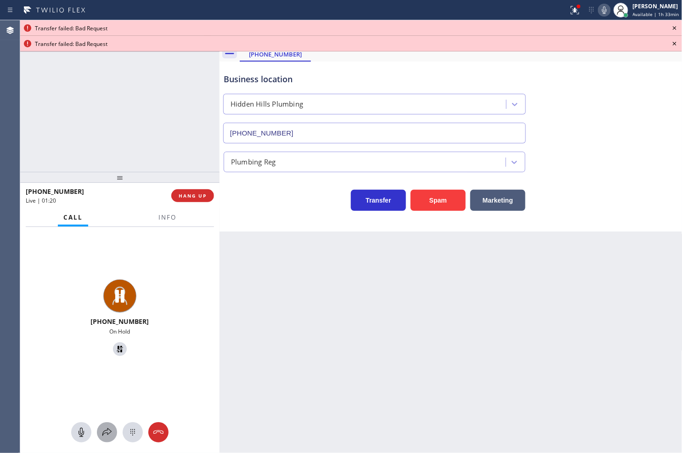
click at [98, 427] on div at bounding box center [107, 432] width 20 height 11
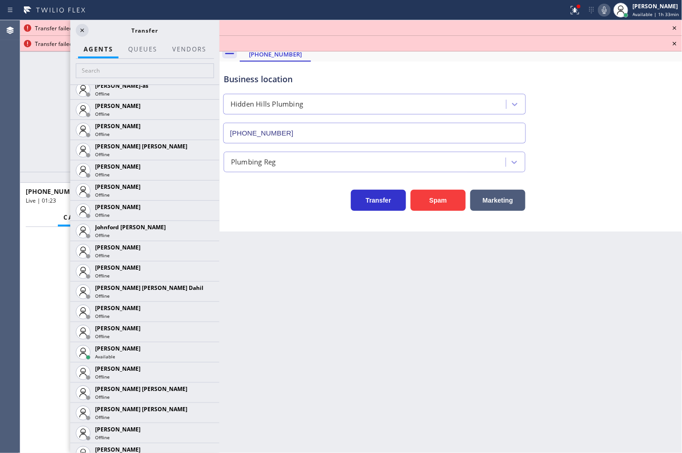
scroll to position [919, 0]
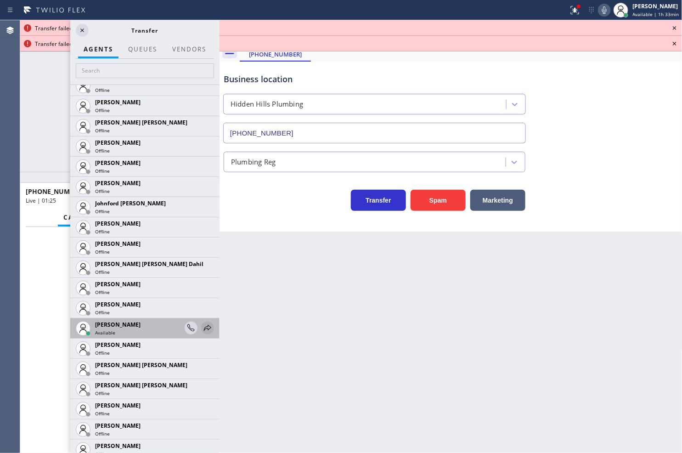
click at [202, 328] on icon at bounding box center [207, 327] width 11 height 11
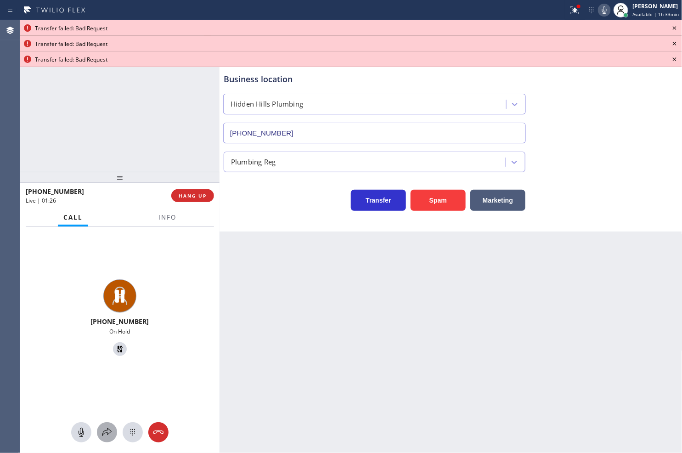
click at [109, 431] on icon at bounding box center [107, 432] width 11 height 11
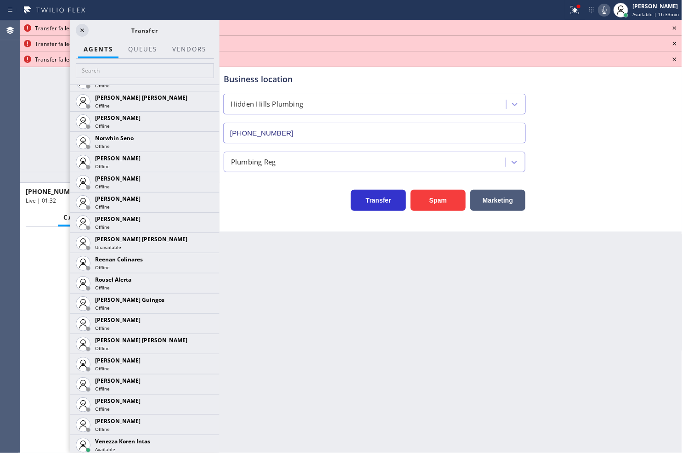
scroll to position [1753, 0]
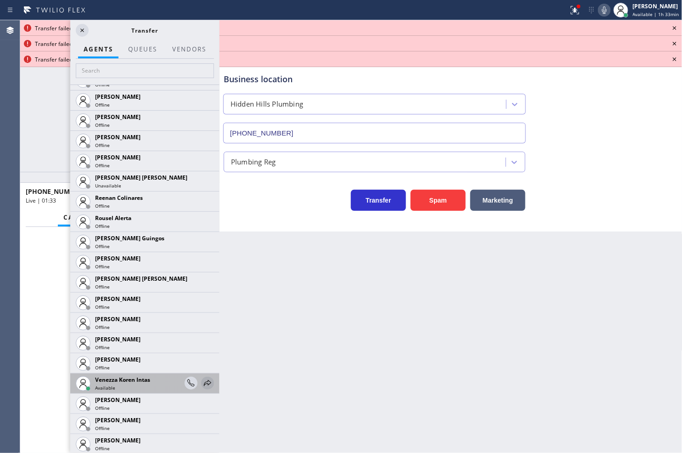
click at [202, 379] on icon at bounding box center [207, 383] width 11 height 11
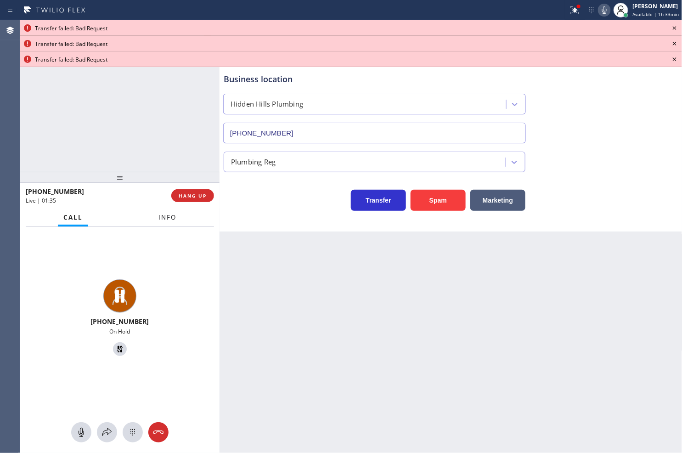
click at [168, 219] on span "Info" at bounding box center [167, 217] width 18 height 8
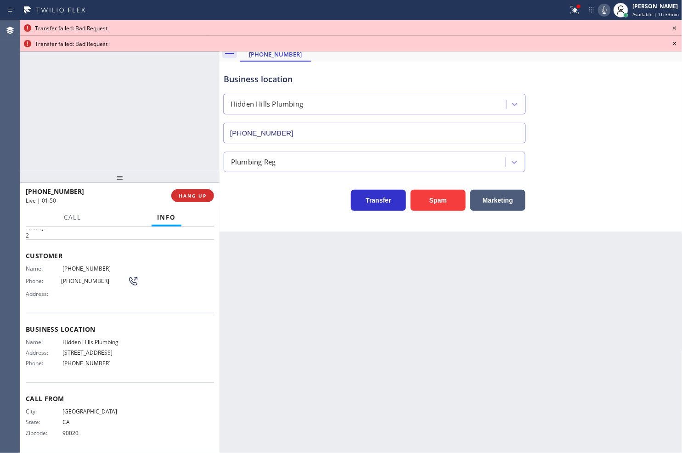
click at [673, 24] on icon at bounding box center [674, 28] width 11 height 11
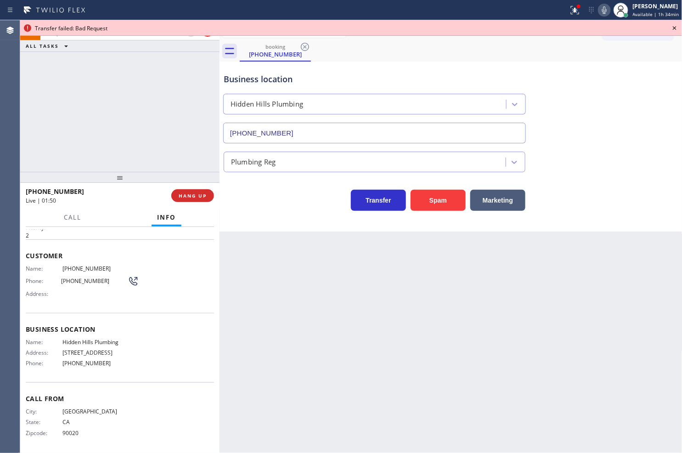
click at [673, 30] on icon at bounding box center [674, 28] width 11 height 11
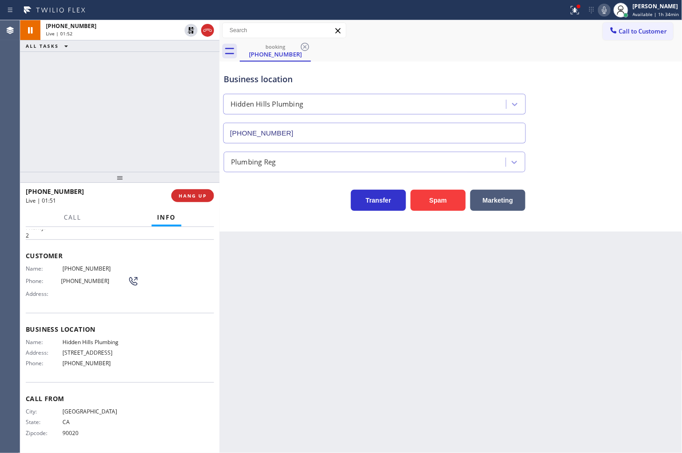
click at [167, 88] on div "[PHONE_NUMBER] Live | 01:52 ALL TASKS ALL TASKS ACTIVE TASKS TASKS IN WRAP UP" at bounding box center [119, 96] width 199 height 152
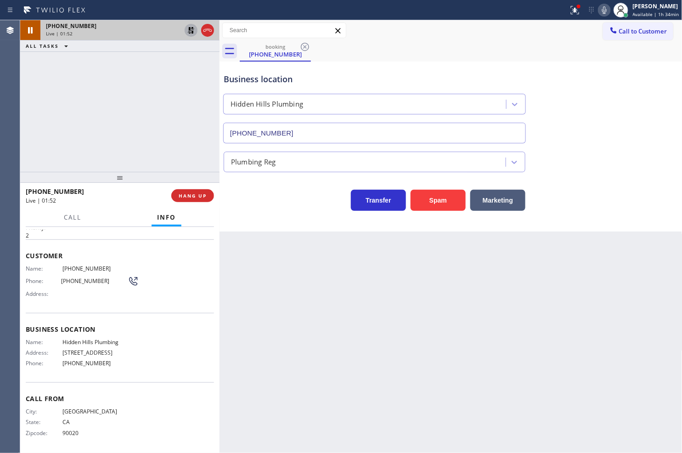
click at [190, 30] on icon at bounding box center [191, 30] width 11 height 11
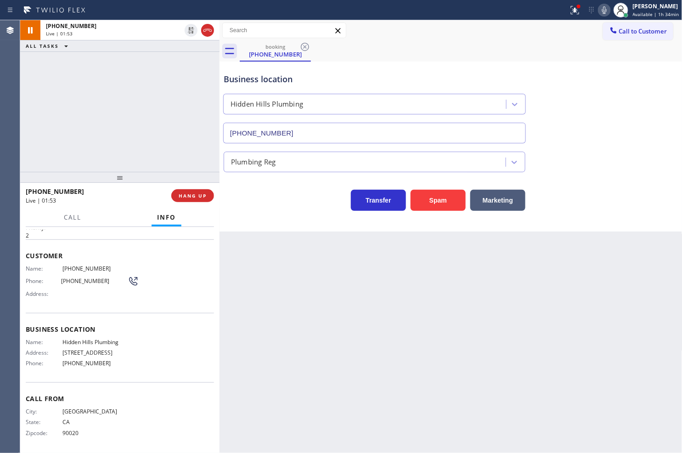
click at [635, 131] on div "Business location [GEOGRAPHIC_DATA] [PHONE_NUMBER]" at bounding box center [451, 101] width 458 height 83
click at [572, 7] on icon at bounding box center [575, 8] width 6 height 3
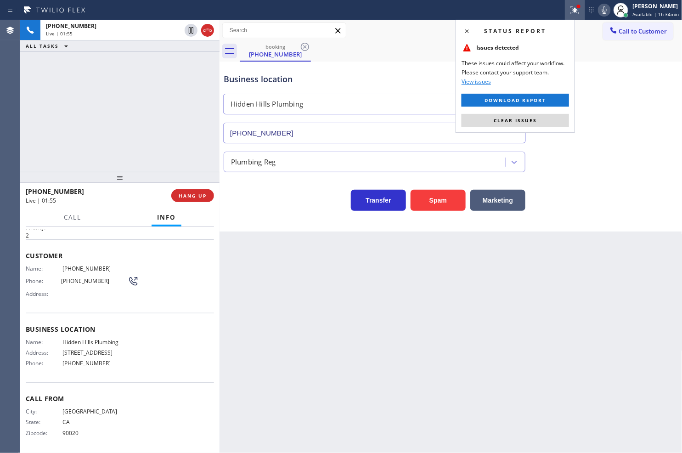
click at [544, 118] on button "Clear issues" at bounding box center [515, 120] width 107 height 13
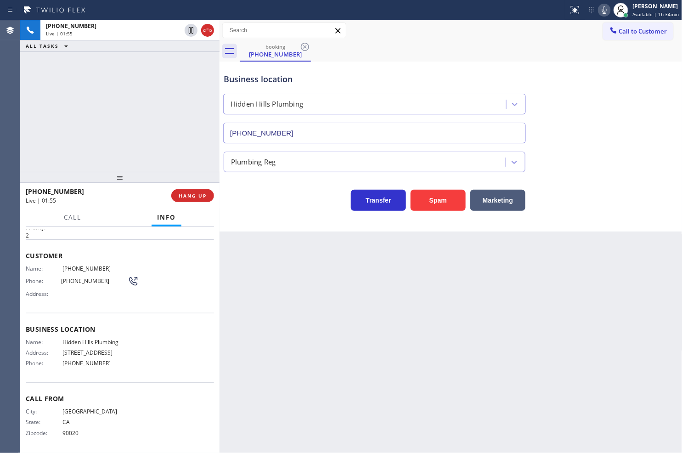
click at [178, 108] on div "[PHONE_NUMBER] Live | 01:55 ALL TASKS ALL TASKS ACTIVE TASKS TASKS IN WRAP UP" at bounding box center [119, 96] width 199 height 152
click at [234, 276] on div "Back to Dashboard Change Sender ID Customers Technicians Select a contact Outbo…" at bounding box center [451, 236] width 463 height 433
click at [100, 152] on div "[PHONE_NUMBER] Live | 04:49 ALL TASKS ALL TASKS ACTIVE TASKS TASKS IN WRAP UP" at bounding box center [119, 96] width 199 height 152
click at [113, 211] on div "Call Info" at bounding box center [120, 218] width 188 height 18
click at [257, 200] on div "Transfer Spam Marketing" at bounding box center [374, 198] width 305 height 26
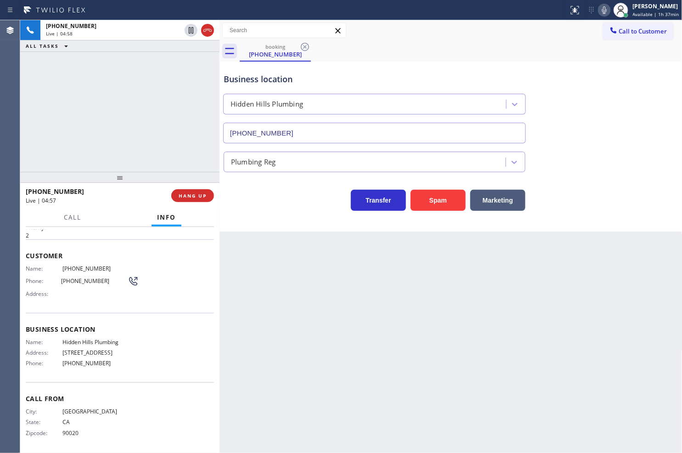
drag, startPoint x: 266, startPoint y: 213, endPoint x: 316, endPoint y: 199, distance: 52.3
click at [266, 213] on div "Business location [GEOGRAPHIC_DATA] Plumbing [PHONE_NUMBER] Plumbing Reg Transf…" at bounding box center [451, 147] width 463 height 170
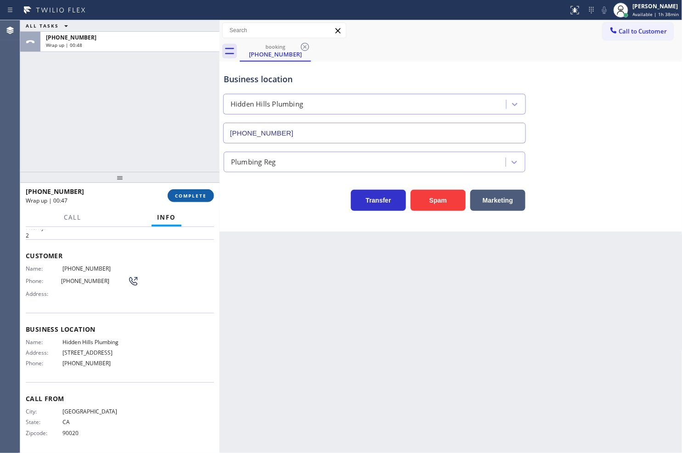
click at [194, 199] on button "COMPLETE" at bounding box center [191, 195] width 46 height 13
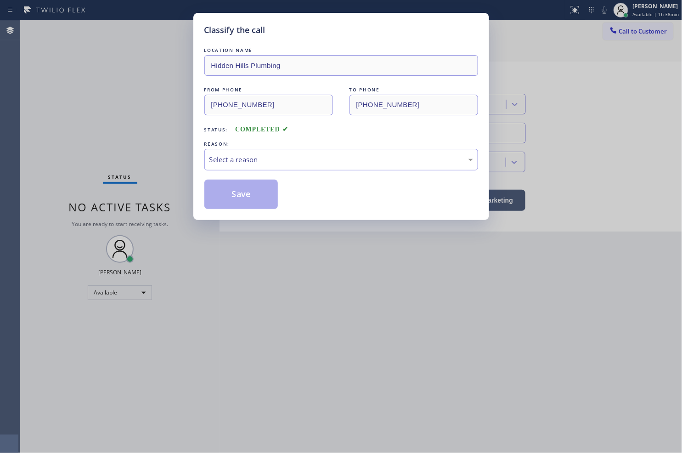
click at [264, 167] on div "Select a reason" at bounding box center [341, 160] width 274 height 22
click at [240, 203] on button "Save" at bounding box center [241, 194] width 74 height 29
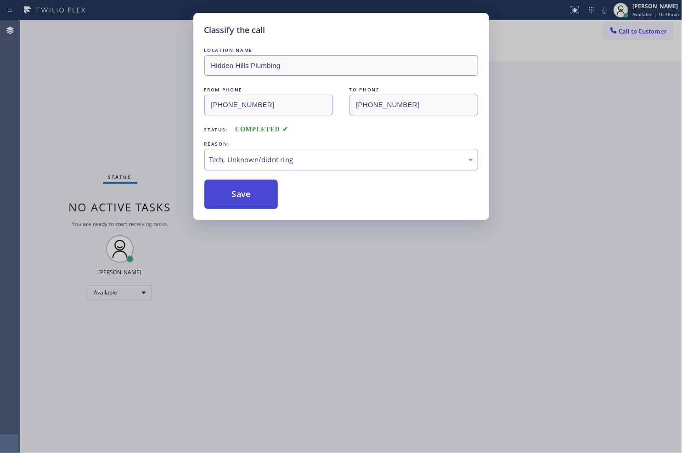
click at [240, 203] on button "Save" at bounding box center [241, 194] width 74 height 29
click at [240, 199] on button "Save" at bounding box center [241, 194] width 74 height 29
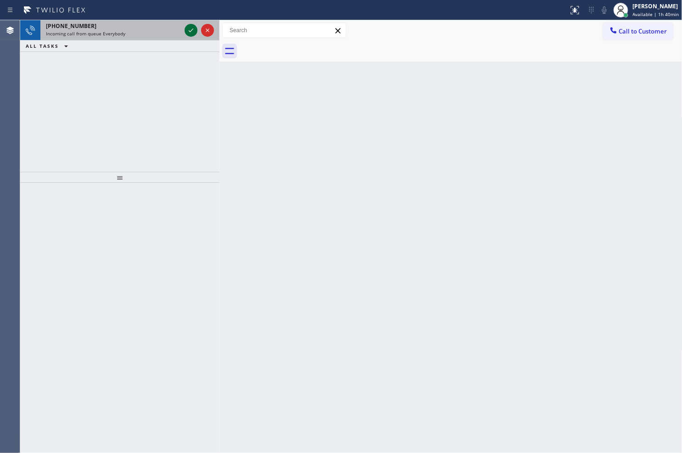
click at [191, 30] on icon at bounding box center [191, 30] width 11 height 11
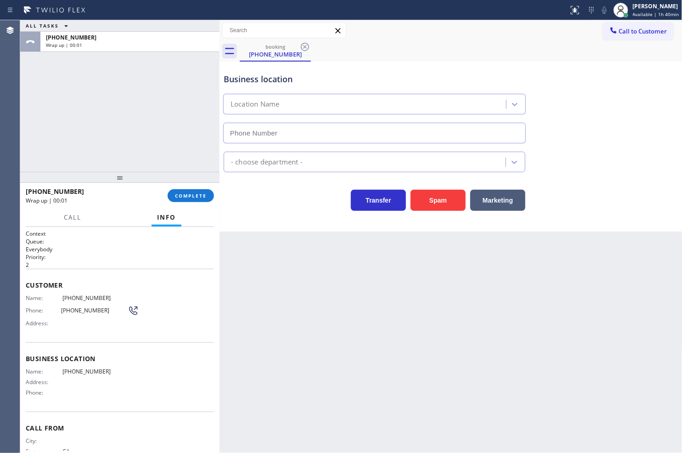
drag, startPoint x: 193, startPoint y: 194, endPoint x: 286, endPoint y: 176, distance: 94.1
click at [193, 194] on span "COMPLETE" at bounding box center [191, 195] width 32 height 6
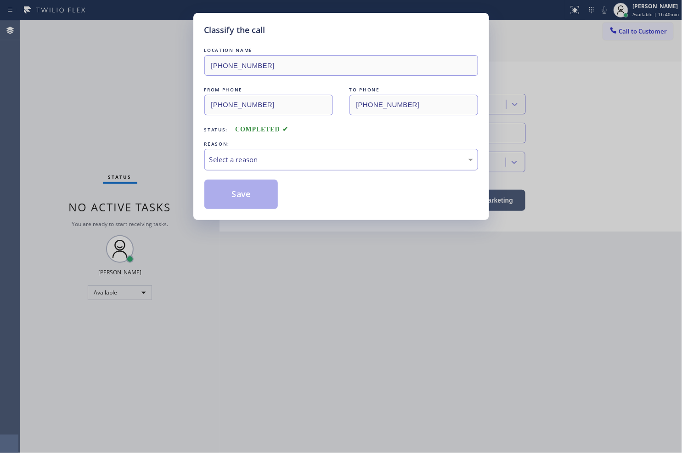
click at [267, 165] on div "Select a reason" at bounding box center [341, 160] width 274 height 22
click at [242, 191] on button "Save" at bounding box center [241, 194] width 74 height 29
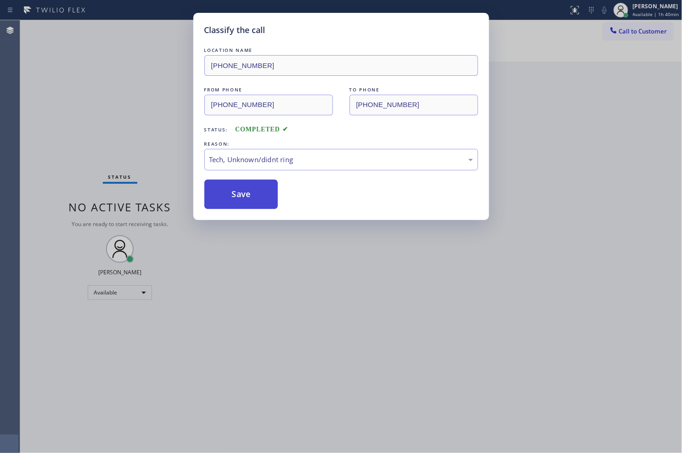
click at [242, 191] on button "Save" at bounding box center [241, 194] width 74 height 29
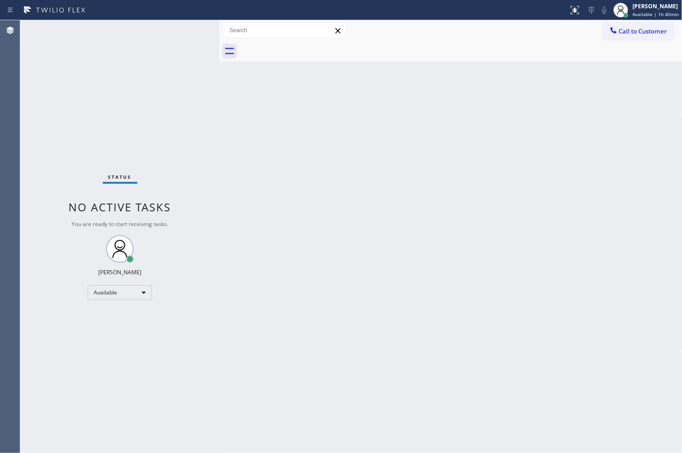
click at [210, 124] on div "Status No active tasks You are ready to start receiving tasks. [PERSON_NAME]" at bounding box center [119, 236] width 199 height 433
click at [188, 34] on div "Status No active tasks You are ready to start receiving tasks. [PERSON_NAME]" at bounding box center [119, 236] width 199 height 433
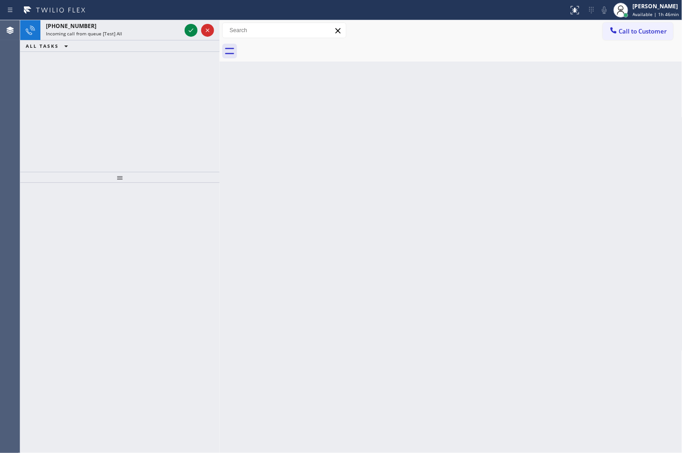
click at [212, 118] on div "[PHONE_NUMBER] Incoming call from queue [Test] All ALL TASKS ALL TASKS ACTIVE T…" at bounding box center [119, 96] width 199 height 152
click at [573, 241] on div "Back to Dashboard Change Sender ID Customers Technicians Select a contact Outbo…" at bounding box center [451, 236] width 463 height 433
click at [613, 237] on div "Back to Dashboard Change Sender ID Customers Technicians Select a contact Outbo…" at bounding box center [451, 236] width 463 height 433
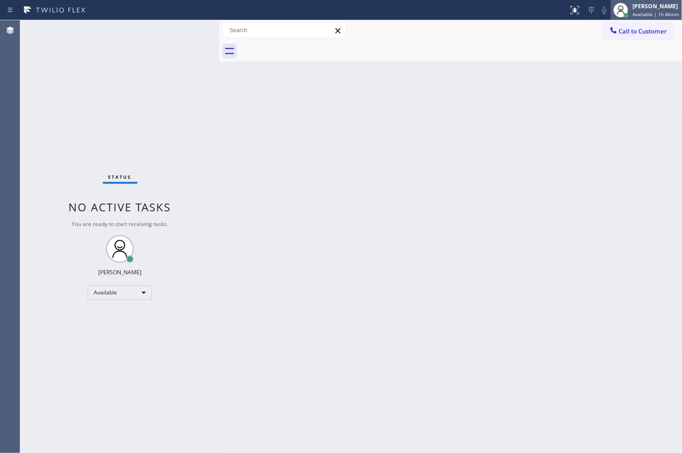
click at [646, 4] on div "[PERSON_NAME]" at bounding box center [656, 6] width 46 height 8
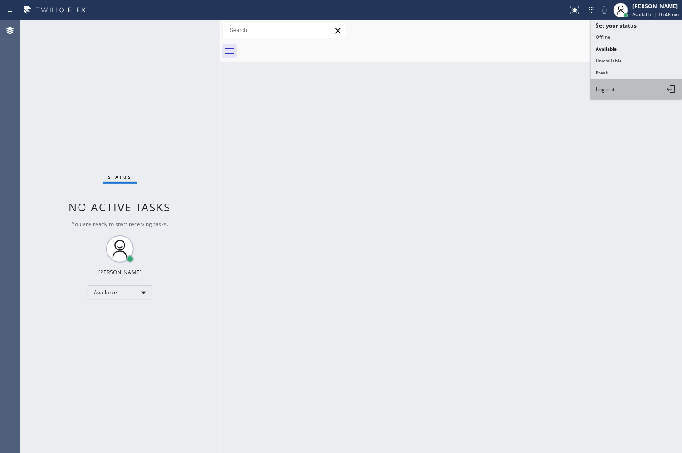
click at [630, 84] on button "Log out" at bounding box center [637, 89] width 92 height 20
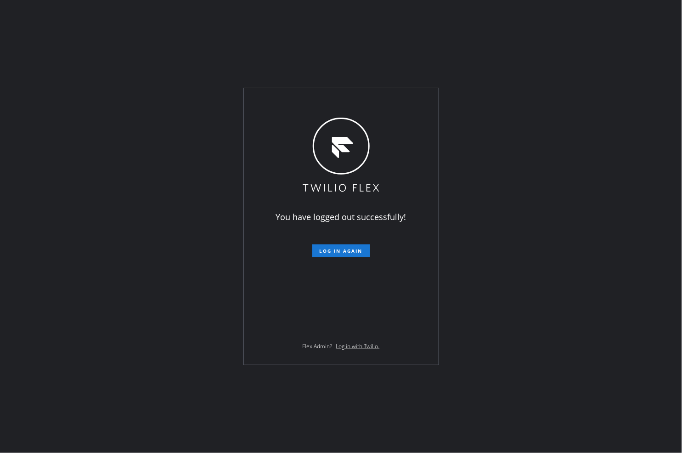
click at [602, 228] on div "You have logged out successfully! Log in again Flex Admin? Log in with Twilio." at bounding box center [341, 226] width 682 height 453
